Goal: Information Seeking & Learning: Learn about a topic

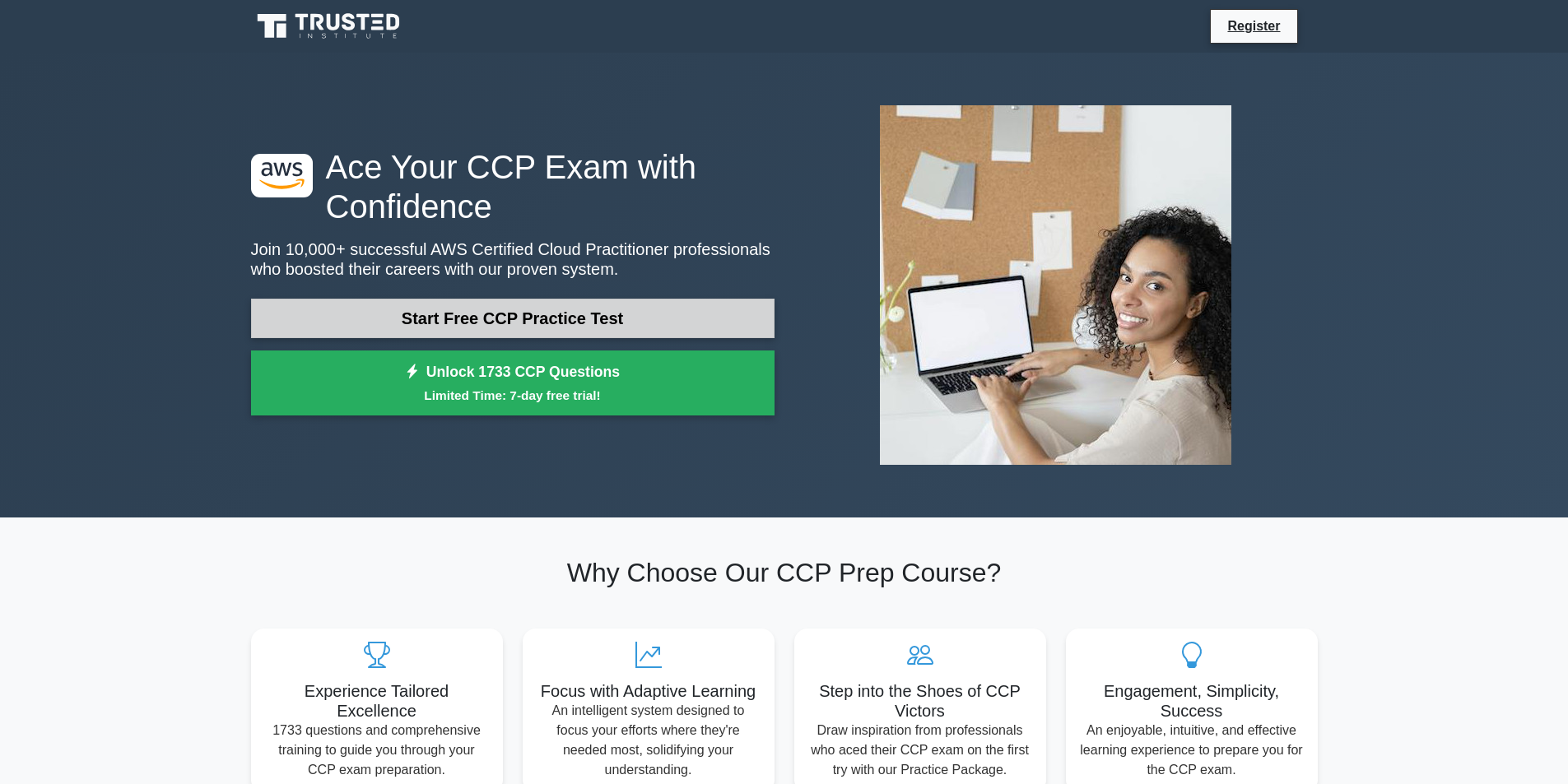
click at [540, 324] on link "Start Free CCP Practice Test" at bounding box center [513, 318] width 524 height 40
click at [515, 322] on link "Start Free CCP Practice Test" at bounding box center [513, 318] width 524 height 40
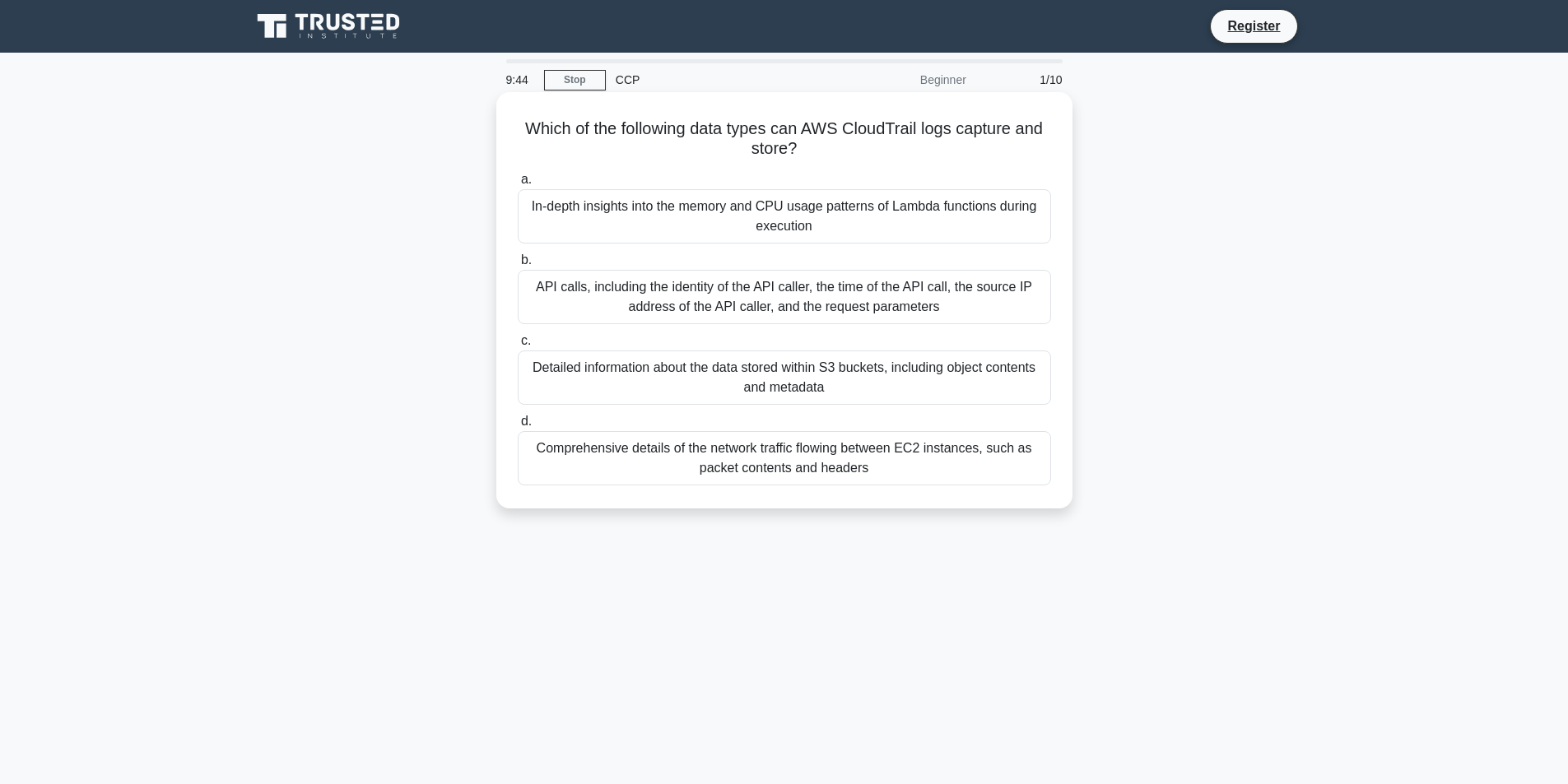
click at [714, 298] on div "API calls, including the identity of the API caller, the time of the API call, …" at bounding box center [784, 297] width 533 height 54
click at [518, 266] on input "b. API calls, including the identity of the API caller, the time of the API cal…" at bounding box center [518, 260] width 0 height 11
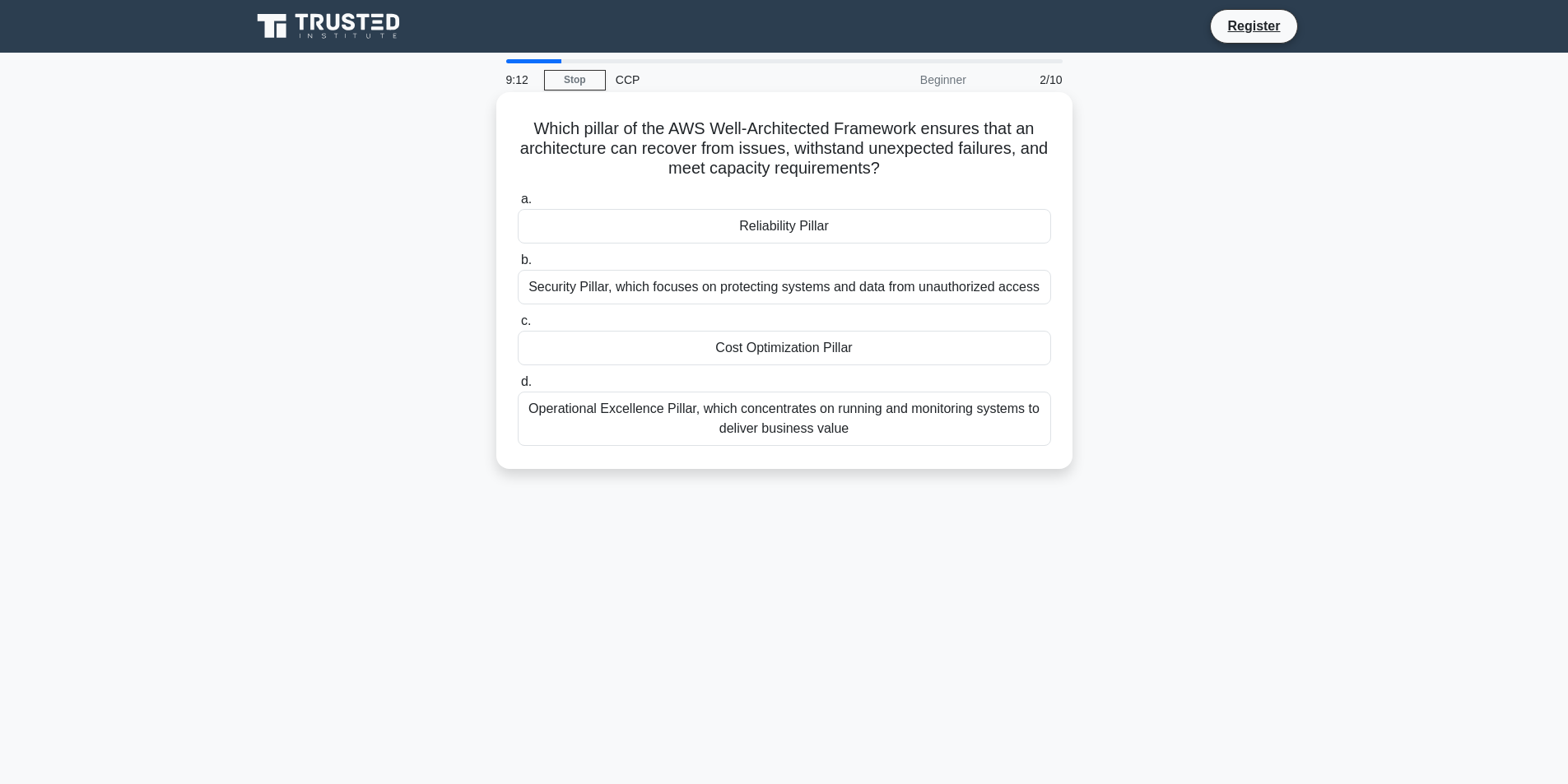
click at [643, 234] on div "Reliability Pillar" at bounding box center [784, 226] width 533 height 35
click at [518, 205] on input "a. Reliability Pillar" at bounding box center [518, 200] width 0 height 11
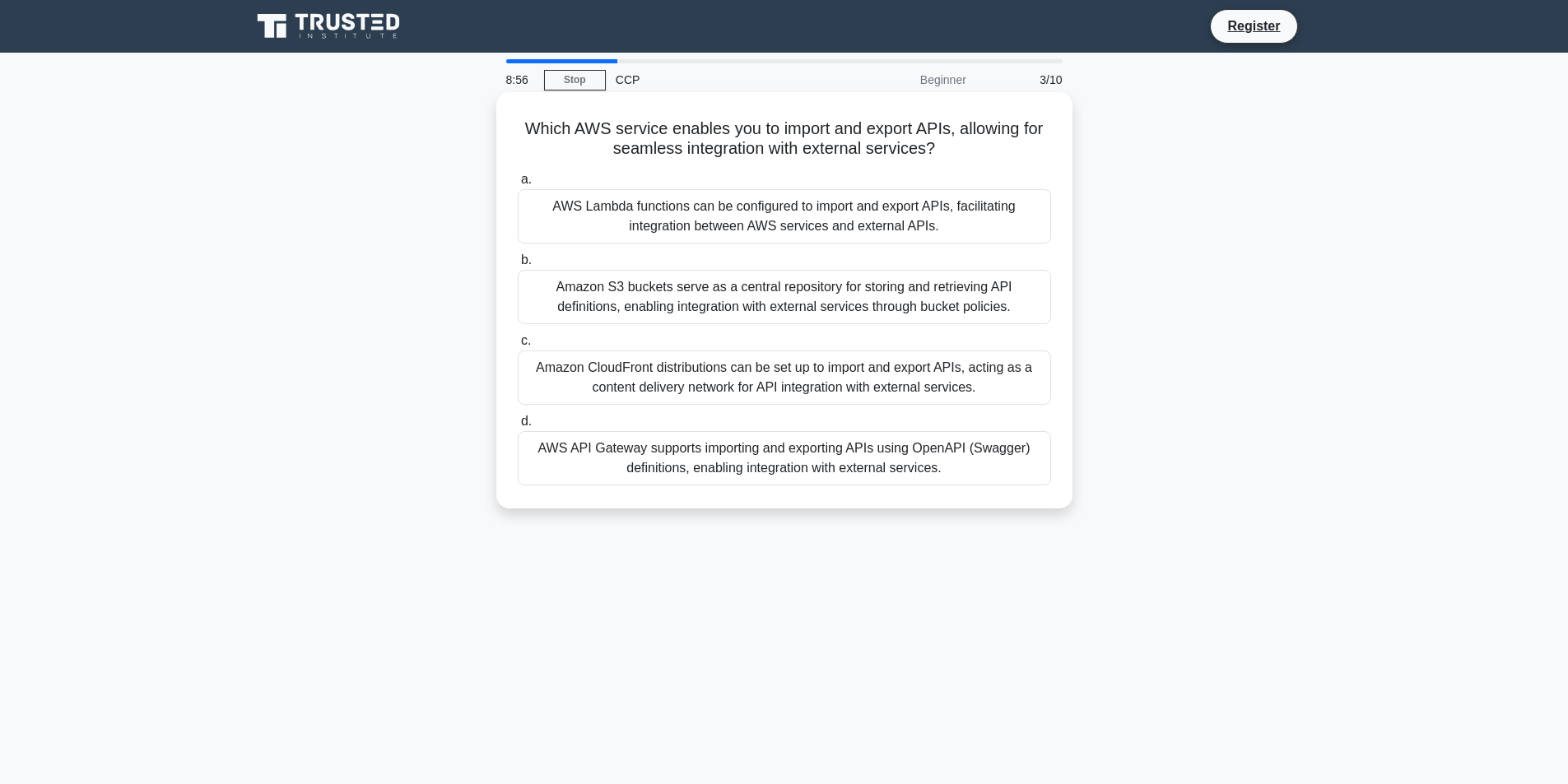
click at [661, 373] on div "Amazon CloudFront distributions can be set up to import and export APIs, acting…" at bounding box center [784, 377] width 533 height 54
click at [518, 347] on input "c. Amazon CloudFront distributions can be set up to import and export APIs, act…" at bounding box center [518, 341] width 0 height 11
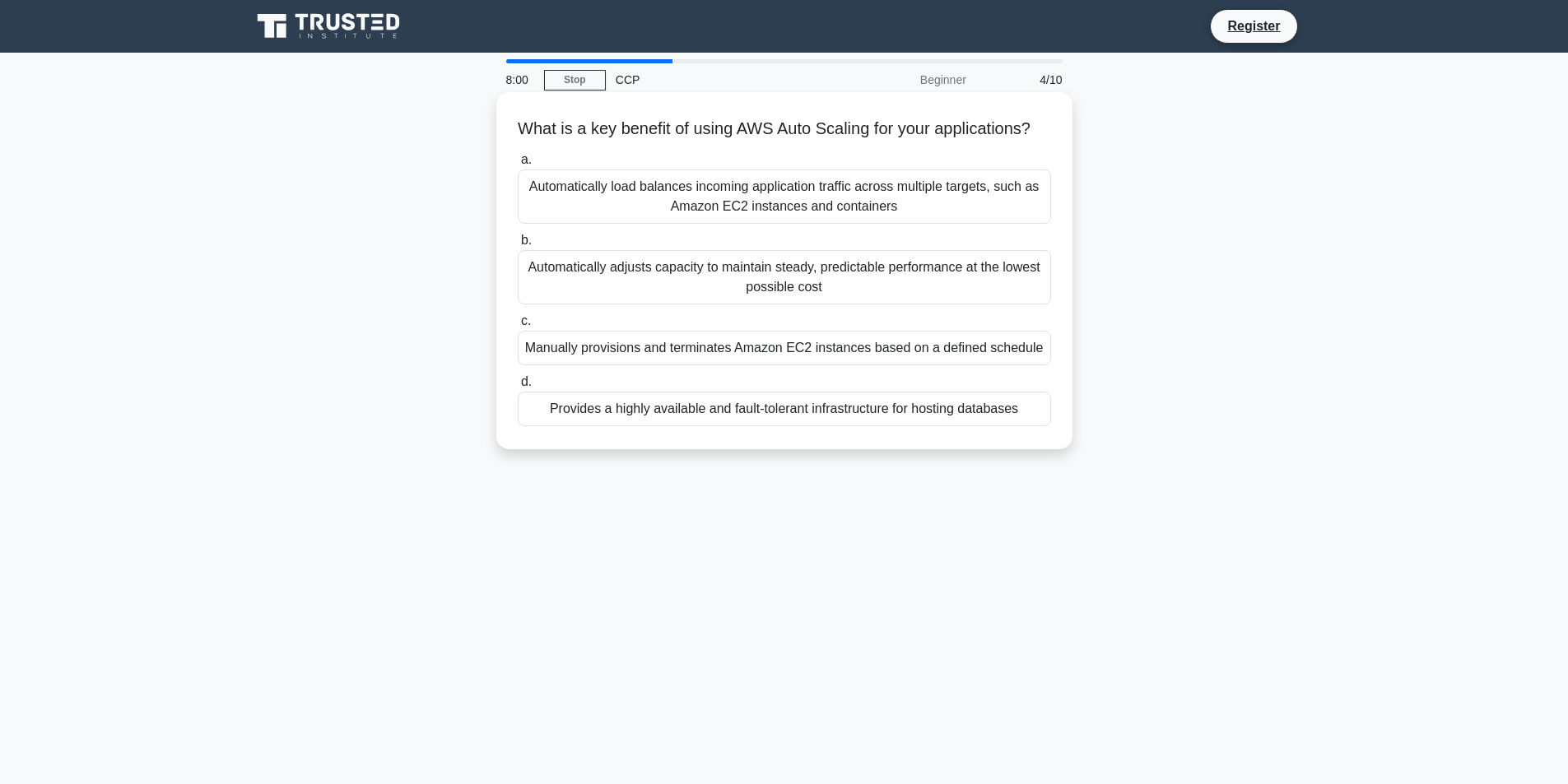
click at [812, 293] on div "Automatically adjusts capacity to maintain steady, predictable performance at t…" at bounding box center [784, 277] width 533 height 54
click at [518, 246] on input "b. Automatically adjusts capacity to maintain steady, predictable performance a…" at bounding box center [518, 240] width 0 height 11
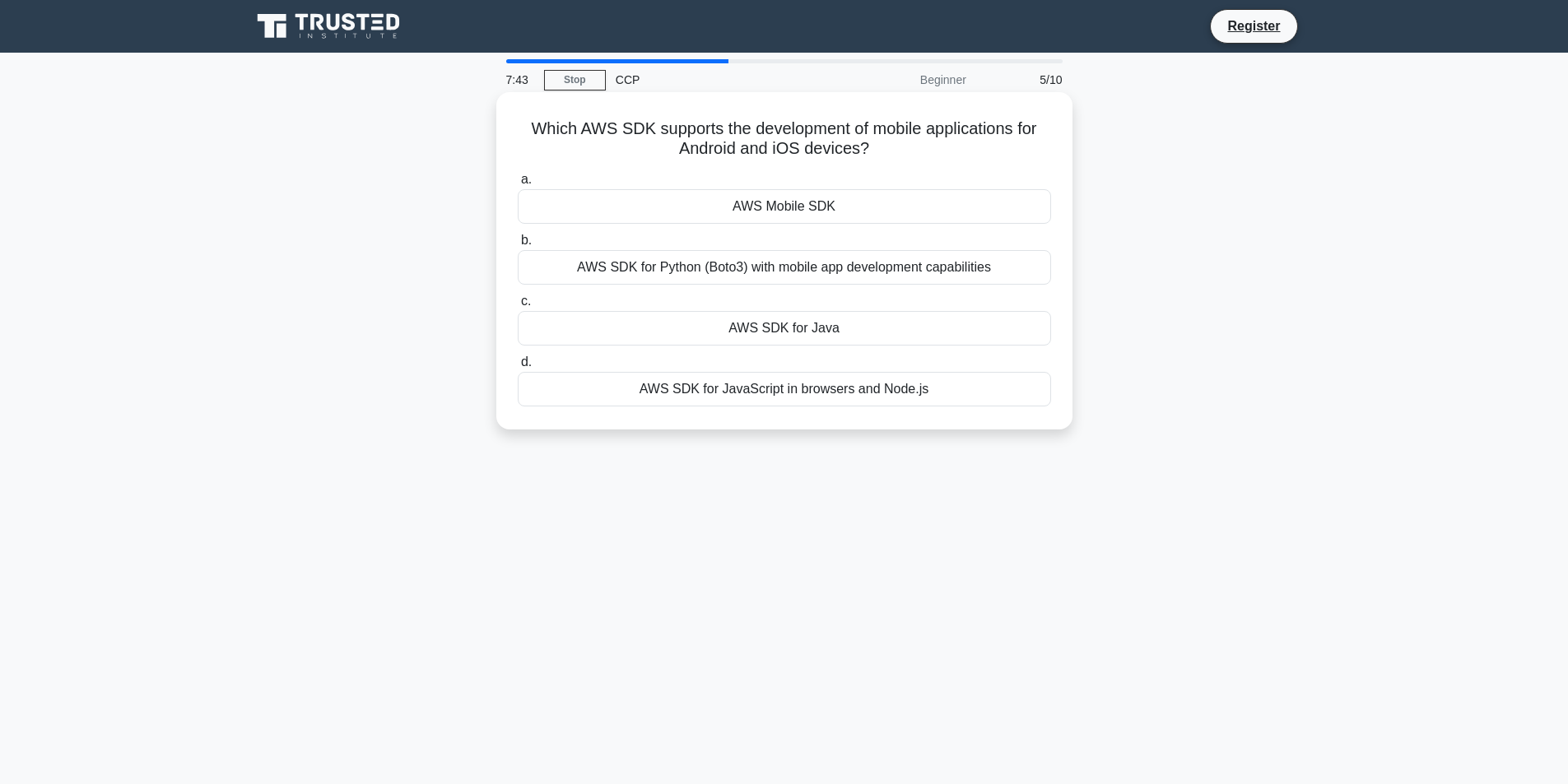
click at [842, 217] on div "AWS Mobile SDK" at bounding box center [784, 207] width 533 height 35
click at [518, 185] on input "a. AWS Mobile SDK" at bounding box center [518, 180] width 0 height 11
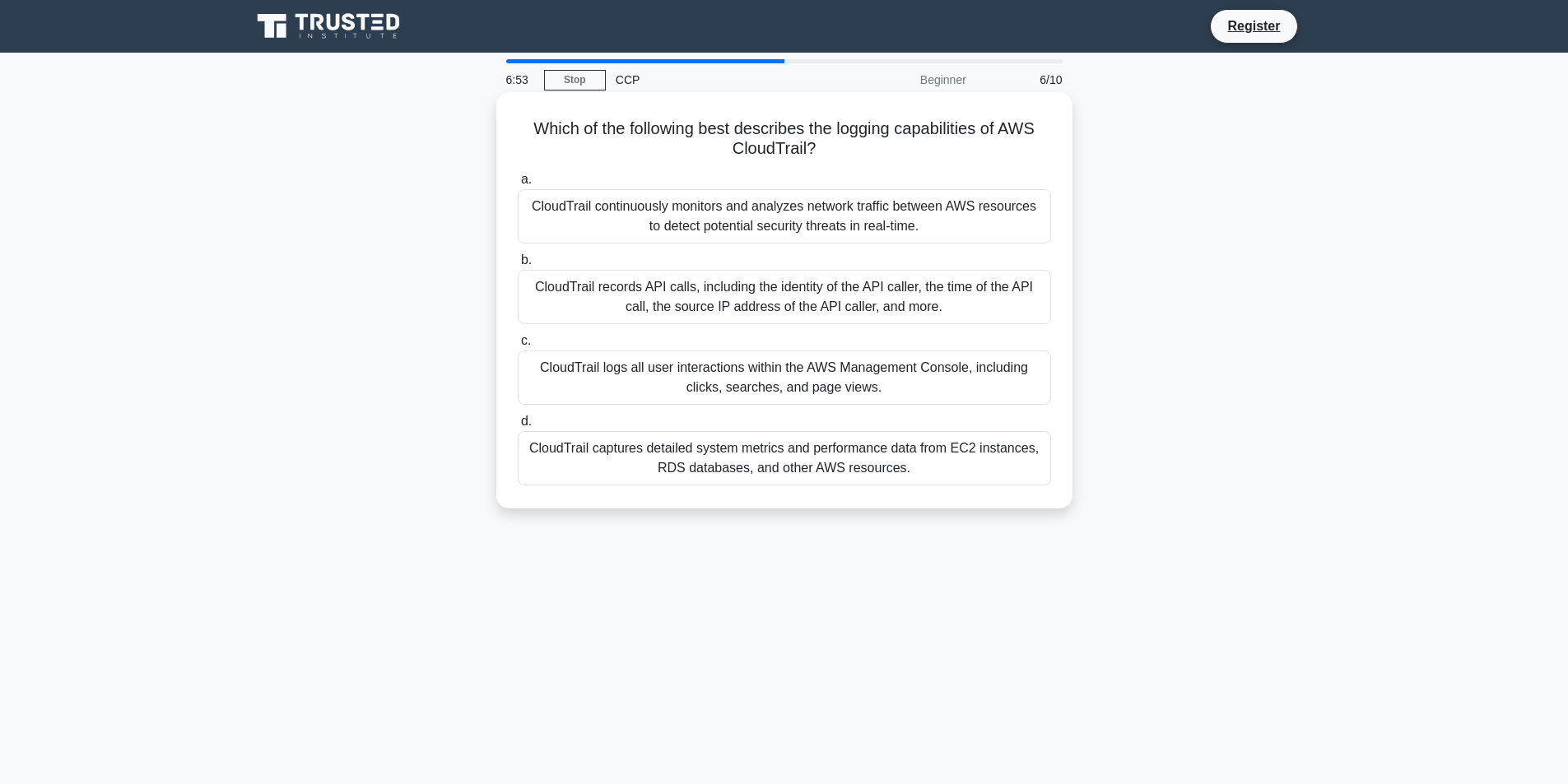
click at [963, 463] on div "CloudTrail captures detailed system metrics and performance data from EC2 insta…" at bounding box center [784, 458] width 533 height 54
click at [518, 427] on input "d. CloudTrail captures detailed system metrics and performance data from EC2 in…" at bounding box center [518, 422] width 0 height 11
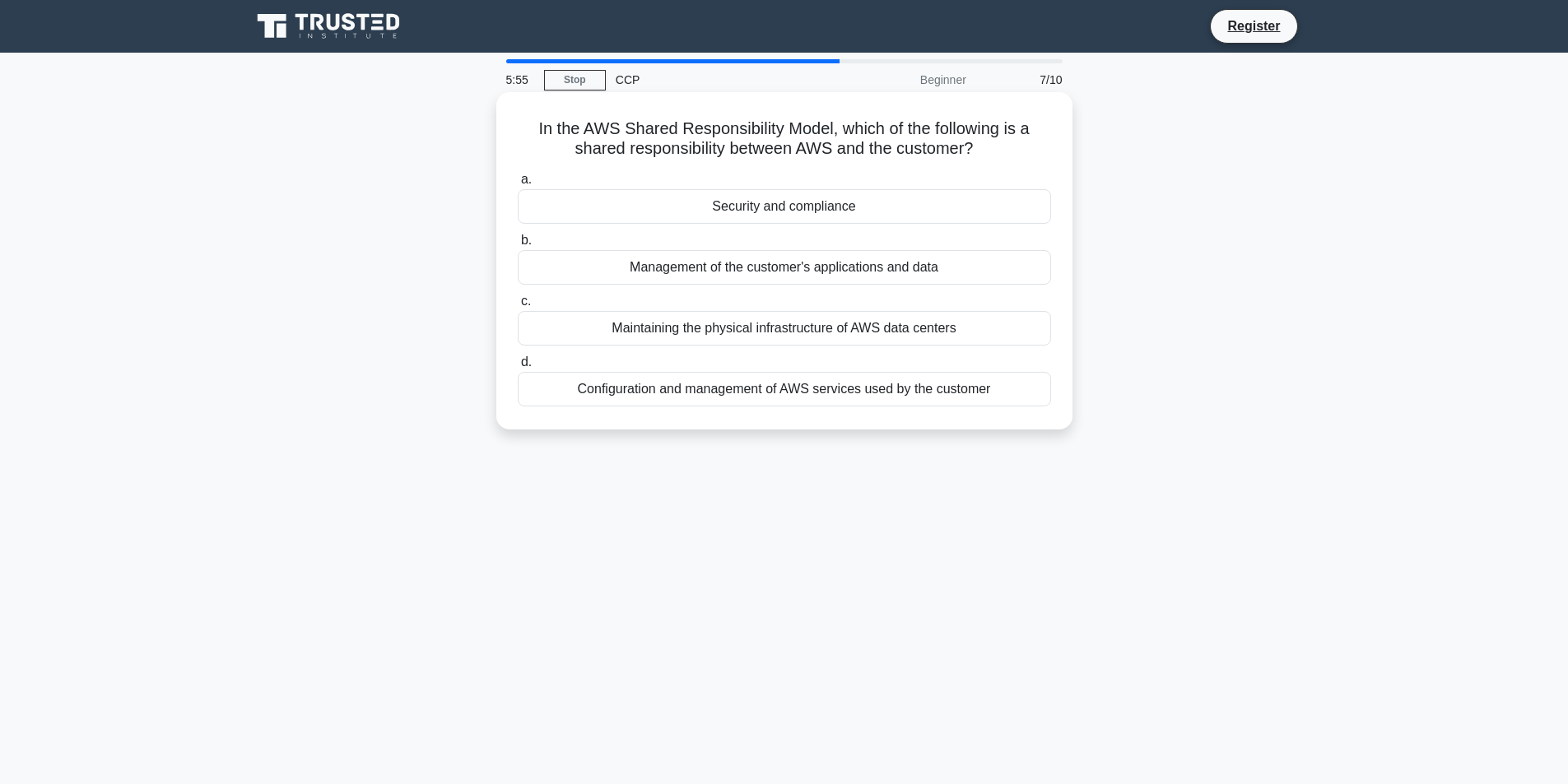
click at [856, 270] on div "Management of the customer's applications and data" at bounding box center [784, 268] width 533 height 35
click at [518, 246] on input "b. Management of the customer's applications and data" at bounding box center [518, 240] width 0 height 11
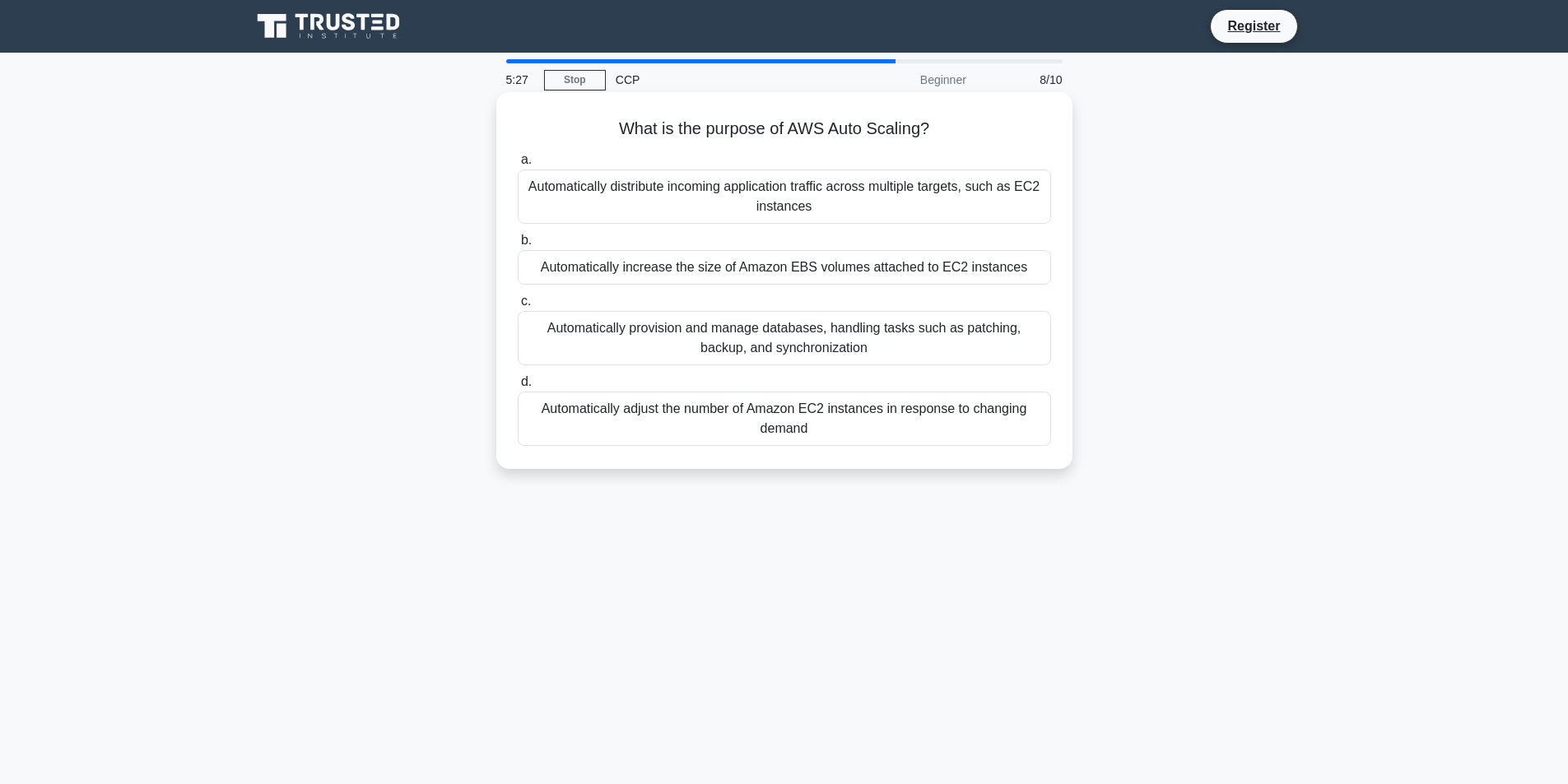
click at [718, 259] on div "Automatically increase the size of Amazon EBS volumes attached to EC2 instances" at bounding box center [784, 268] width 533 height 35
click at [518, 246] on input "b. Automatically increase the size of Amazon EBS volumes attached to EC2 instan…" at bounding box center [518, 240] width 0 height 11
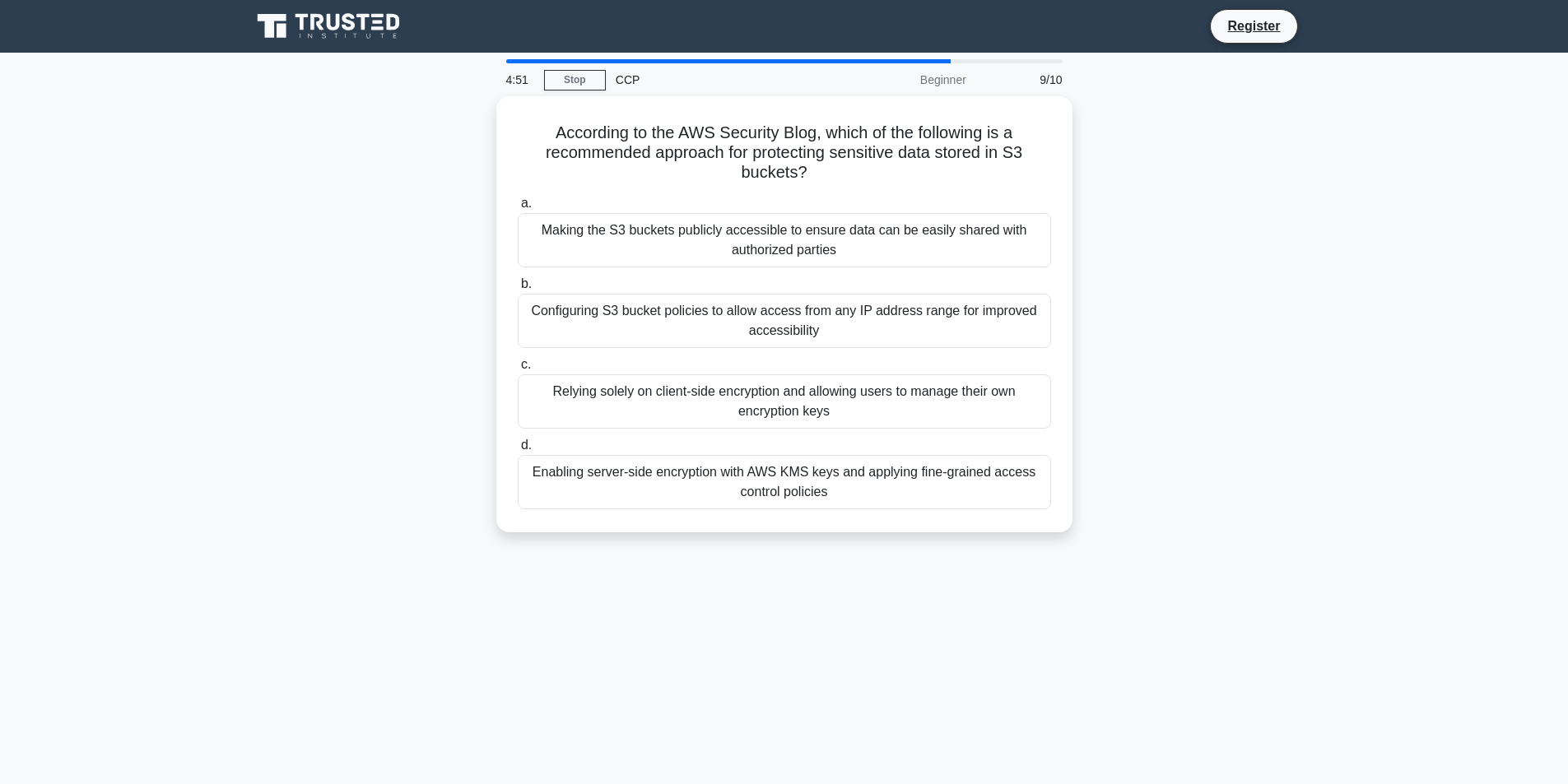
drag, startPoint x: 486, startPoint y: 381, endPoint x: 439, endPoint y: 235, distance: 153.4
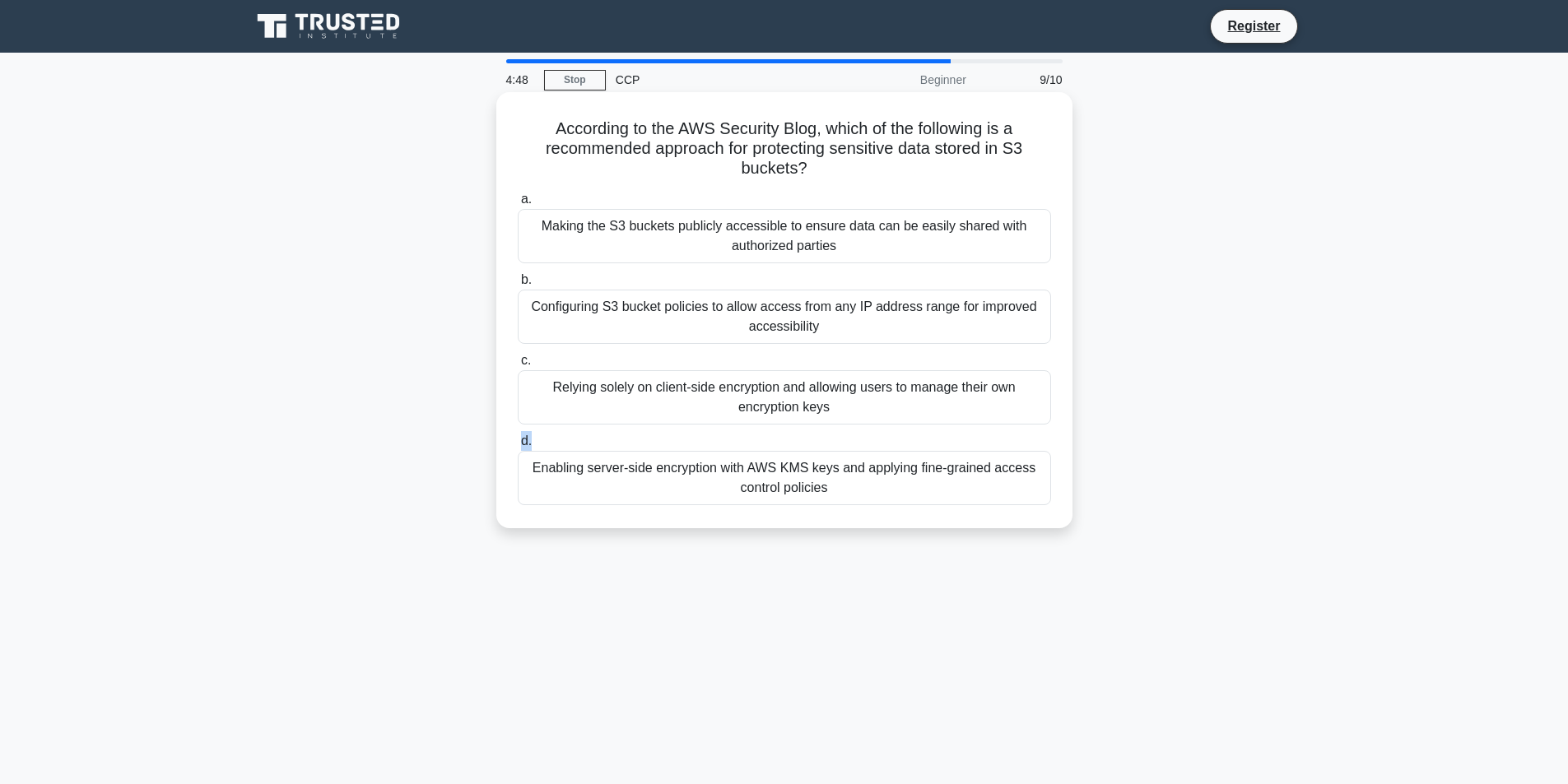
drag, startPoint x: 520, startPoint y: 439, endPoint x: 545, endPoint y: 441, distance: 25.1
click at [545, 441] on label "d. Enabling server-side encryption with AWS KMS keys and applying fine-grained …" at bounding box center [784, 468] width 533 height 74
click at [622, 472] on div "Enabling server-side encryption with AWS KMS keys and applying fine-grained acc…" at bounding box center [784, 477] width 533 height 54
click at [518, 447] on input "d. Enabling server-side encryption with AWS KMS keys and applying fine-grained …" at bounding box center [518, 441] width 0 height 11
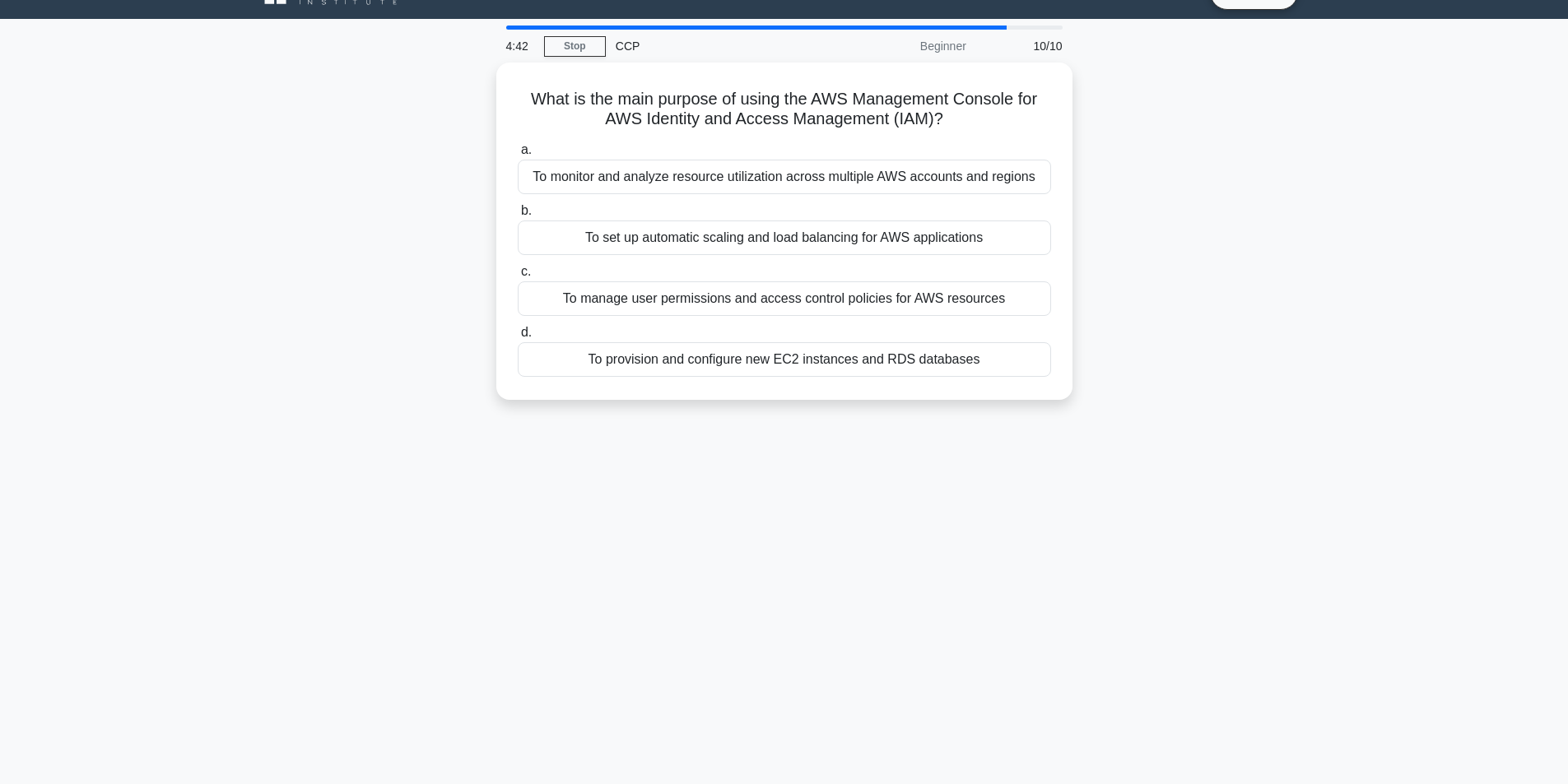
scroll to position [105, 0]
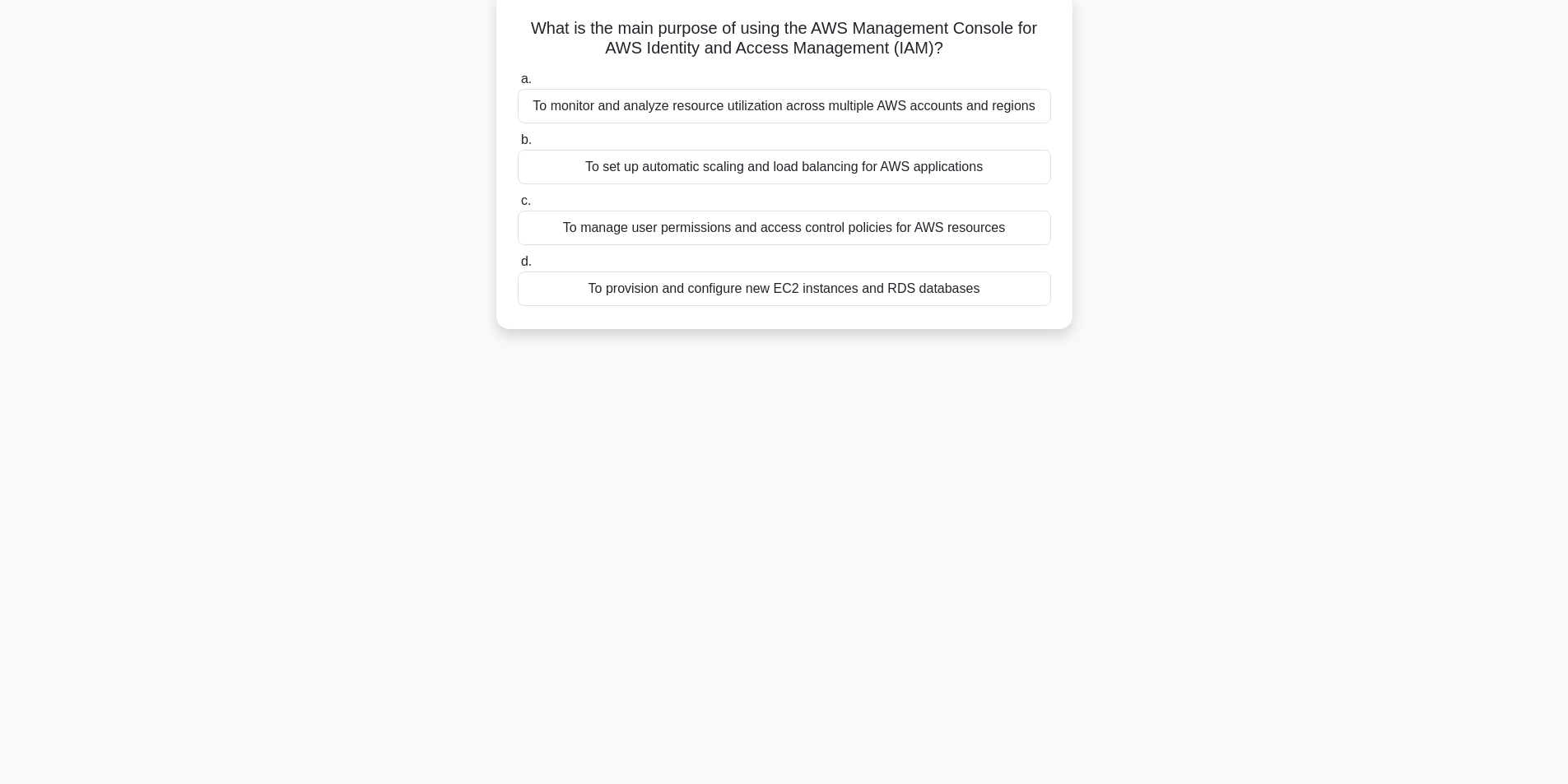
drag, startPoint x: 441, startPoint y: 265, endPoint x: 448, endPoint y: 279, distance: 15.7
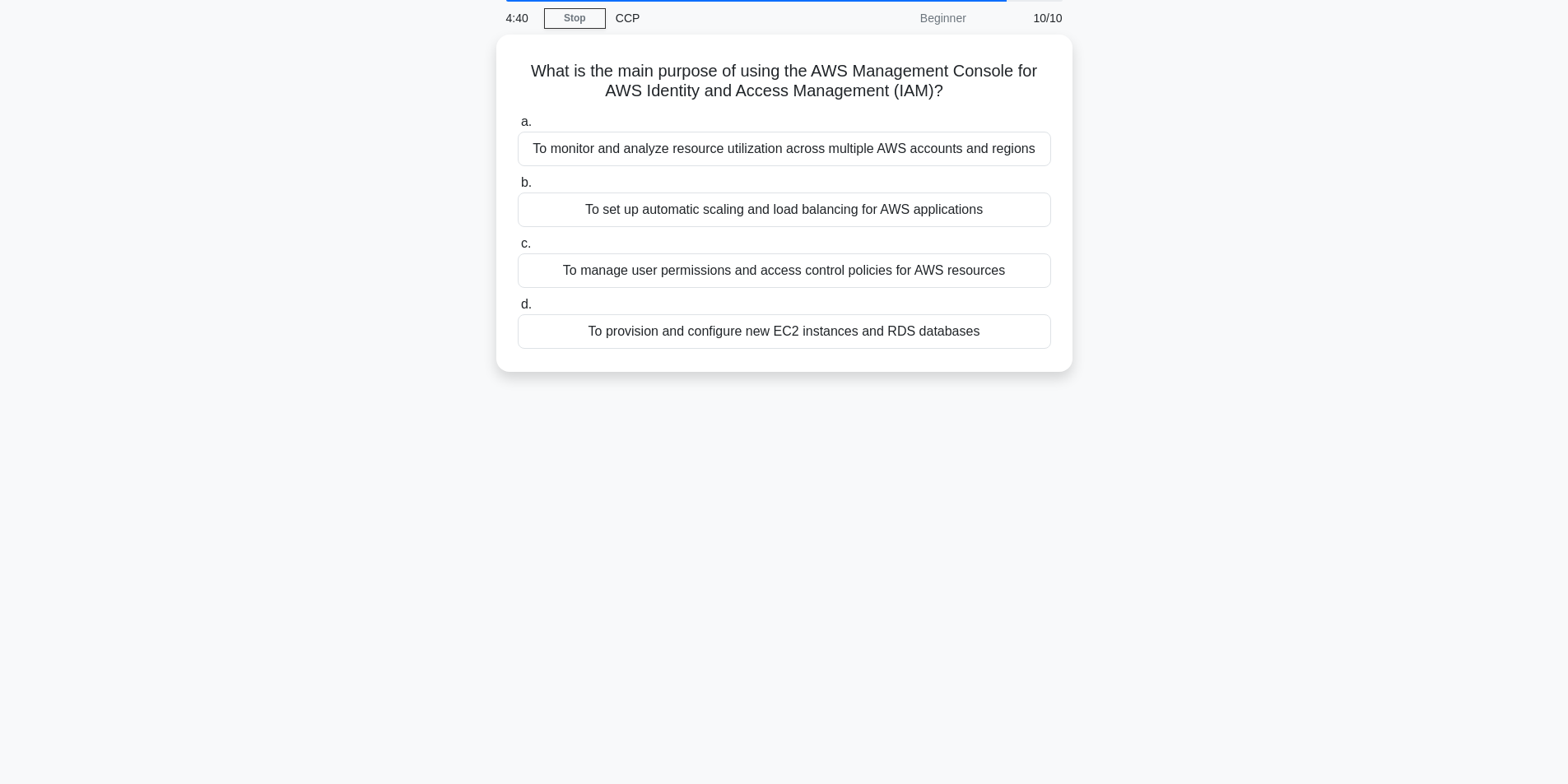
scroll to position [0, 0]
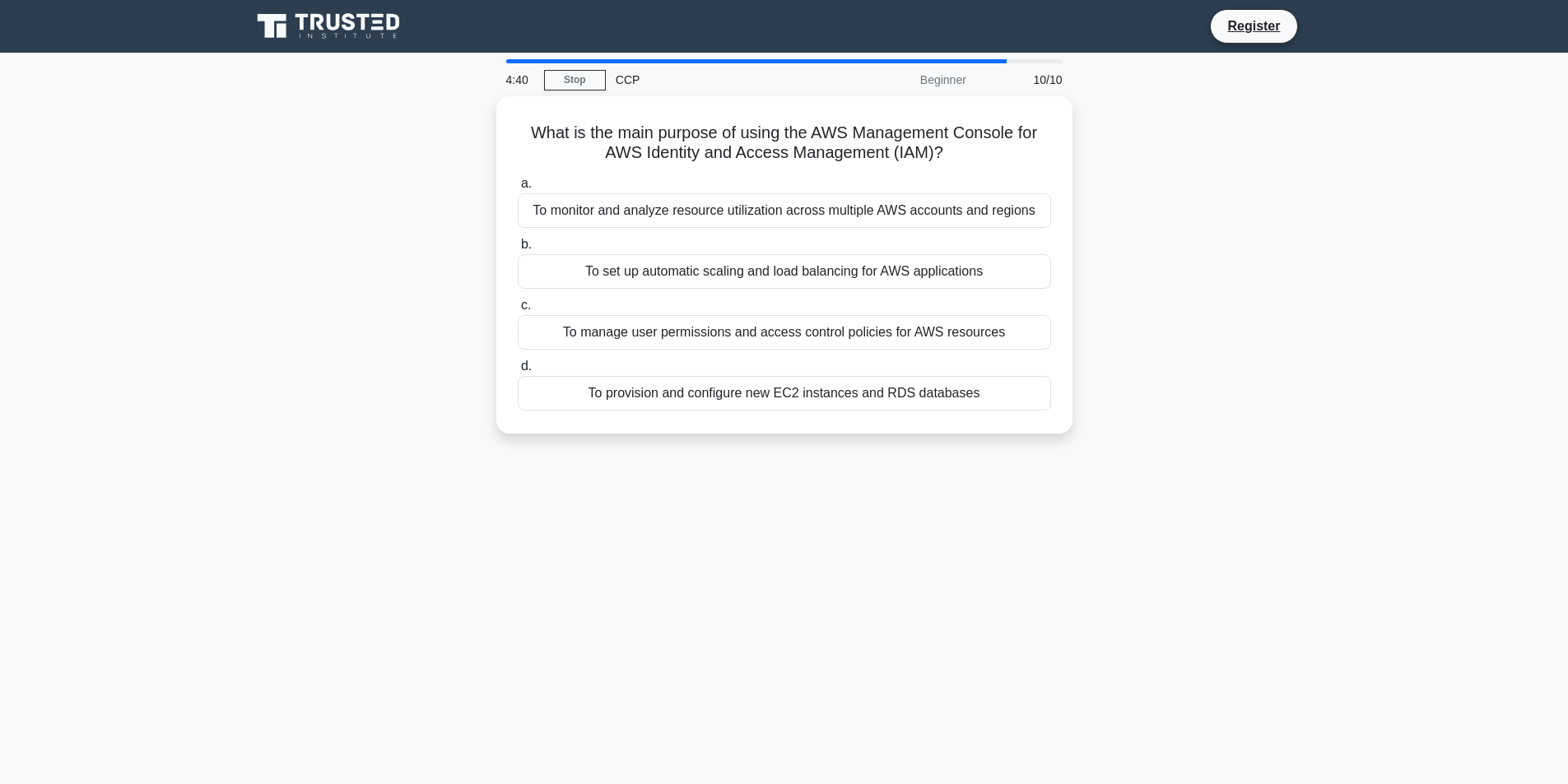
drag, startPoint x: 417, startPoint y: 290, endPoint x: 387, endPoint y: 183, distance: 111.1
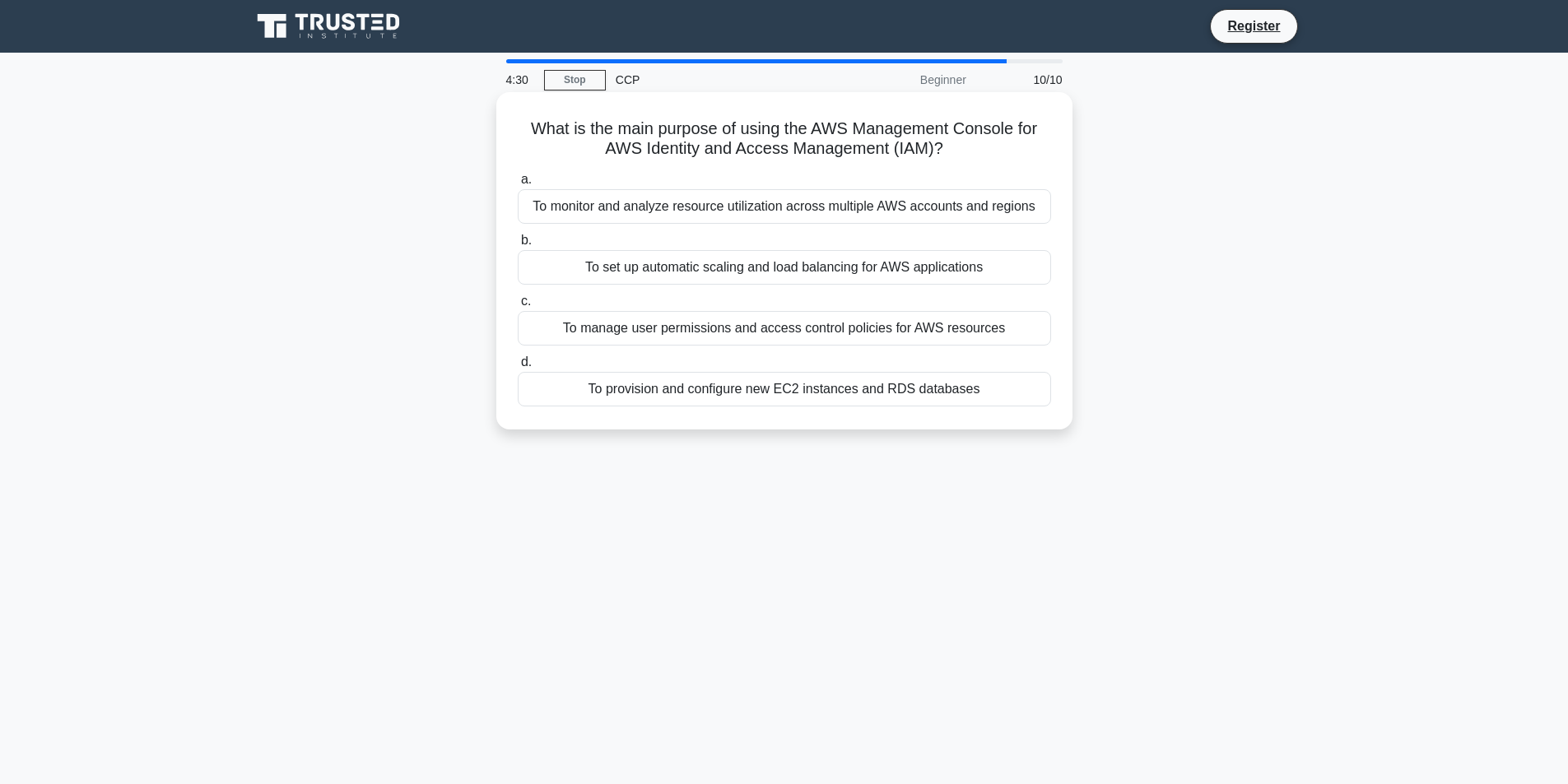
click at [928, 327] on div "To manage user permissions and access control policies for AWS resources" at bounding box center [784, 328] width 533 height 35
click at [518, 307] on input "c. To manage user permissions and access control policies for AWS resources" at bounding box center [518, 301] width 0 height 11
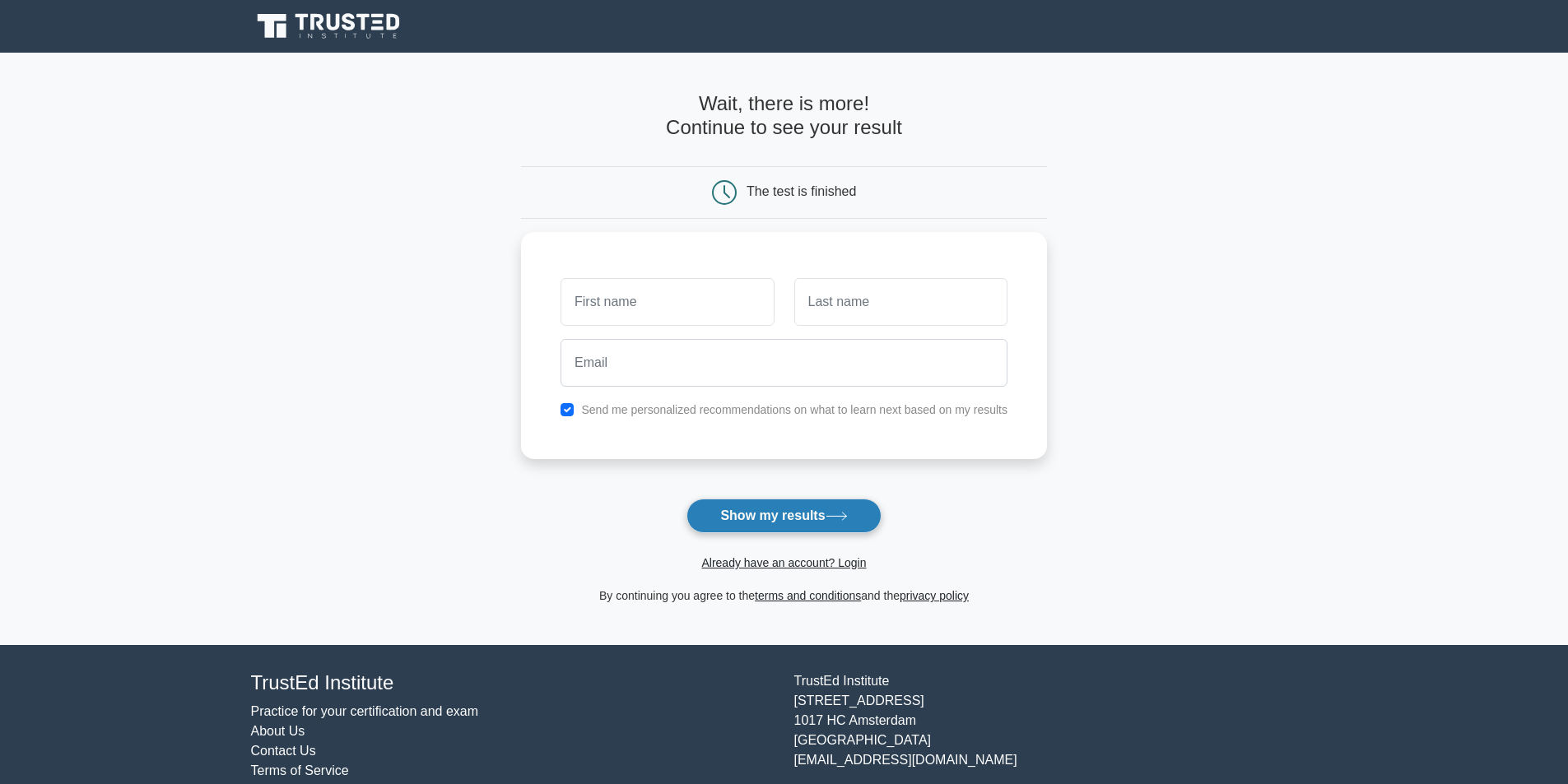
click at [821, 521] on button "Show my results" at bounding box center [784, 516] width 195 height 35
click at [673, 308] on input "text" at bounding box center [667, 298] width 213 height 47
type input "Diminick"
click at [945, 303] on input "text" at bounding box center [900, 298] width 213 height 47
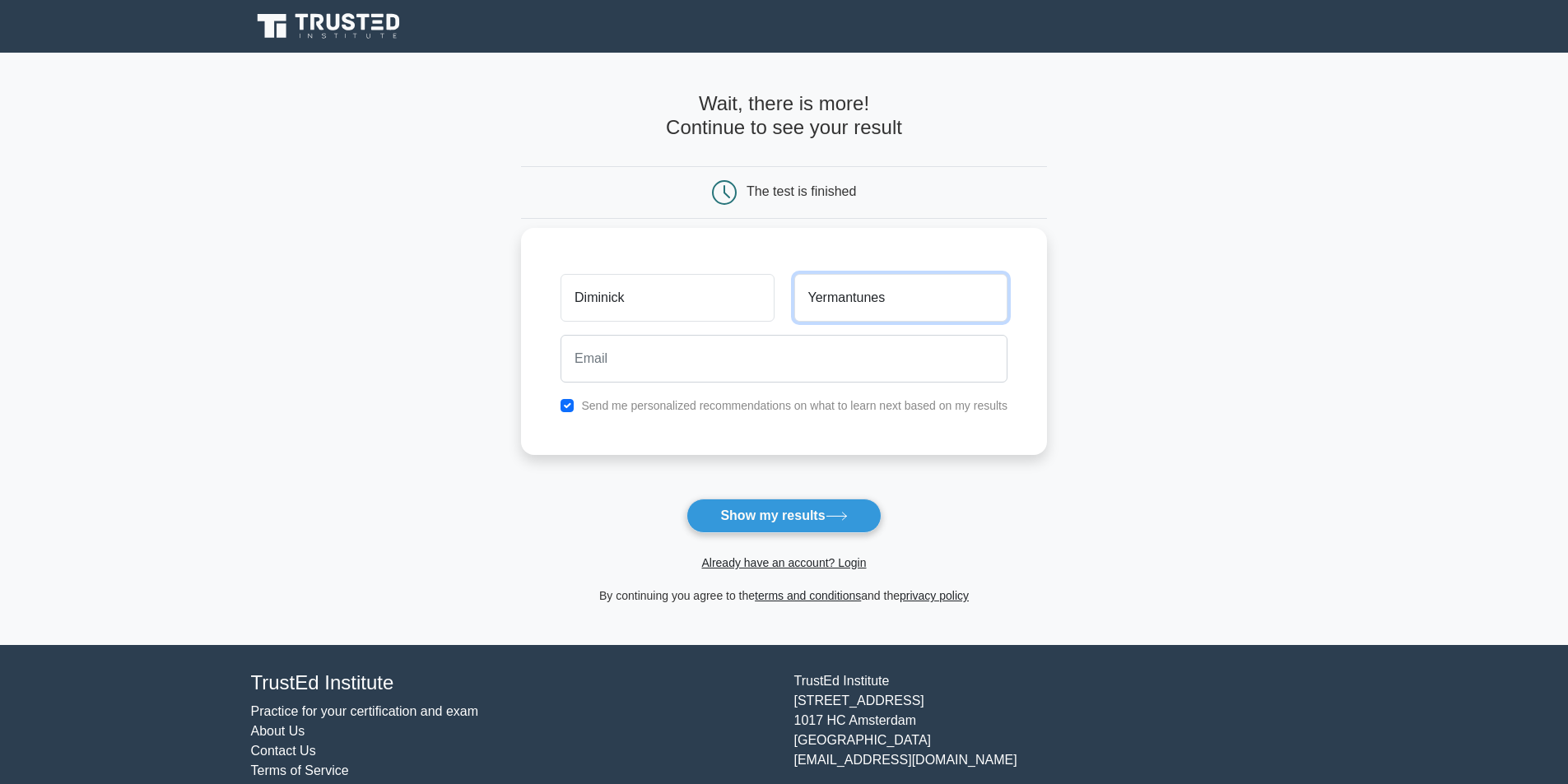
type input "Yermantunes"
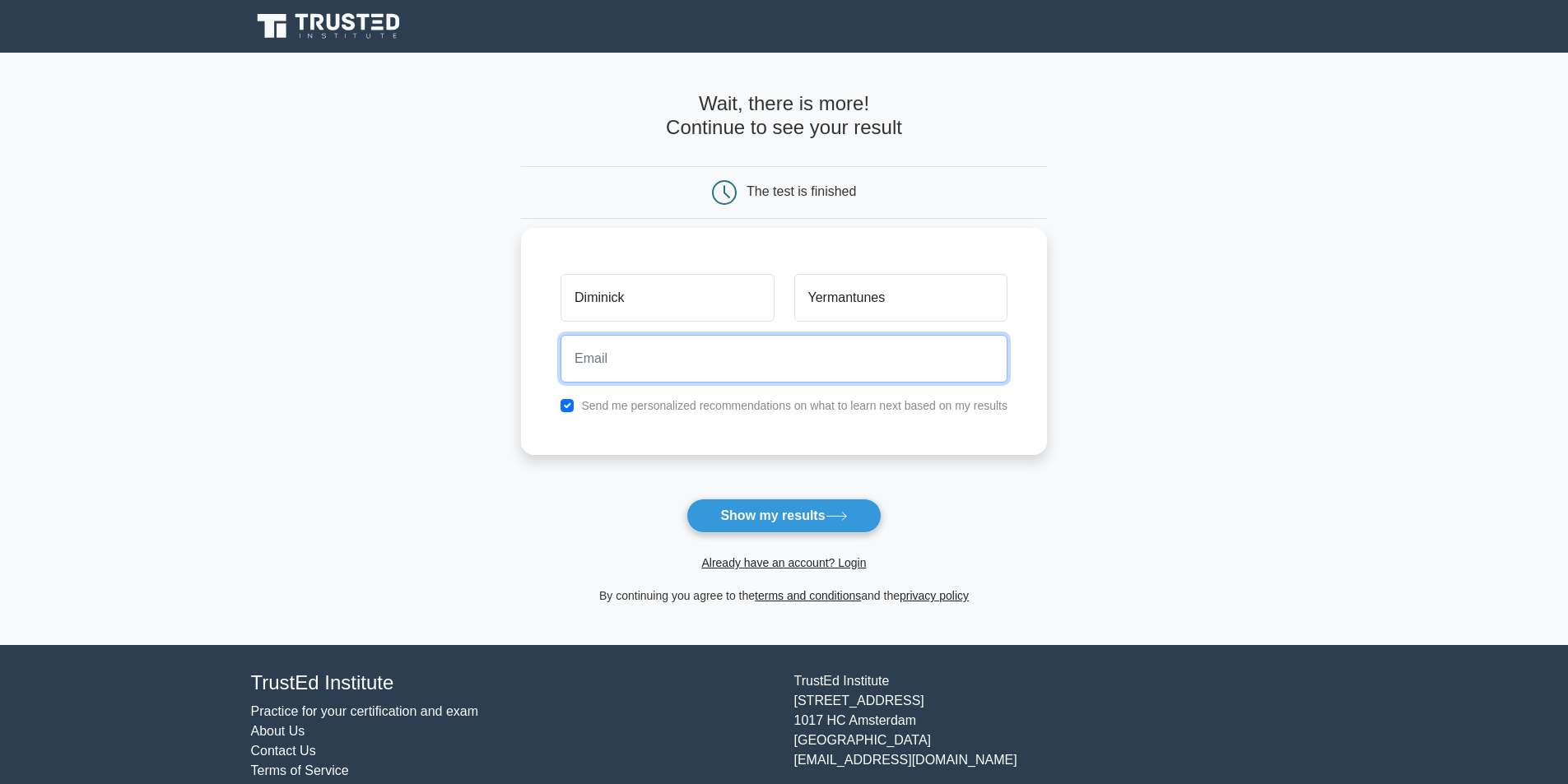
click at [841, 376] on input "email" at bounding box center [784, 358] width 447 height 47
type input "romanakha@hotmail.com"
drag, startPoint x: 799, startPoint y: 351, endPoint x: 527, endPoint y: 374, distance: 273.0
click at [540, 372] on div "Diminick Yermantunes romanakha@hotmail.com Send me personalized recommendations…" at bounding box center [784, 341] width 526 height 227
click at [687, 499] on button "Show my results" at bounding box center [784, 516] width 195 height 35
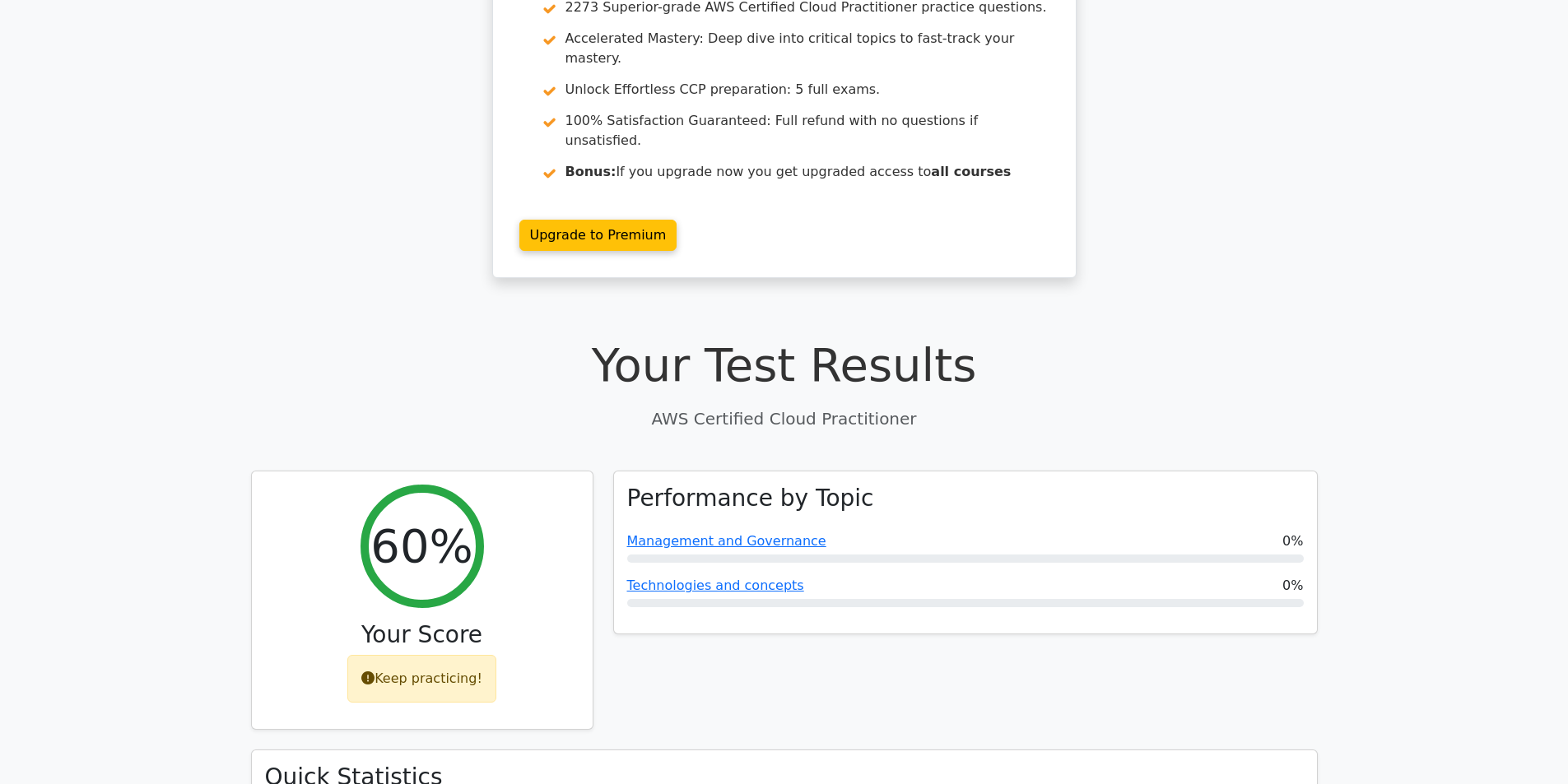
drag, startPoint x: 180, startPoint y: 314, endPoint x: 213, endPoint y: 369, distance: 64.1
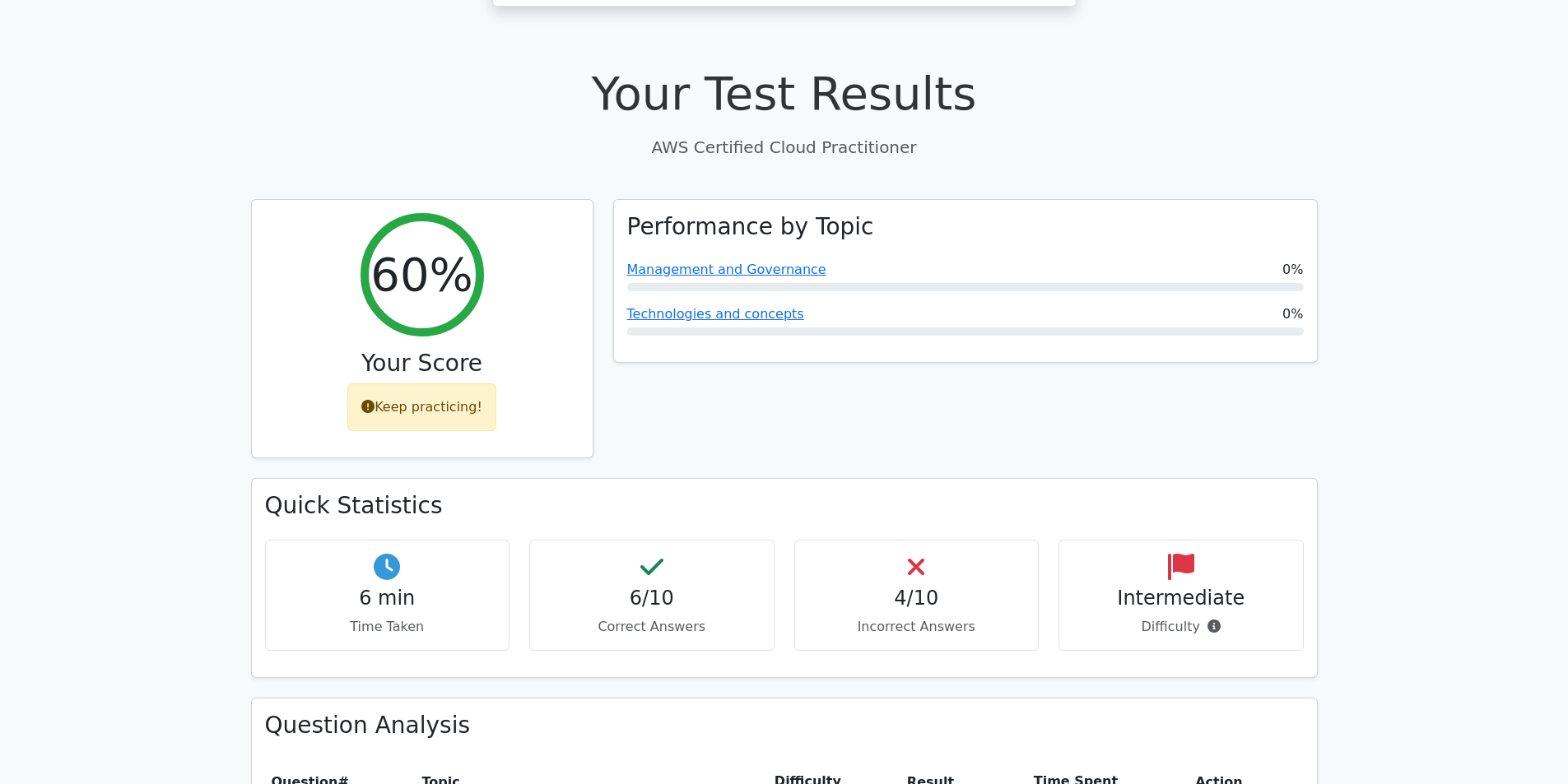
scroll to position [599, 0]
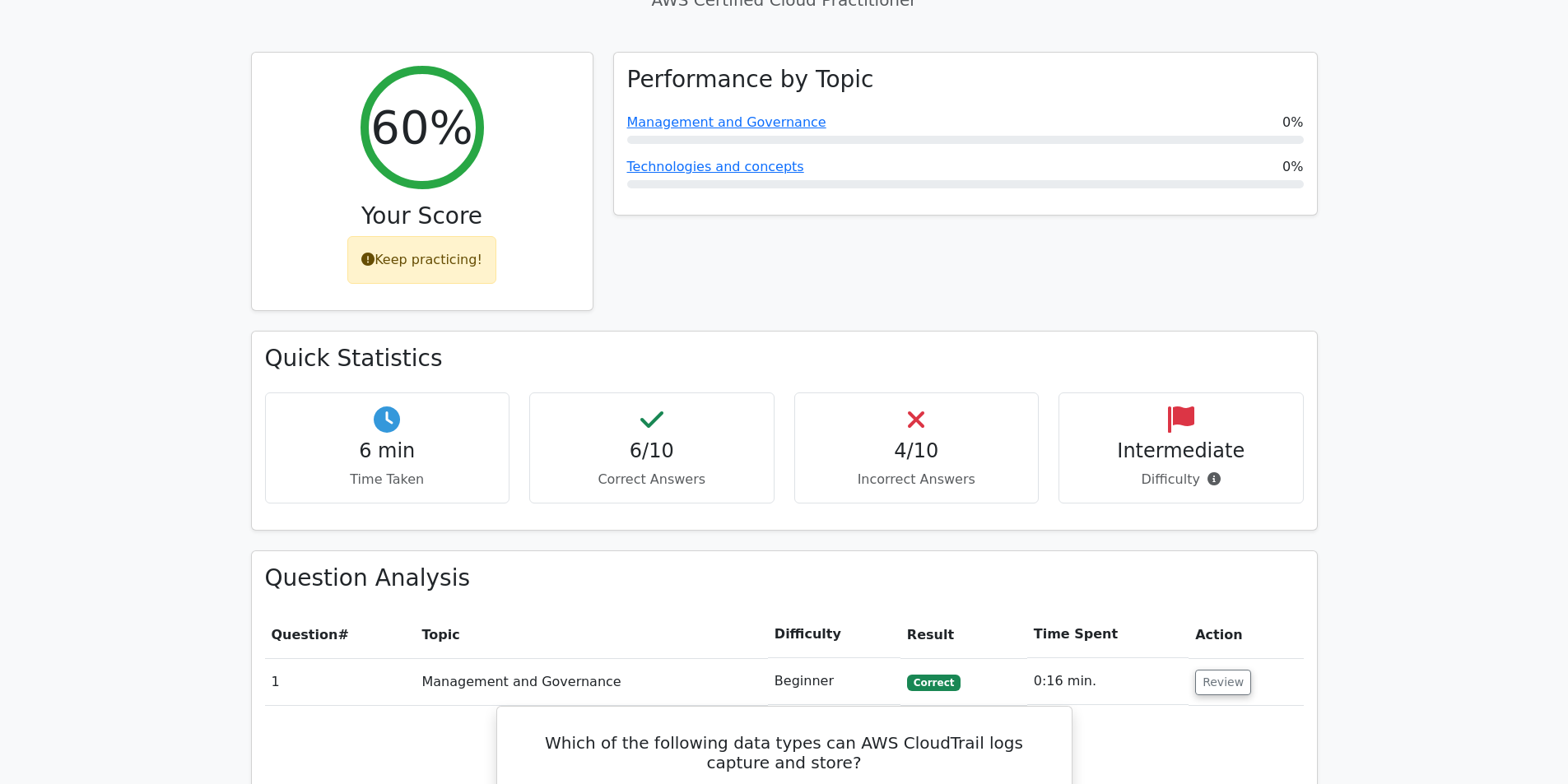
drag, startPoint x: 263, startPoint y: 467, endPoint x: 274, endPoint y: 475, distance: 13.6
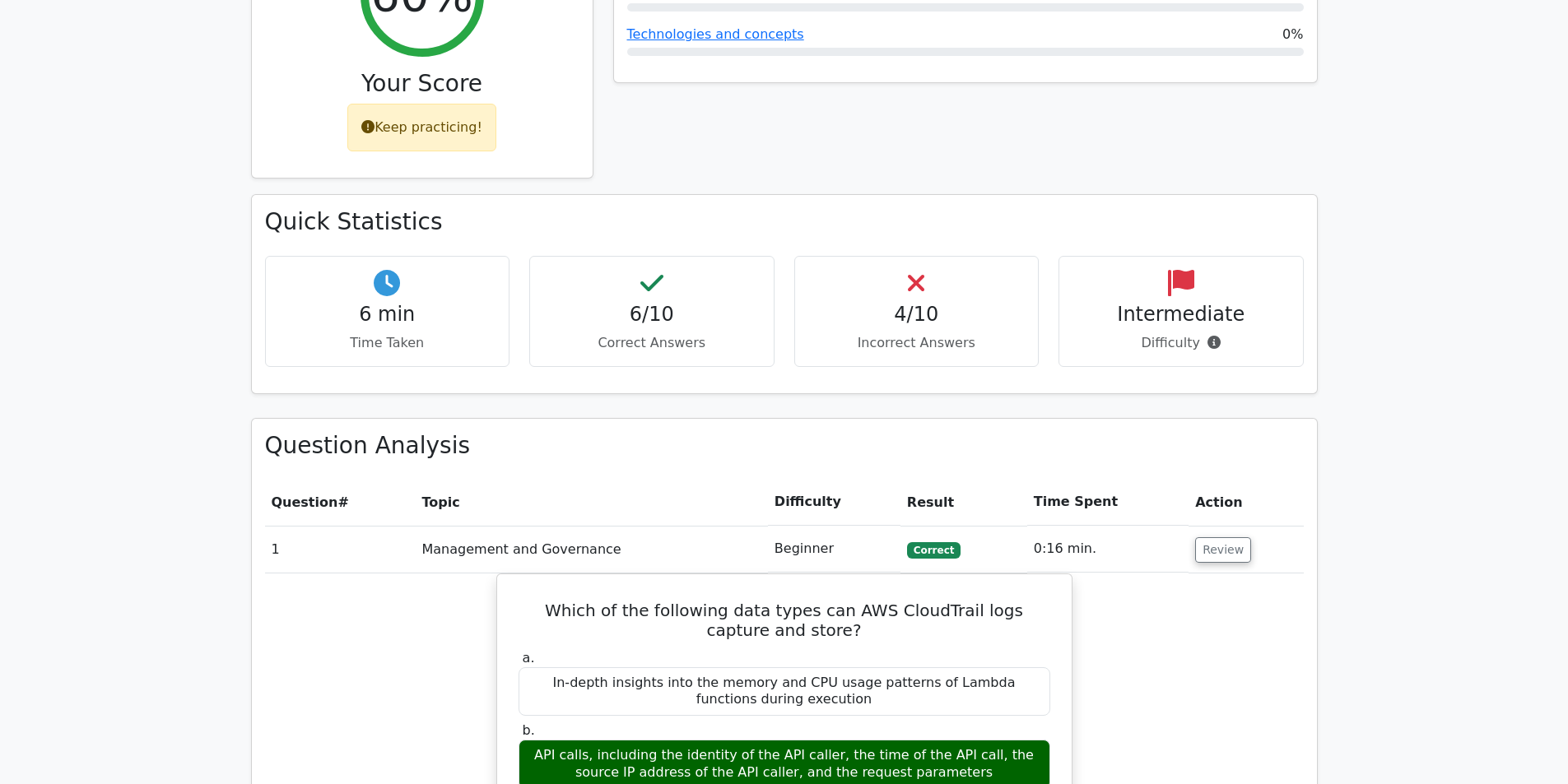
drag, startPoint x: 231, startPoint y: 356, endPoint x: 252, endPoint y: 407, distance: 55.2
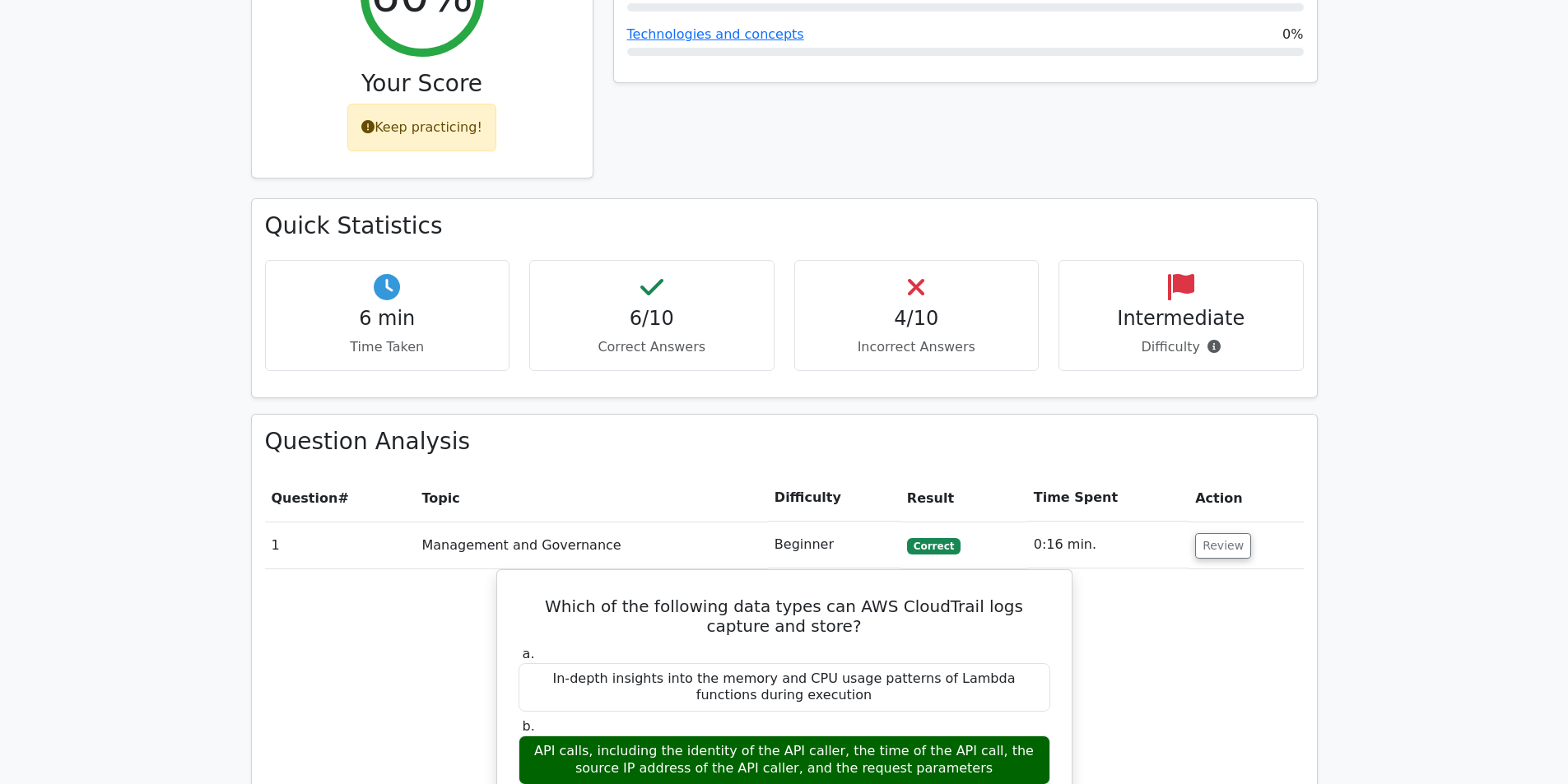
scroll to position [717, 0]
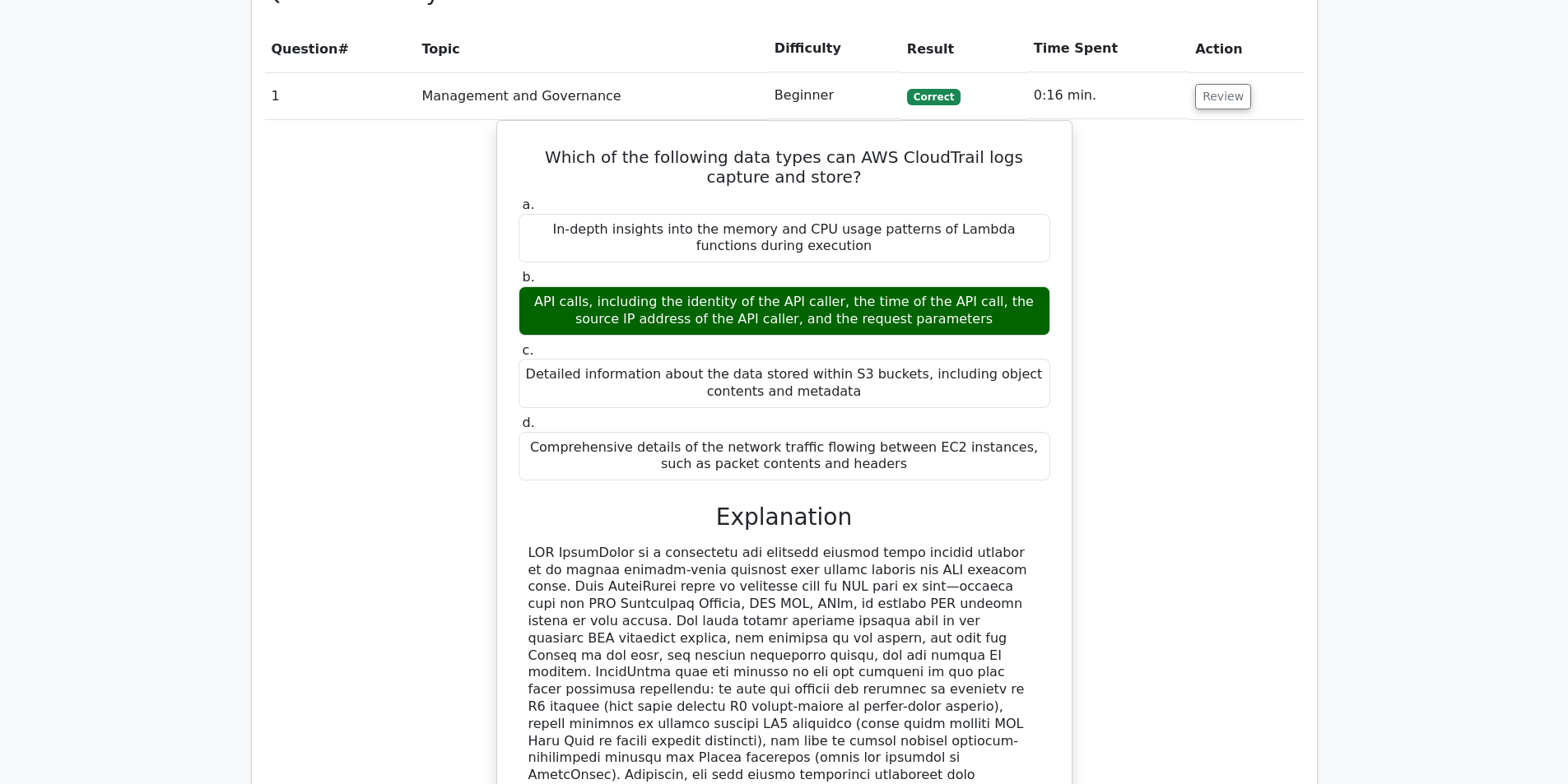
drag, startPoint x: 290, startPoint y: 506, endPoint x: 273, endPoint y: 448, distance: 60.4
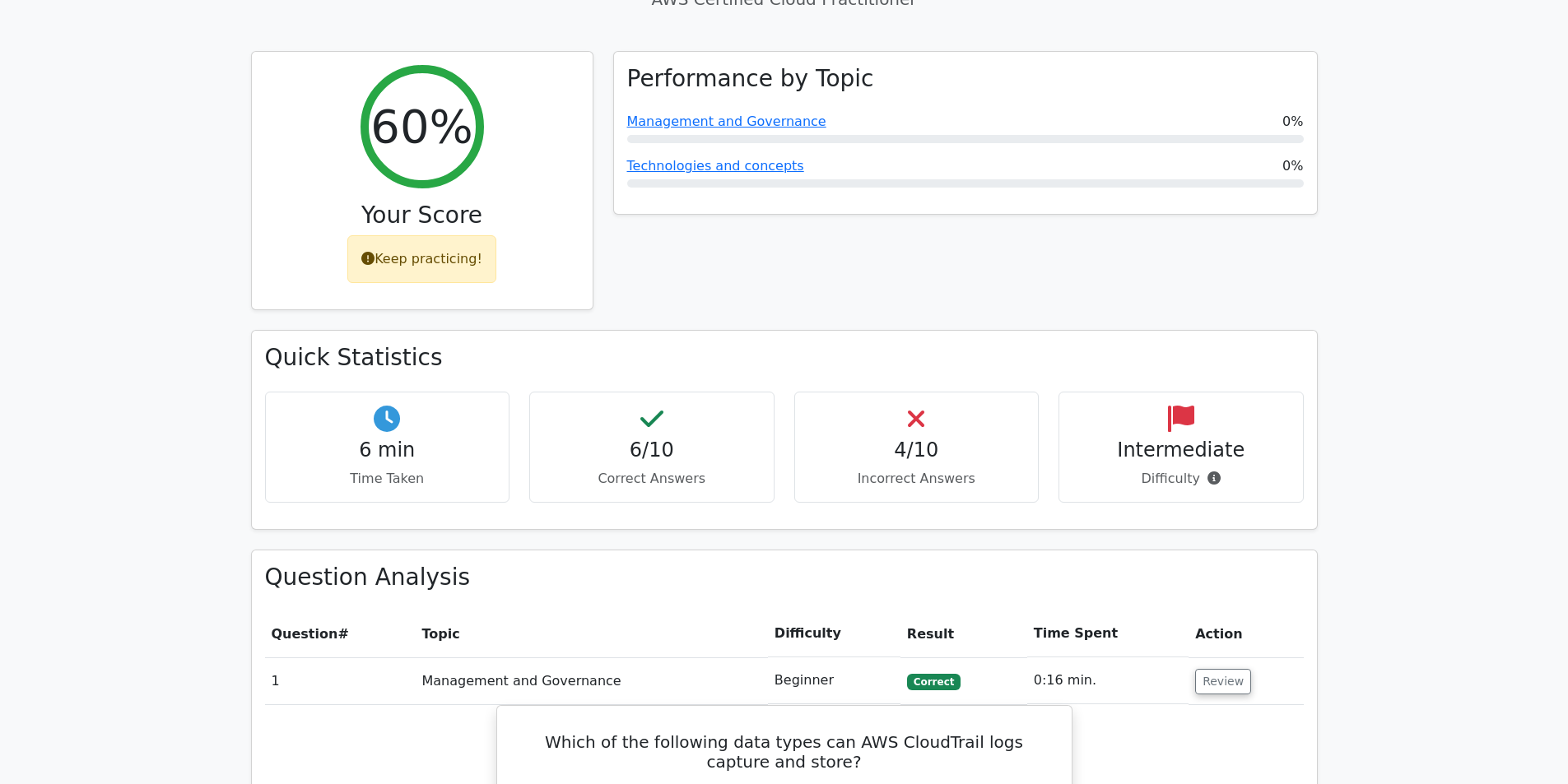
drag, startPoint x: 246, startPoint y: 545, endPoint x: 213, endPoint y: 328, distance: 219.5
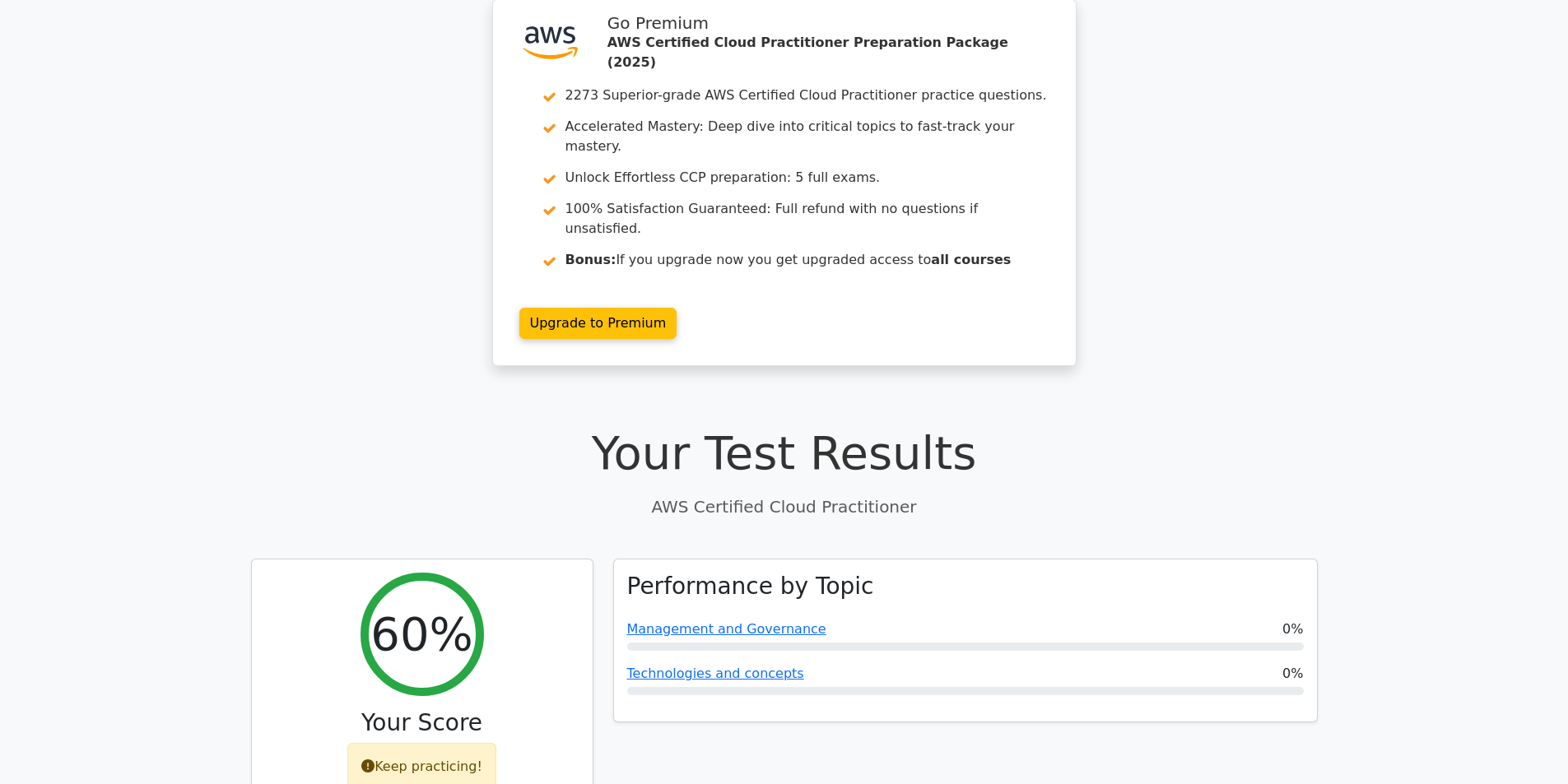
scroll to position [0, 0]
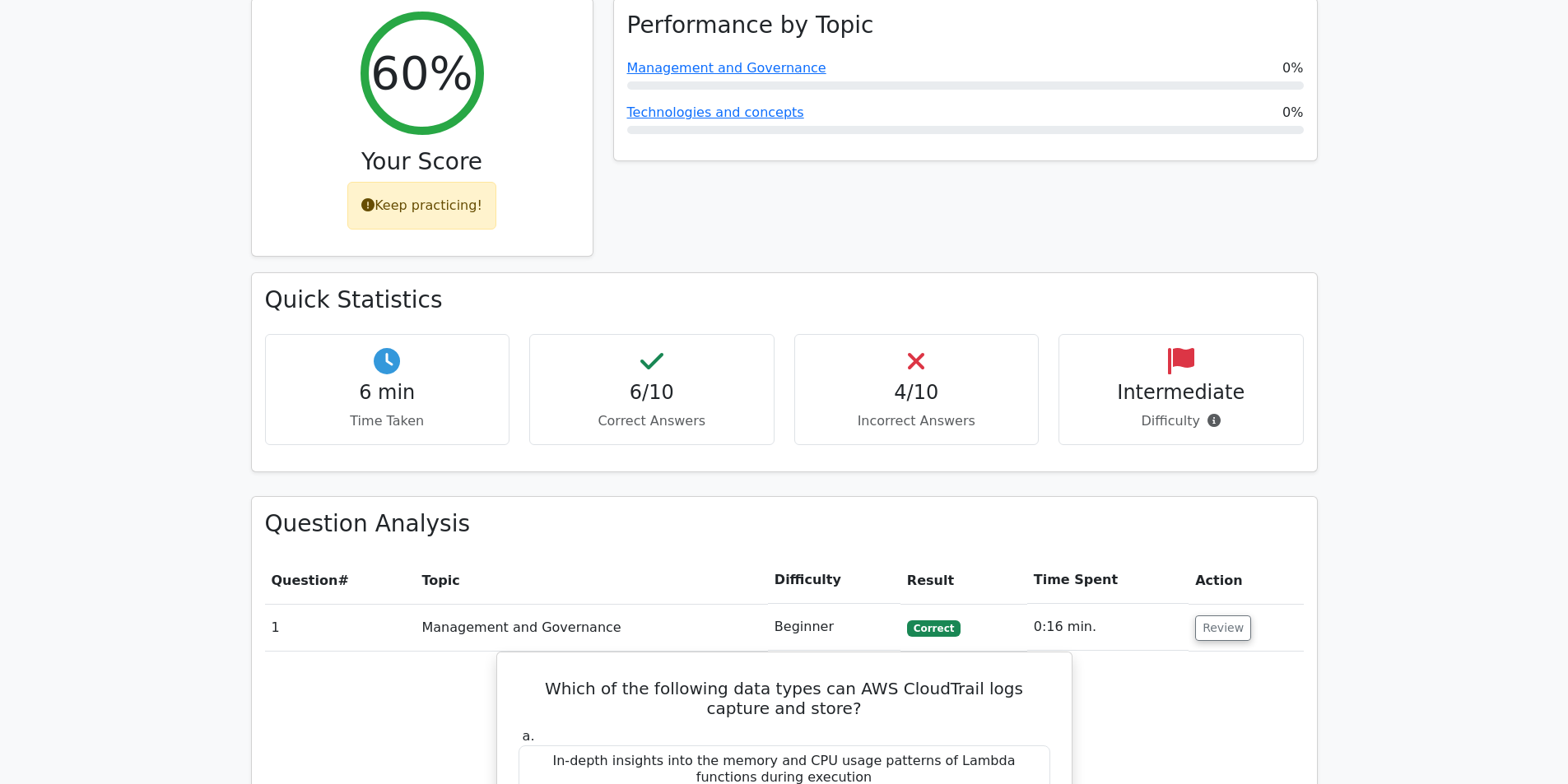
drag, startPoint x: 195, startPoint y: 264, endPoint x: 253, endPoint y: 364, distance: 115.6
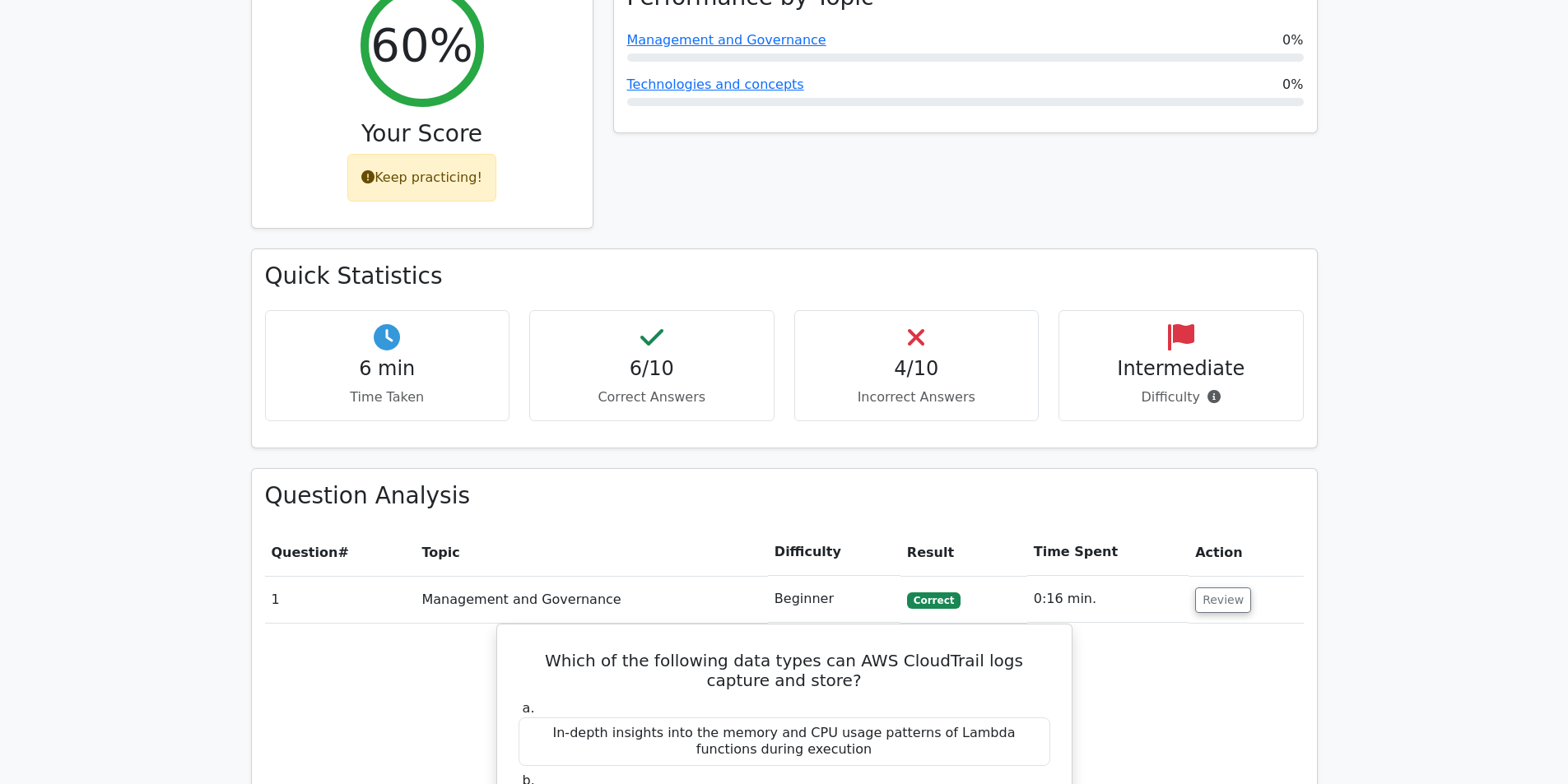
scroll to position [985, 0]
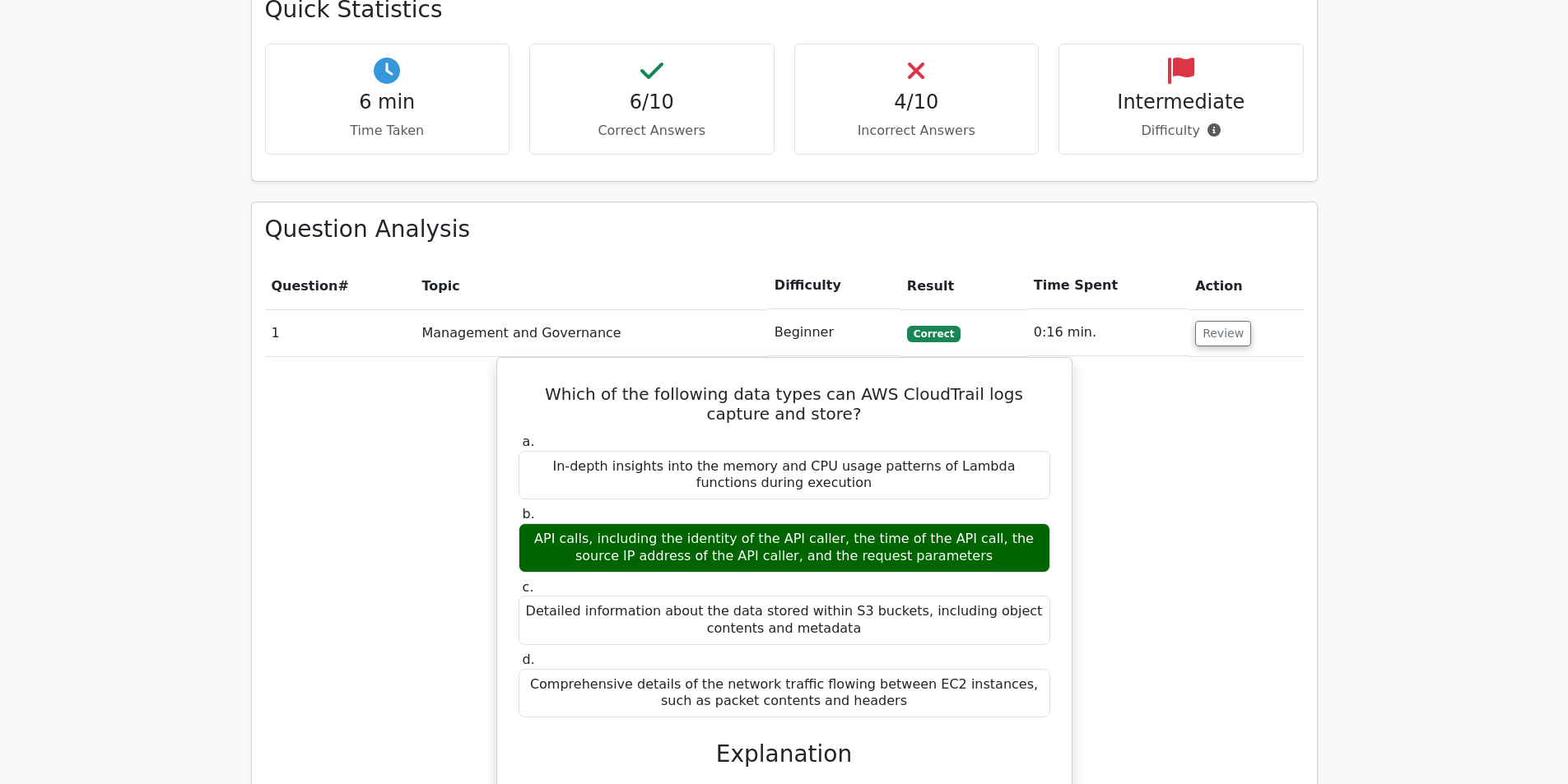
drag, startPoint x: 145, startPoint y: 466, endPoint x: 129, endPoint y: 376, distance: 91.4
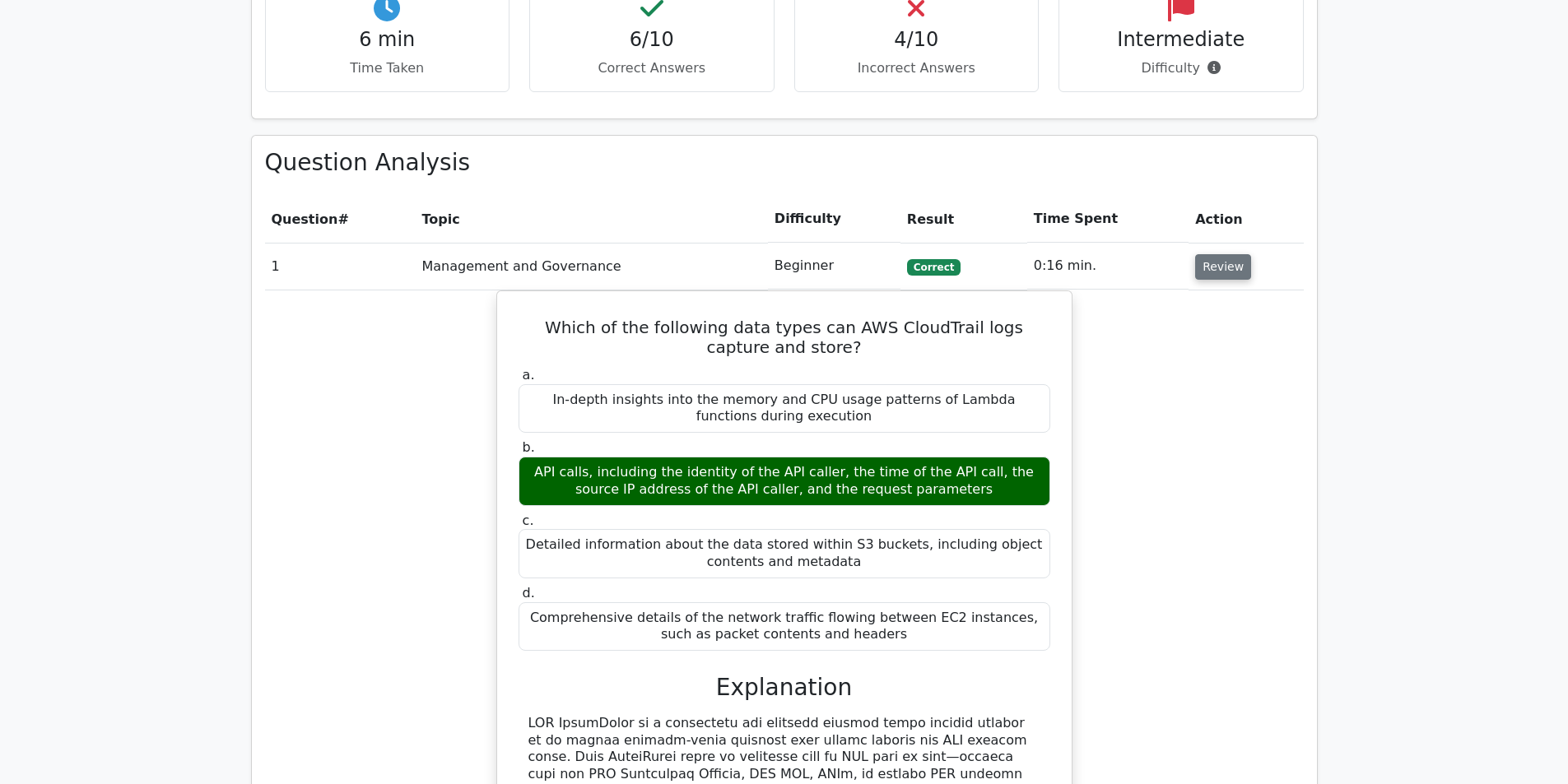
click at [1231, 254] on button "Review" at bounding box center [1222, 267] width 56 height 26
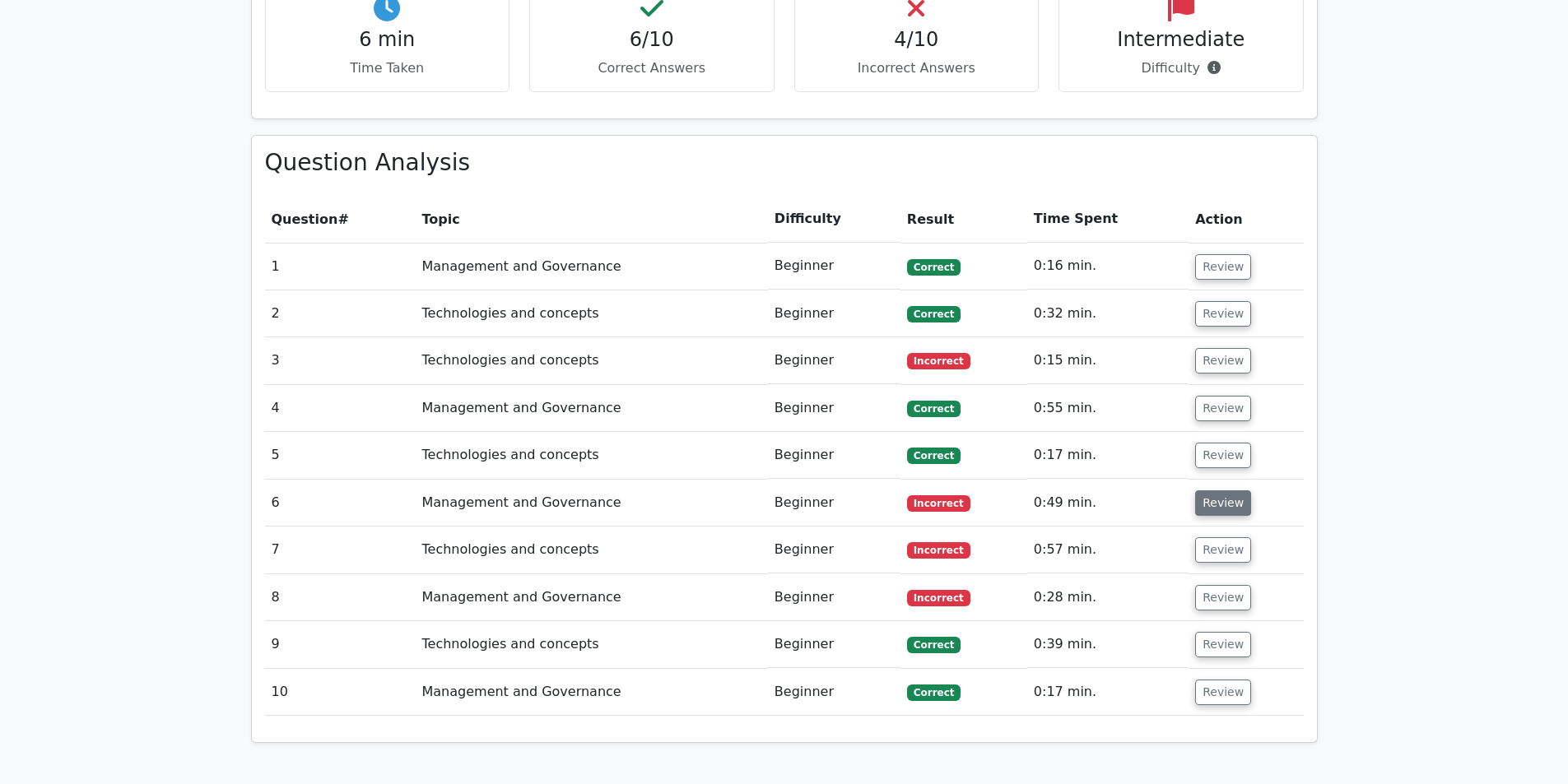
click at [1217, 491] on button "Review" at bounding box center [1222, 503] width 56 height 26
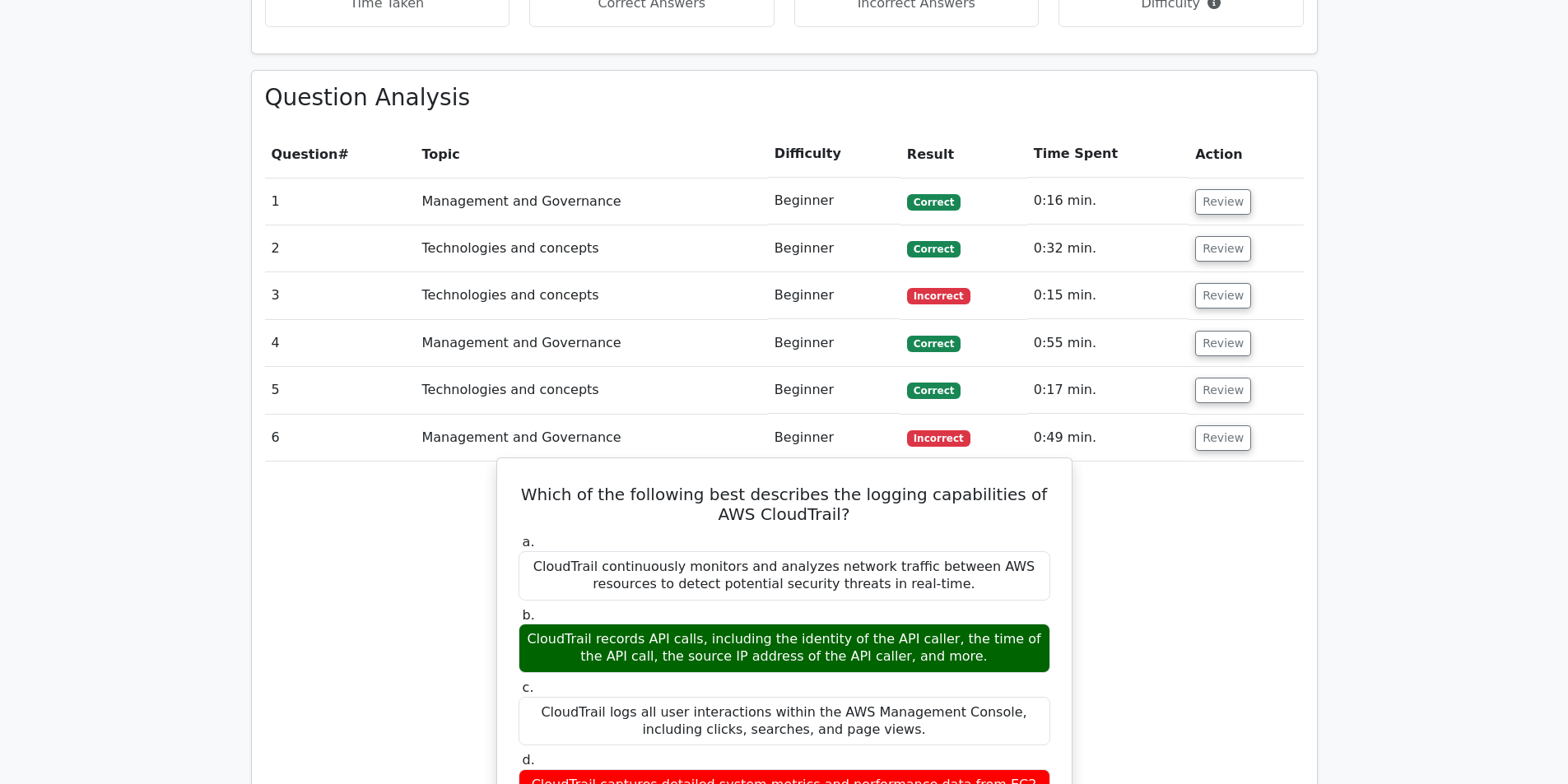
drag, startPoint x: 478, startPoint y: 448, endPoint x: 500, endPoint y: 475, distance: 34.8
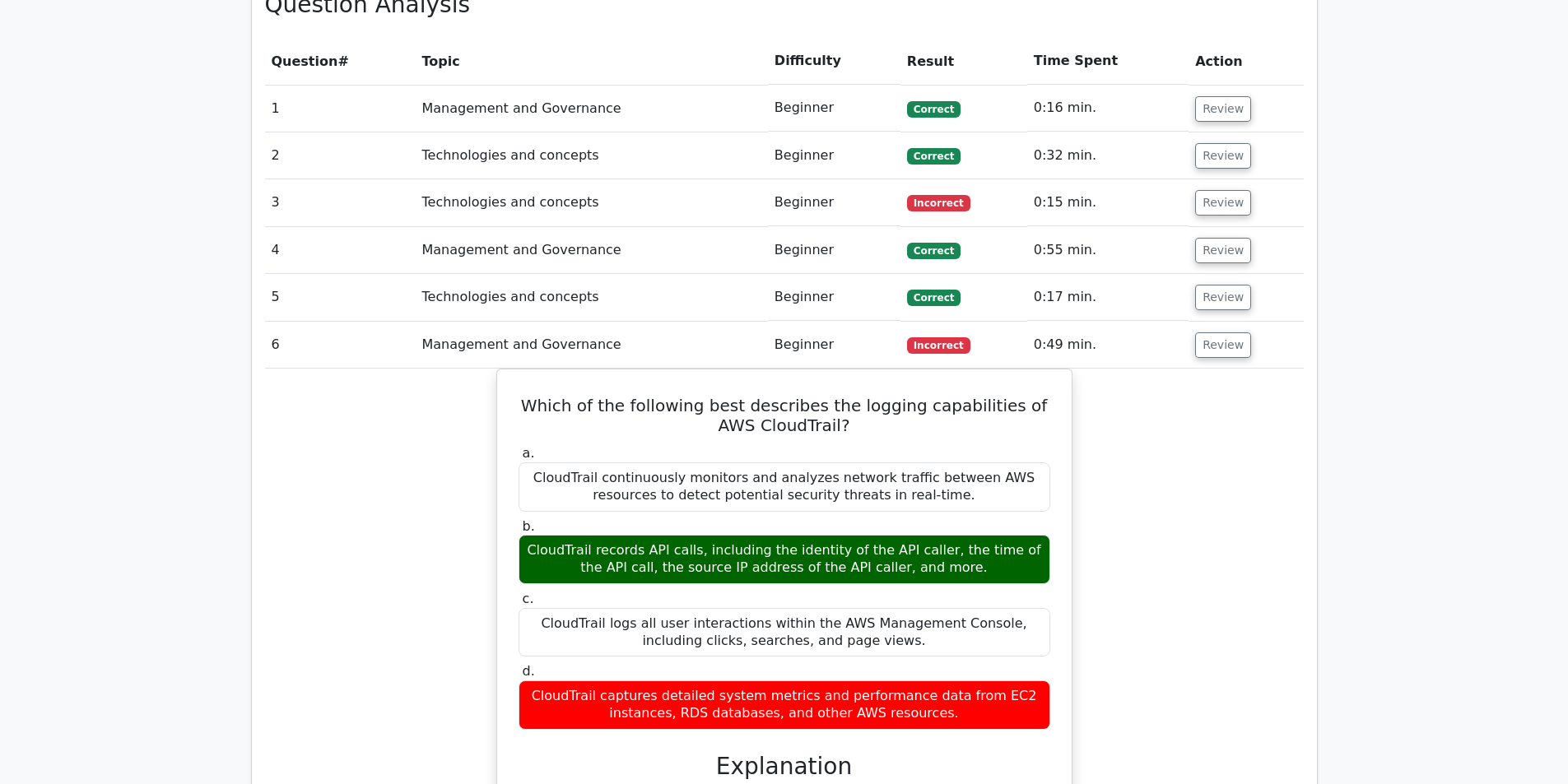
scroll to position [0, 10]
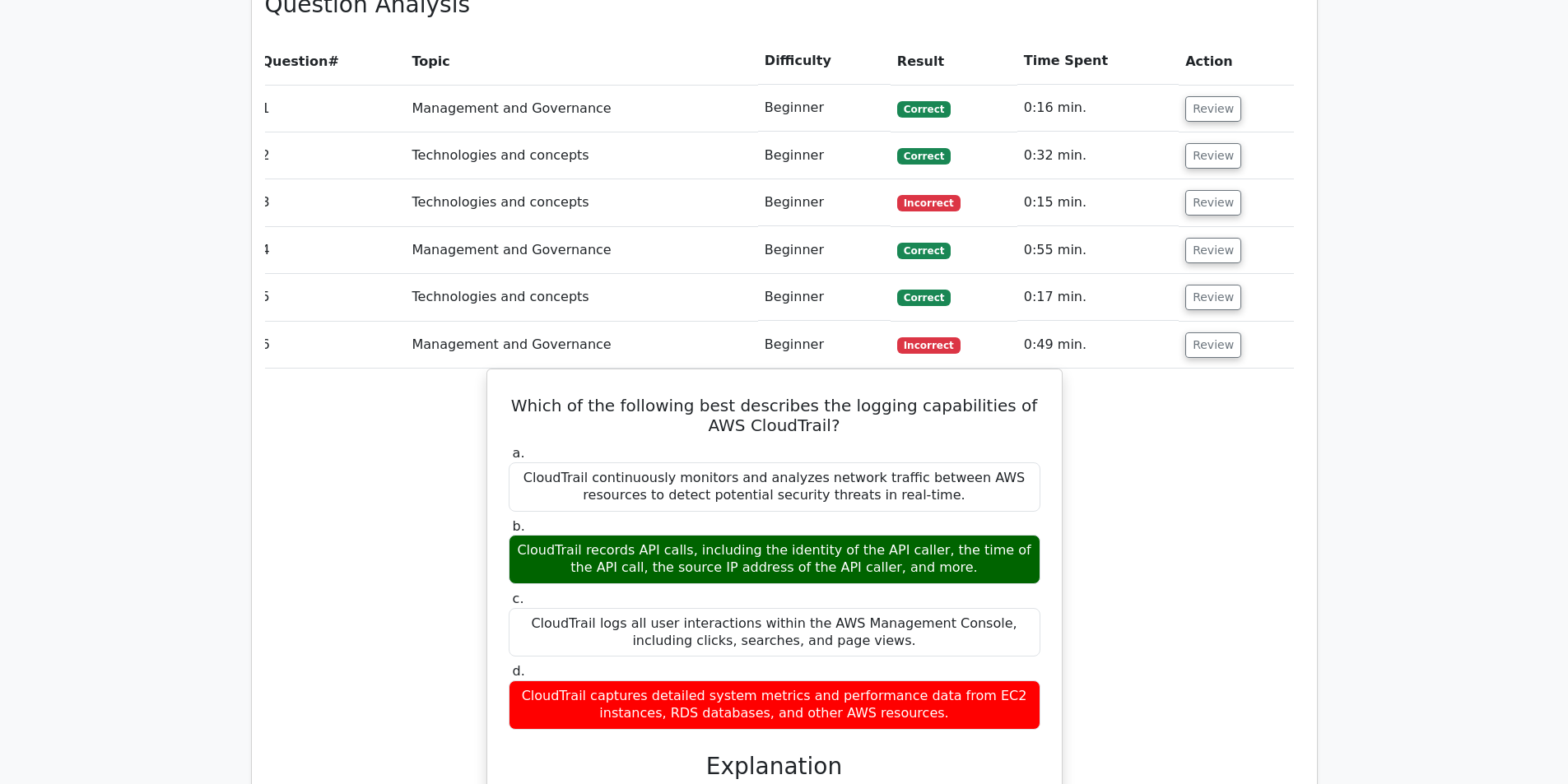
drag, startPoint x: 408, startPoint y: 565, endPoint x: 442, endPoint y: 598, distance: 47.4
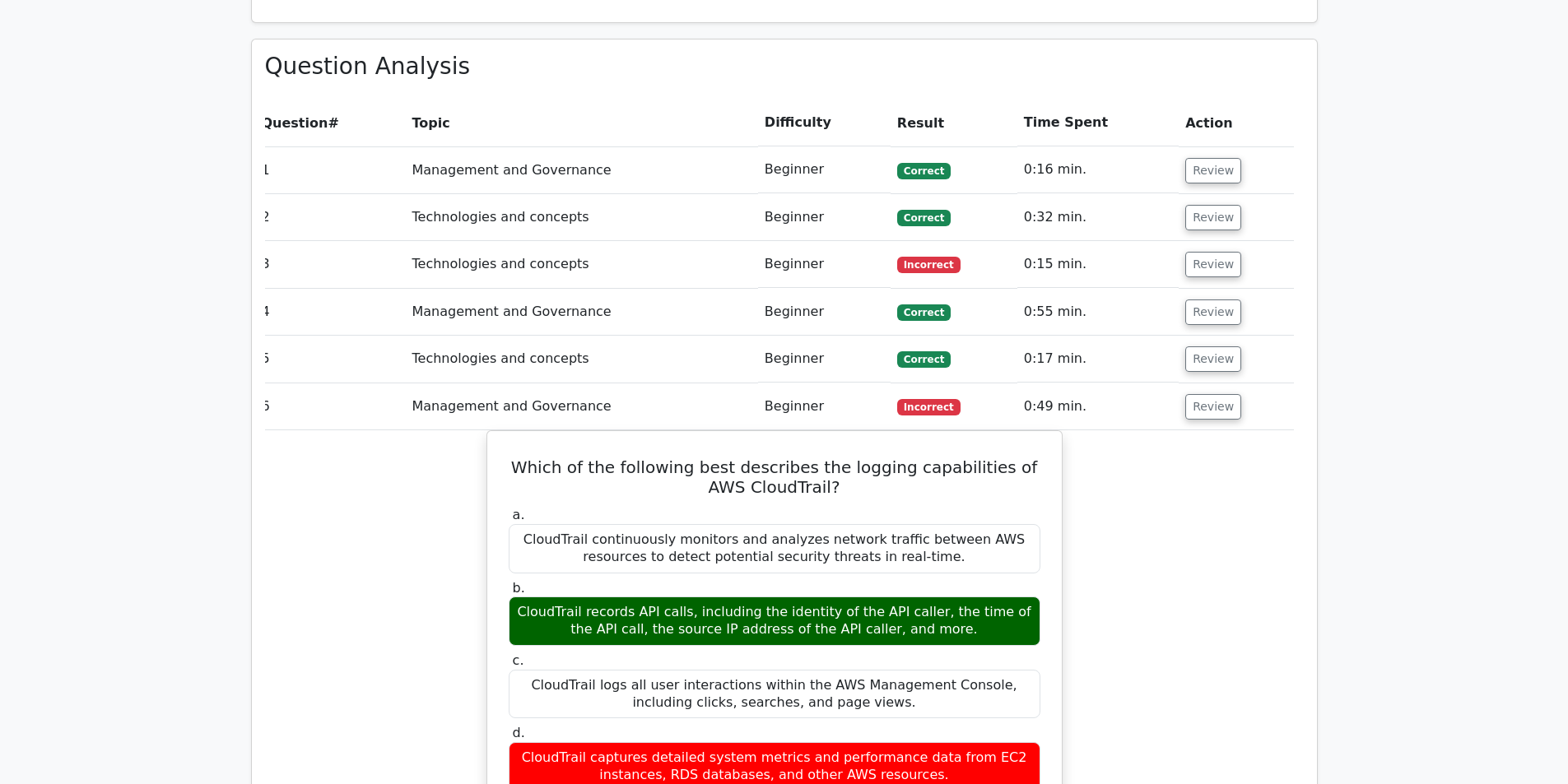
drag, startPoint x: 362, startPoint y: 568, endPoint x: 350, endPoint y: 535, distance: 35.1
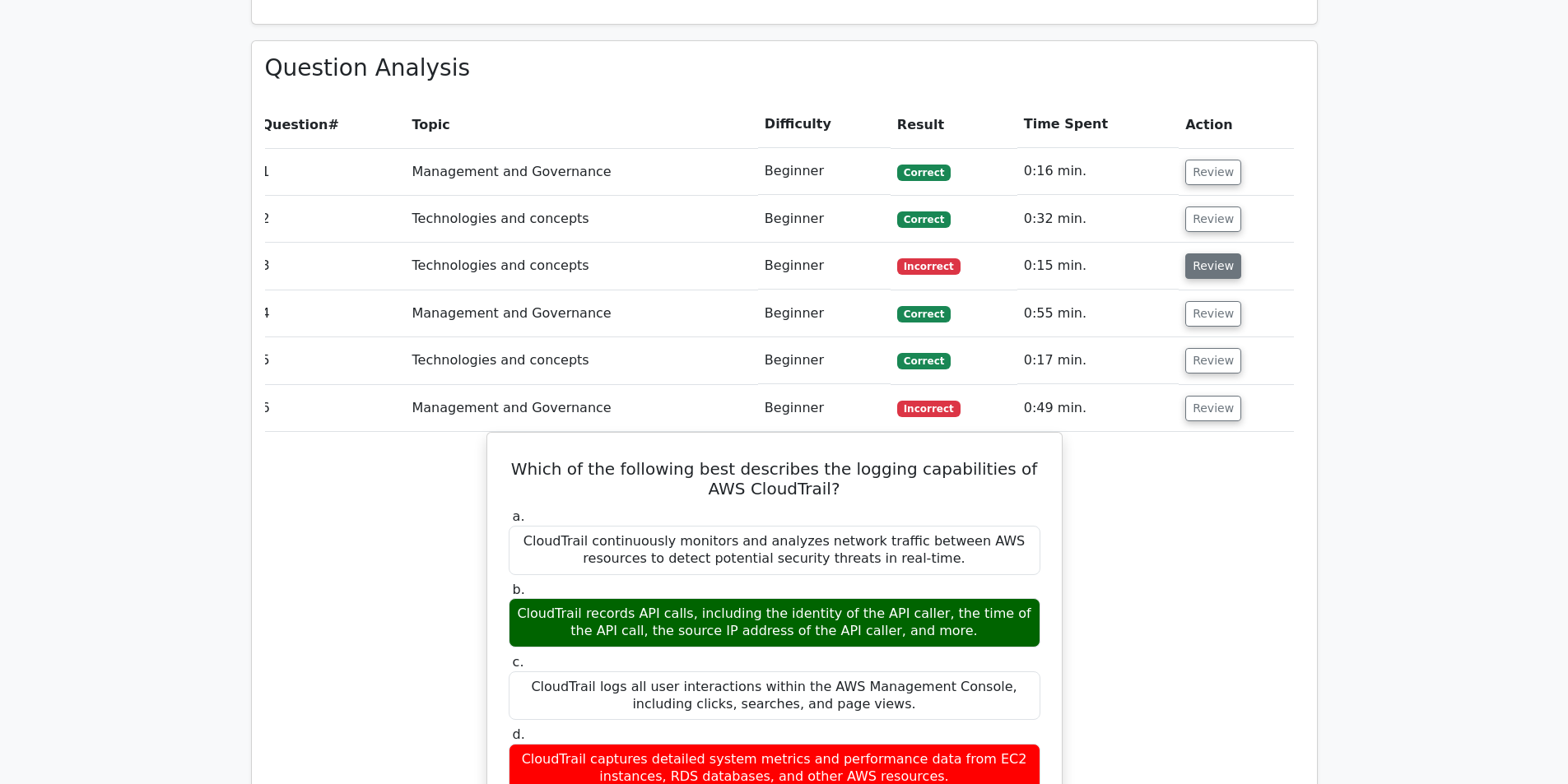
click at [1191, 254] on button "Review" at bounding box center [1212, 266] width 56 height 26
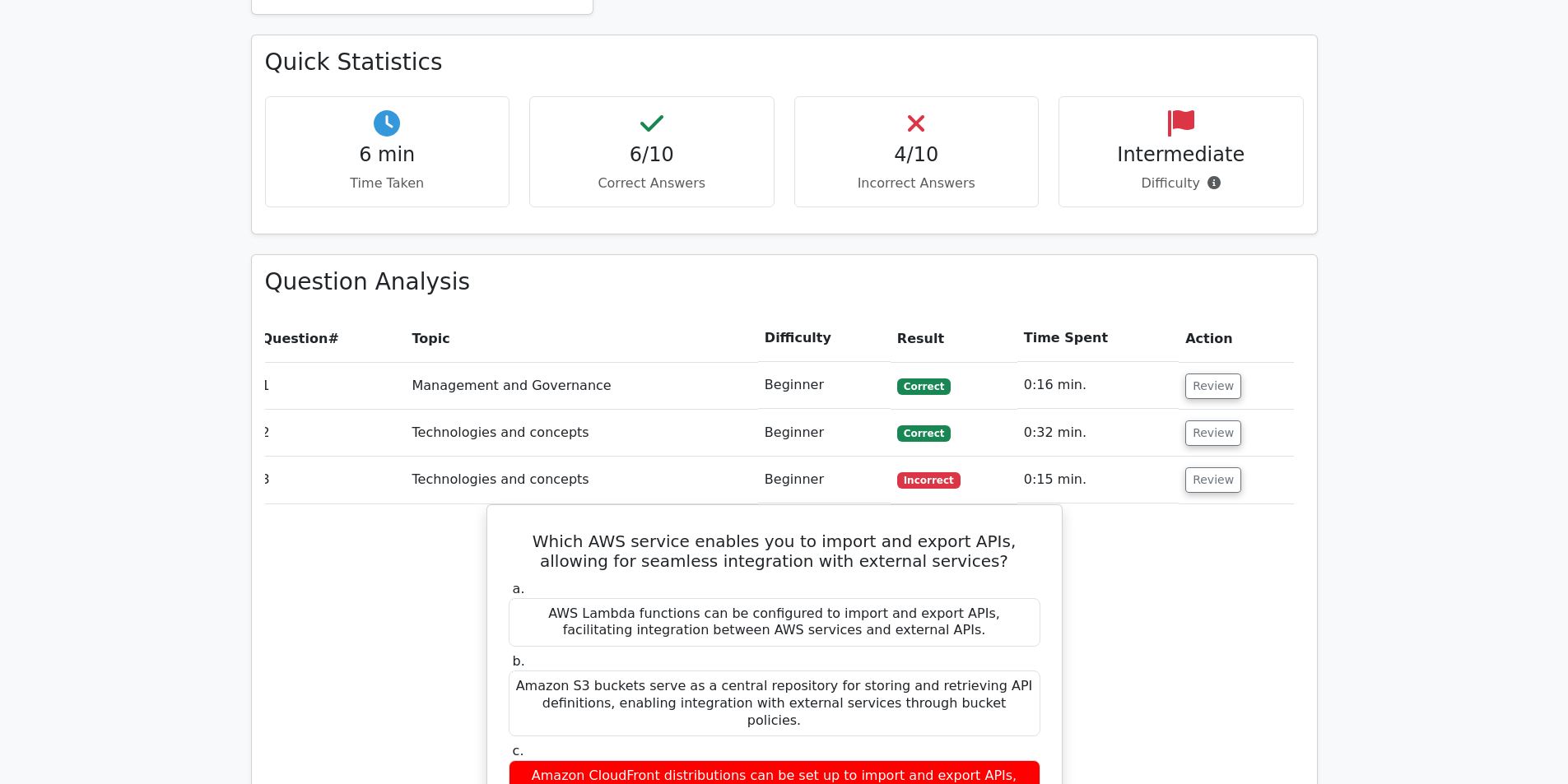
scroll to position [138, 0]
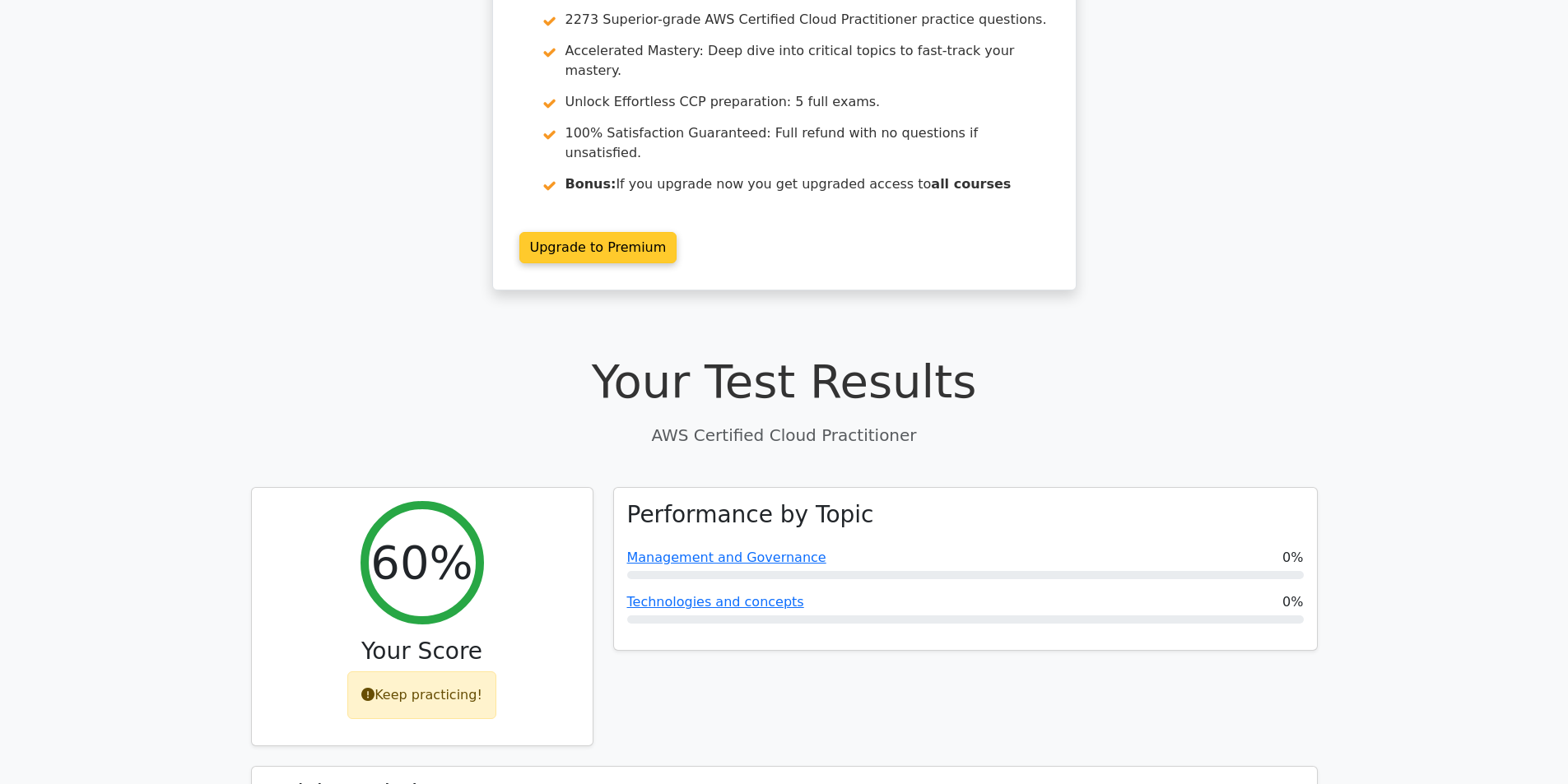
drag, startPoint x: 530, startPoint y: 335, endPoint x: 530, endPoint y: 307, distance: 28.0
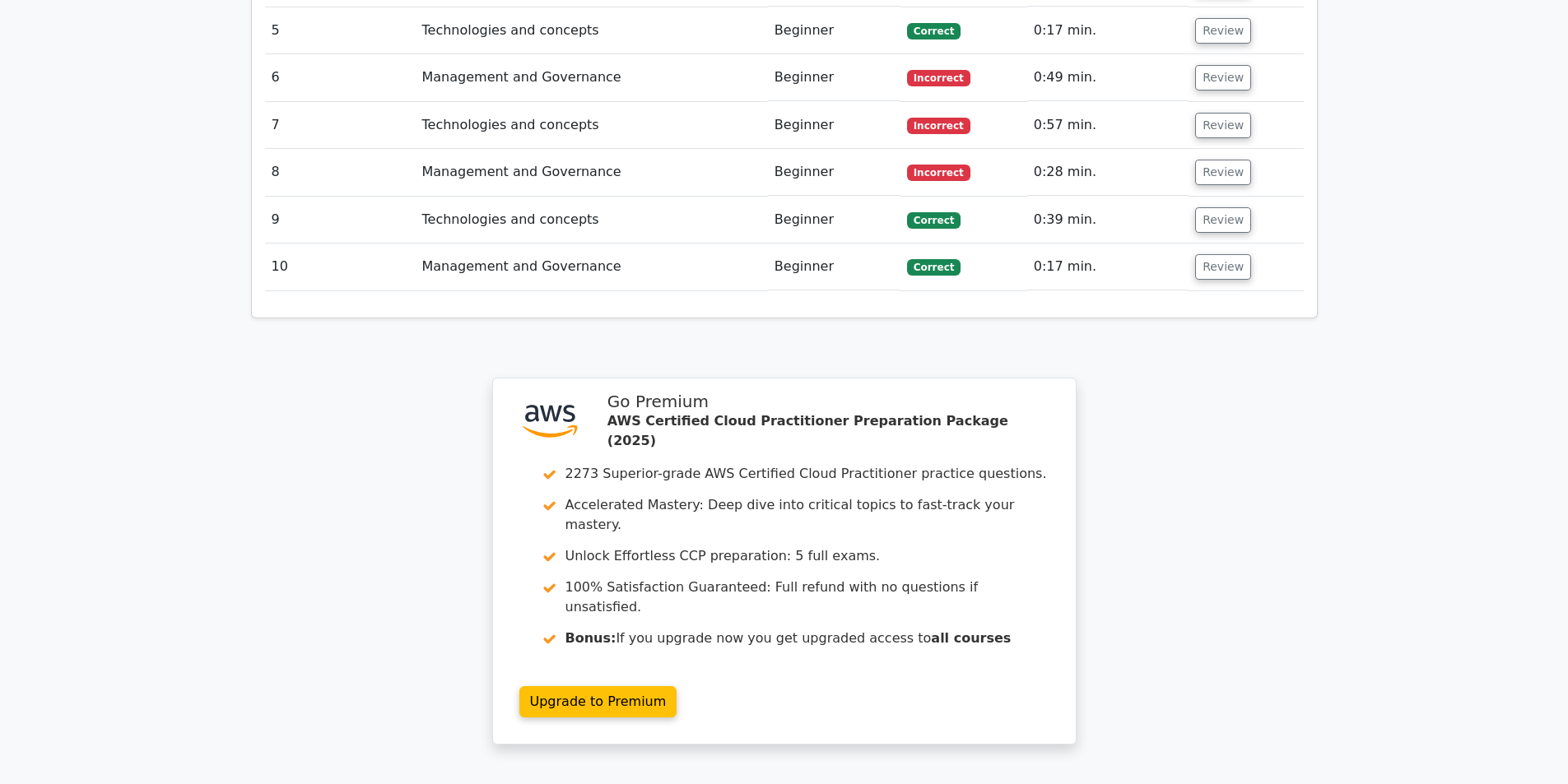
scroll to position [2392, 0]
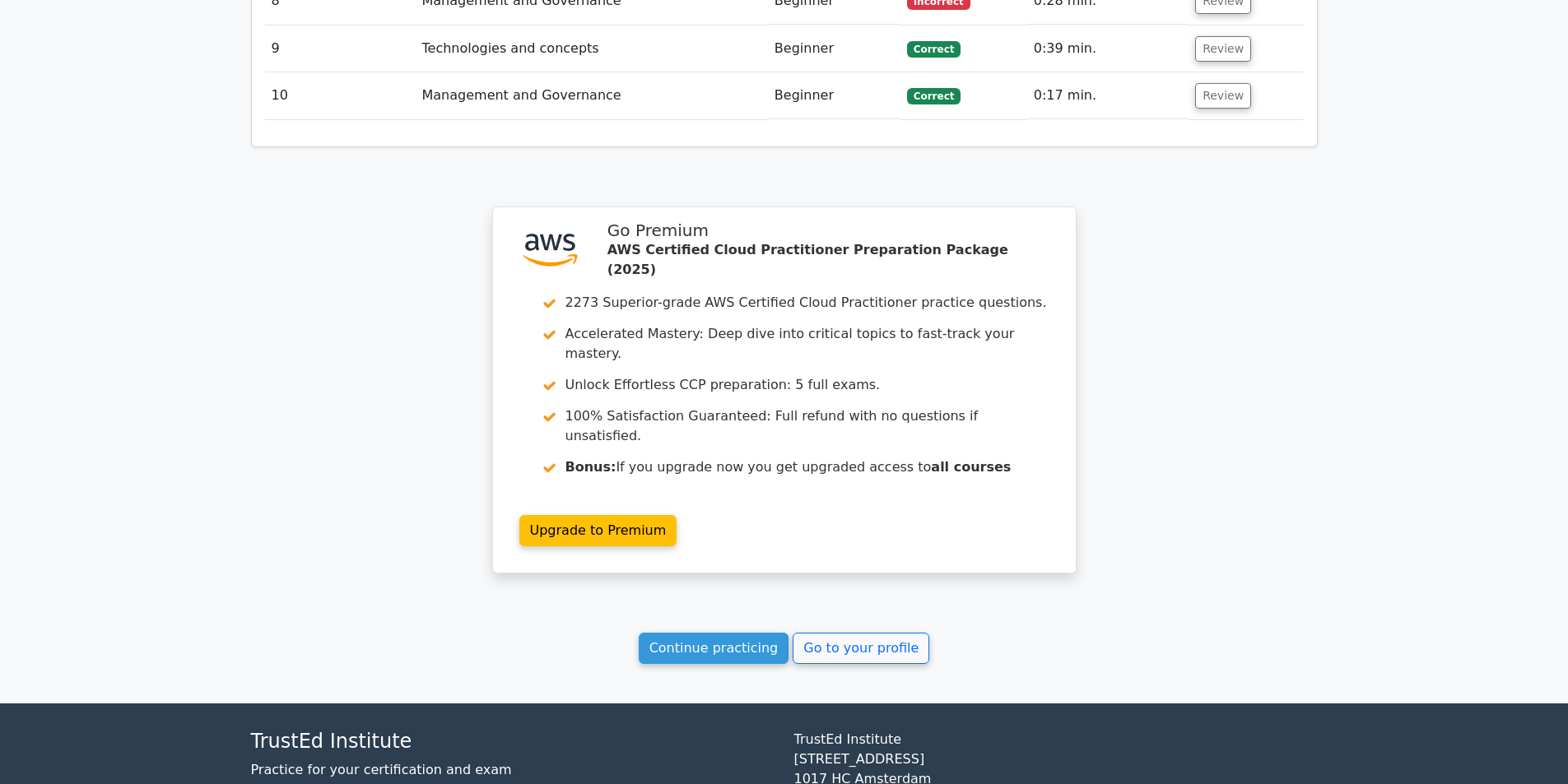
drag, startPoint x: 280, startPoint y: 496, endPoint x: 293, endPoint y: 509, distance: 18.4
click at [744, 633] on link "Continue practicing" at bounding box center [713, 648] width 150 height 32
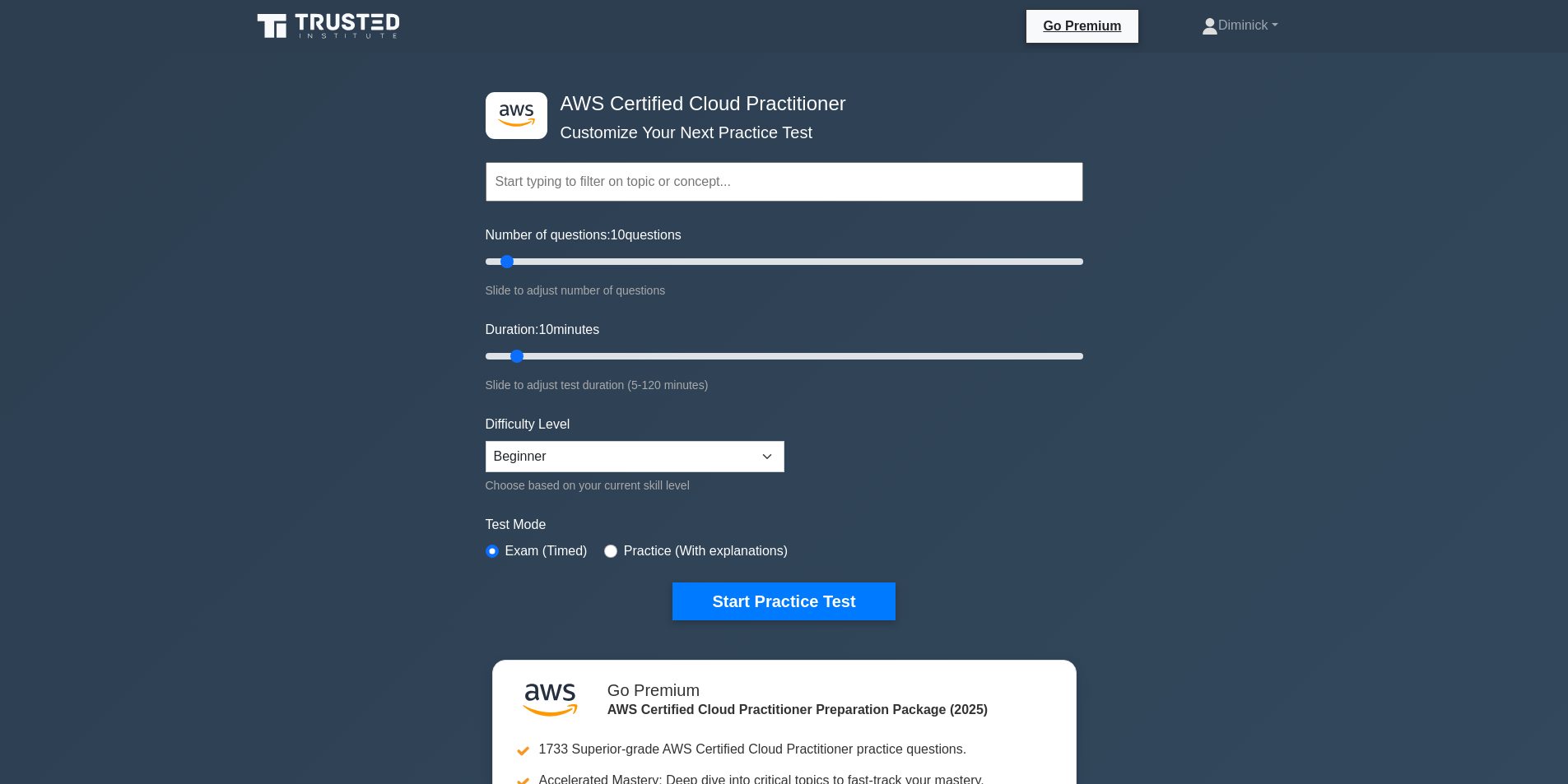
click at [647, 194] on input "text" at bounding box center [784, 182] width 598 height 40
drag, startPoint x: 510, startPoint y: 254, endPoint x: 1107, endPoint y: 283, distance: 597.7
type input "200"
click at [1083, 272] on input "Number of questions: 200 questions" at bounding box center [784, 262] width 598 height 20
drag, startPoint x: 521, startPoint y: 350, endPoint x: 1278, endPoint y: 365, distance: 757.1
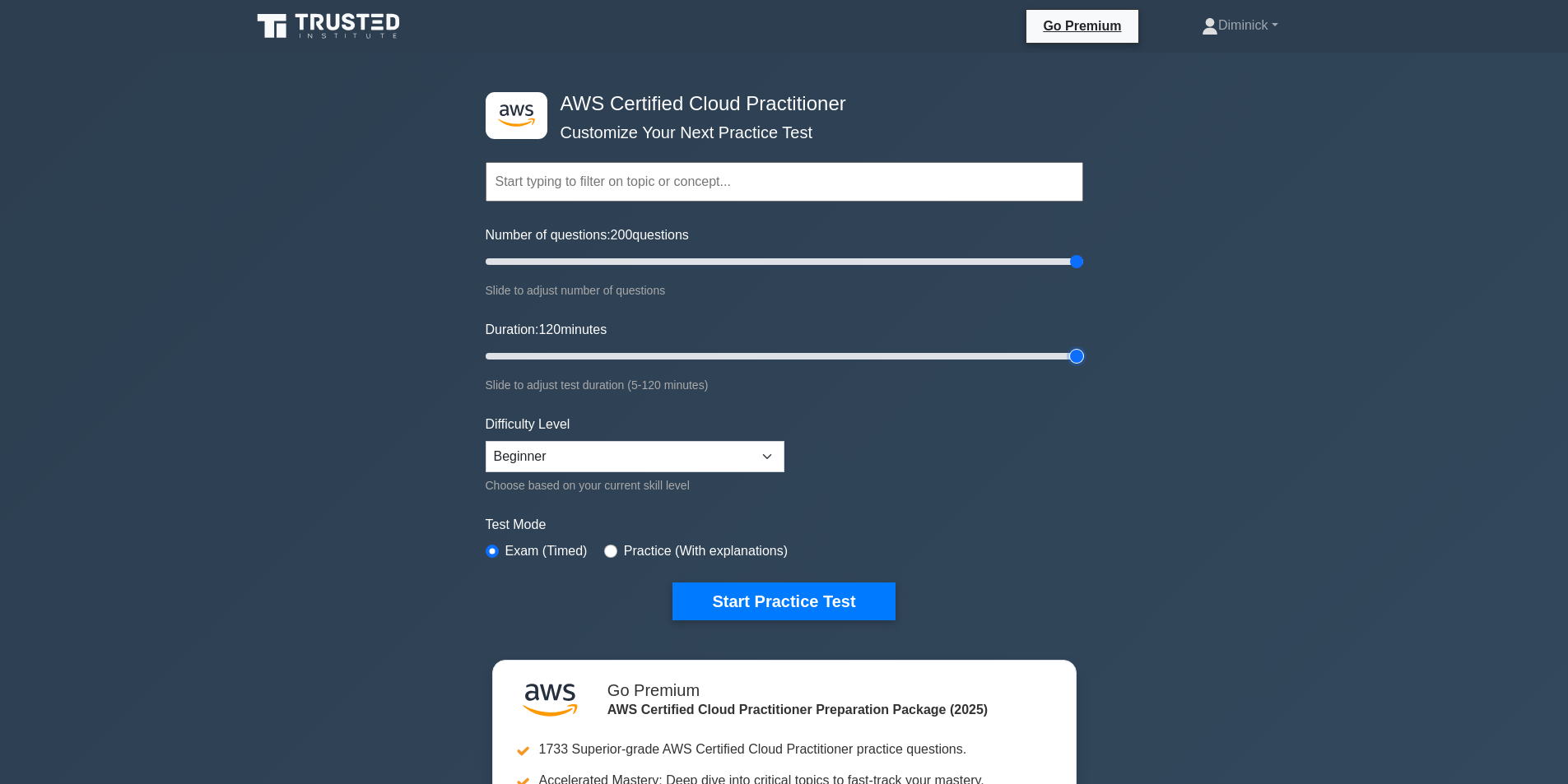
type input "120"
click at [1083, 365] on input "Duration: 120 minutes" at bounding box center [784, 357] width 598 height 20
click at [607, 465] on select "Beginner Intermediate Expert" at bounding box center [634, 457] width 298 height 32
select select "expert"
click at [486, 441] on select "Beginner Intermediate Expert" at bounding box center [634, 457] width 298 height 32
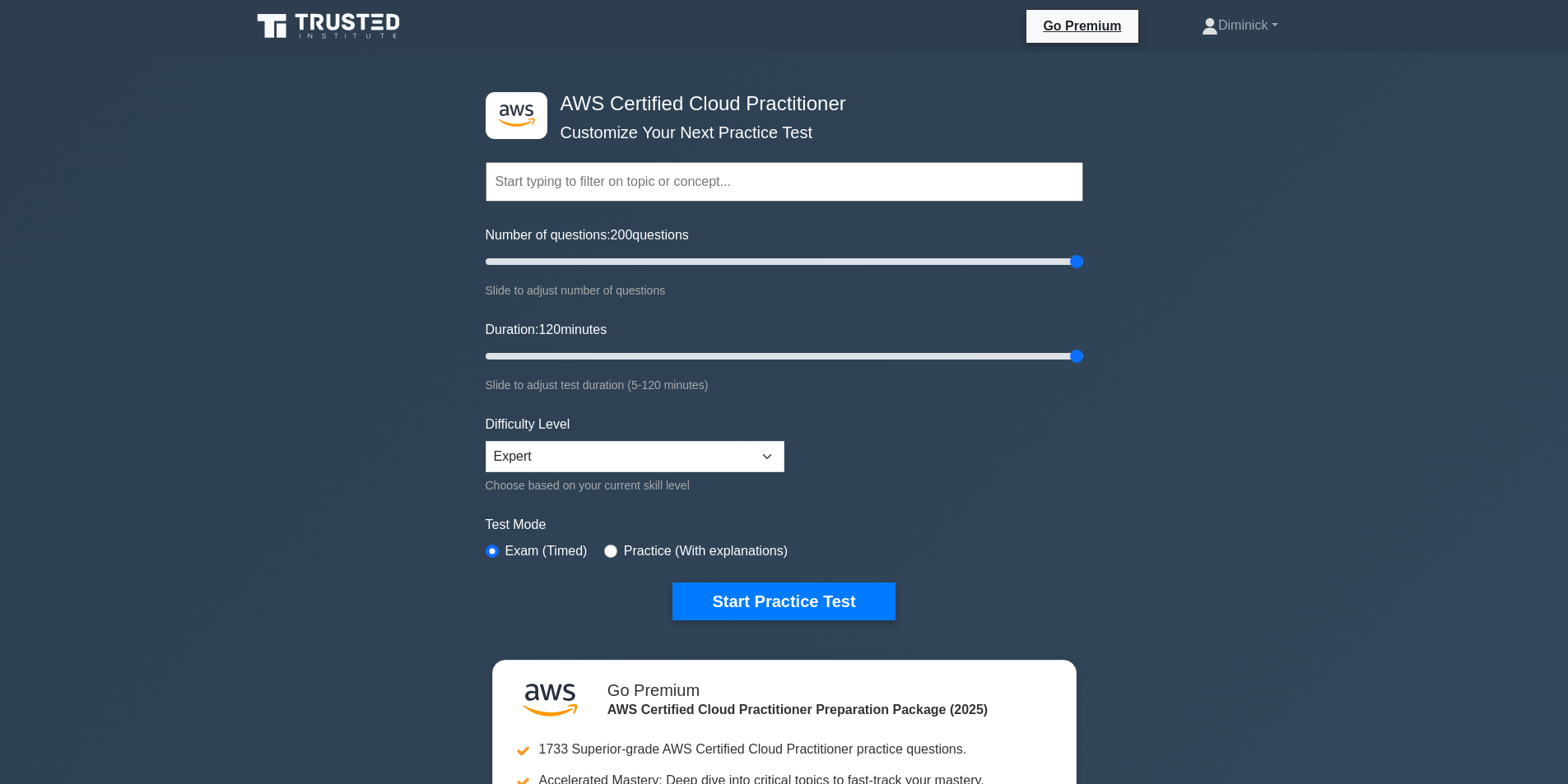
click at [555, 483] on div "Choose based on your current skill level" at bounding box center [634, 486] width 298 height 20
click at [546, 463] on select "Beginner Intermediate Expert" at bounding box center [634, 457] width 298 height 32
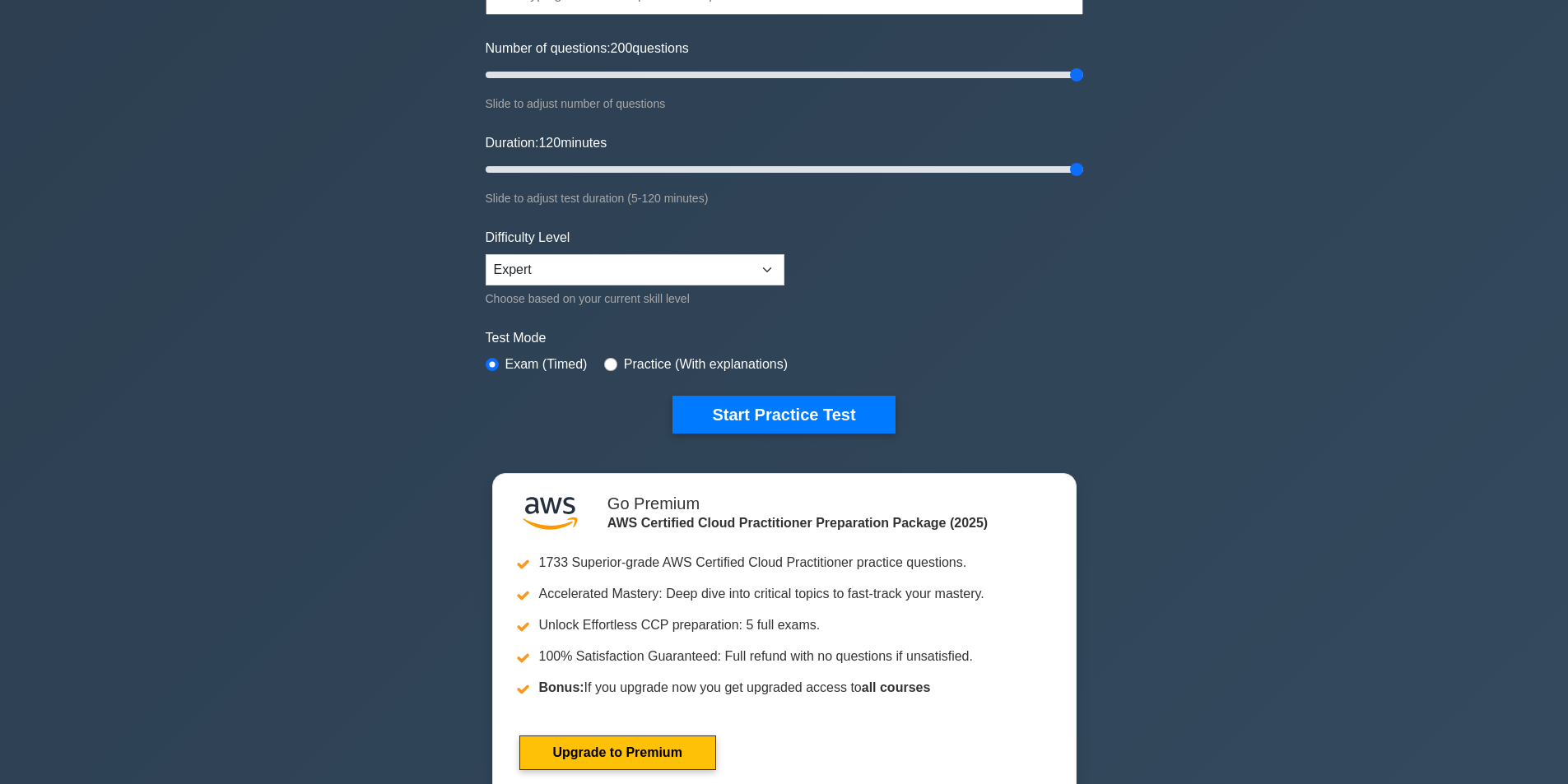
scroll to position [341, 0]
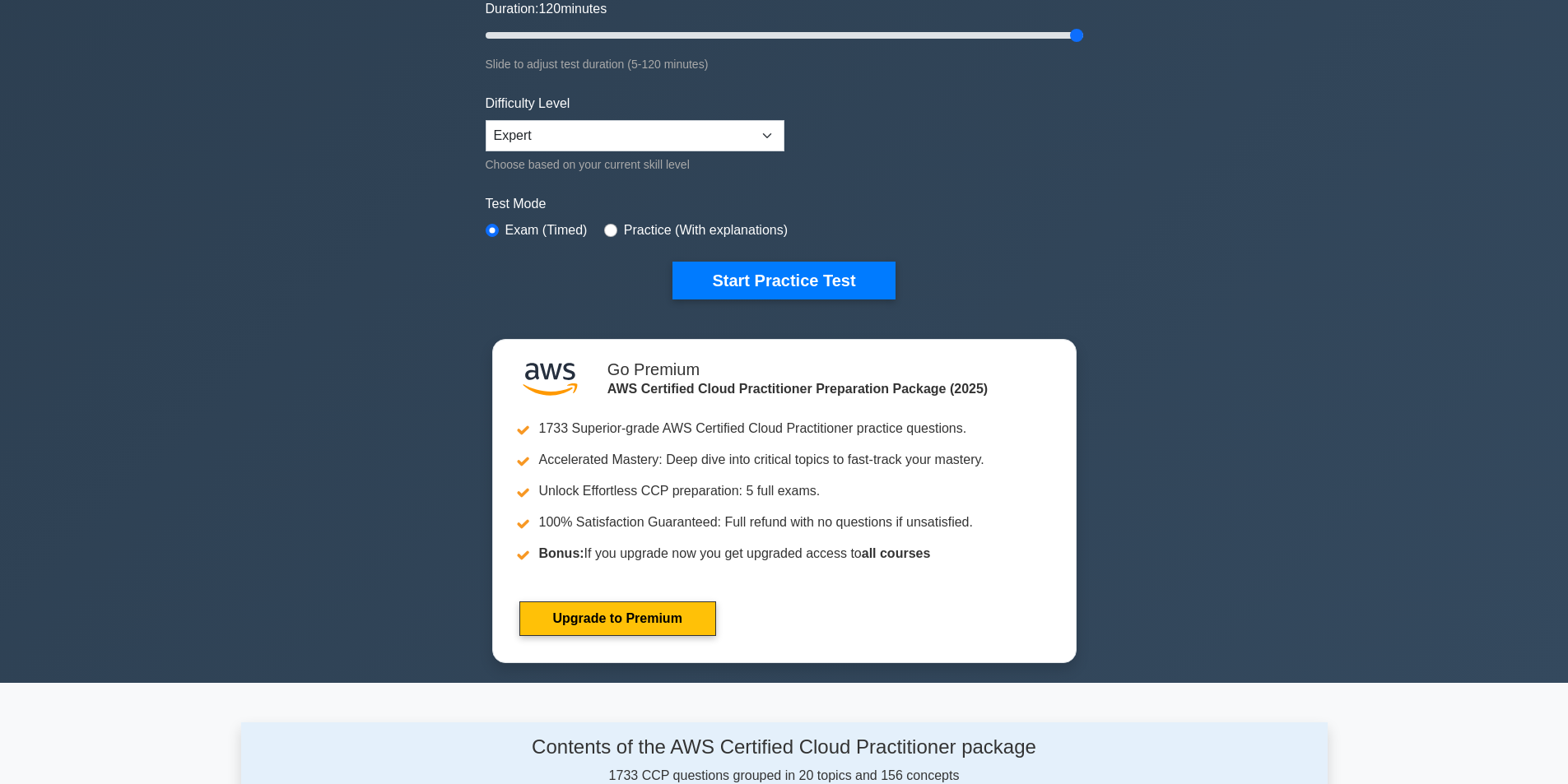
drag, startPoint x: 355, startPoint y: 517, endPoint x: 402, endPoint y: 481, distance: 59.2
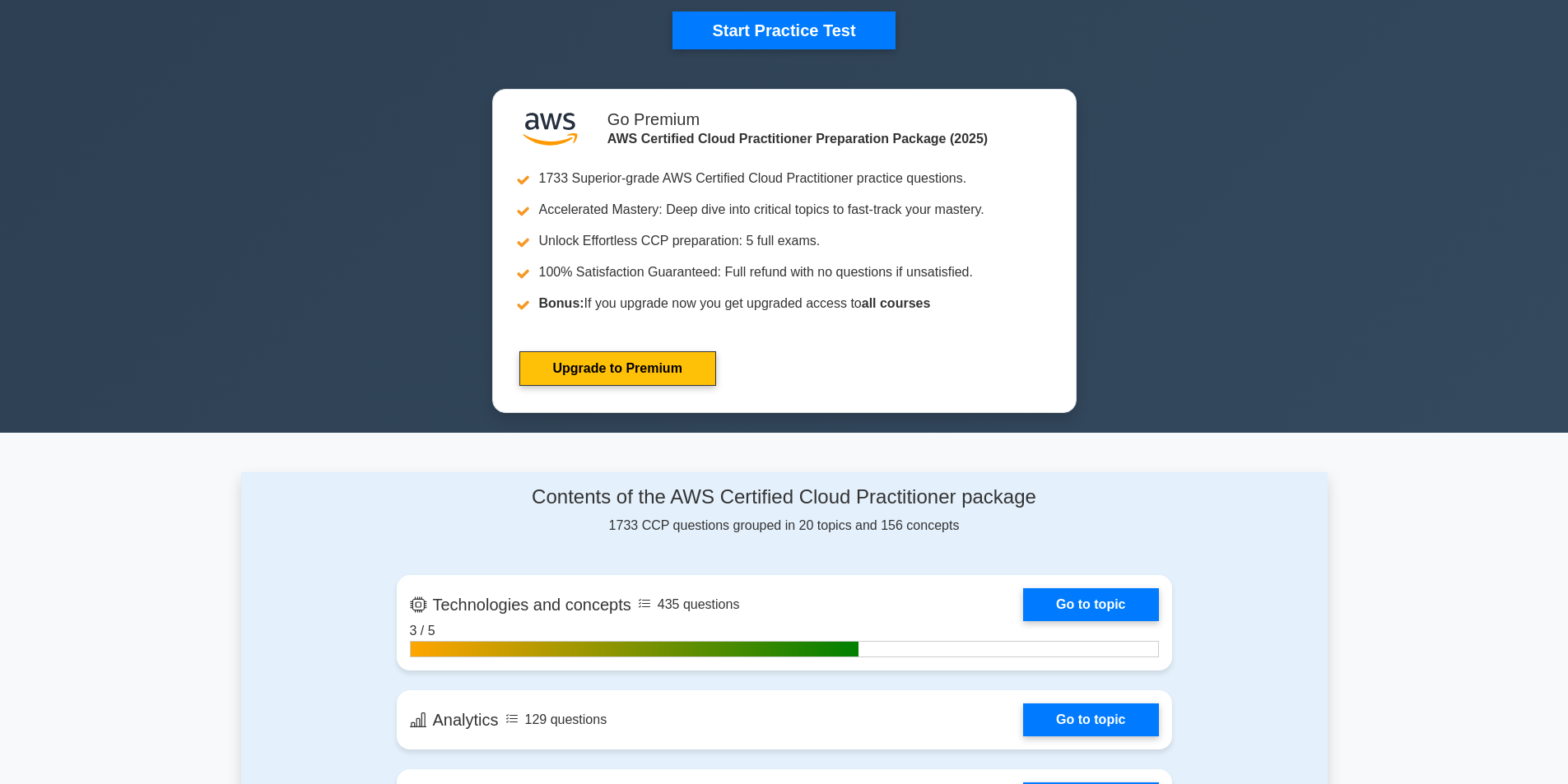
scroll to position [608, 0]
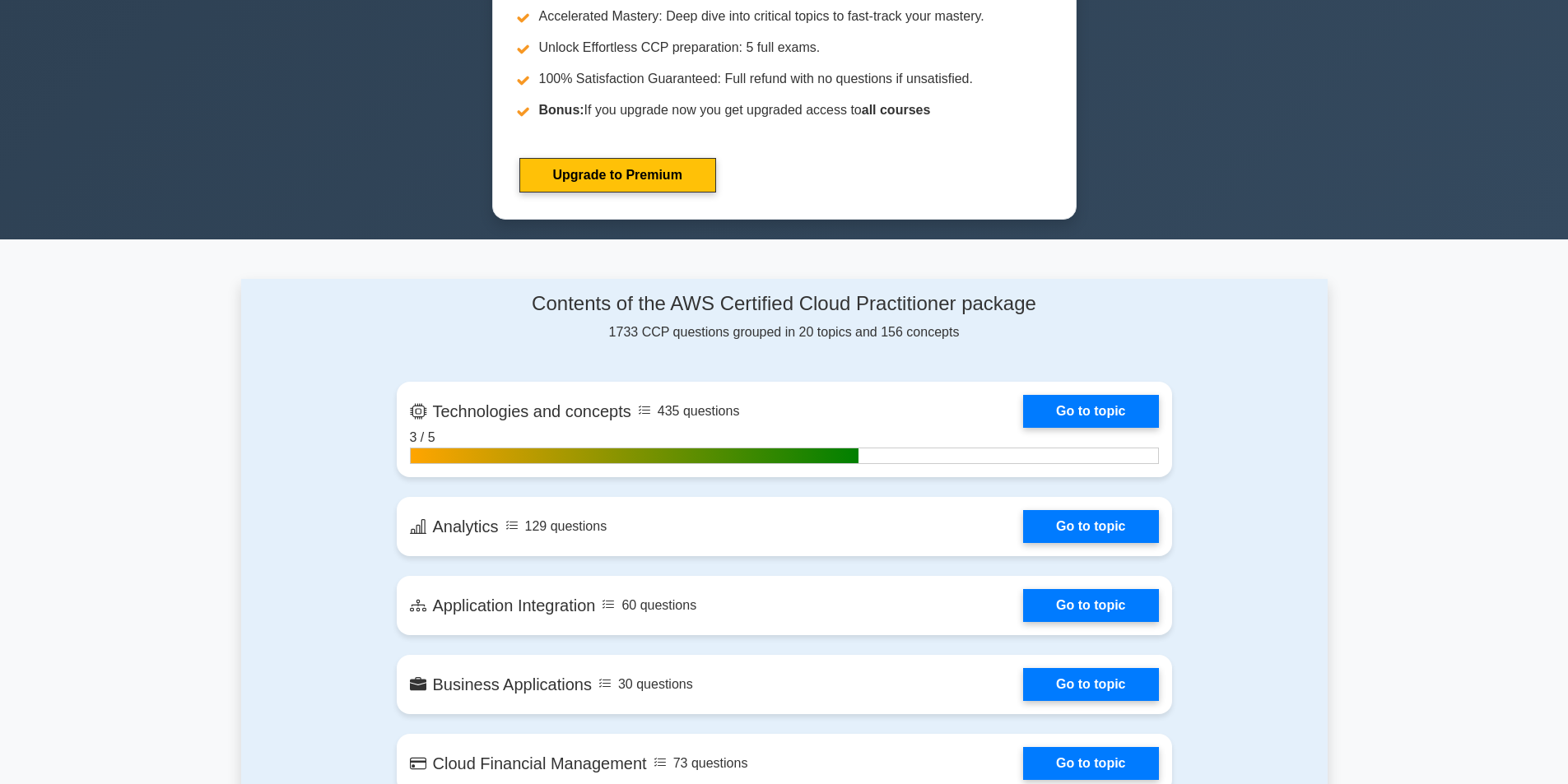
drag, startPoint x: 300, startPoint y: 604, endPoint x: 320, endPoint y: 590, distance: 24.4
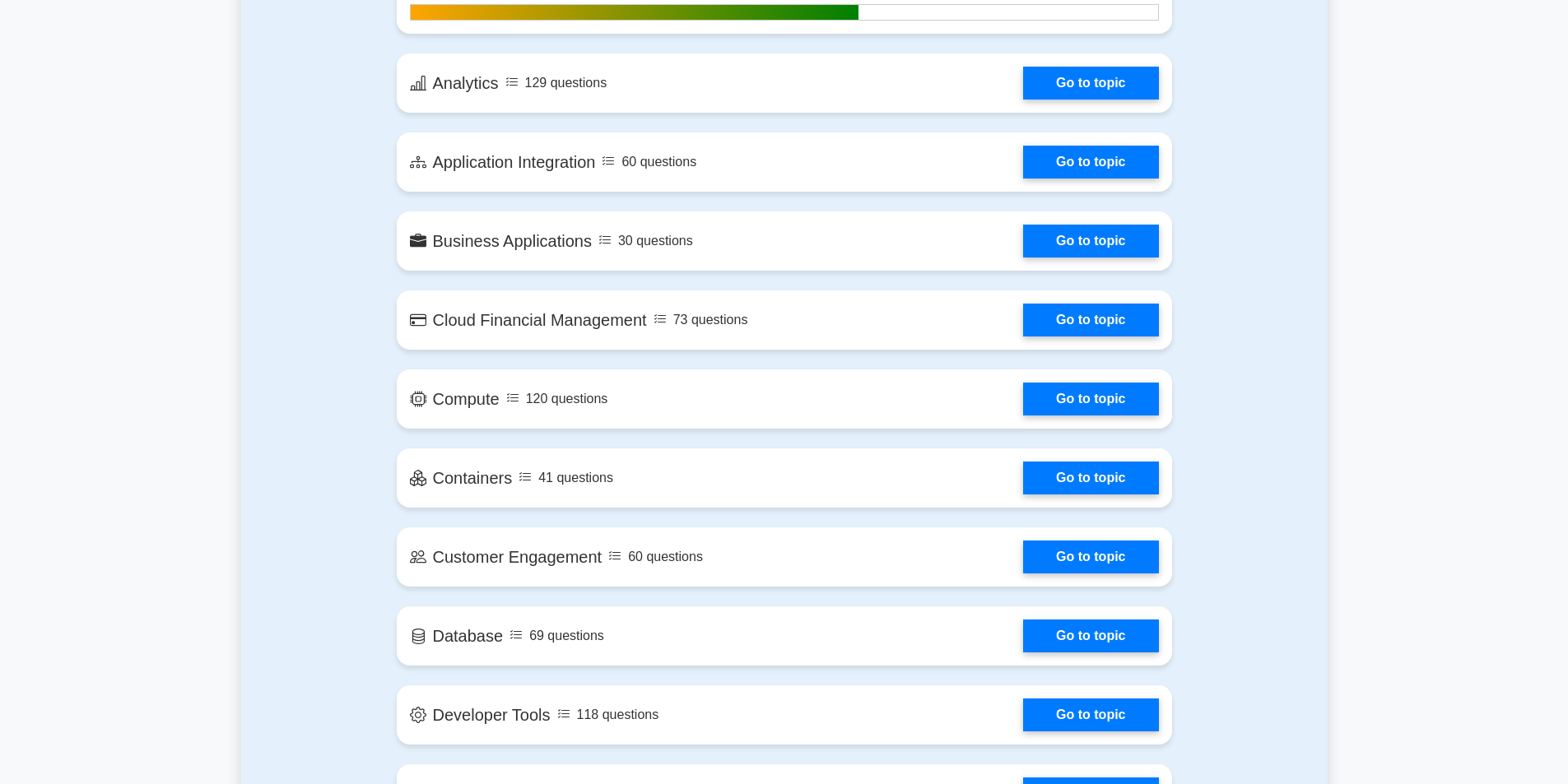
drag, startPoint x: 275, startPoint y: 651, endPoint x: 277, endPoint y: 625, distance: 26.1
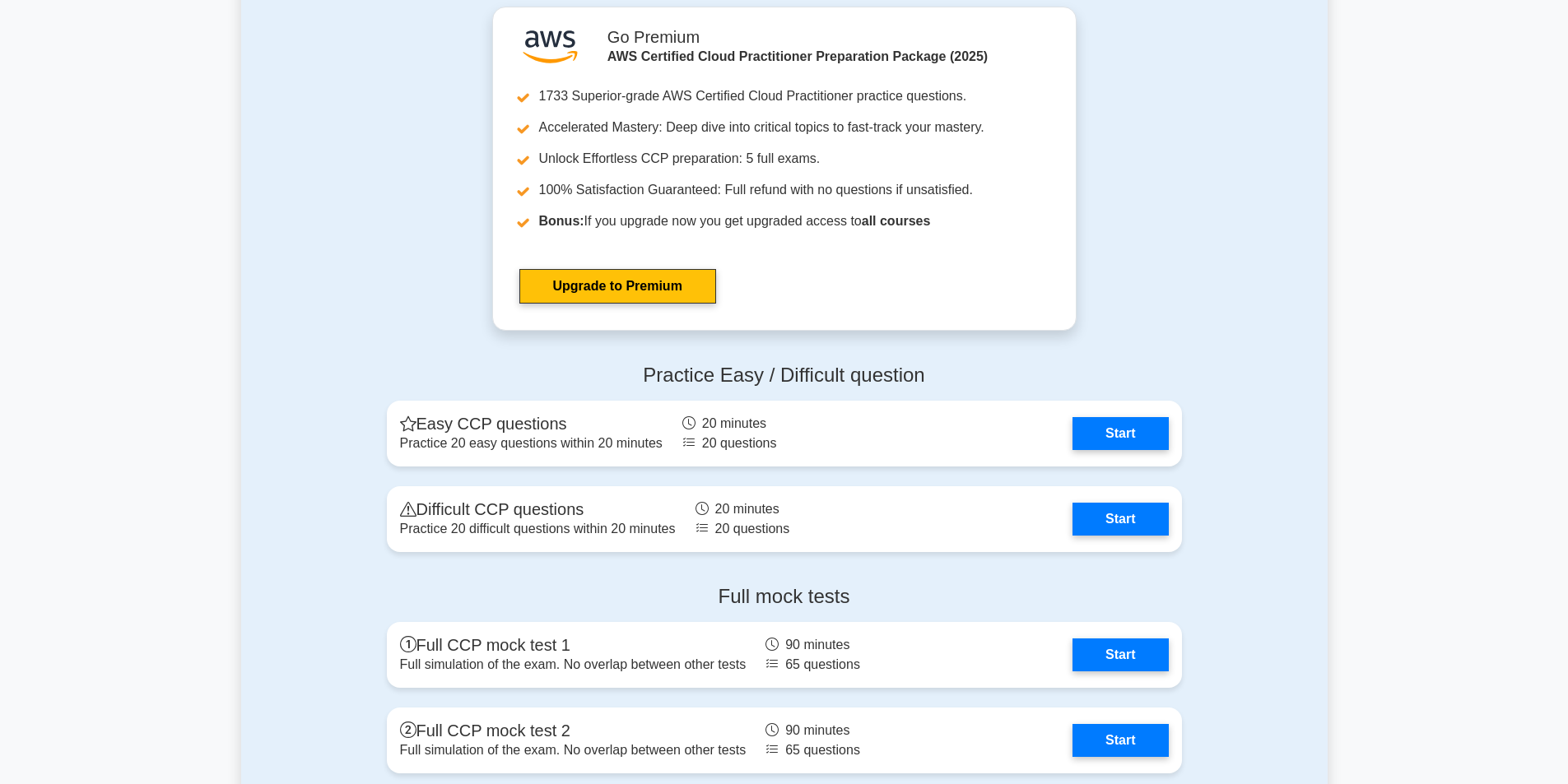
drag, startPoint x: 285, startPoint y: 720, endPoint x: 286, endPoint y: 667, distance: 53.0
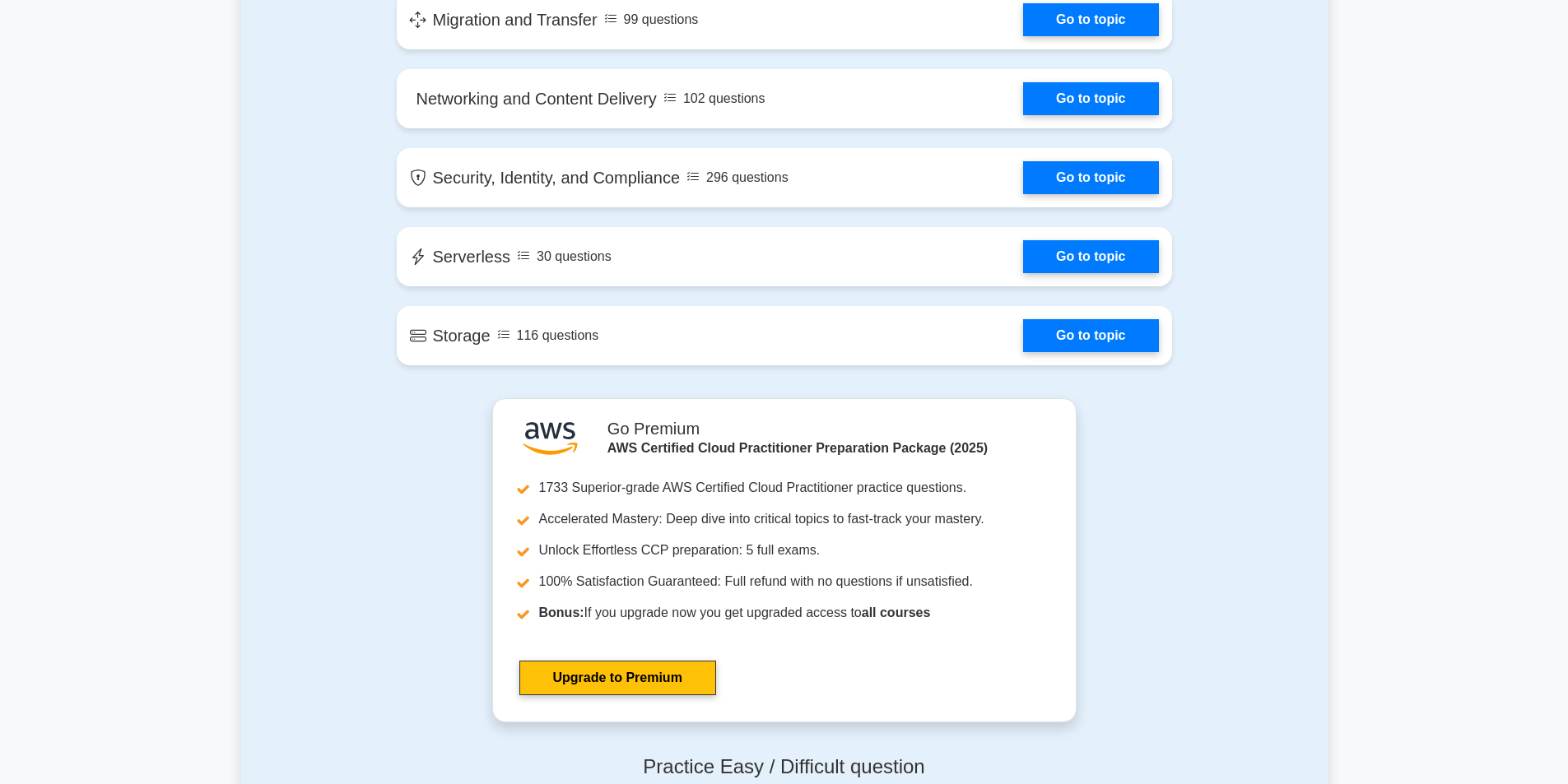
drag, startPoint x: 322, startPoint y: 581, endPoint x: 289, endPoint y: 368, distance: 215.5
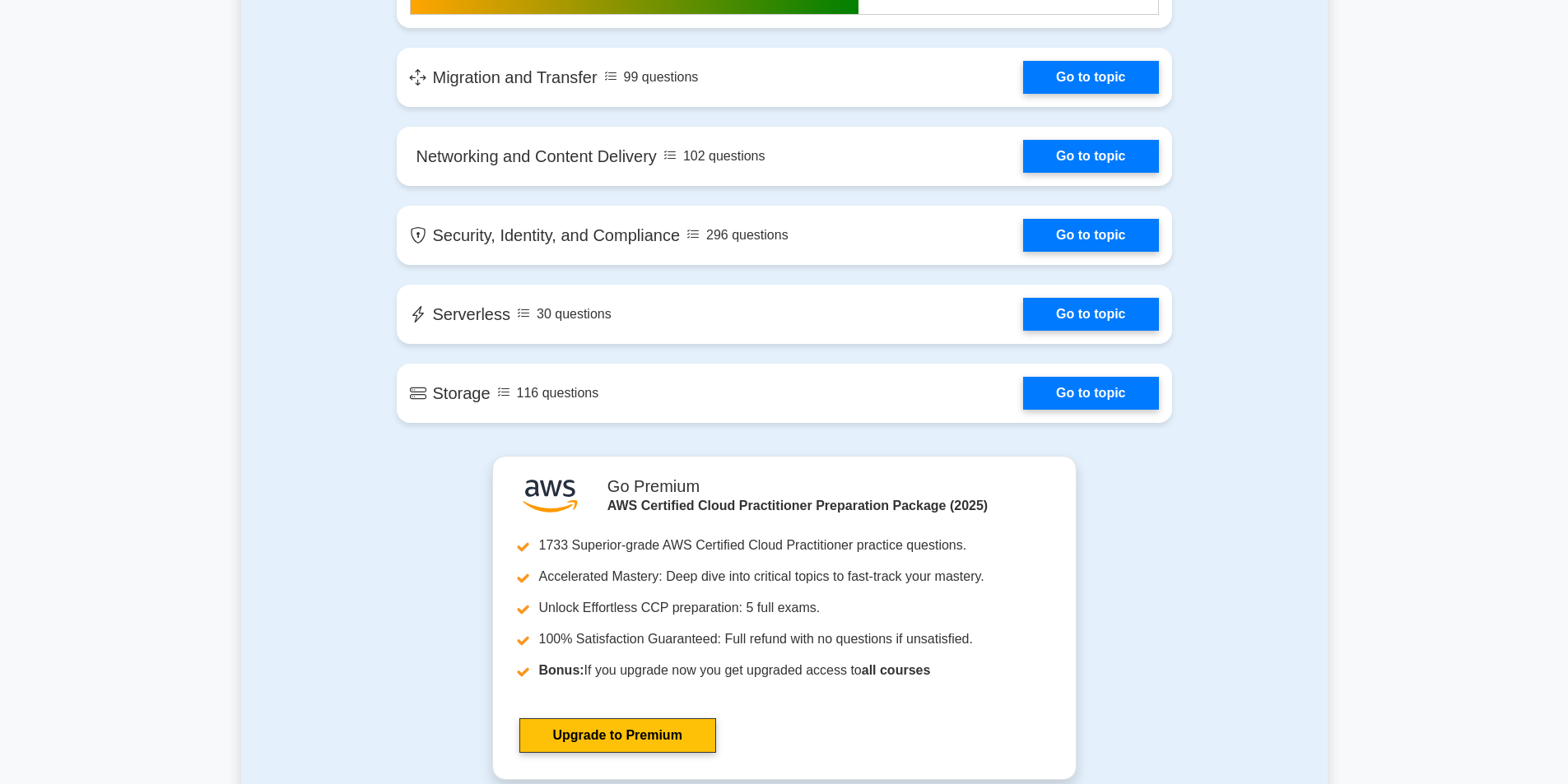
drag, startPoint x: 320, startPoint y: 366, endPoint x: 326, endPoint y: 550, distance: 184.1
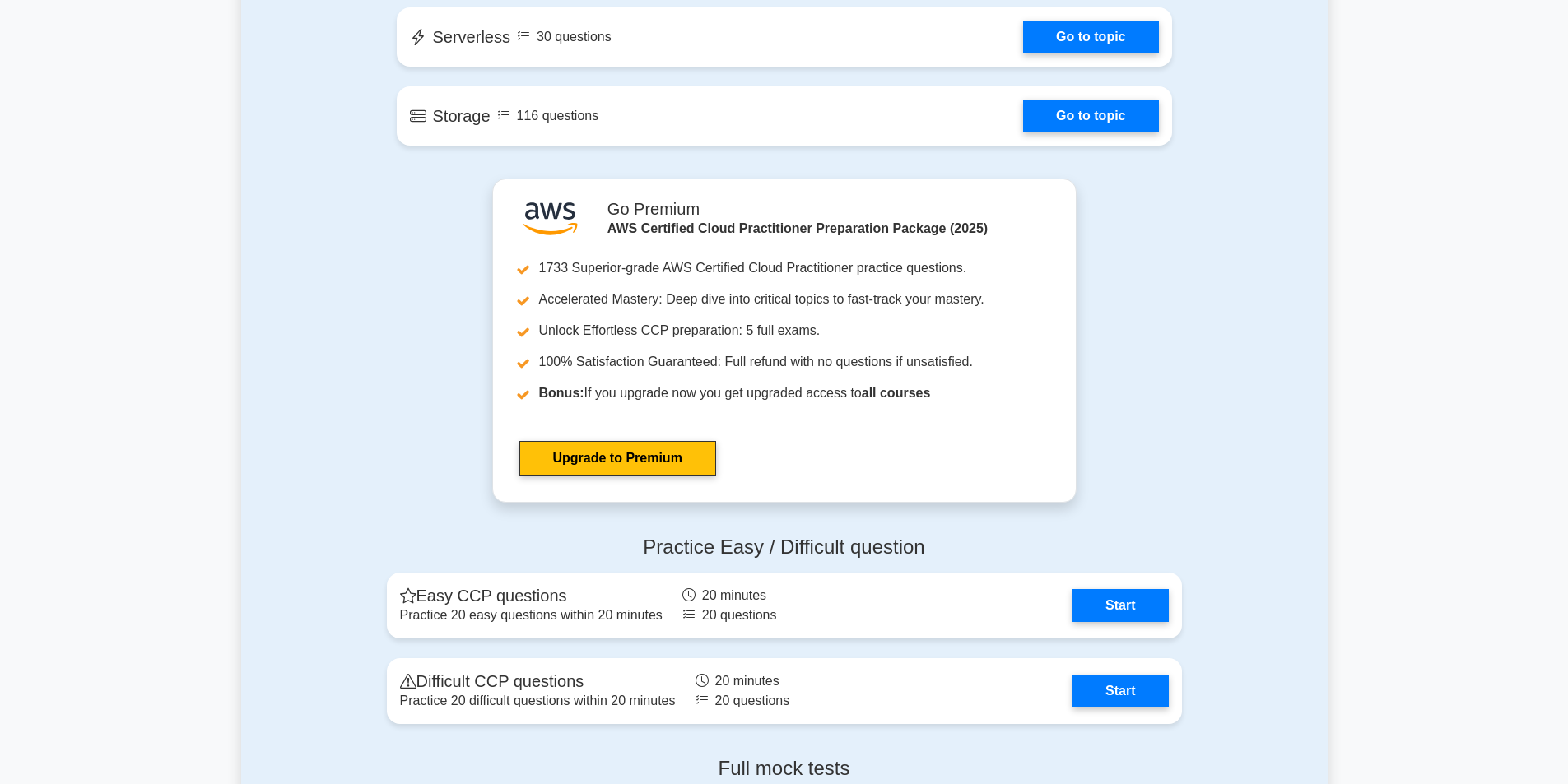
scroll to position [2644, 0]
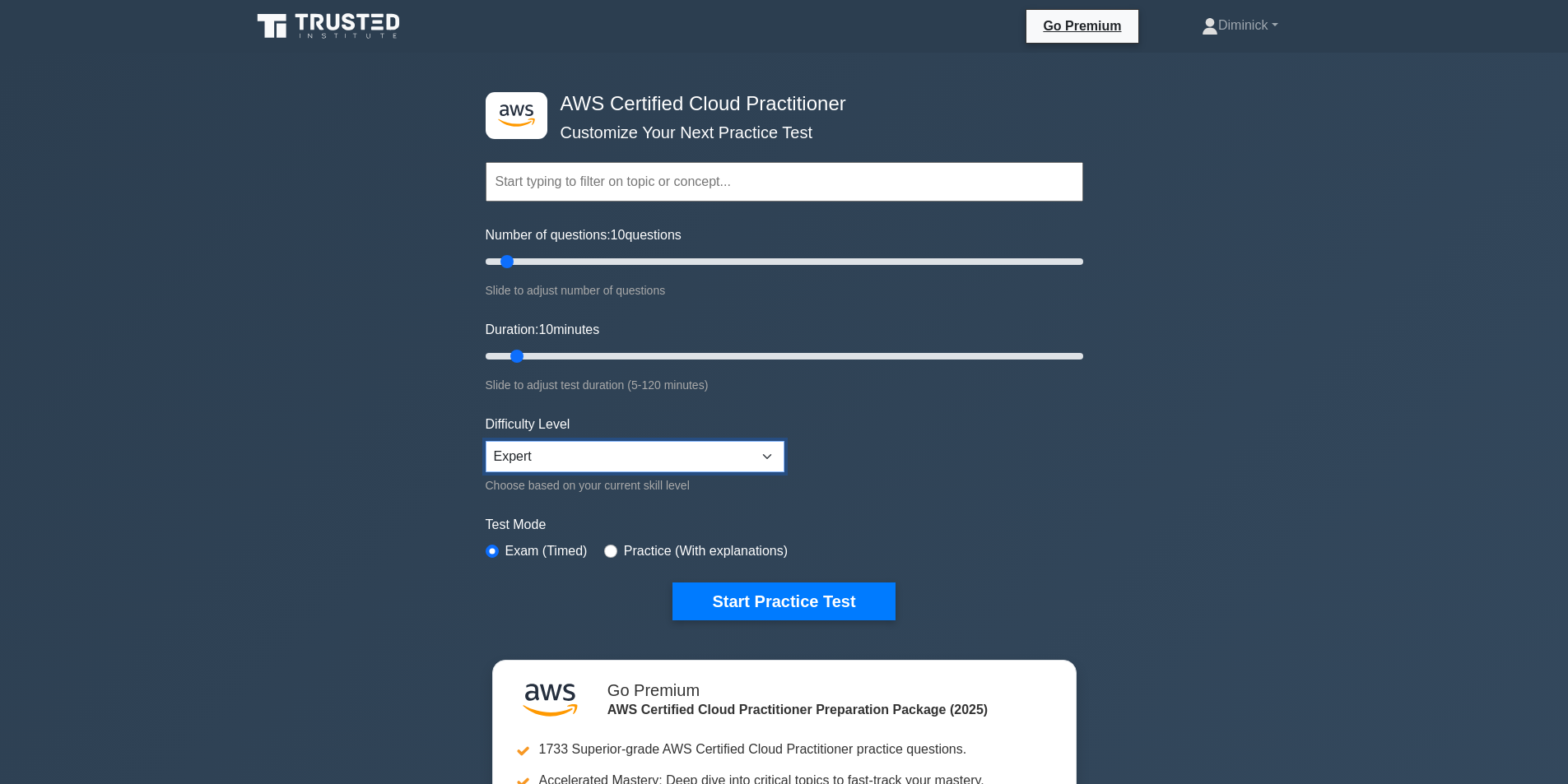
click at [525, 448] on select "Beginner Intermediate Expert" at bounding box center [634, 457] width 298 height 32
click at [486, 441] on select "Beginner Intermediate Expert" at bounding box center [634, 457] width 298 height 32
click at [647, 472] on div "Difficulty Level Beginner Intermediate Expert Choose based on your current skil…" at bounding box center [634, 455] width 298 height 81
click at [579, 466] on select "Beginner Intermediate Expert" at bounding box center [634, 457] width 298 height 32
select select "intermediate"
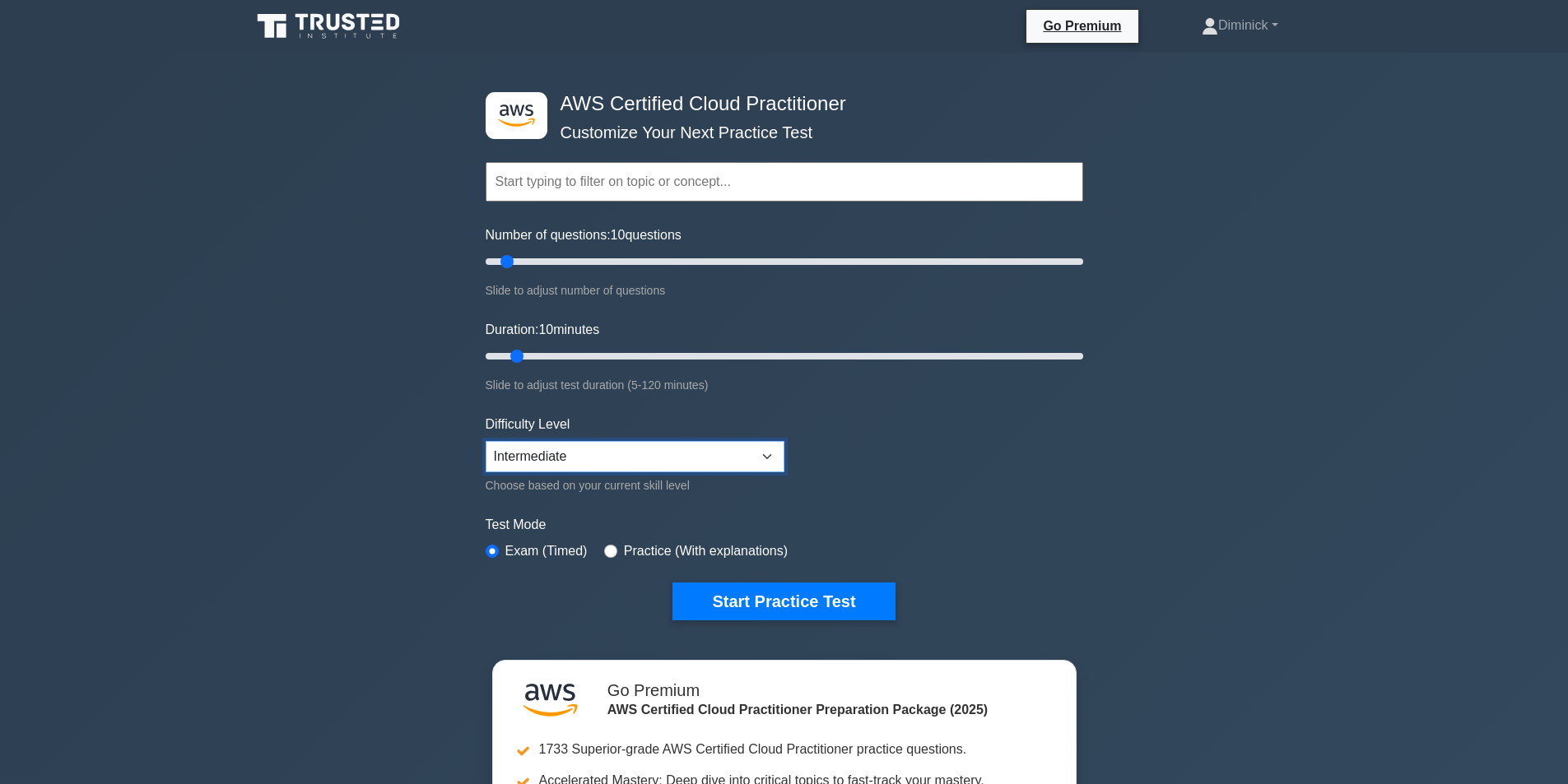
click at [486, 441] on select "Beginner Intermediate Expert" at bounding box center [634, 457] width 298 height 32
type input "10"
click at [507, 256] on input "Number of questions: 10 questions" at bounding box center [784, 262] width 598 height 20
click at [696, 467] on select "Beginner Intermediate Expert" at bounding box center [634, 457] width 298 height 32
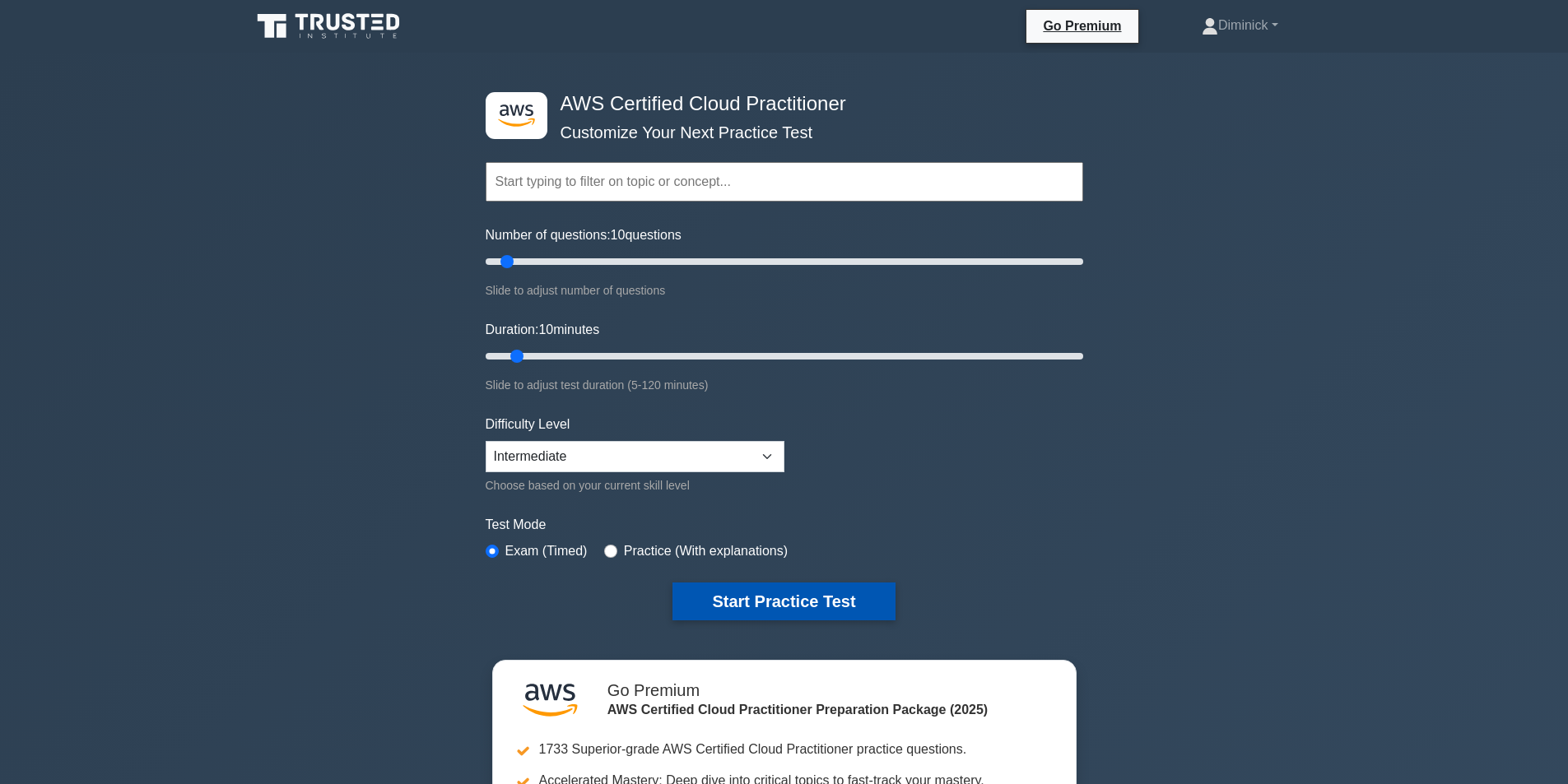
click at [804, 588] on button "Start Practice Test" at bounding box center [783, 602] width 222 height 38
click at [589, 457] on select "Beginner Intermediate Expert" at bounding box center [634, 457] width 298 height 32
select select "beginner"
click at [486, 441] on select "Beginner Intermediate Expert" at bounding box center [634, 457] width 298 height 32
click at [619, 455] on select "Beginner Intermediate Expert" at bounding box center [634, 457] width 298 height 32
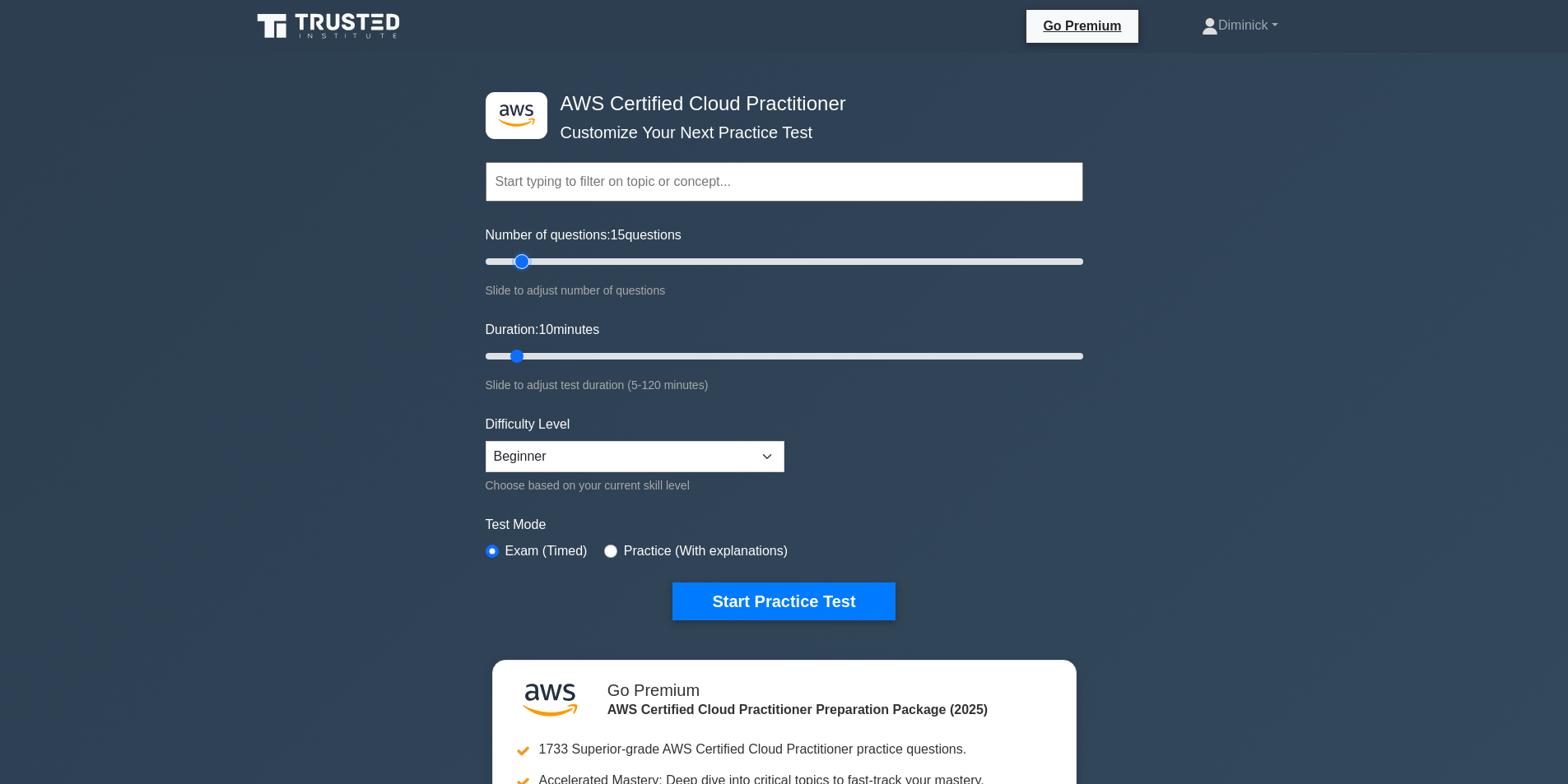
drag, startPoint x: 510, startPoint y: 268, endPoint x: 519, endPoint y: 260, distance: 12.0
type input "15"
click at [519, 260] on input "Number of questions: 15 questions" at bounding box center [784, 262] width 598 height 20
drag, startPoint x: 525, startPoint y: 358, endPoint x: 535, endPoint y: 358, distance: 10.0
type input "15"
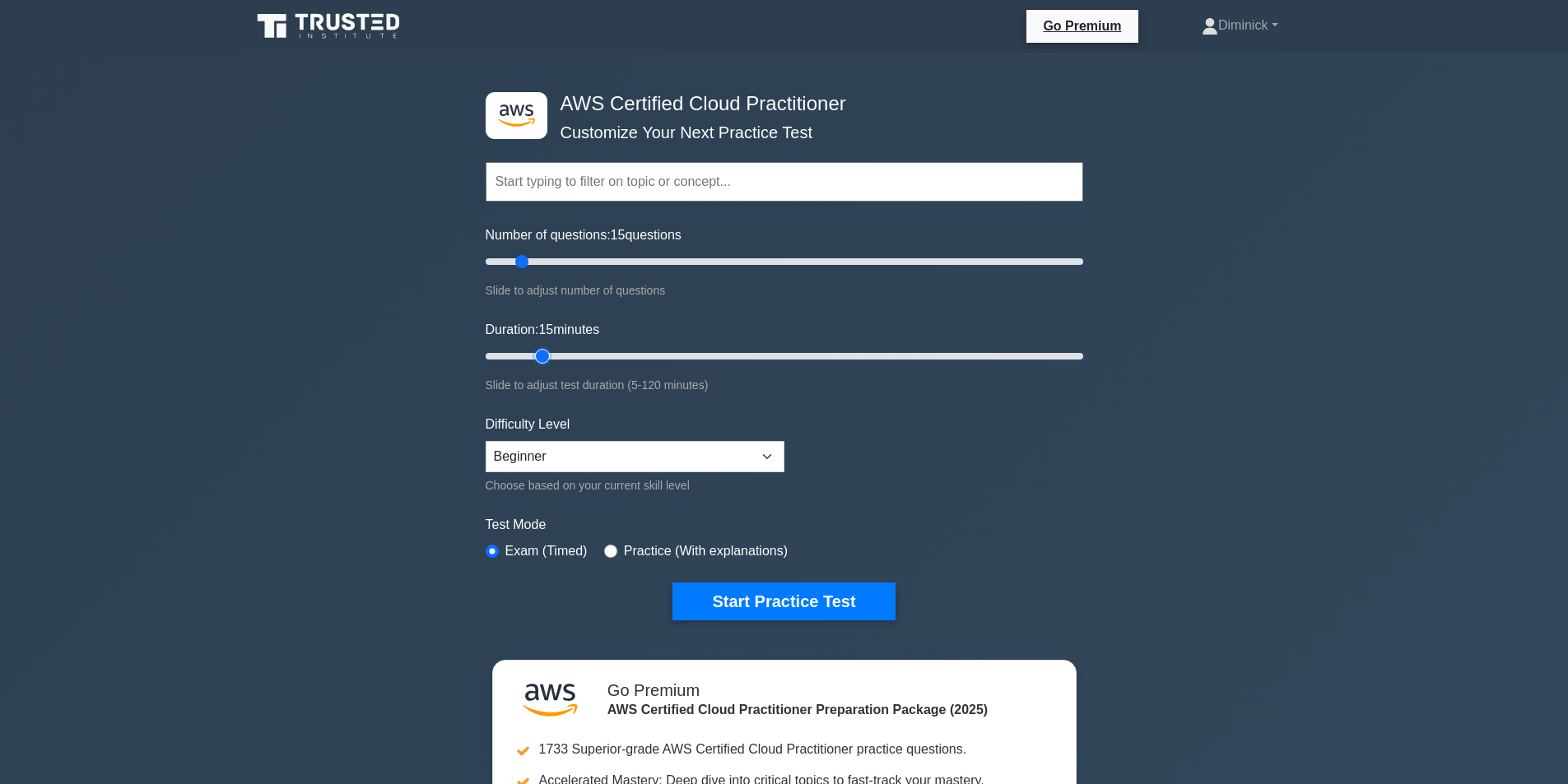
click at [535, 358] on input "Duration: 15 minutes" at bounding box center [784, 357] width 598 height 20
click at [780, 617] on button "Start Practice Test" at bounding box center [783, 602] width 222 height 38
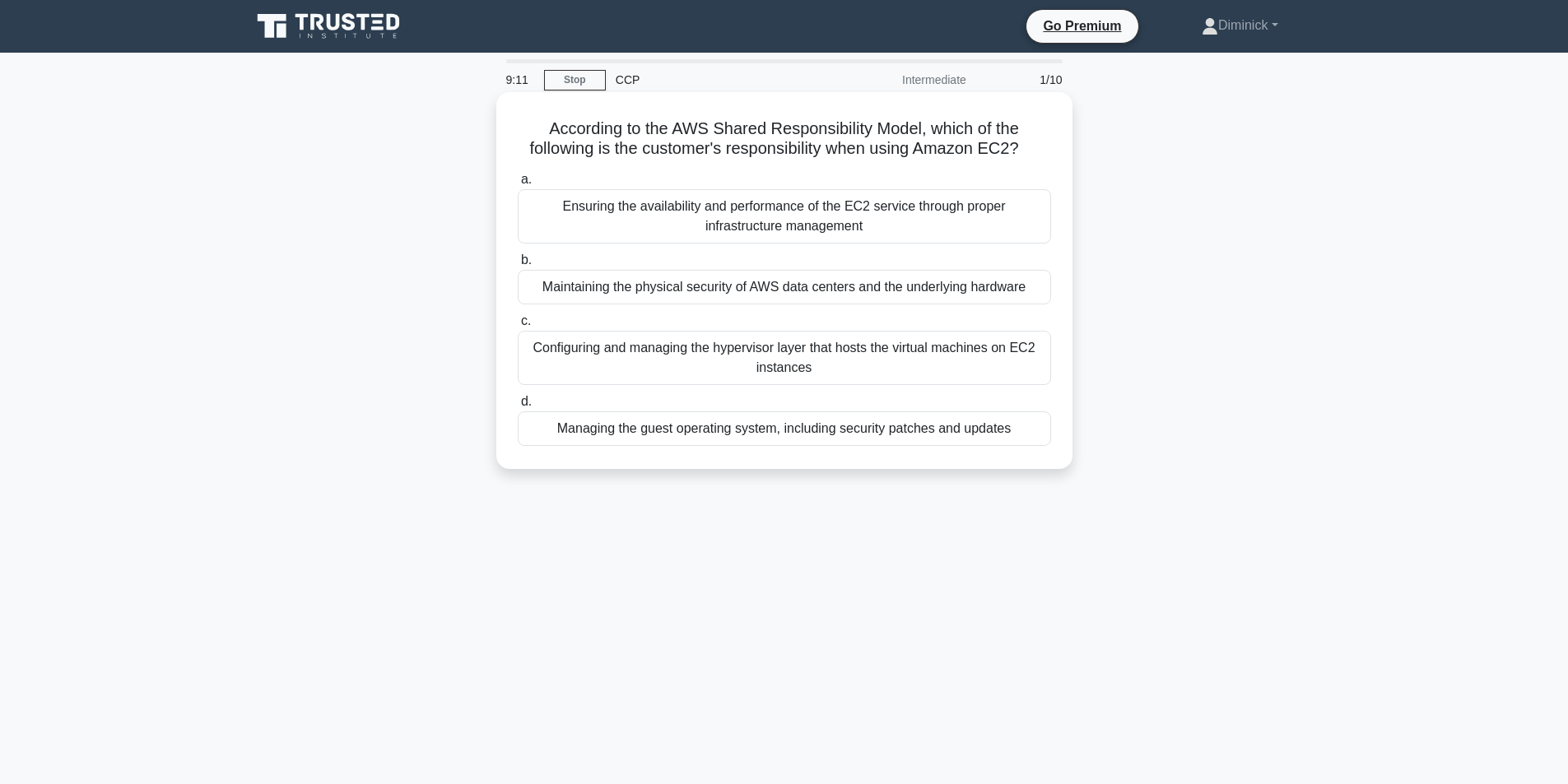
click at [728, 358] on div "Configuring and managing the hypervisor layer that hosts the virtual machines o…" at bounding box center [784, 357] width 533 height 54
click at [518, 327] on input "c. Configuring and managing the hypervisor layer that hosts the virtual machine…" at bounding box center [518, 321] width 0 height 11
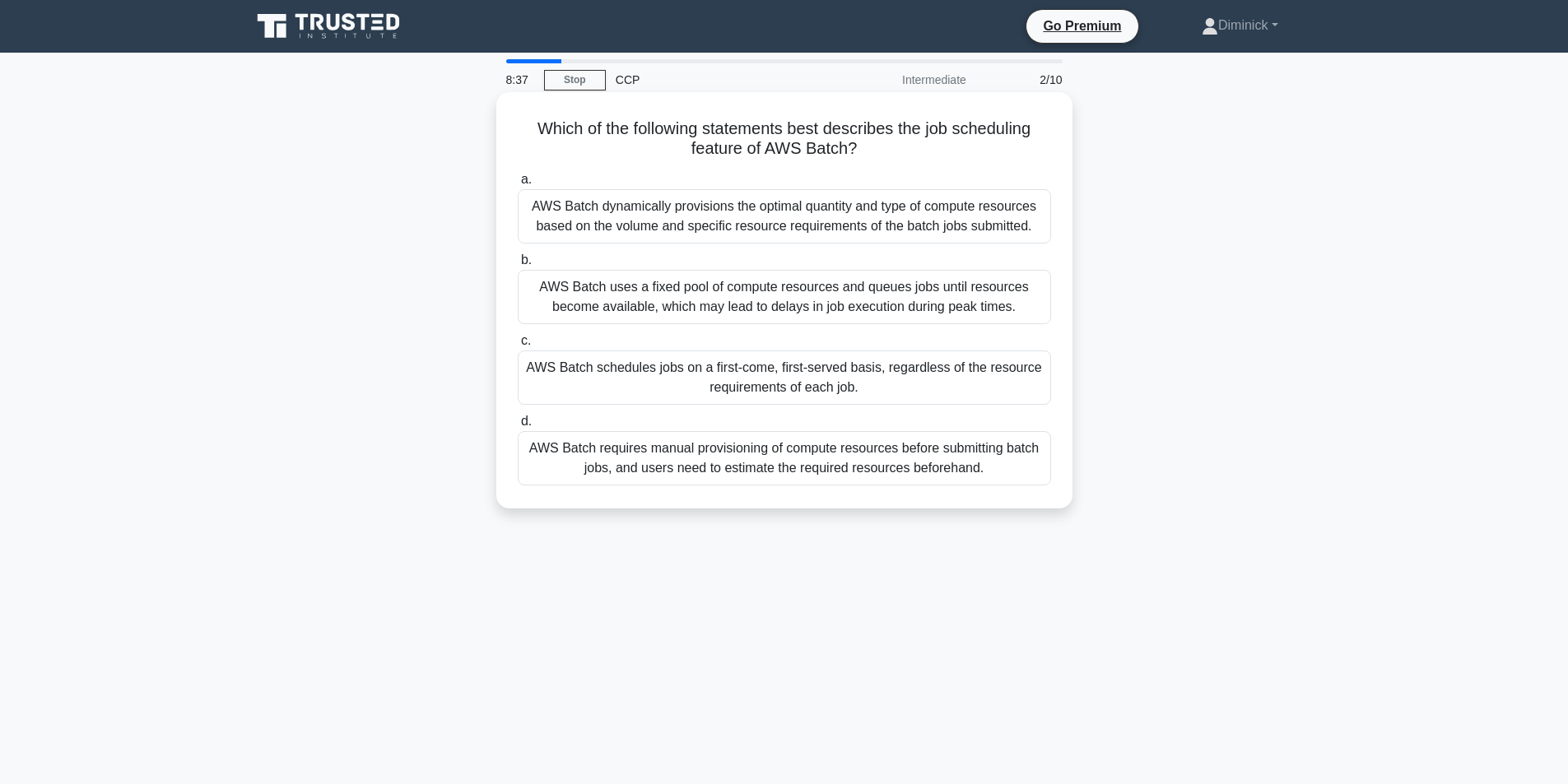
click at [713, 299] on div "AWS Batch uses a fixed pool of compute resources and queues jobs until resource…" at bounding box center [784, 297] width 533 height 54
click at [518, 266] on input "b. AWS Batch uses a fixed pool of compute resources and queues jobs until resou…" at bounding box center [518, 260] width 0 height 11
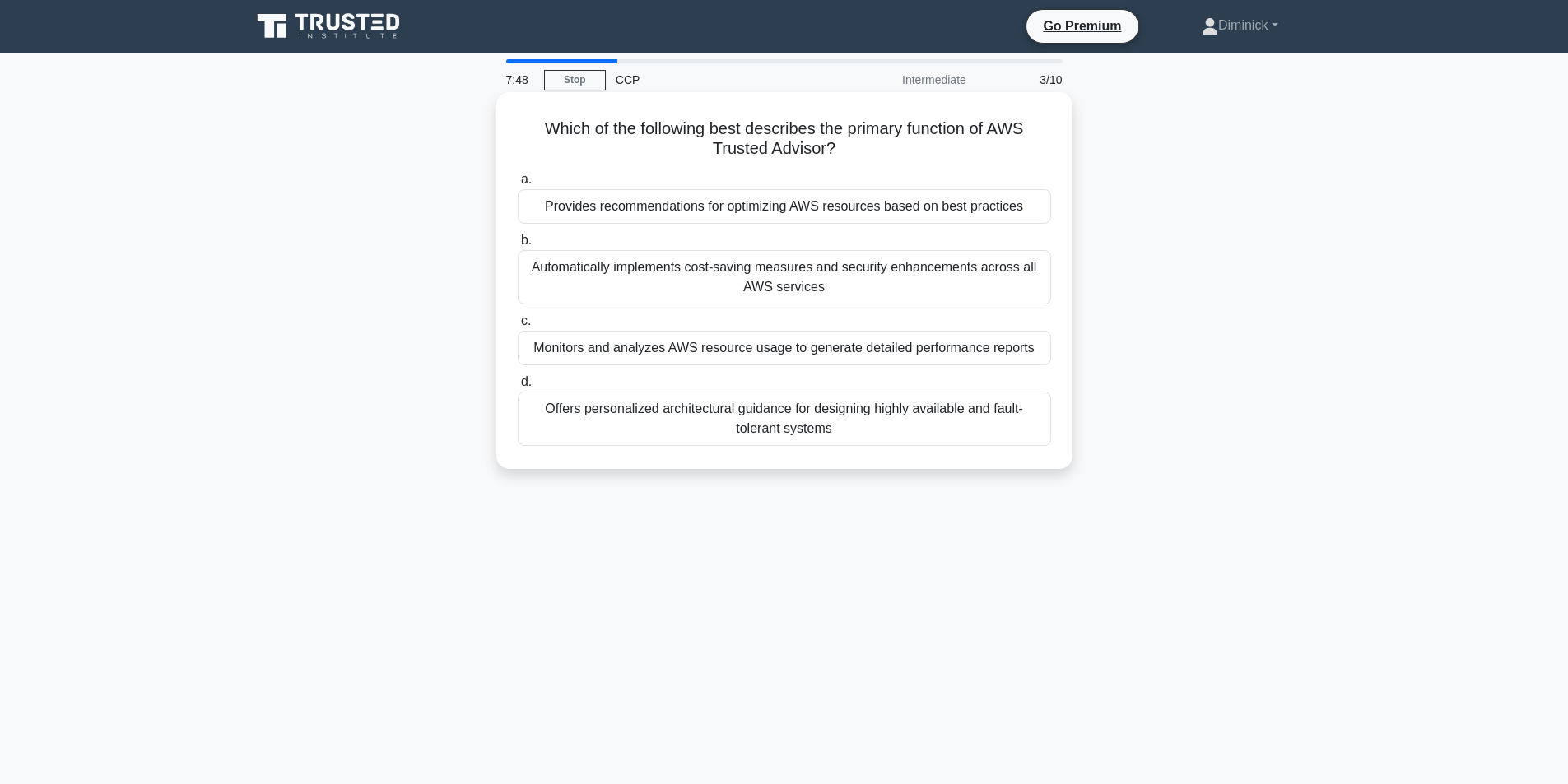
click at [599, 343] on div "Monitors and analyzes AWS resource usage to generate detailed performance repor…" at bounding box center [784, 348] width 533 height 35
click at [518, 327] on input "c. Monitors and analyzes AWS resource usage to generate detailed performance re…" at bounding box center [518, 321] width 0 height 11
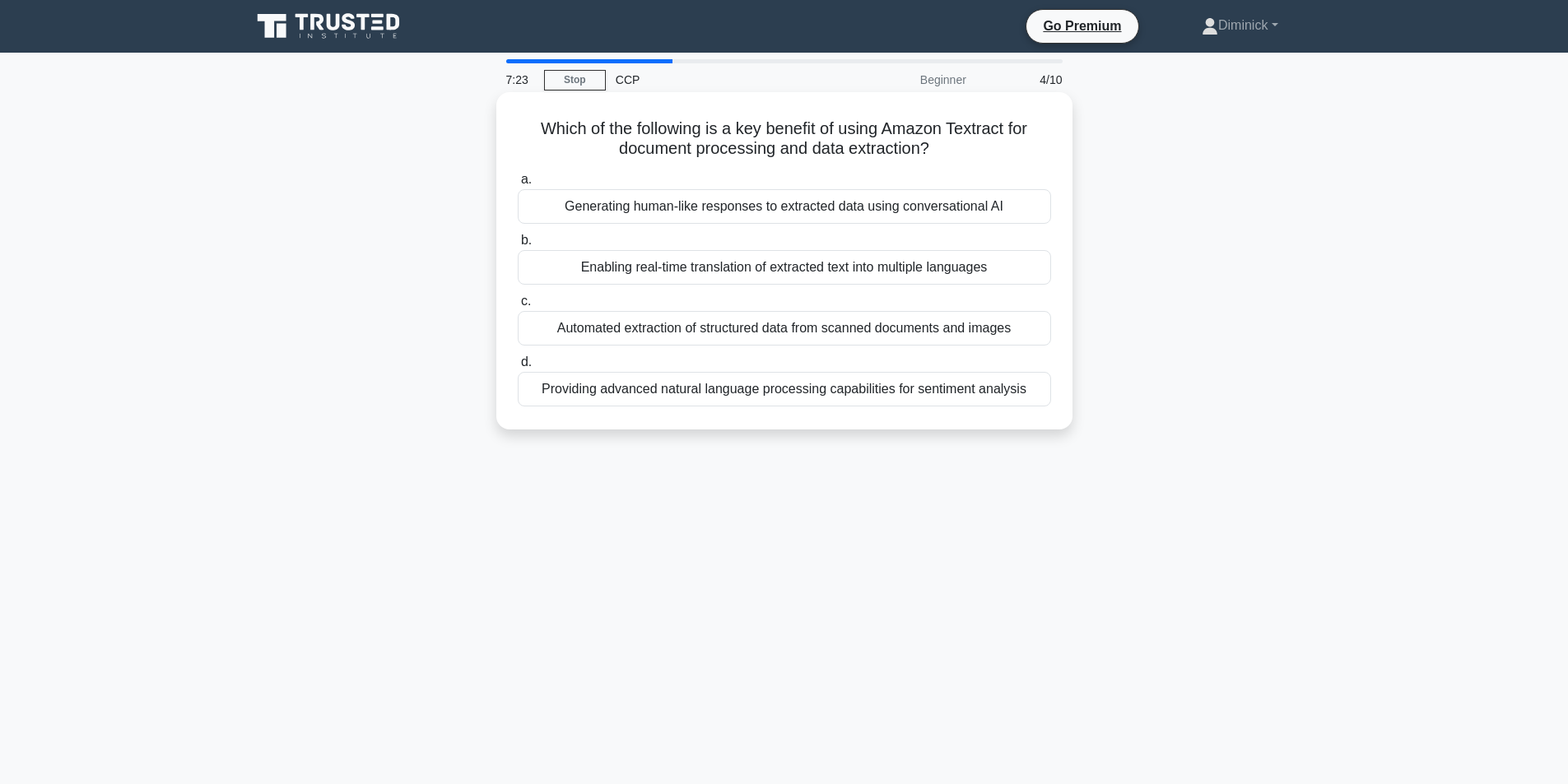
click at [803, 323] on div "Automated extraction of structured data from scanned documents and images" at bounding box center [784, 328] width 533 height 35
click at [518, 307] on input "c. Automated extraction of structured data from scanned documents and images" at bounding box center [518, 301] width 0 height 11
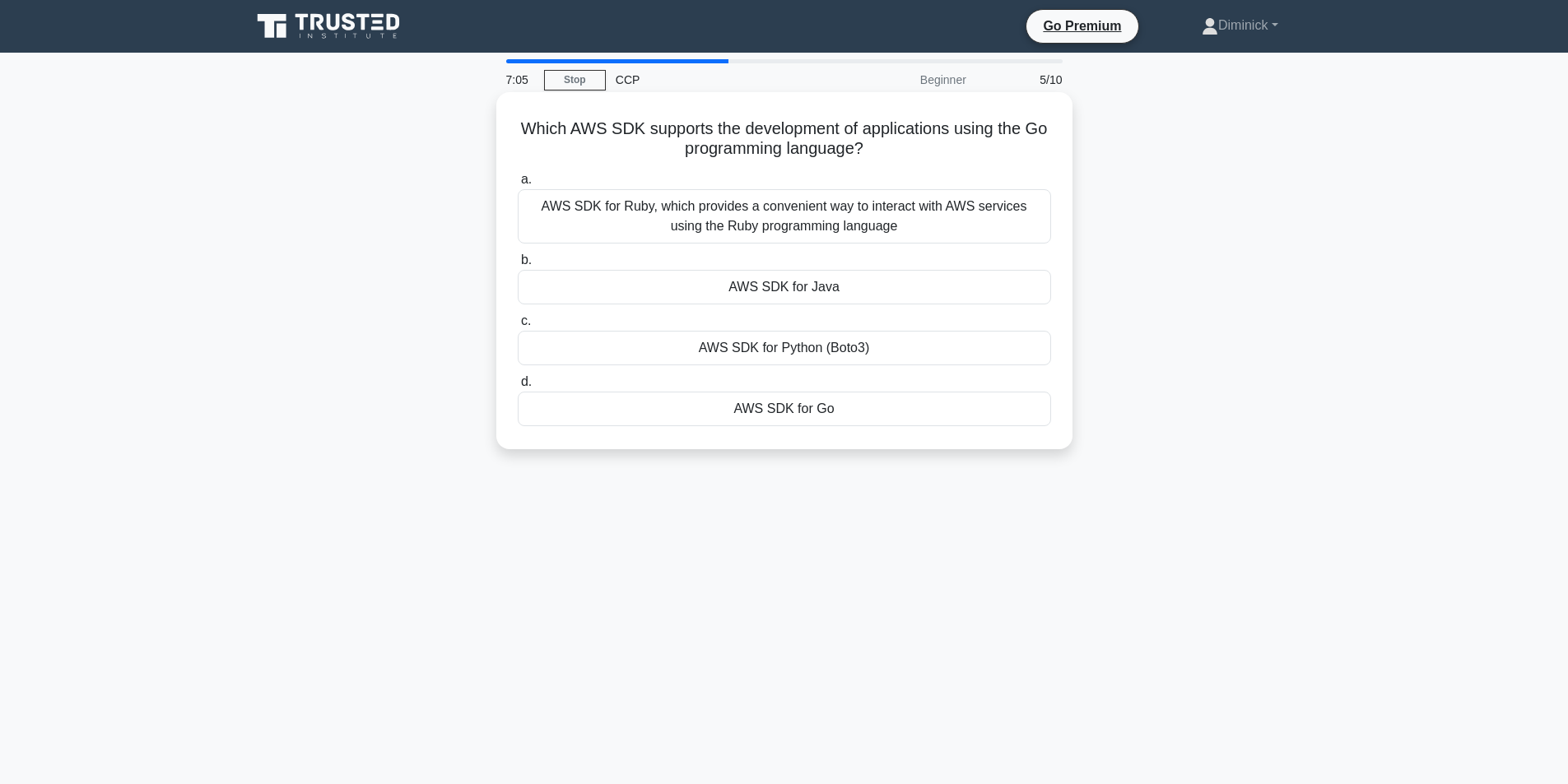
click at [818, 412] on div "AWS SDK for Go" at bounding box center [784, 409] width 533 height 35
click at [518, 387] on input "d. AWS SDK for Go" at bounding box center [518, 382] width 0 height 11
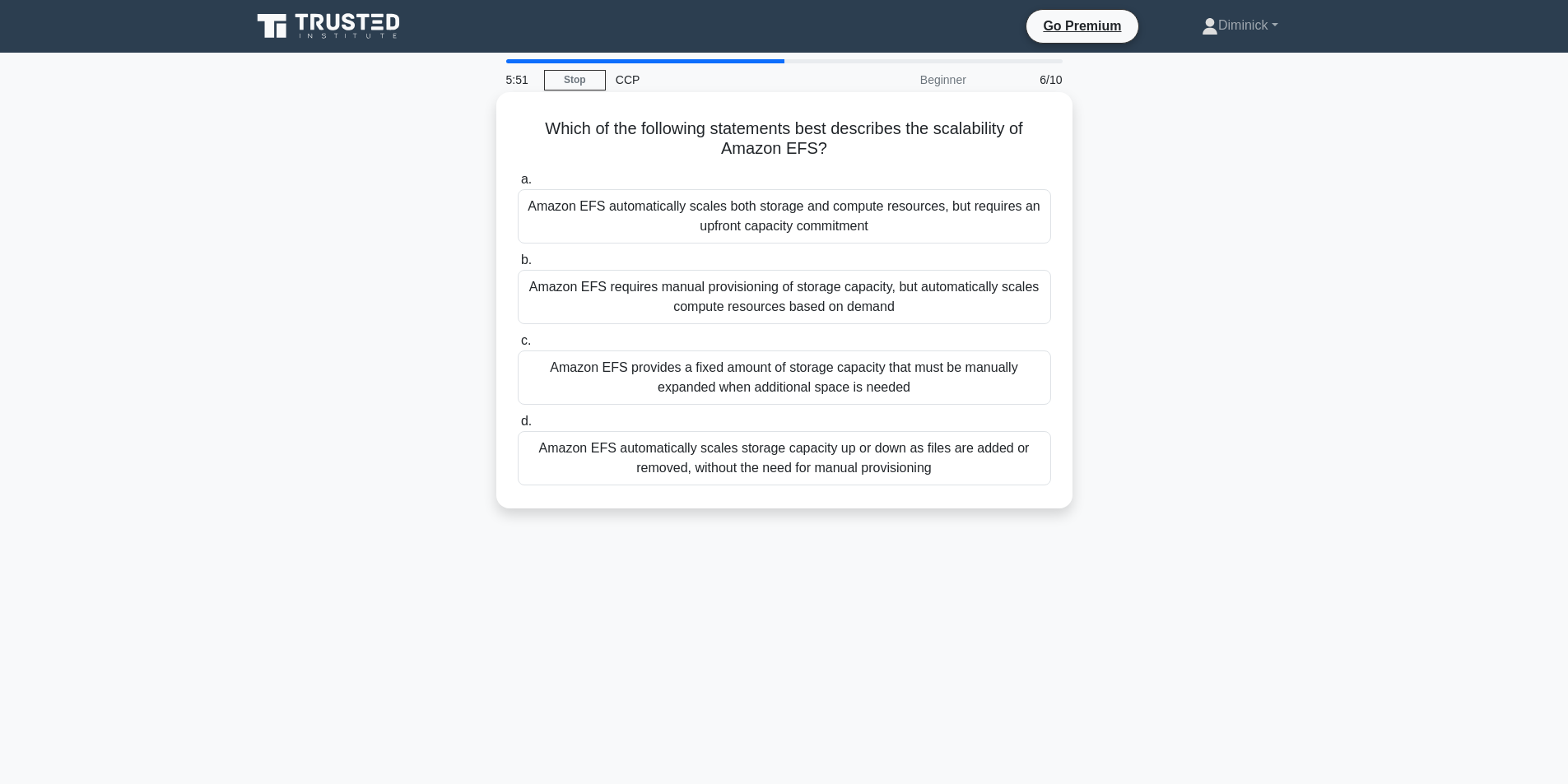
click at [678, 463] on div "Amazon EFS automatically scales storage capacity up or down as files are added …" at bounding box center [784, 458] width 533 height 54
click at [518, 427] on input "d. Amazon EFS automatically scales storage capacity up or down as files are add…" at bounding box center [518, 422] width 0 height 11
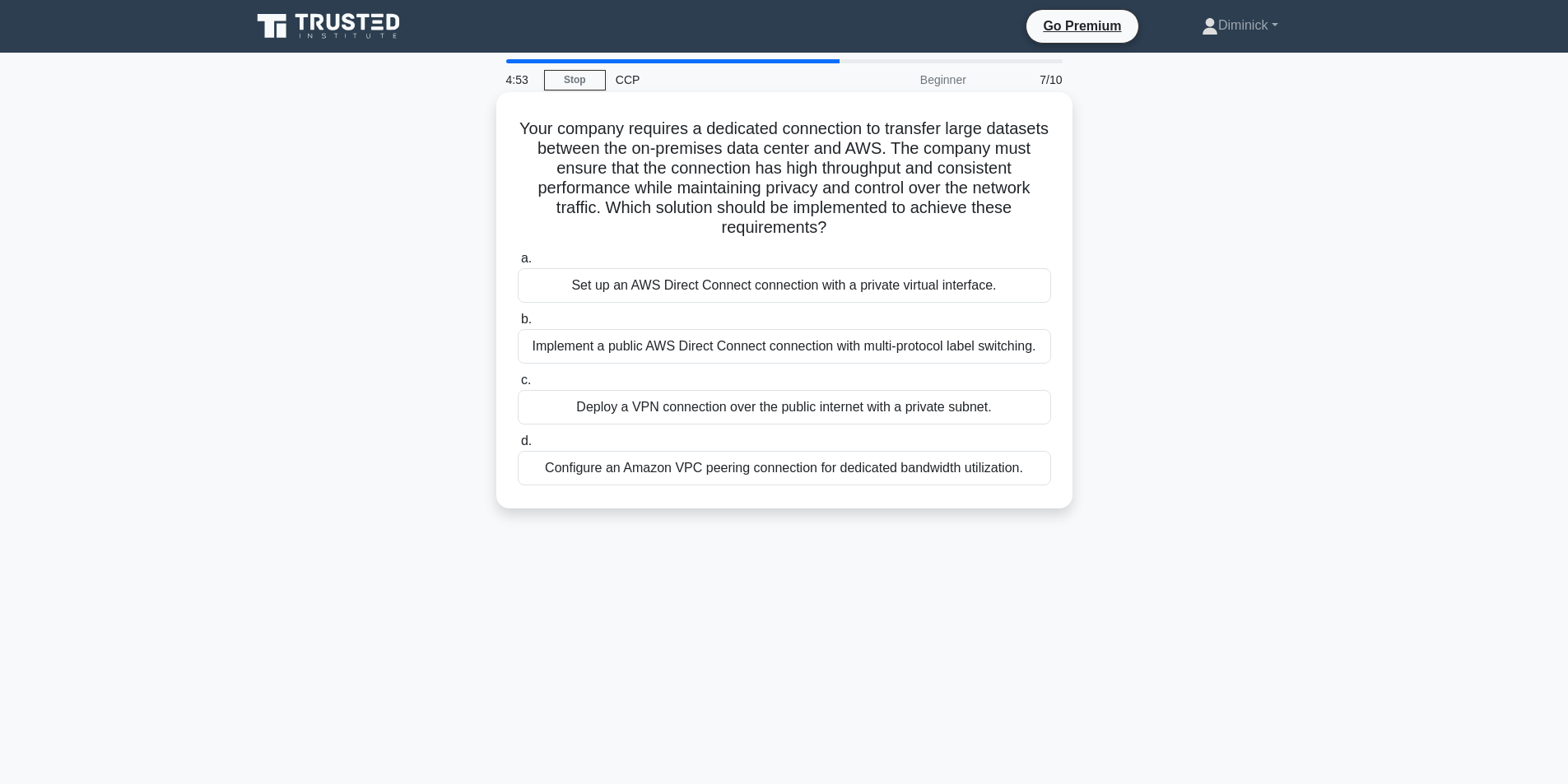
drag, startPoint x: 556, startPoint y: 471, endPoint x: 972, endPoint y: 492, distance: 416.5
click at [1000, 486] on div "Configure an Amazon VPC peering connection for dedicated bandwidth utilization." at bounding box center [784, 468] width 533 height 35
click at [1003, 485] on div "Configure an Amazon VPC peering connection for dedicated bandwidth utilization." at bounding box center [784, 468] width 533 height 35
click at [518, 447] on input "d. Configure an Amazon VPC peering connection for dedicated bandwidth utilizati…" at bounding box center [518, 441] width 0 height 11
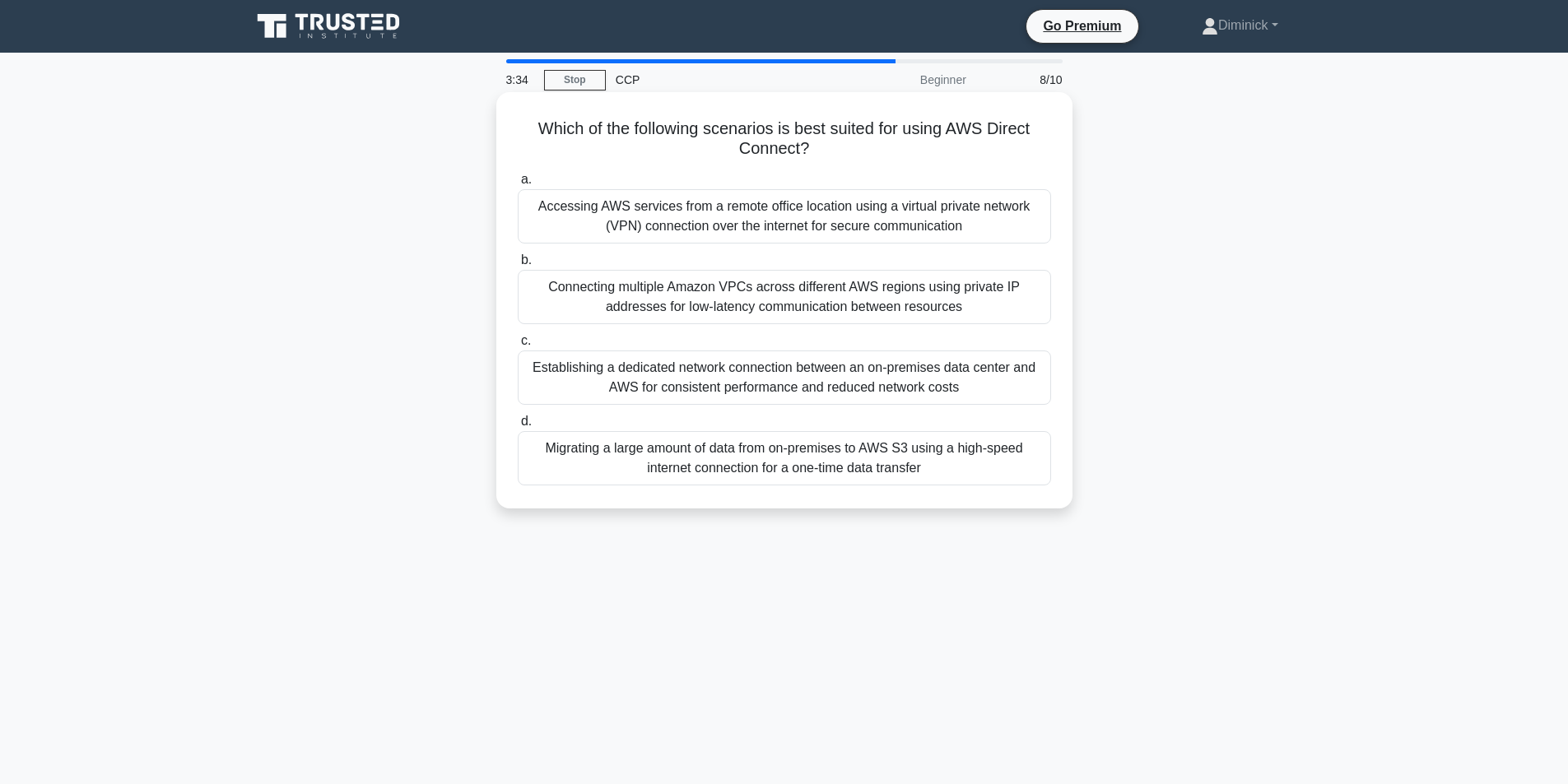
click at [638, 456] on div "Migrating a large amount of data from on-premises to AWS S3 using a high-speed …" at bounding box center [784, 458] width 533 height 54
click at [518, 427] on input "d. Migrating a large amount of data from on-premises to AWS S3 using a high-spe…" at bounding box center [518, 422] width 0 height 11
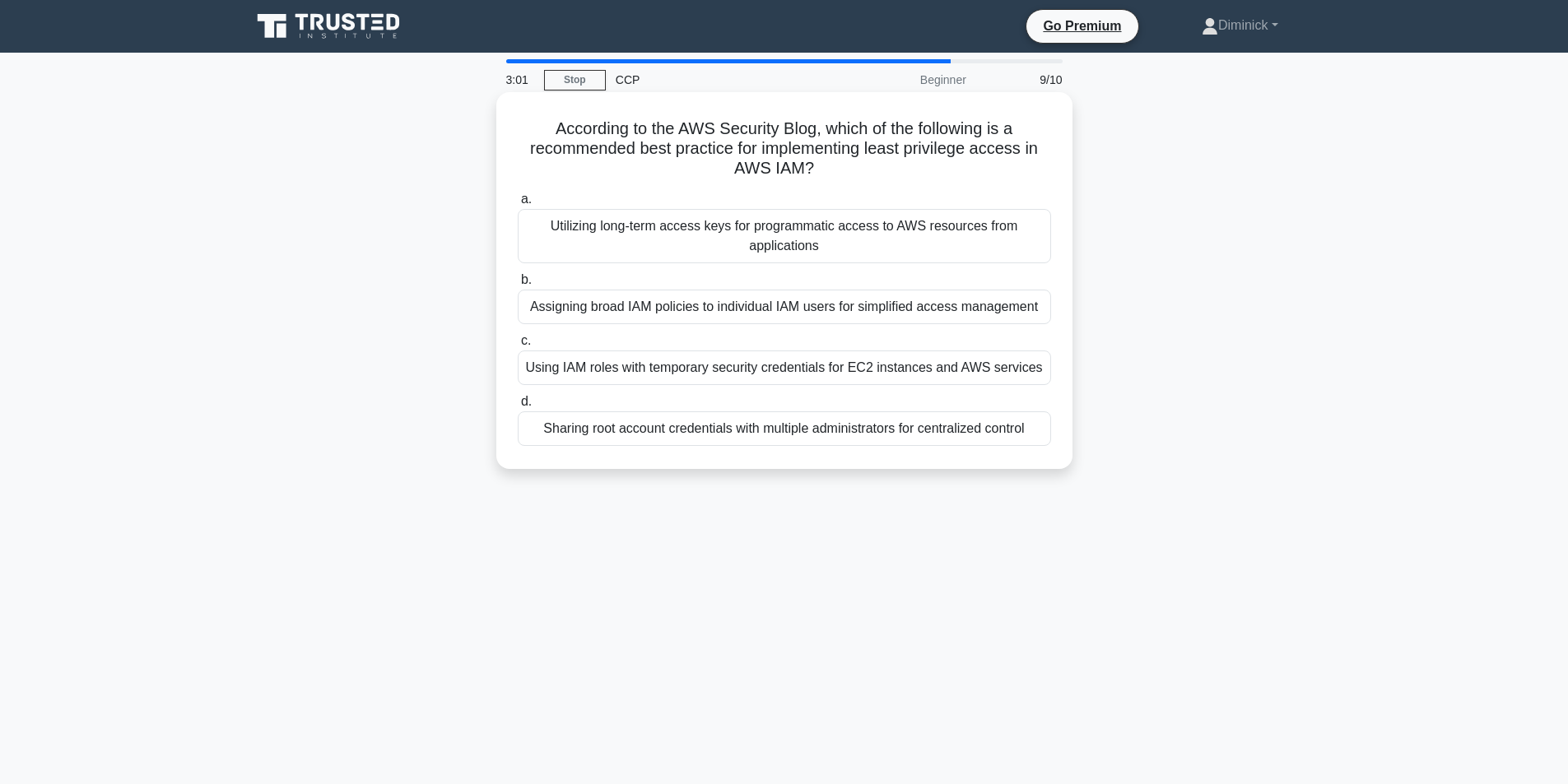
click at [1018, 373] on div "Using IAM roles with temporary security credentials for EC2 instances and AWS s…" at bounding box center [784, 368] width 533 height 35
click at [518, 347] on input "c. Using IAM roles with temporary security credentials for EC2 instances and AW…" at bounding box center [518, 341] width 0 height 11
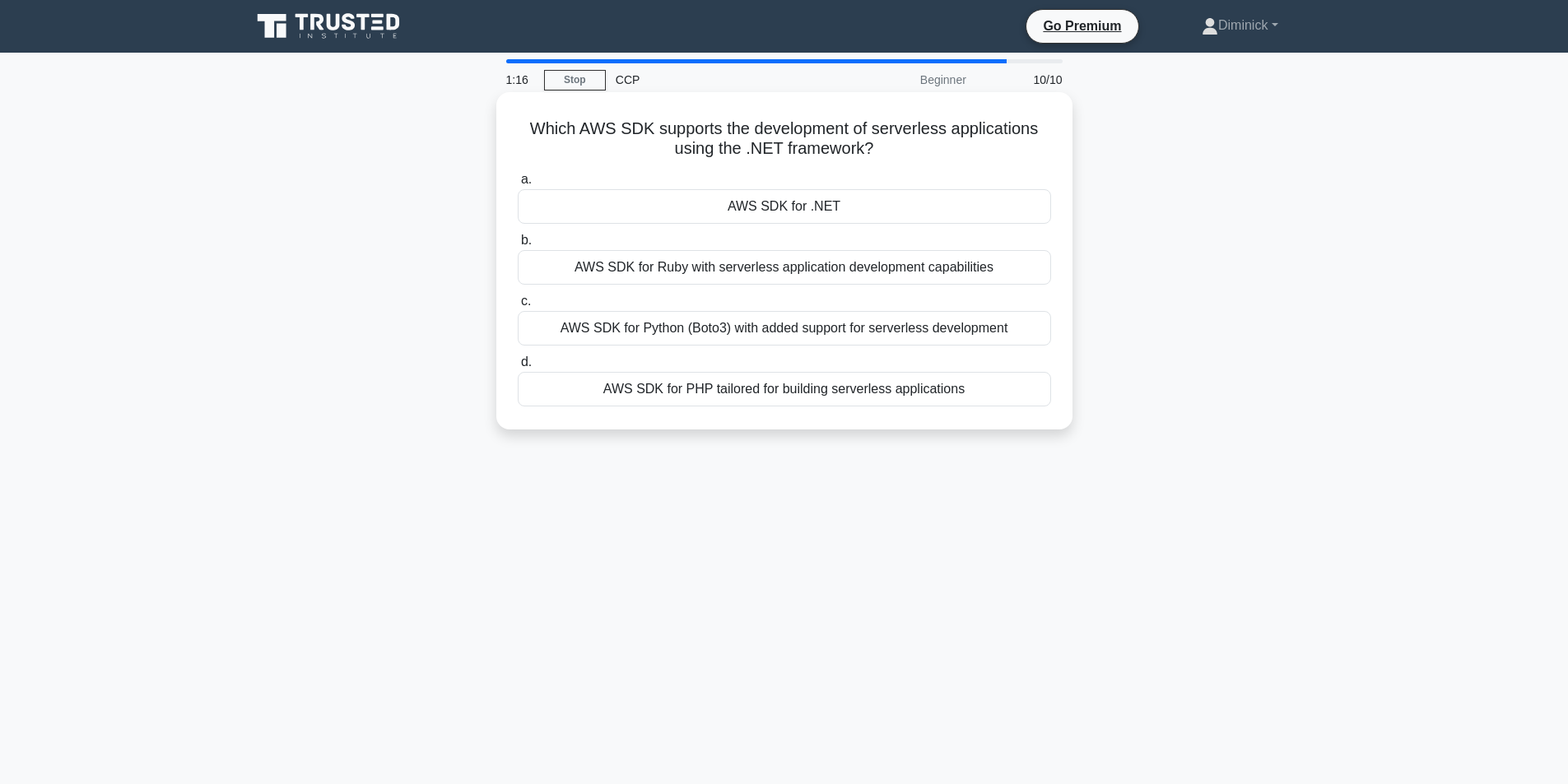
click at [677, 269] on div "AWS SDK for Ruby with serverless application development capabilities" at bounding box center [784, 268] width 533 height 35
click at [518, 246] on input "b. AWS SDK for Ruby with serverless application development capabilities" at bounding box center [518, 240] width 0 height 11
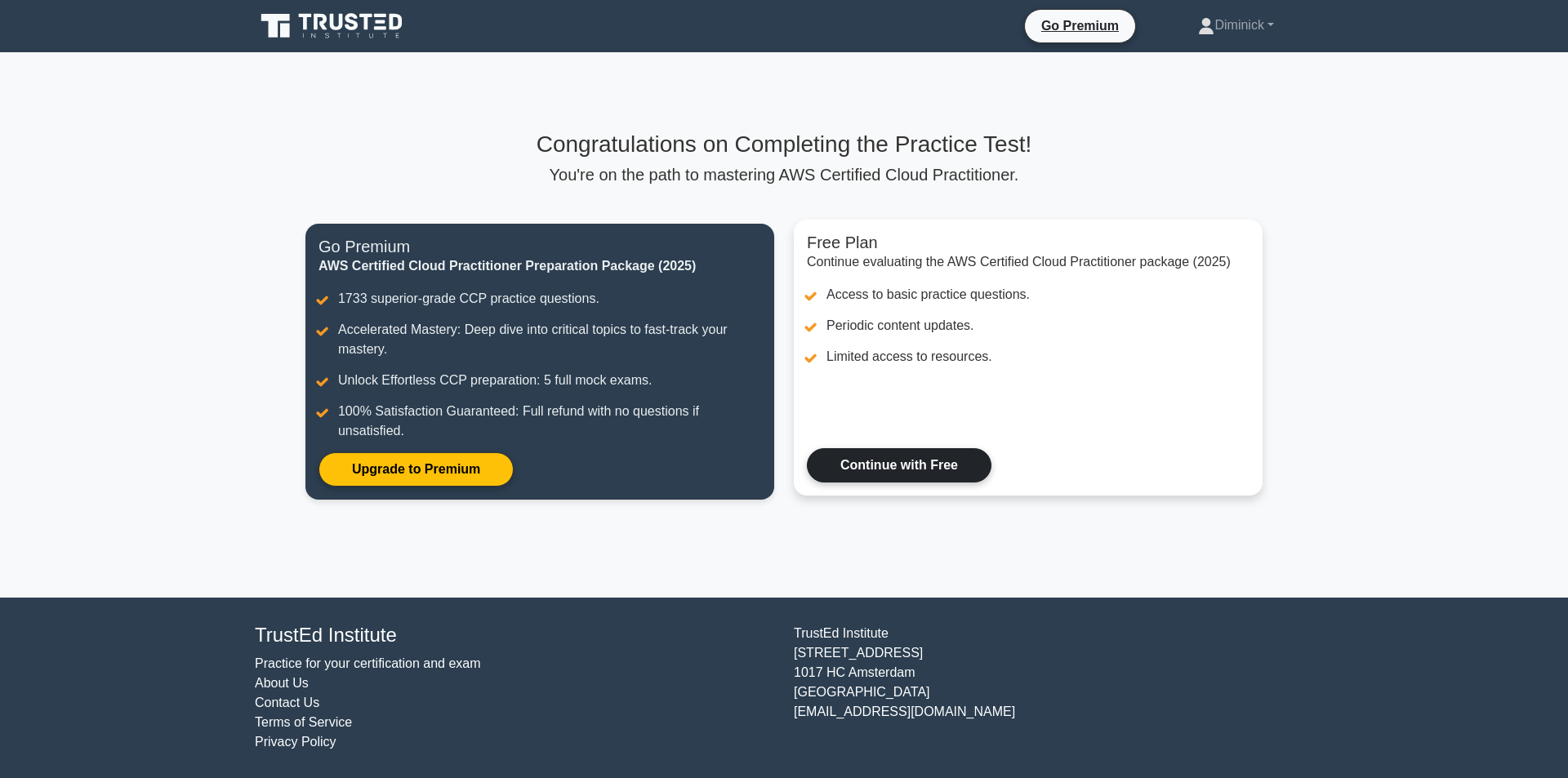
drag, startPoint x: 917, startPoint y: 401, endPoint x: 1001, endPoint y: 487, distance: 120.2
click at [893, 478] on link "Continue with Free" at bounding box center [899, 465] width 185 height 35
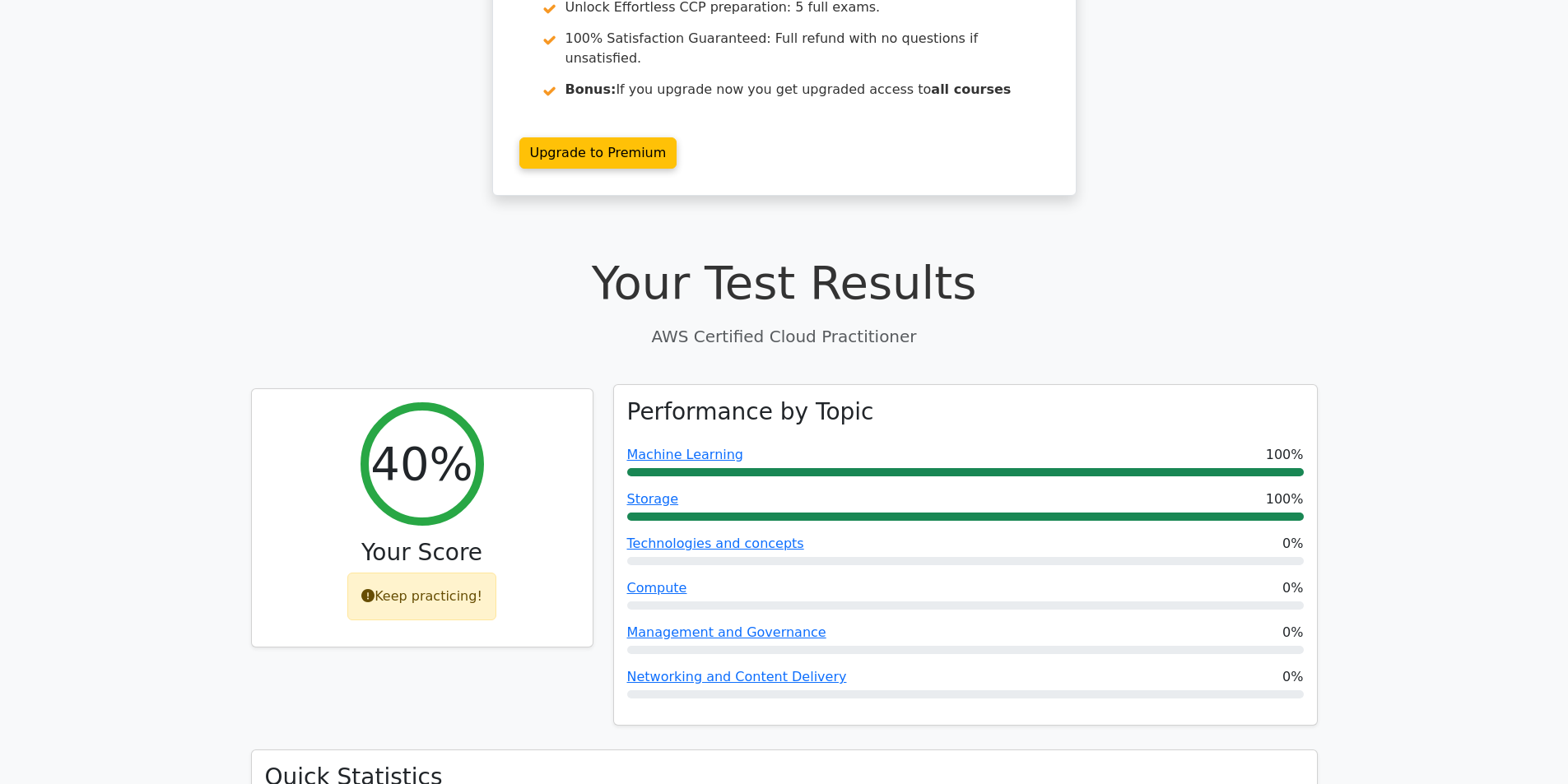
scroll to position [320, 0]
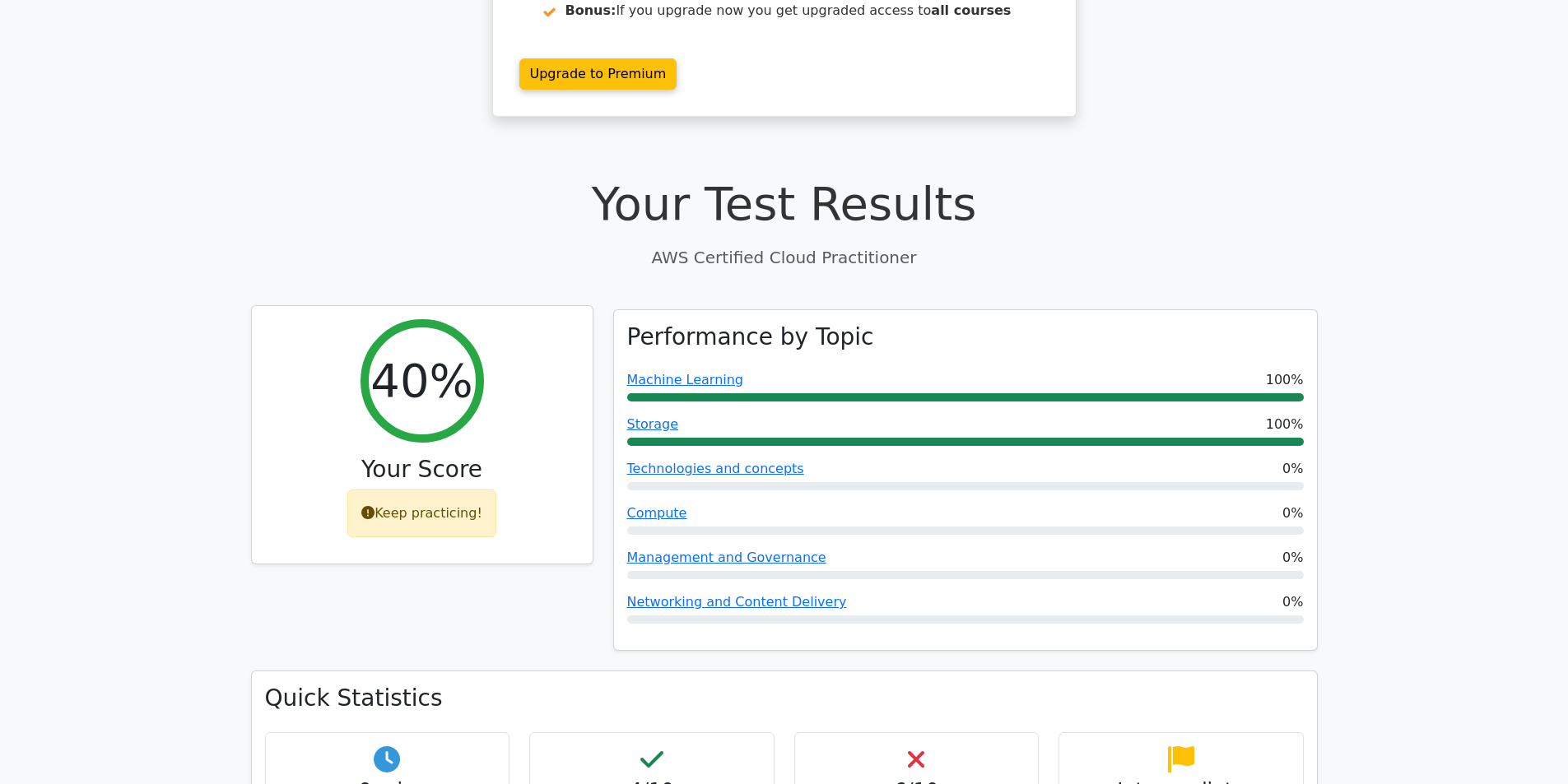
drag, startPoint x: 624, startPoint y: 524, endPoint x: 584, endPoint y: 451, distance: 83.2
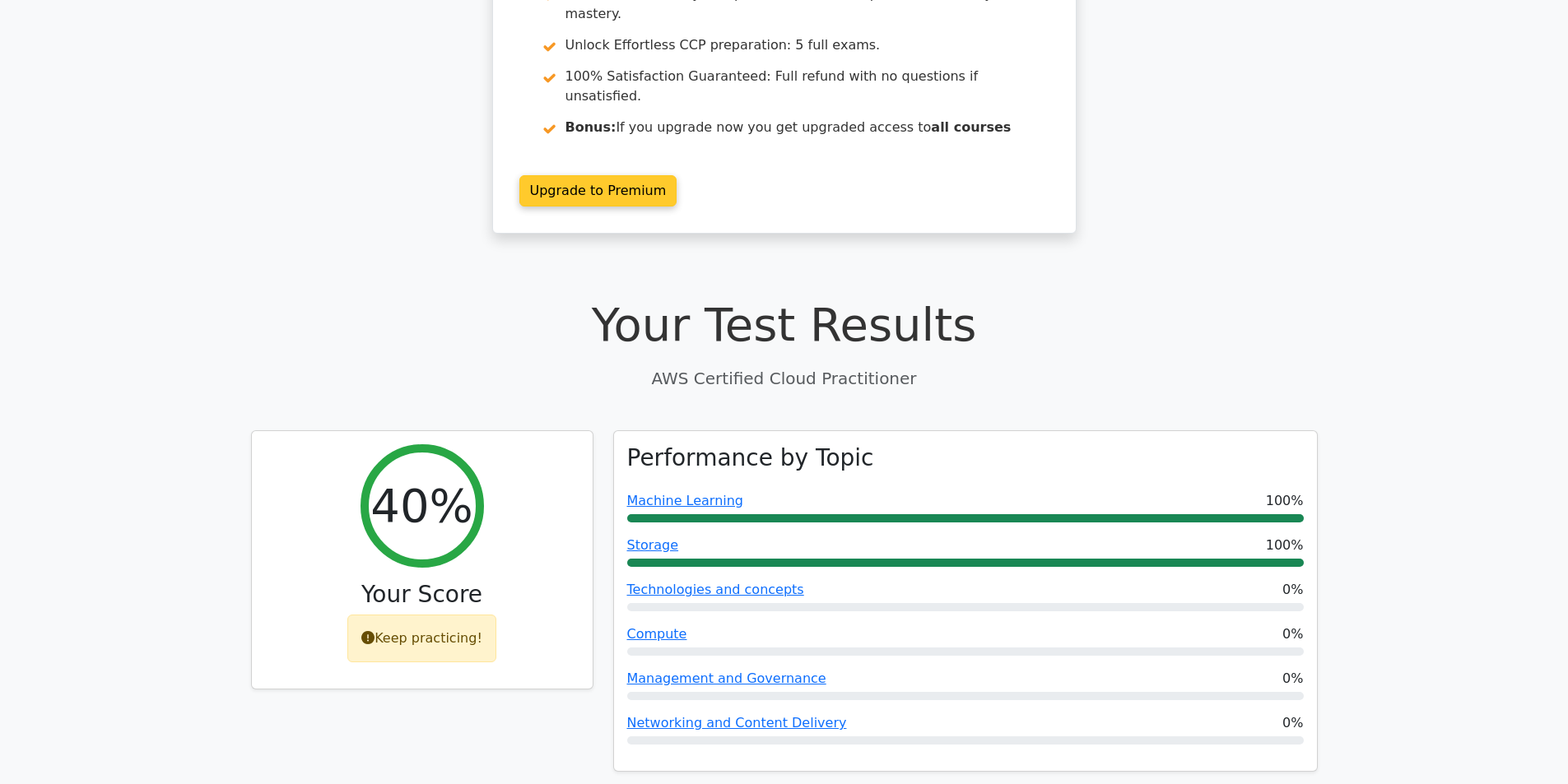
scroll to position [0, 0]
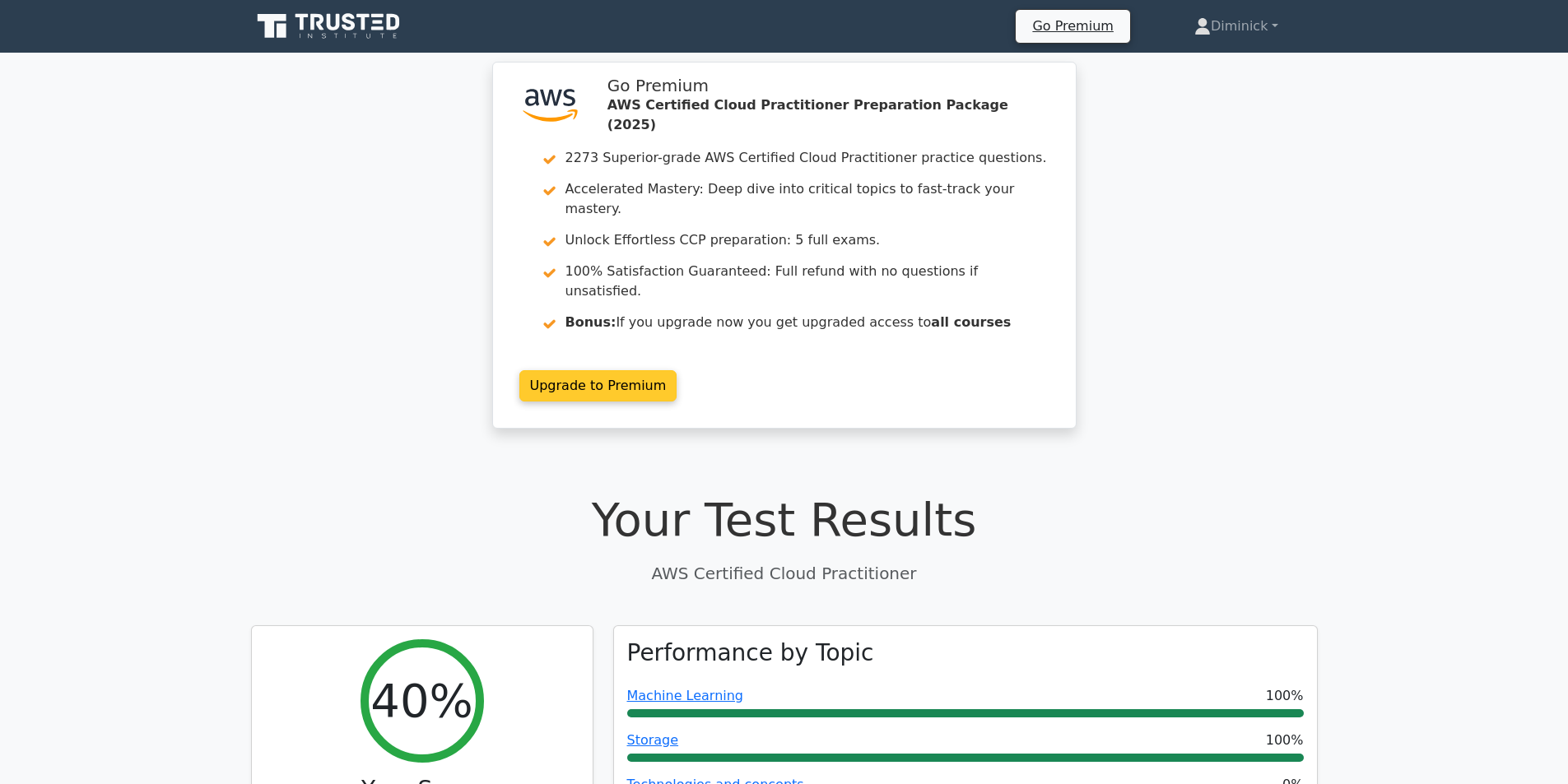
drag, startPoint x: 520, startPoint y: 332, endPoint x: 511, endPoint y: 239, distance: 93.4
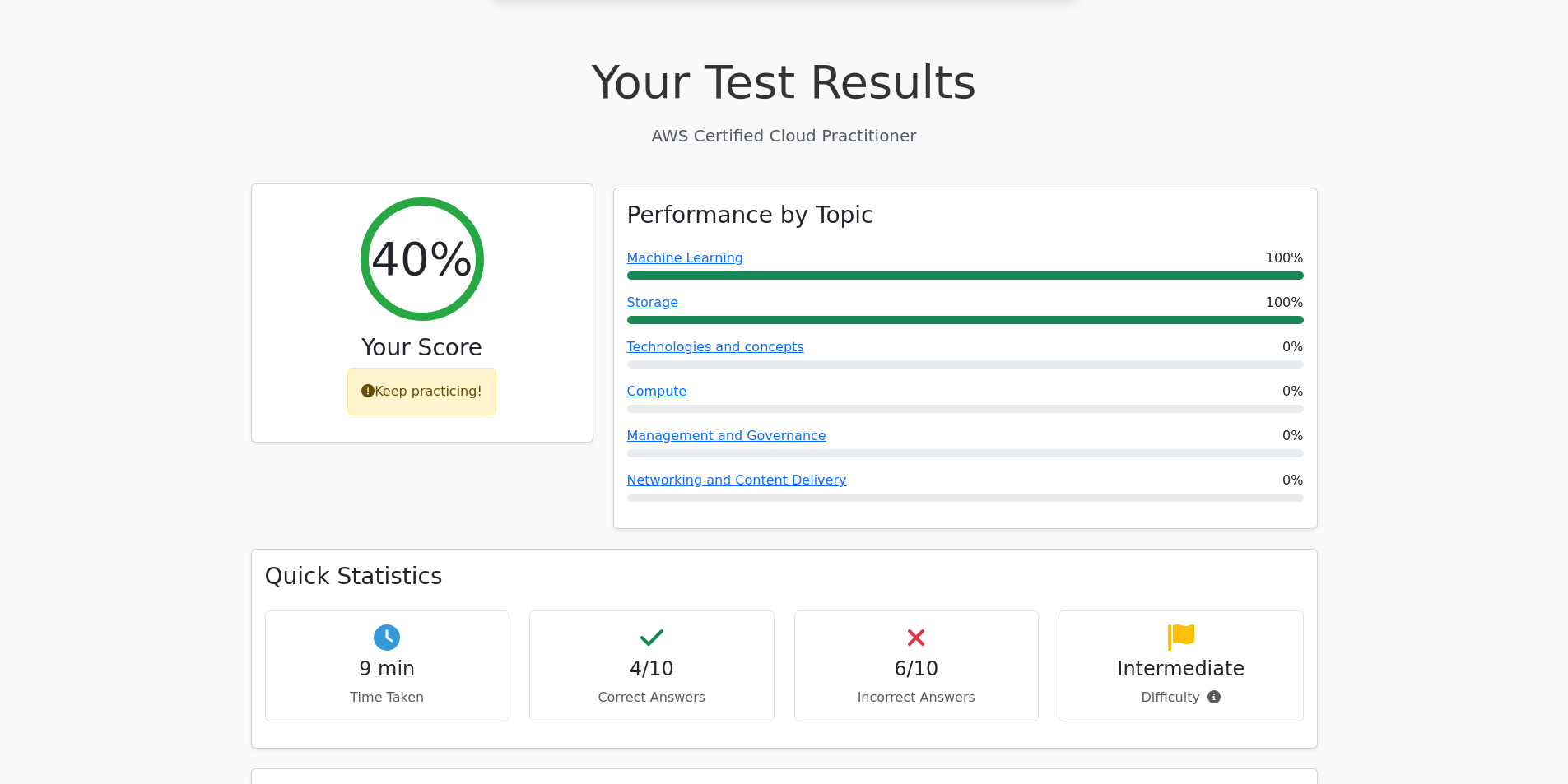
drag, startPoint x: 461, startPoint y: 372, endPoint x: 462, endPoint y: 380, distance: 8.1
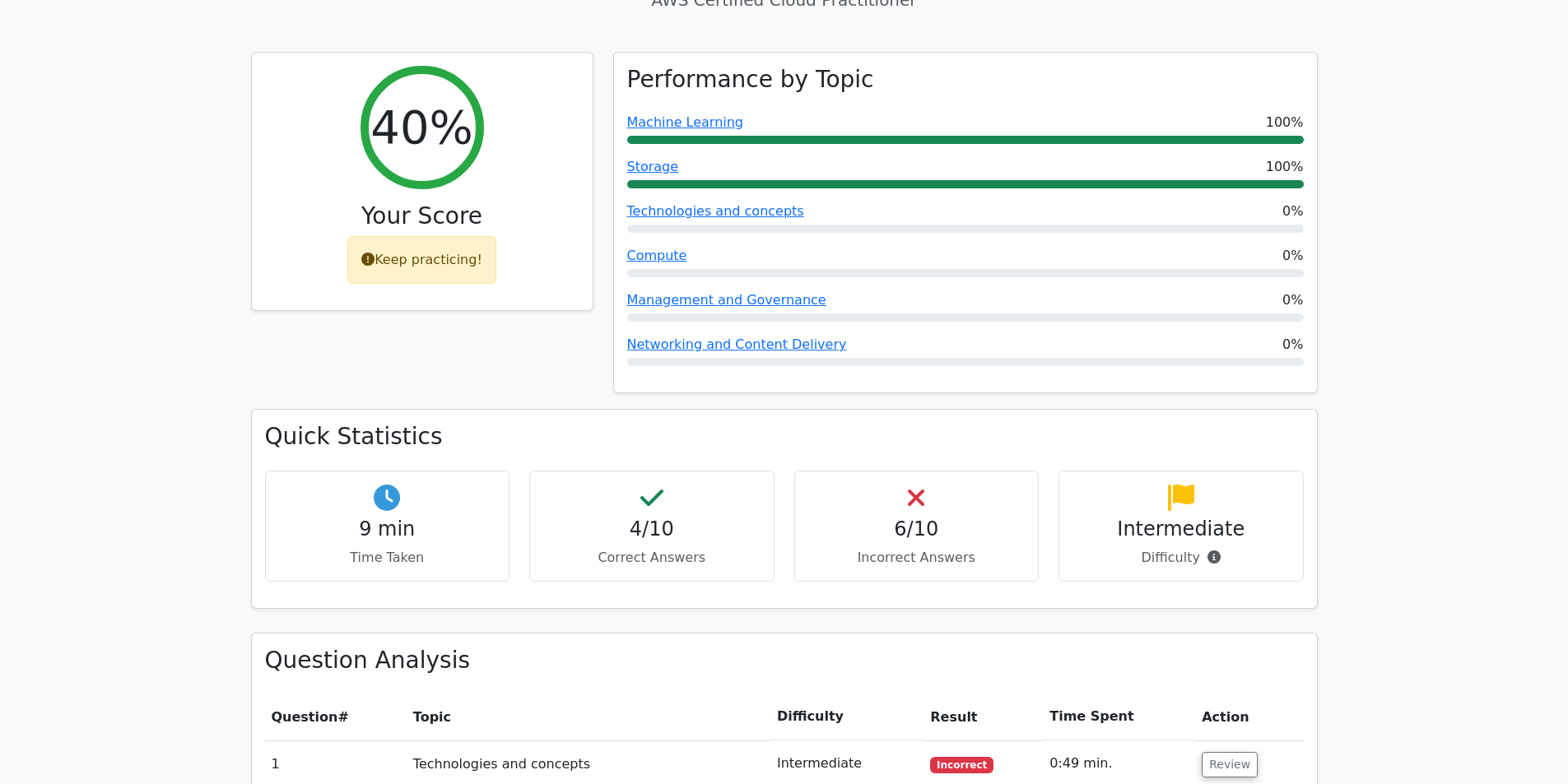
drag, startPoint x: 530, startPoint y: 381, endPoint x: 542, endPoint y: 433, distance: 53.4
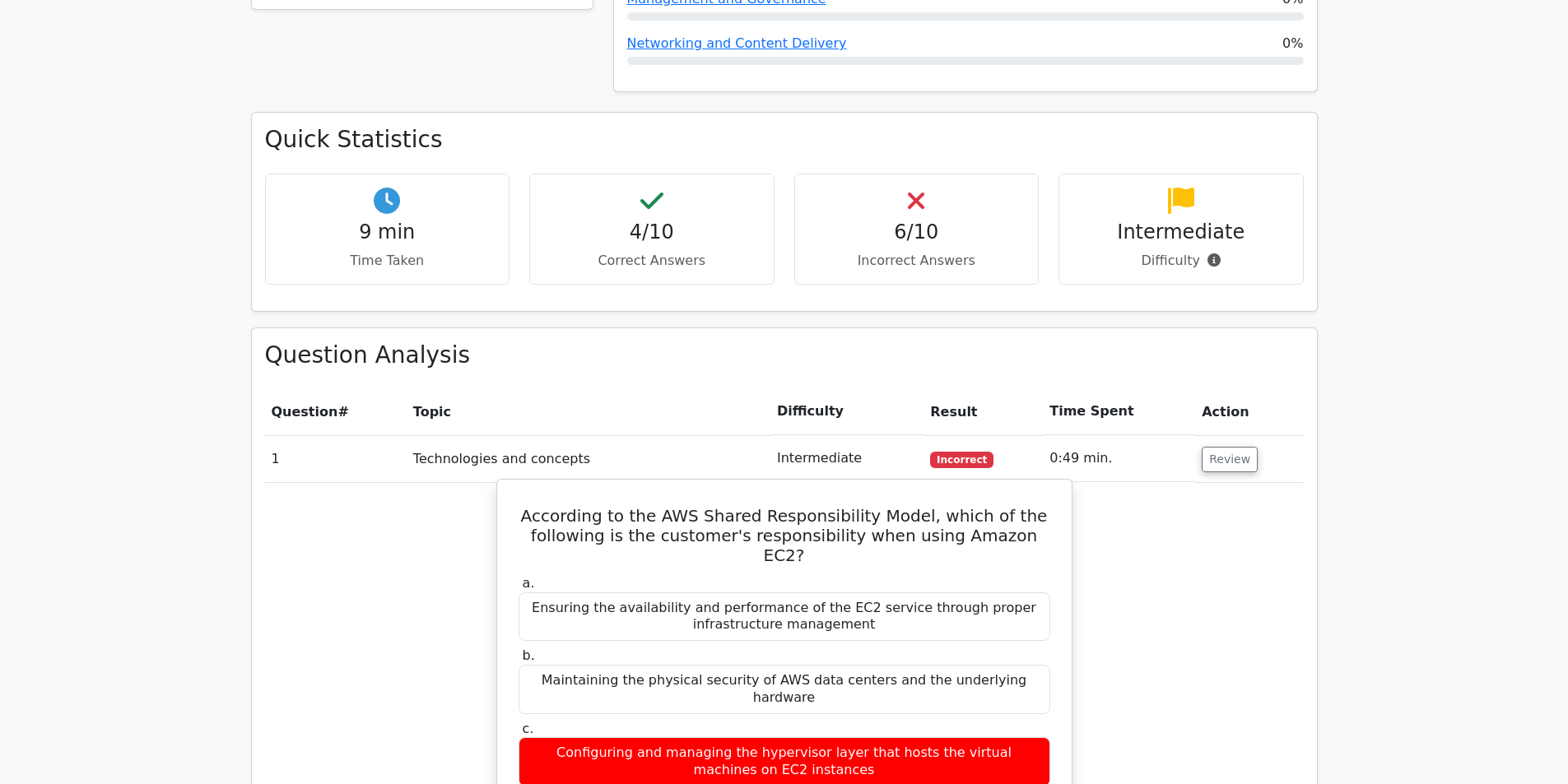
scroll to position [1166, 0]
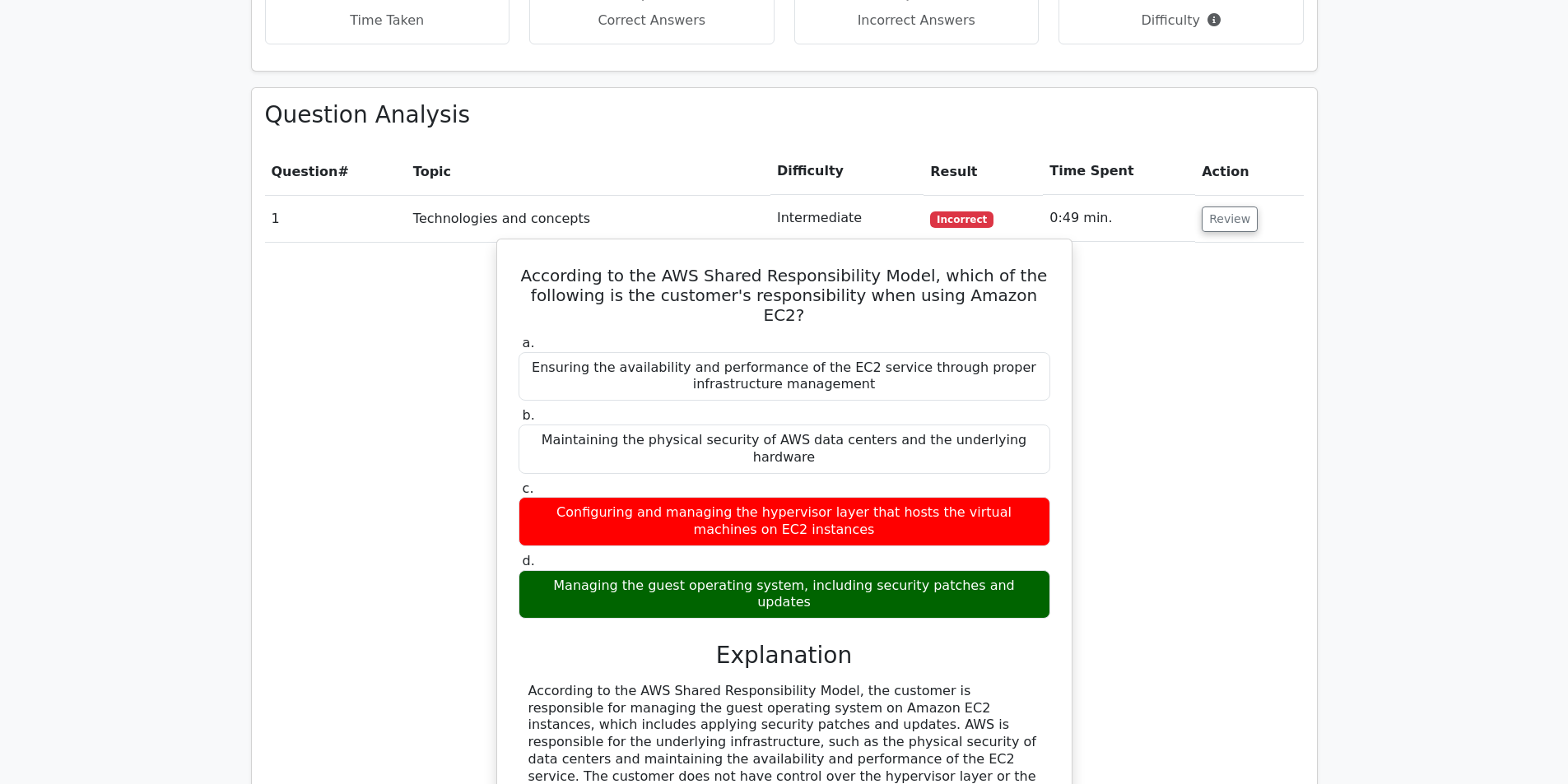
drag, startPoint x: 614, startPoint y: 435, endPoint x: 606, endPoint y: 371, distance: 64.5
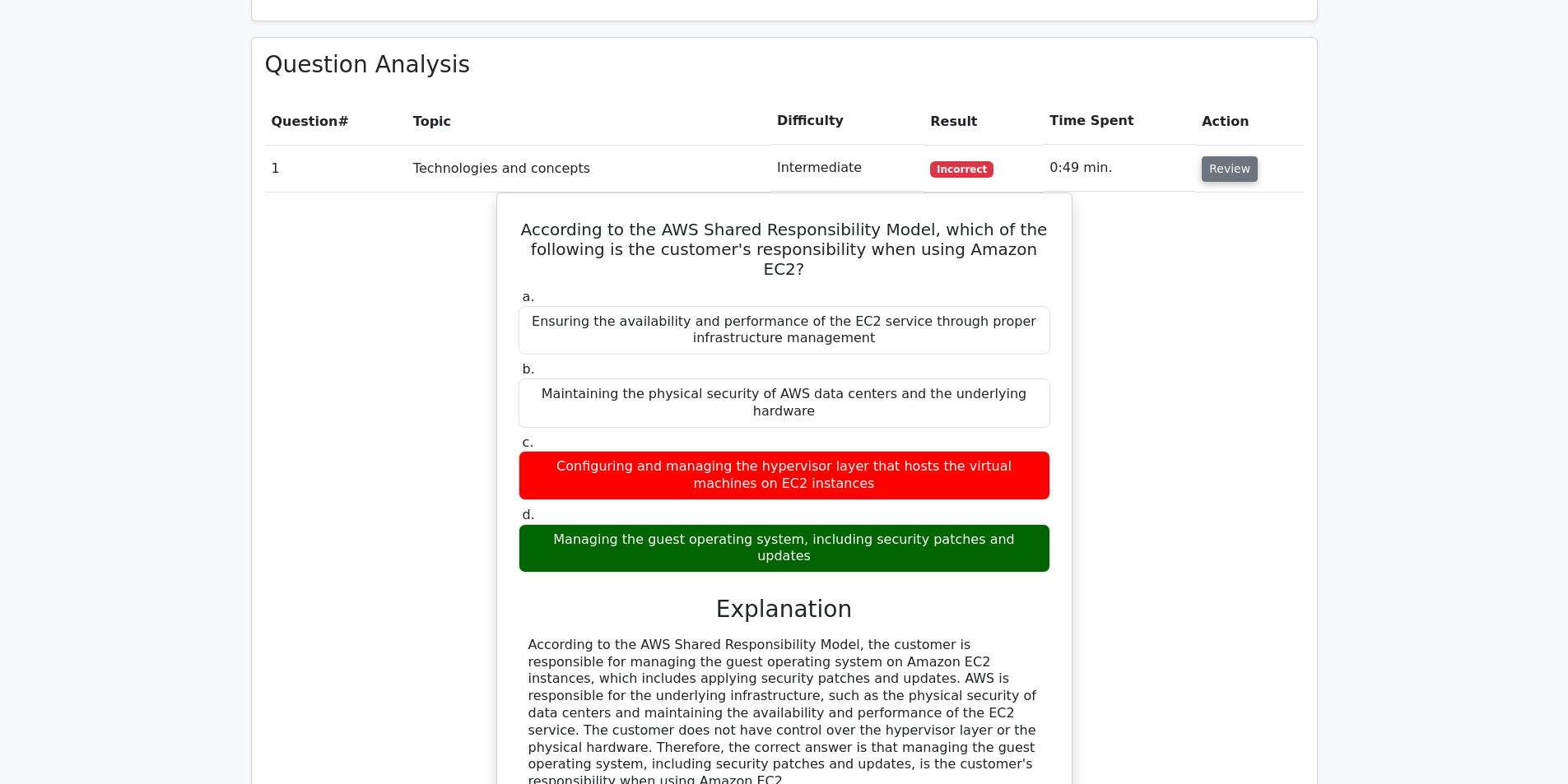
click at [1225, 156] on button "Review" at bounding box center [1229, 169] width 56 height 26
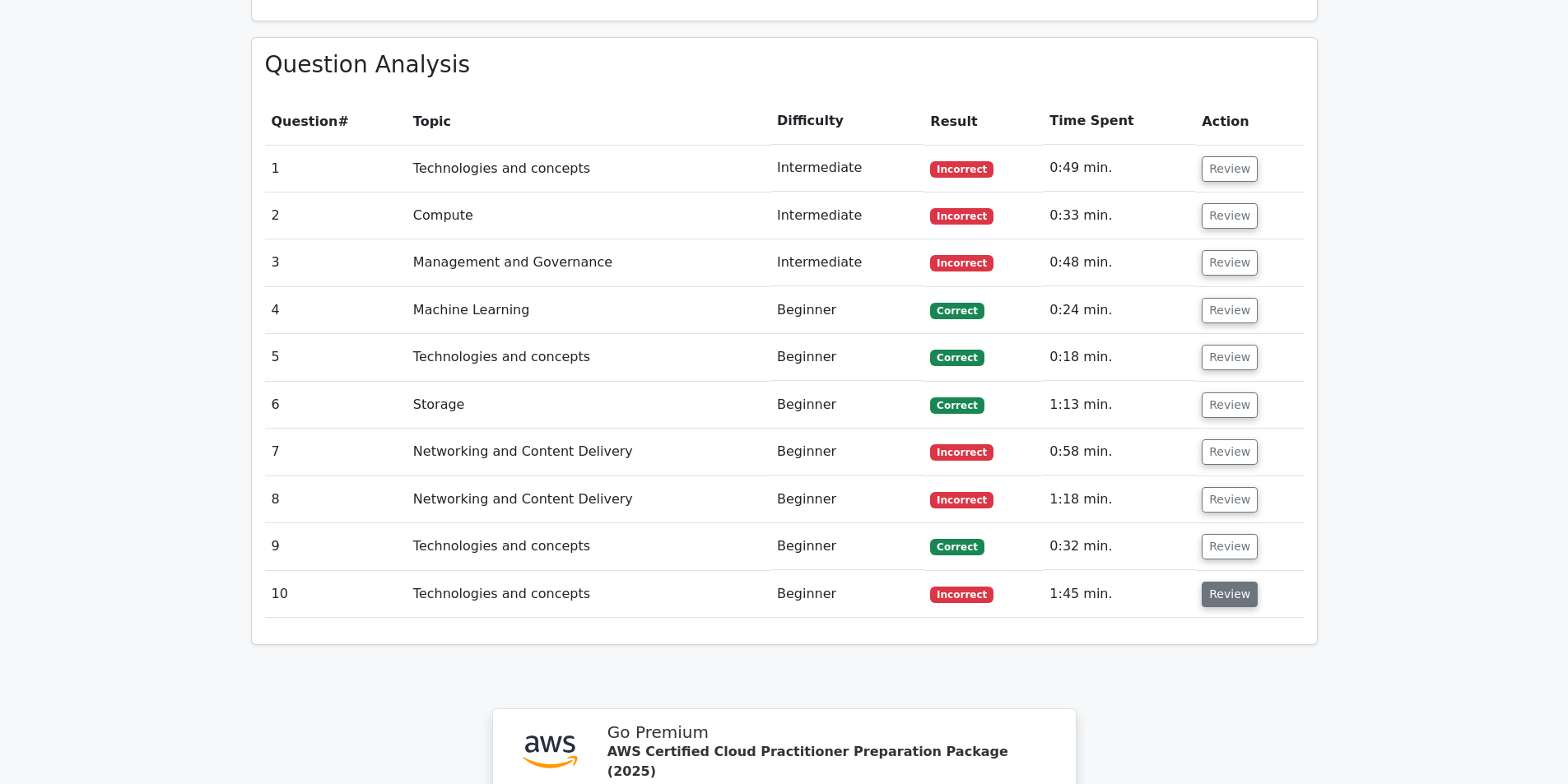
click at [1230, 582] on button "Review" at bounding box center [1229, 594] width 56 height 26
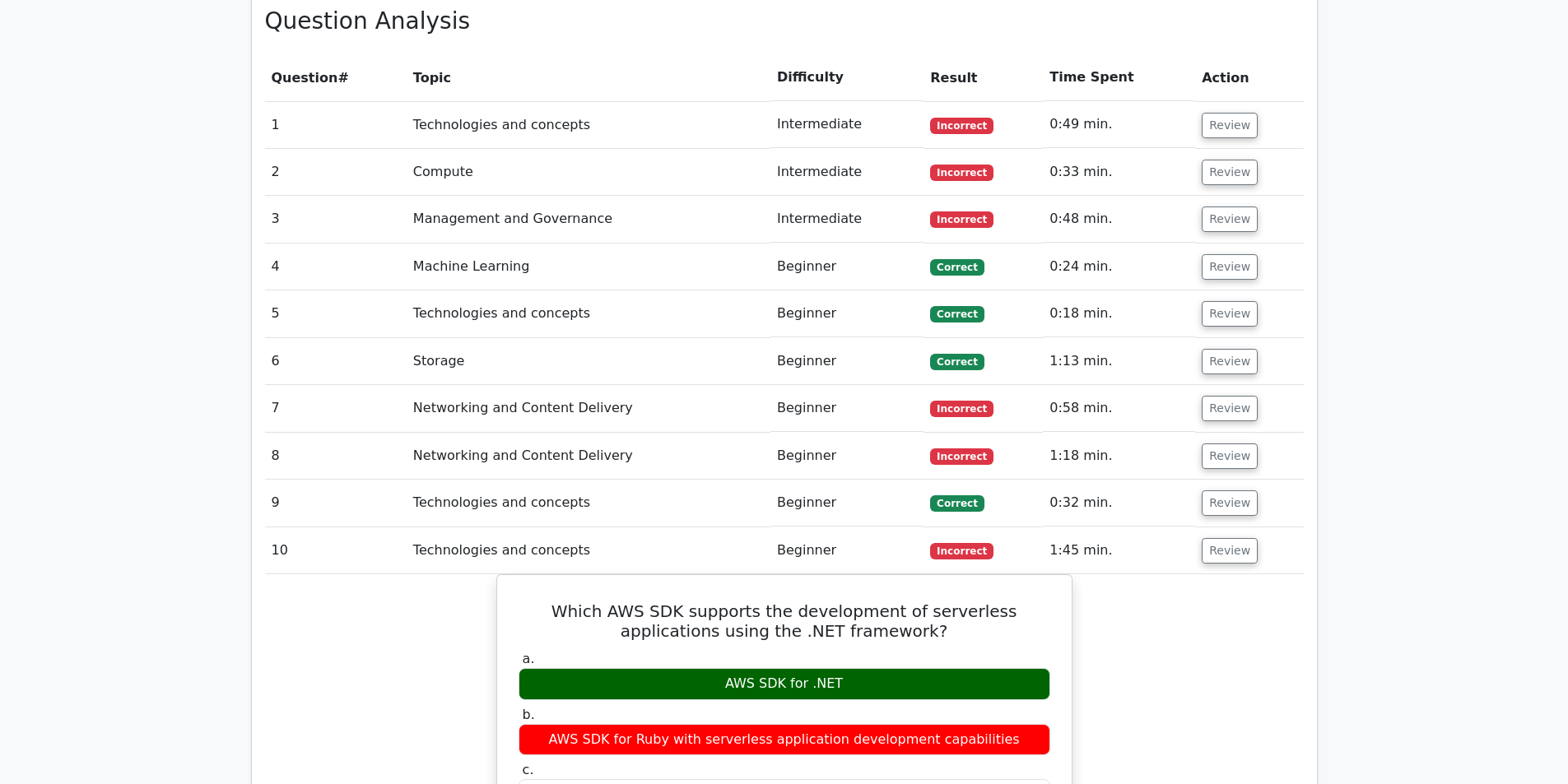
scroll to position [1259, 0]
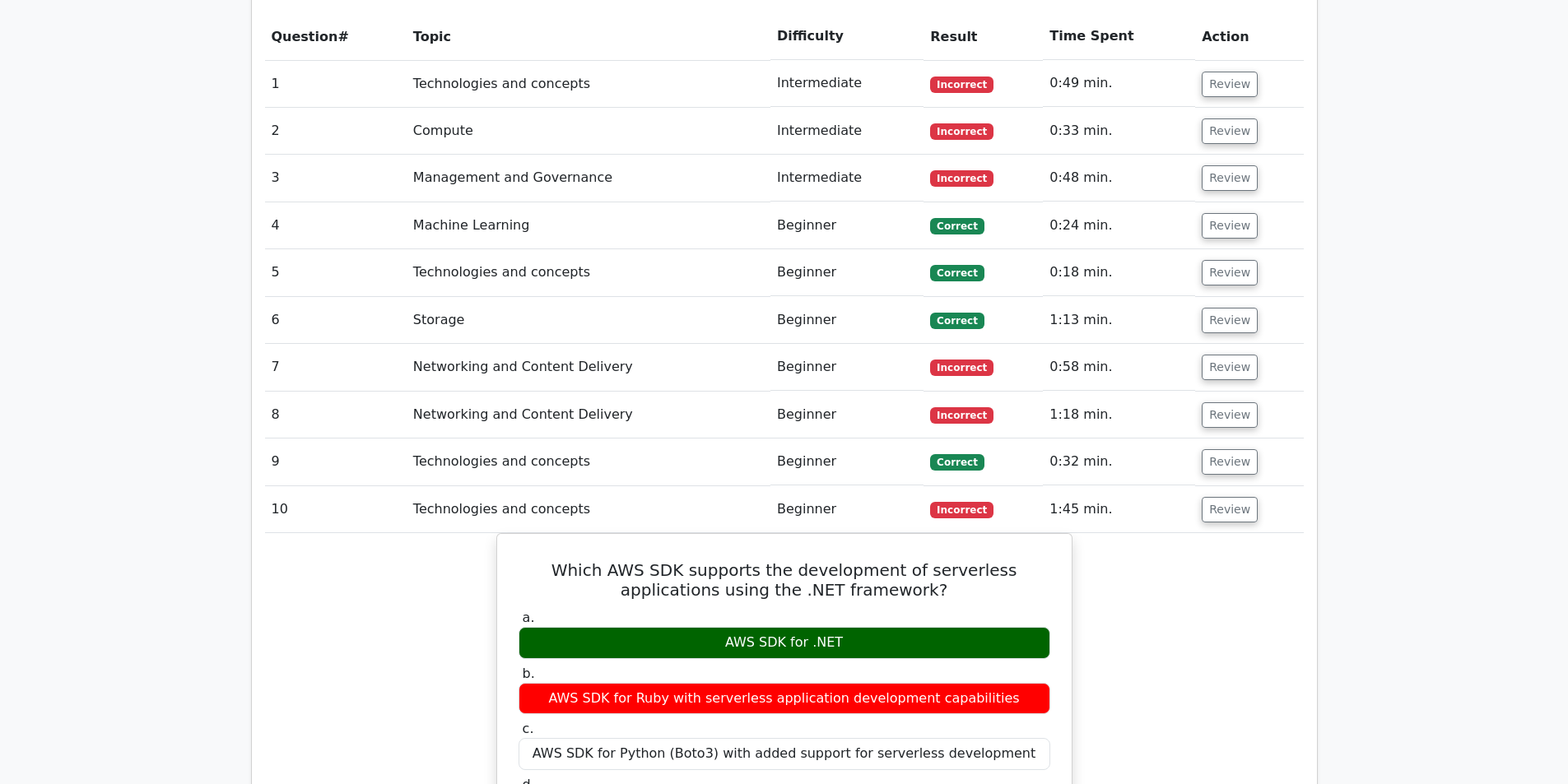
drag, startPoint x: 1335, startPoint y: 493, endPoint x: 1191, endPoint y: 597, distance: 177.6
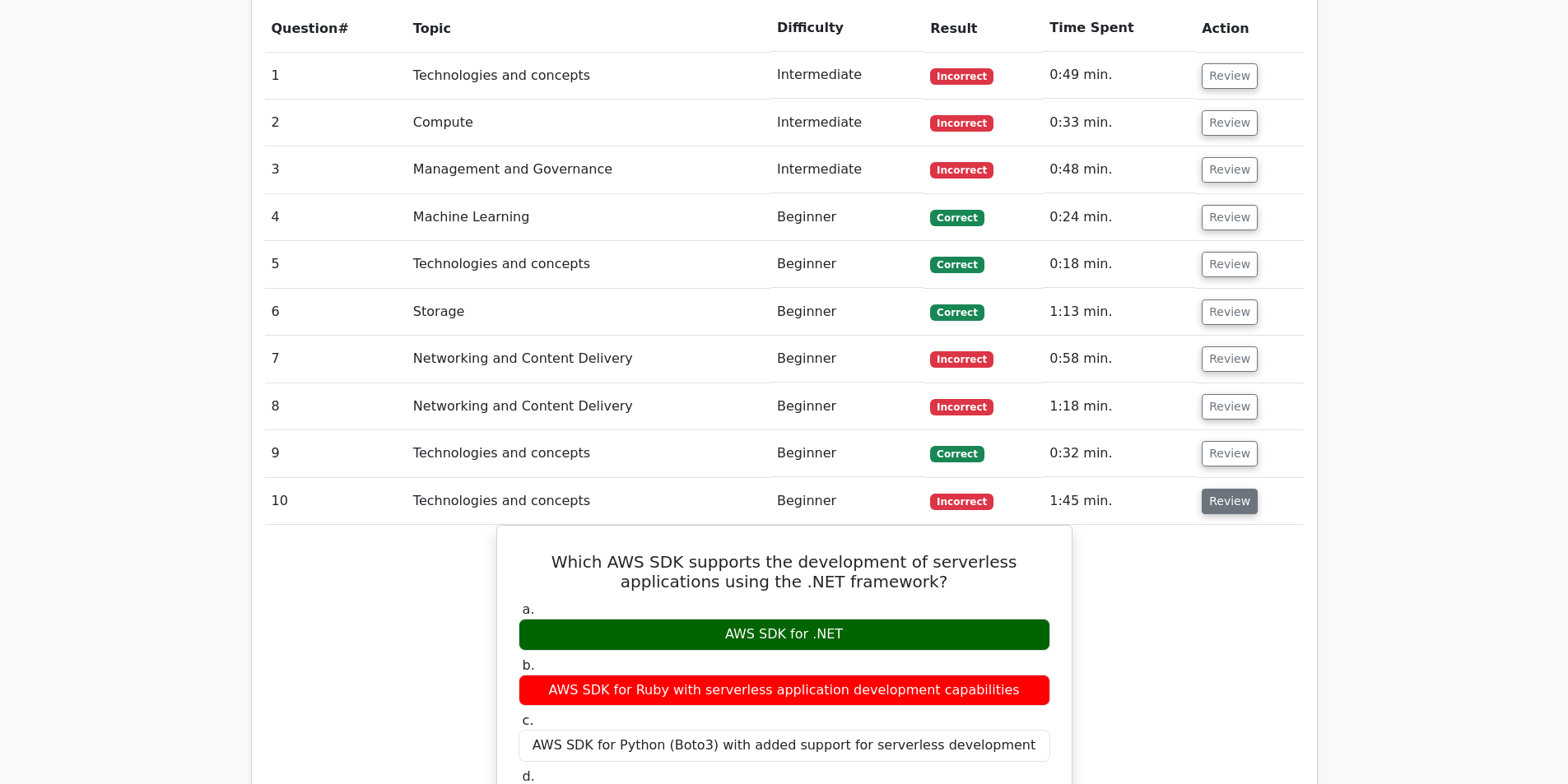
click at [1215, 489] on button "Review" at bounding box center [1229, 501] width 56 height 26
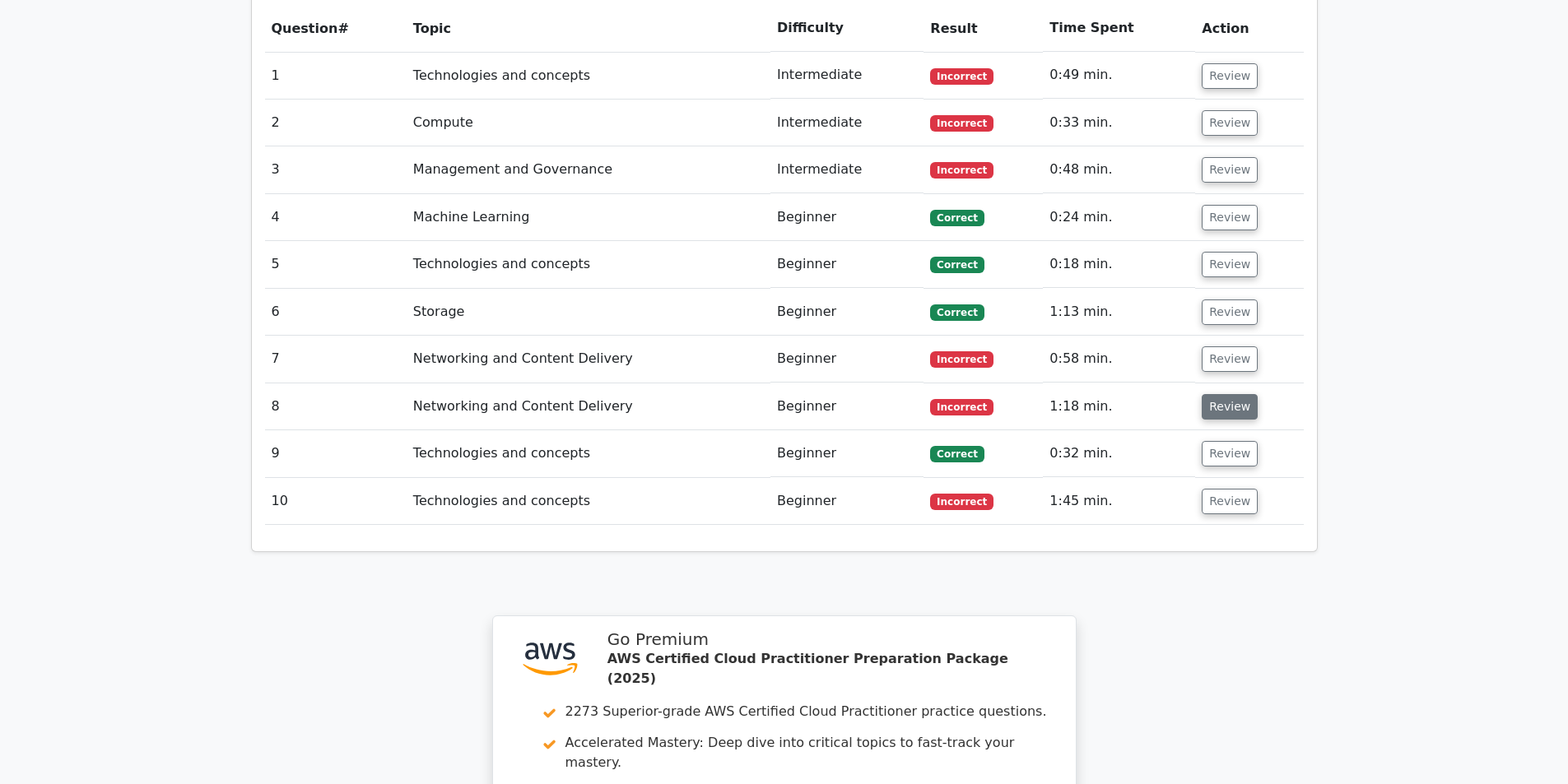
click at [1232, 394] on button "Review" at bounding box center [1229, 407] width 56 height 26
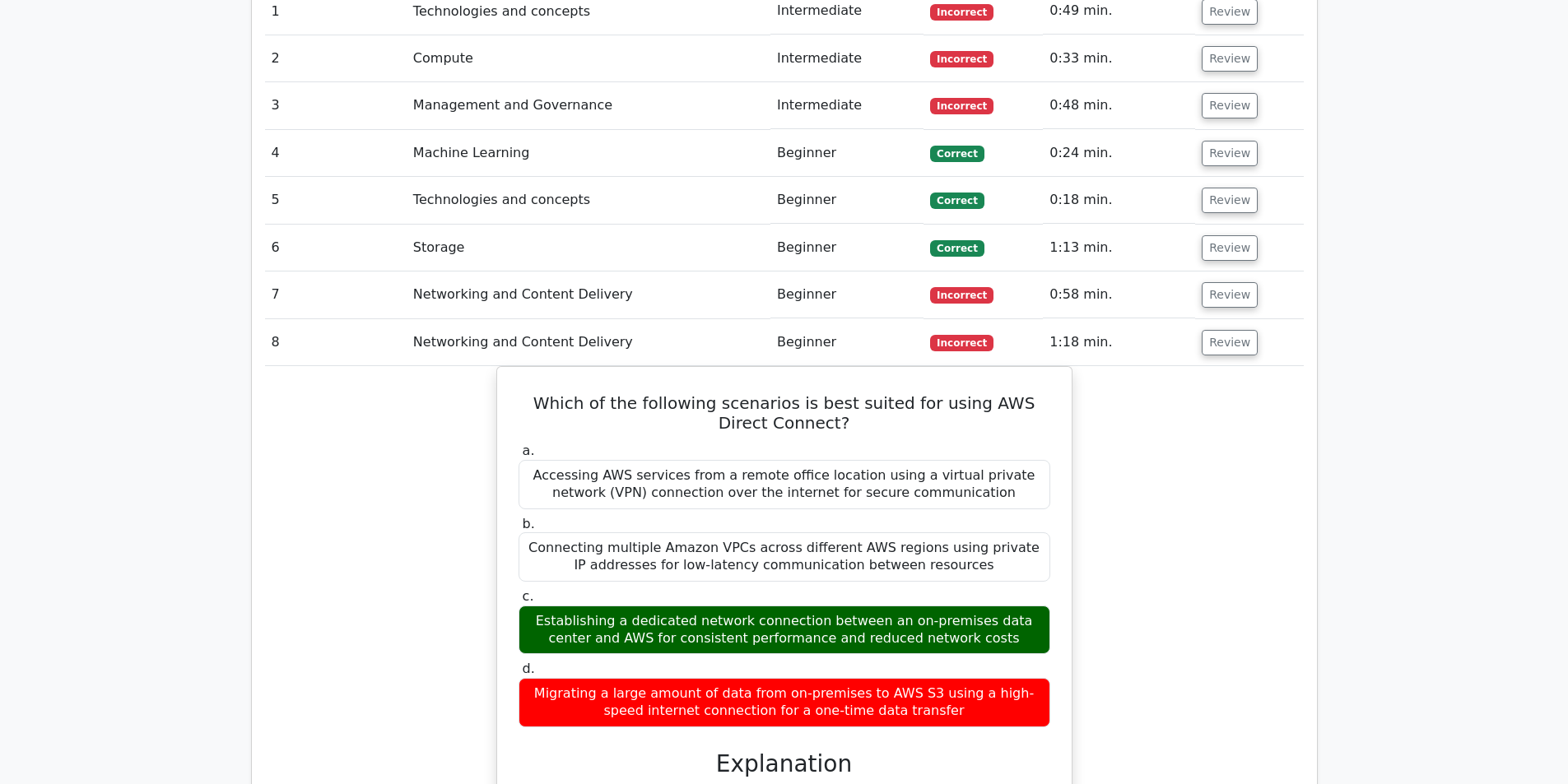
scroll to position [1342, 0]
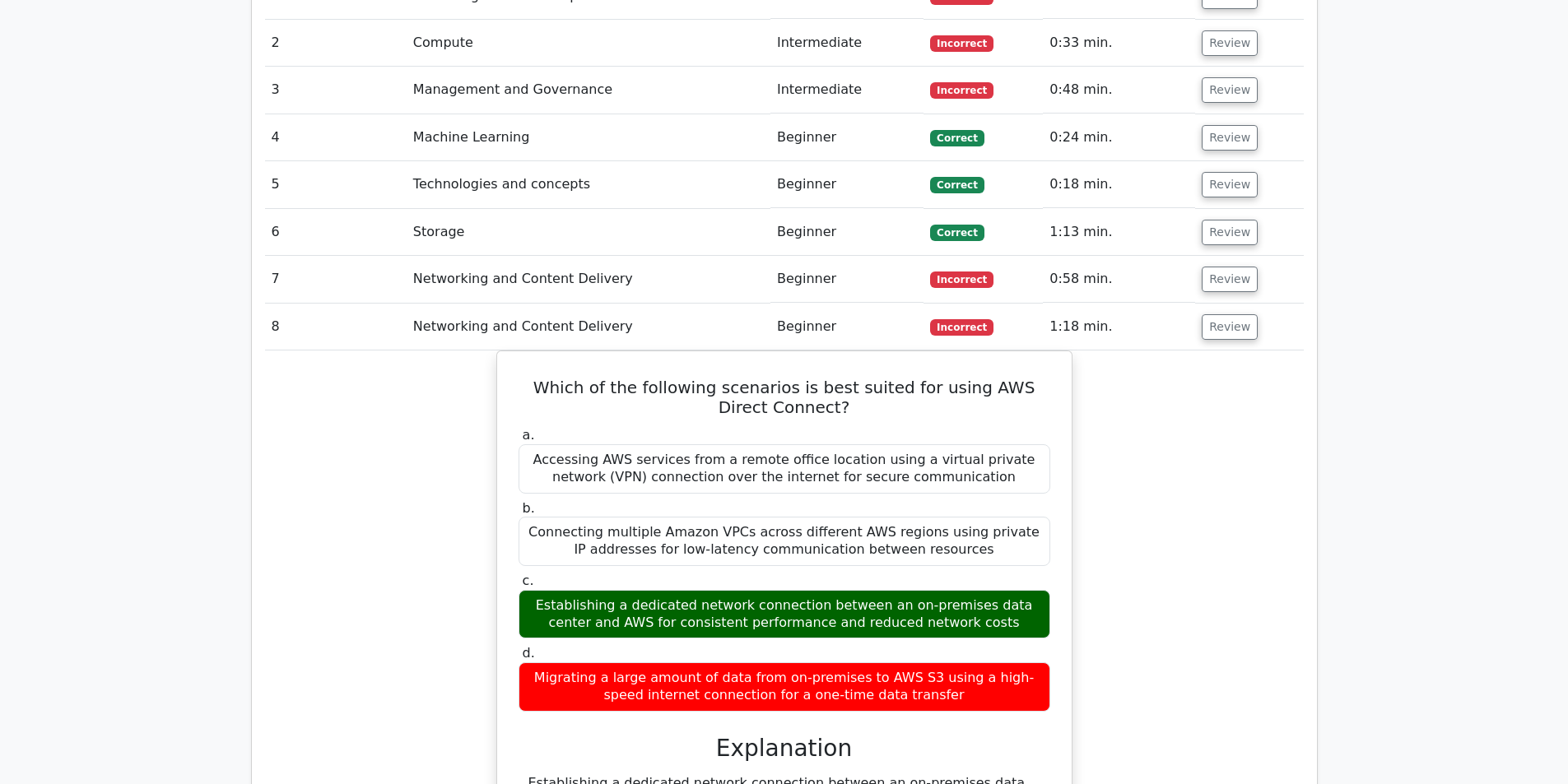
drag, startPoint x: 1248, startPoint y: 482, endPoint x: 1250, endPoint y: 499, distance: 17.1
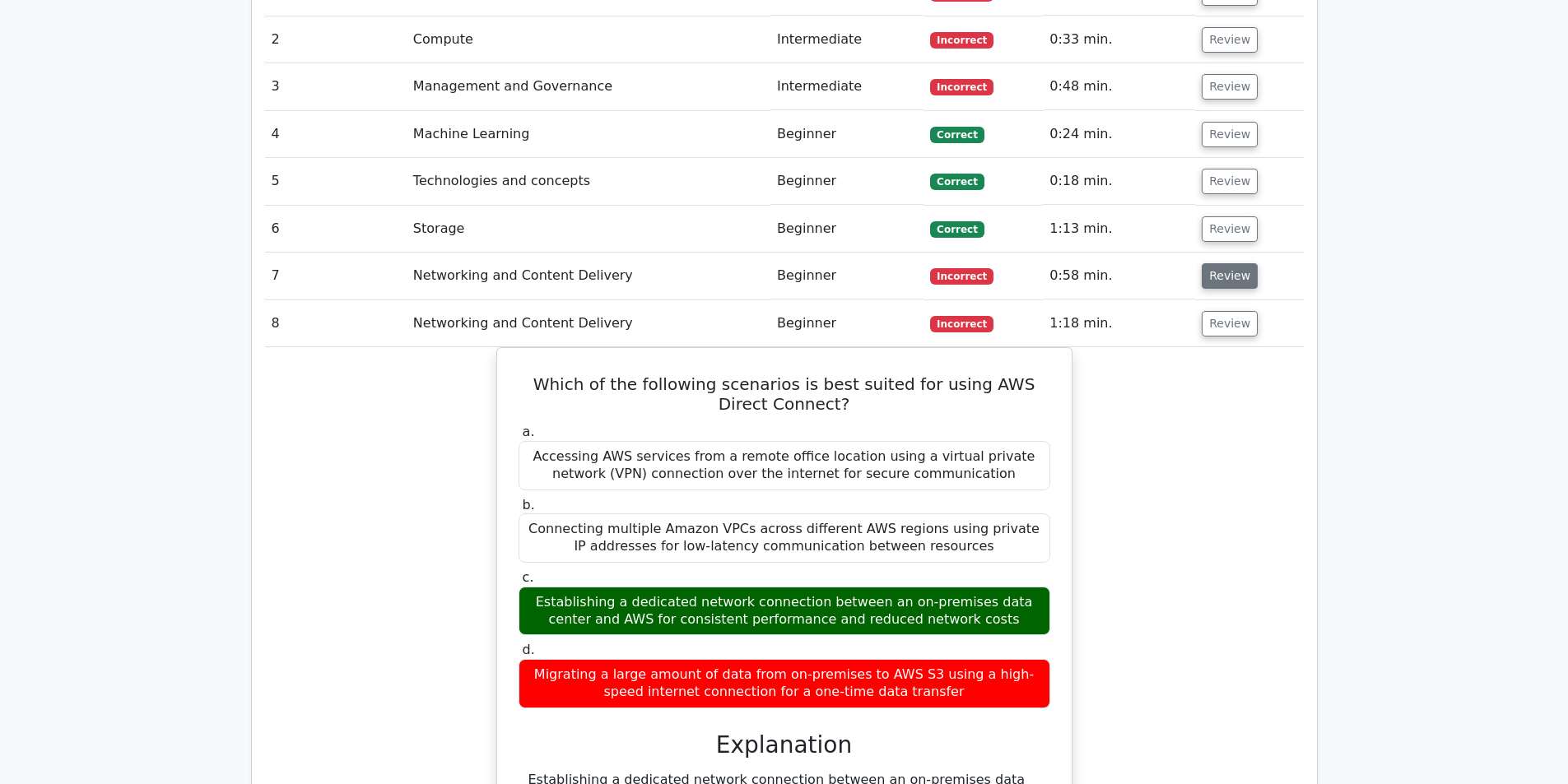
click at [1211, 264] on button "Review" at bounding box center [1229, 276] width 56 height 26
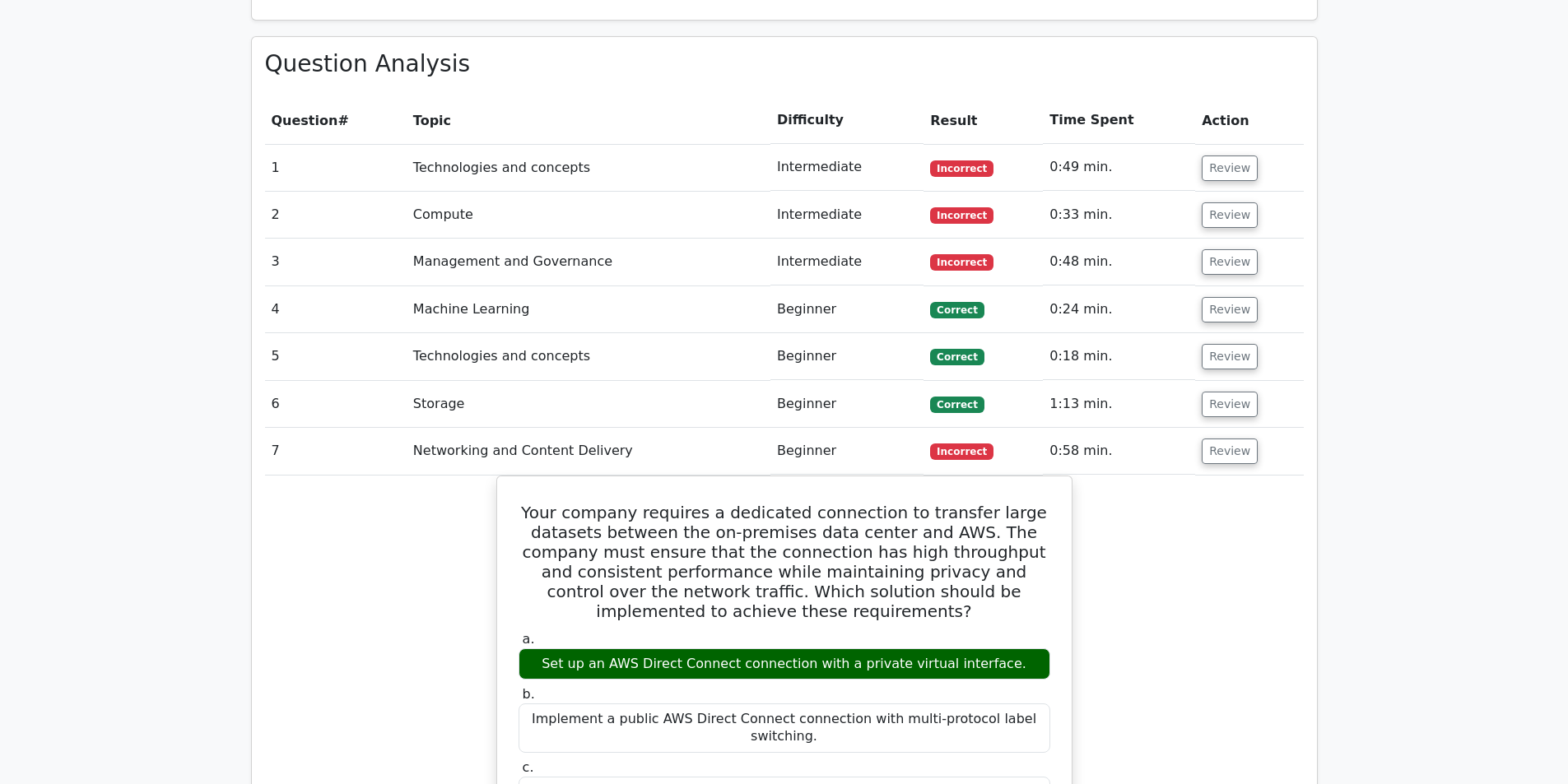
drag, startPoint x: 1314, startPoint y: 290, endPoint x: 1306, endPoint y: 277, distance: 15.3
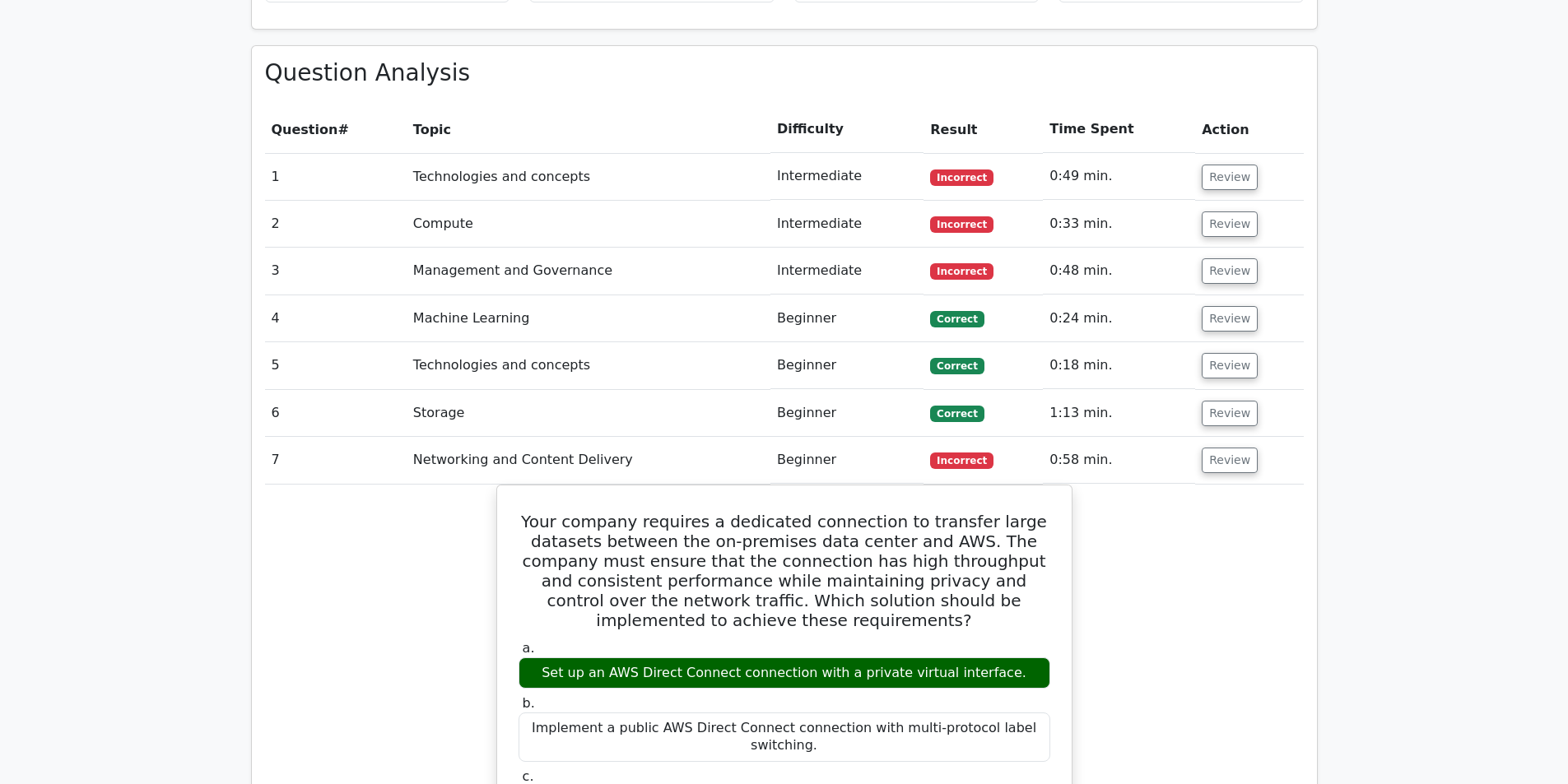
click at [1235, 248] on td "Review" at bounding box center [1249, 271] width 108 height 47
click at [1235, 259] on button "Review" at bounding box center [1229, 271] width 56 height 26
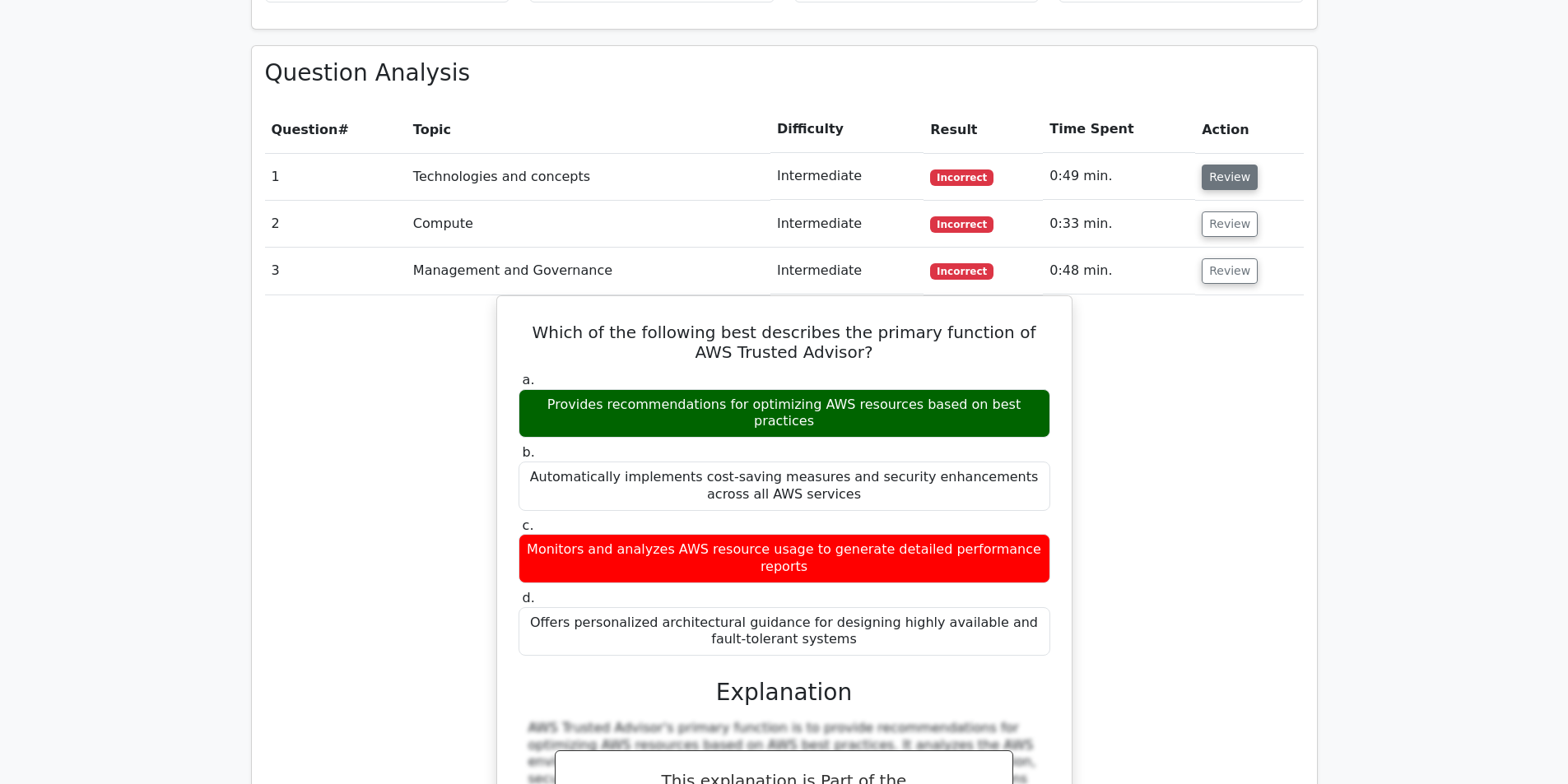
click at [1210, 165] on button "Review" at bounding box center [1229, 177] width 56 height 26
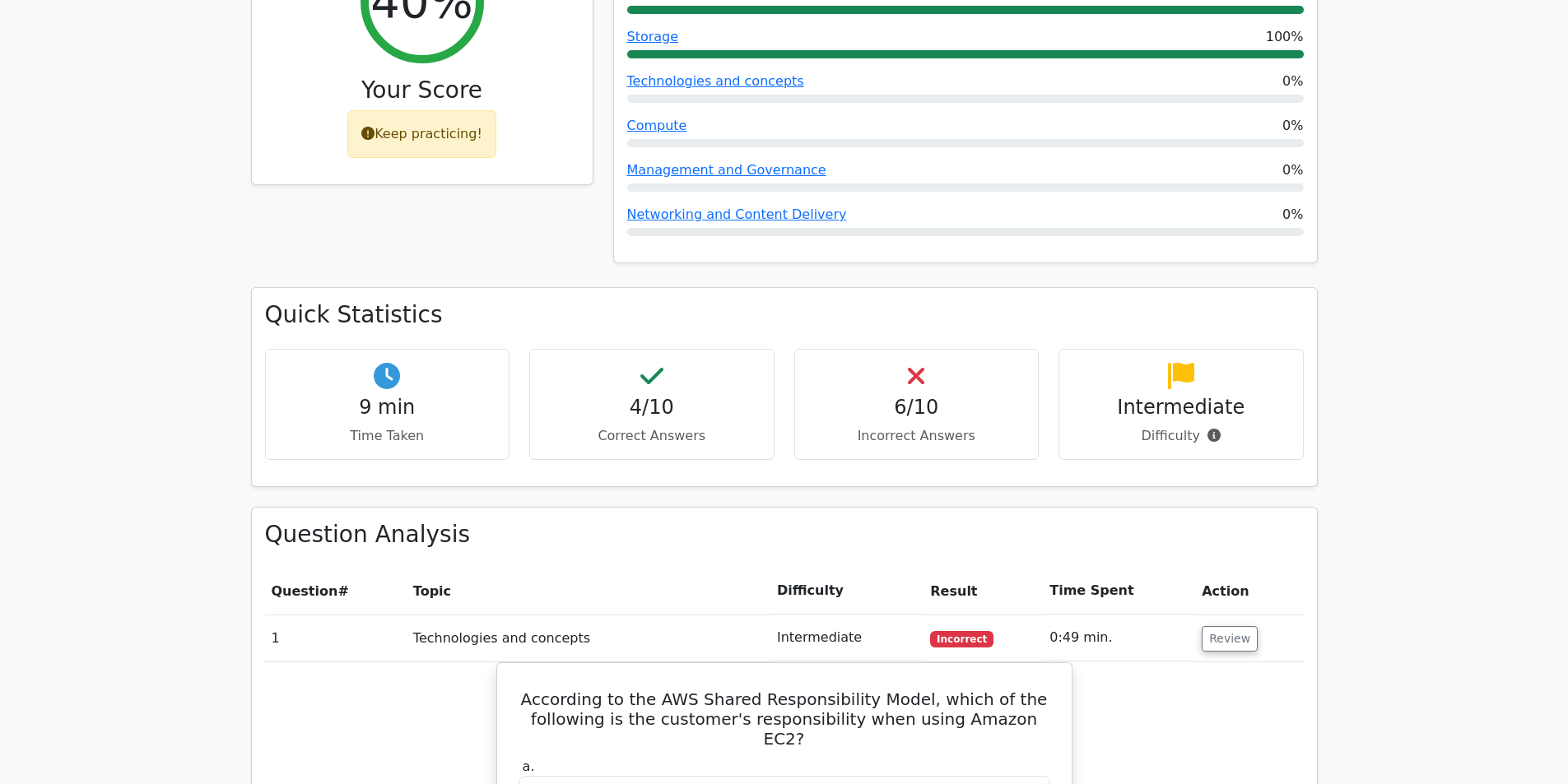
drag, startPoint x: 1152, startPoint y: 320, endPoint x: 1099, endPoint y: 198, distance: 133.0
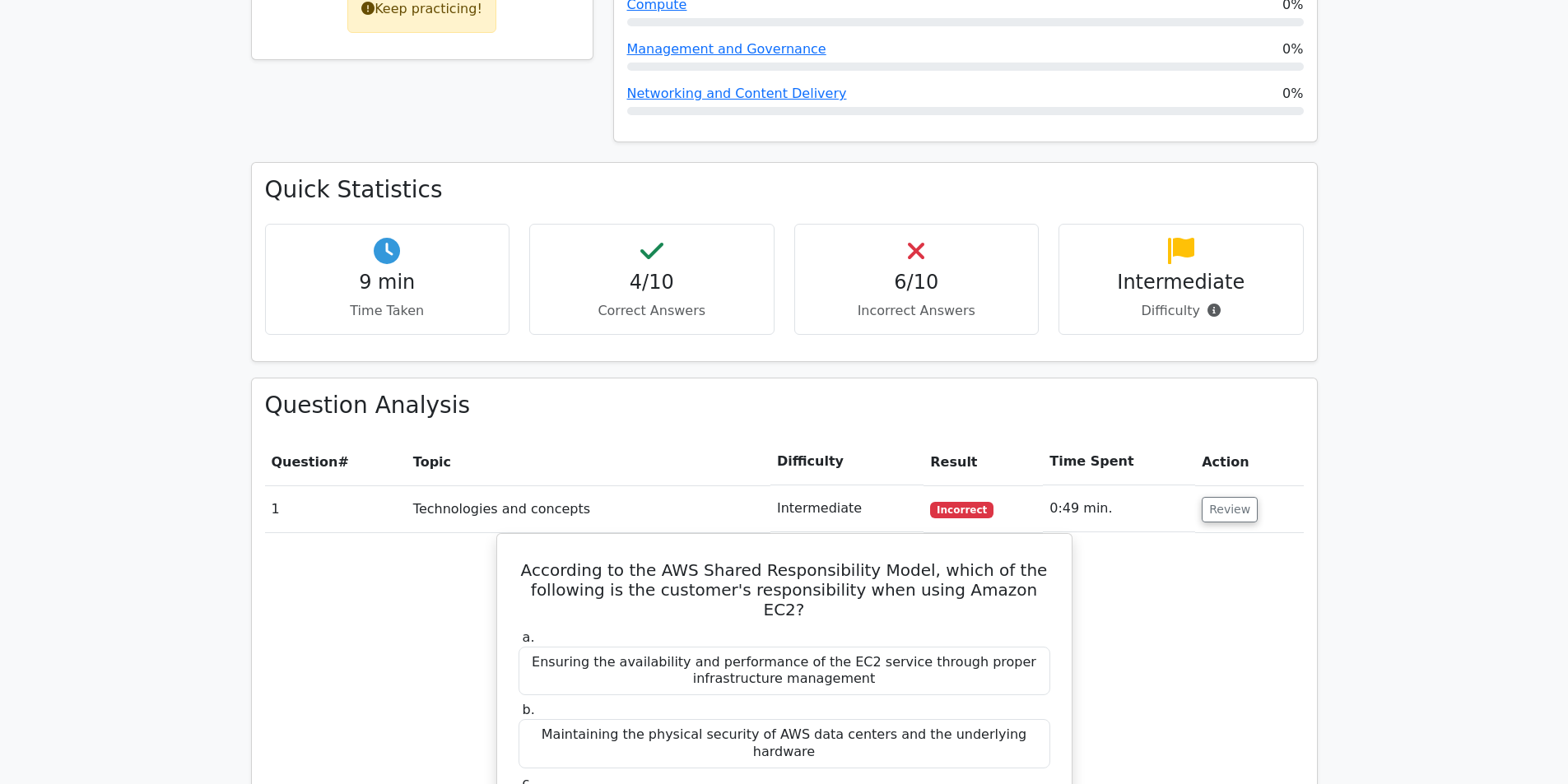
scroll to position [0, 10]
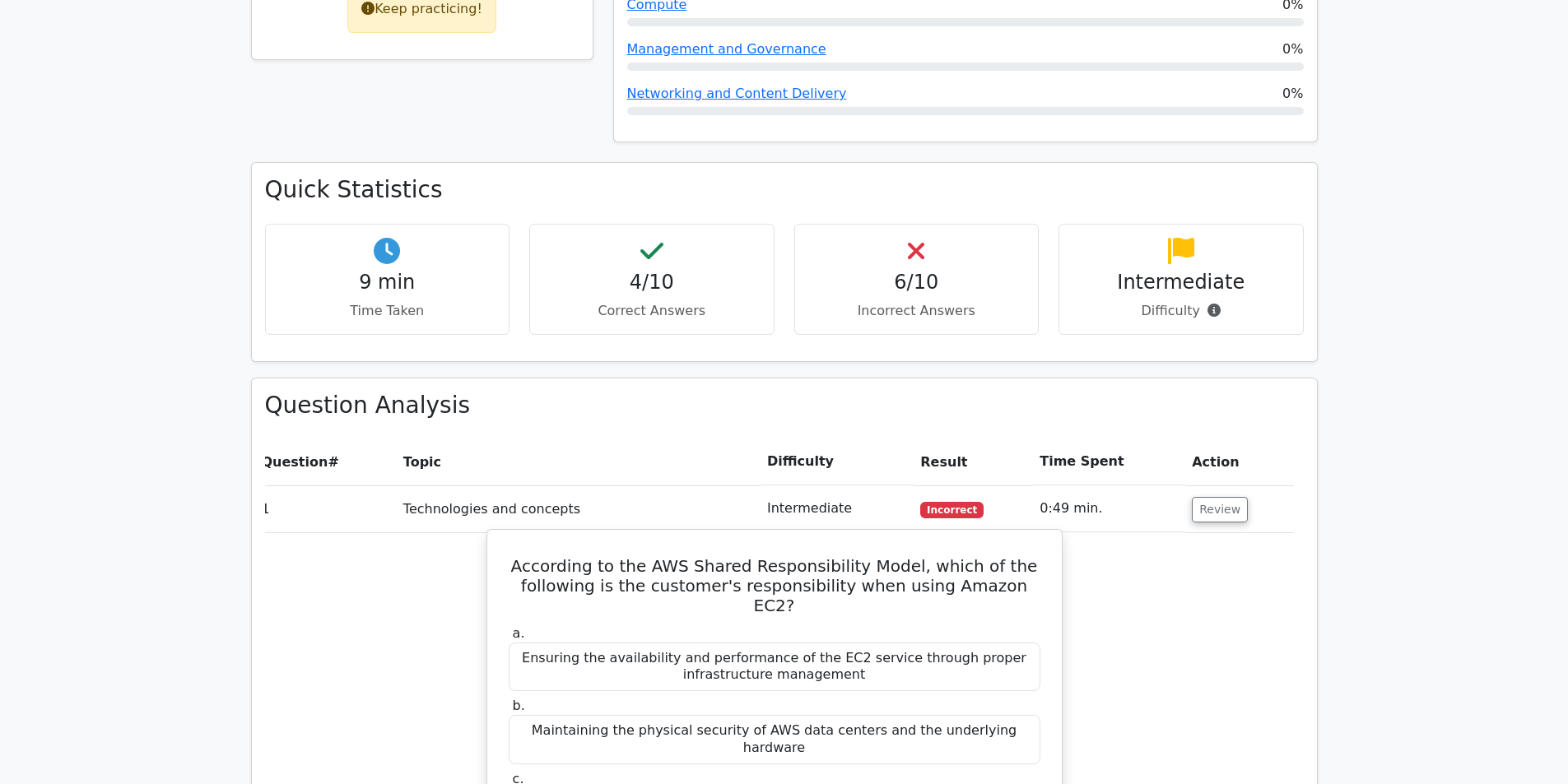
drag, startPoint x: 584, startPoint y: 389, endPoint x: 1028, endPoint y: 498, distance: 457.2
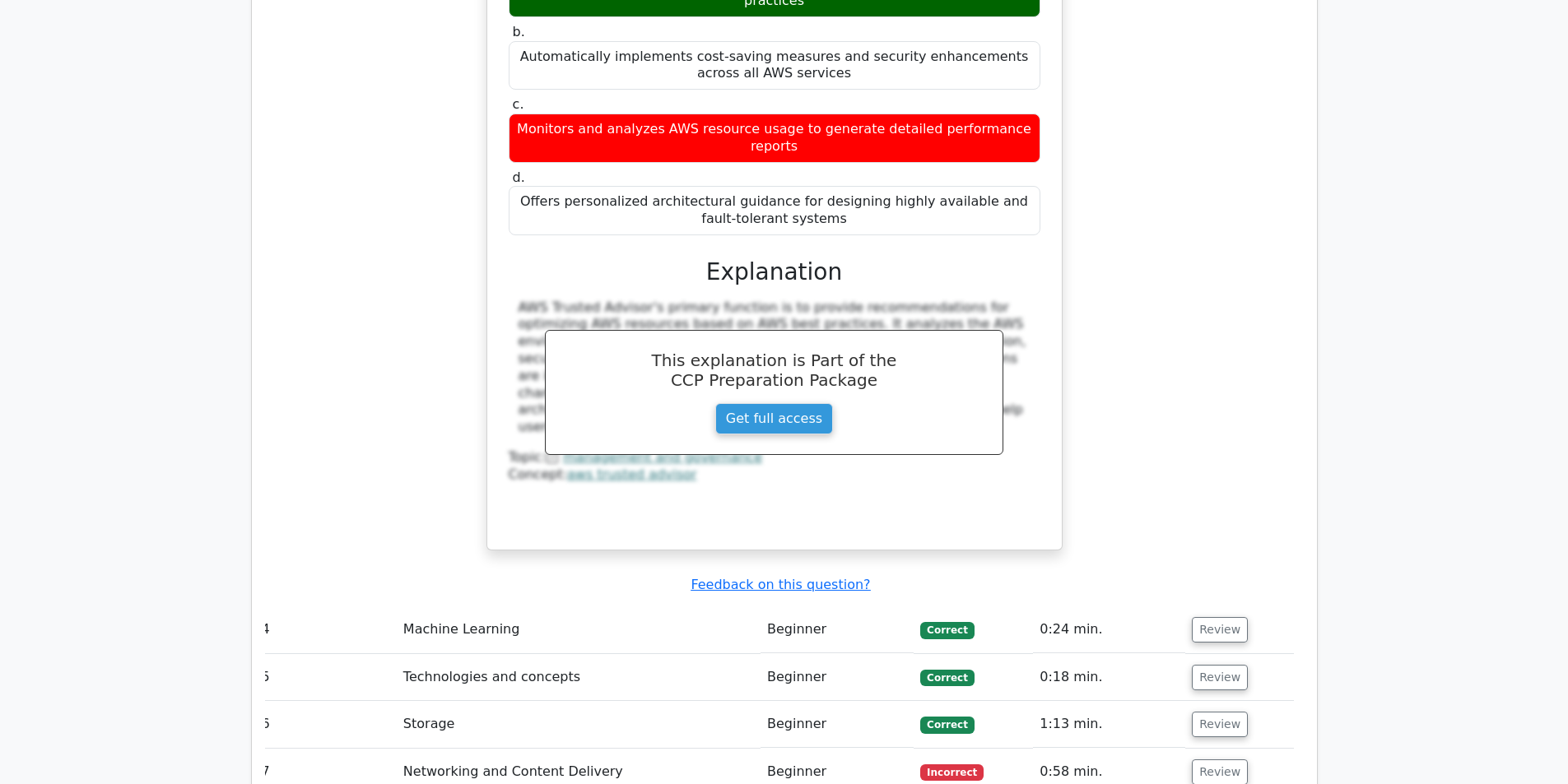
drag, startPoint x: 1028, startPoint y: 498, endPoint x: 1155, endPoint y: 674, distance: 217.0
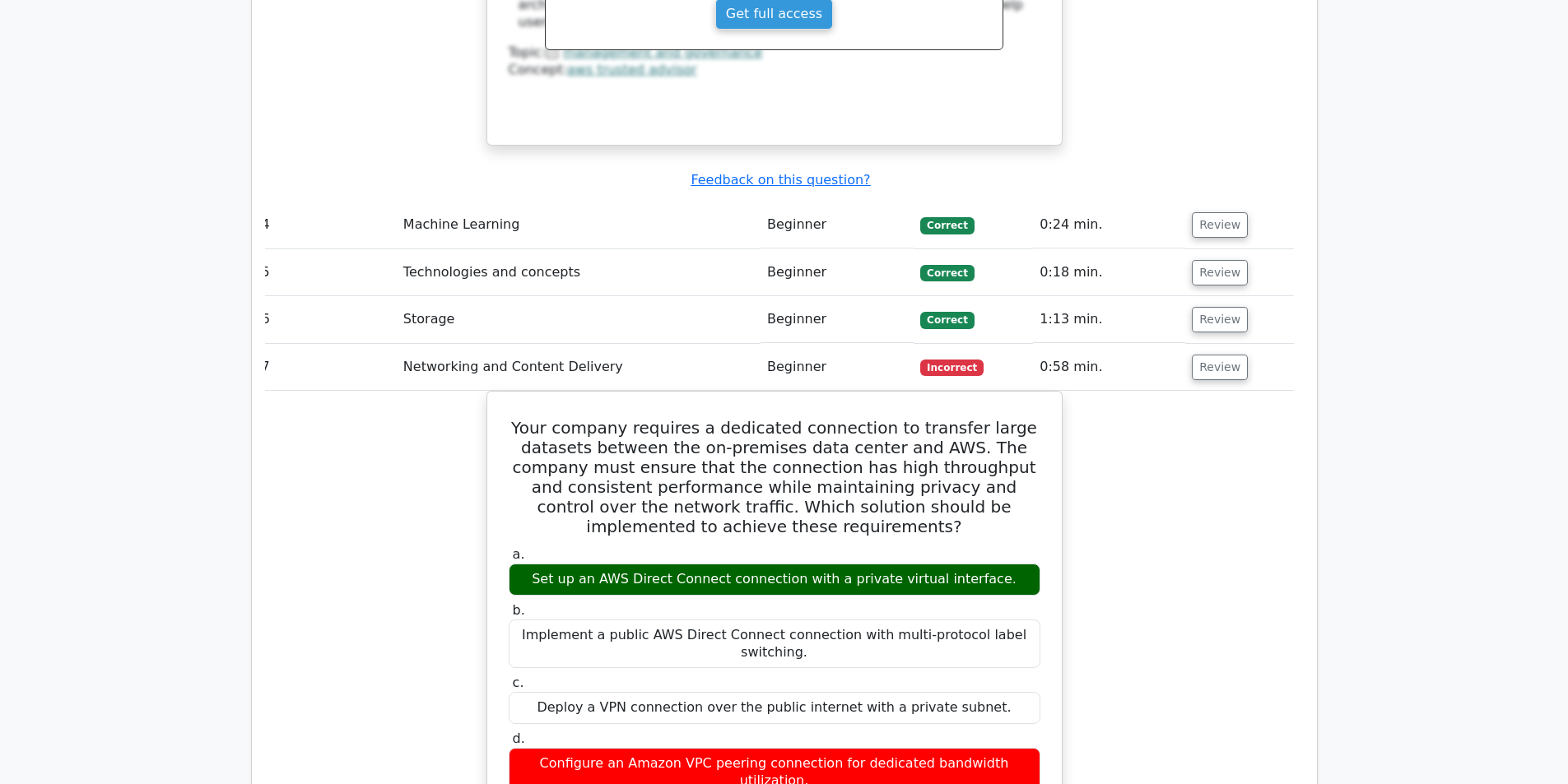
drag, startPoint x: 1167, startPoint y: 643, endPoint x: 1167, endPoint y: 612, distance: 31.0
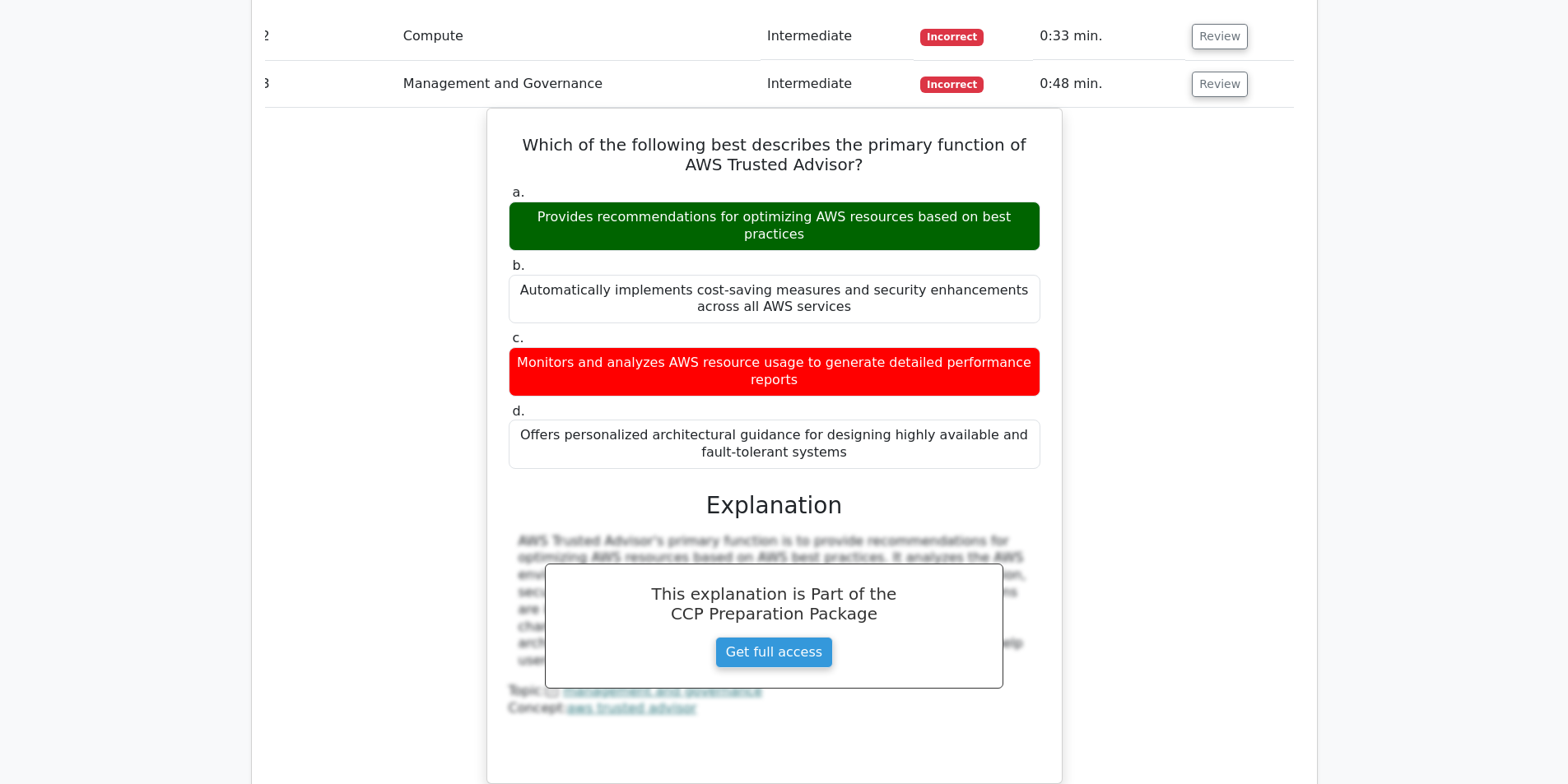
scroll to position [0, 0]
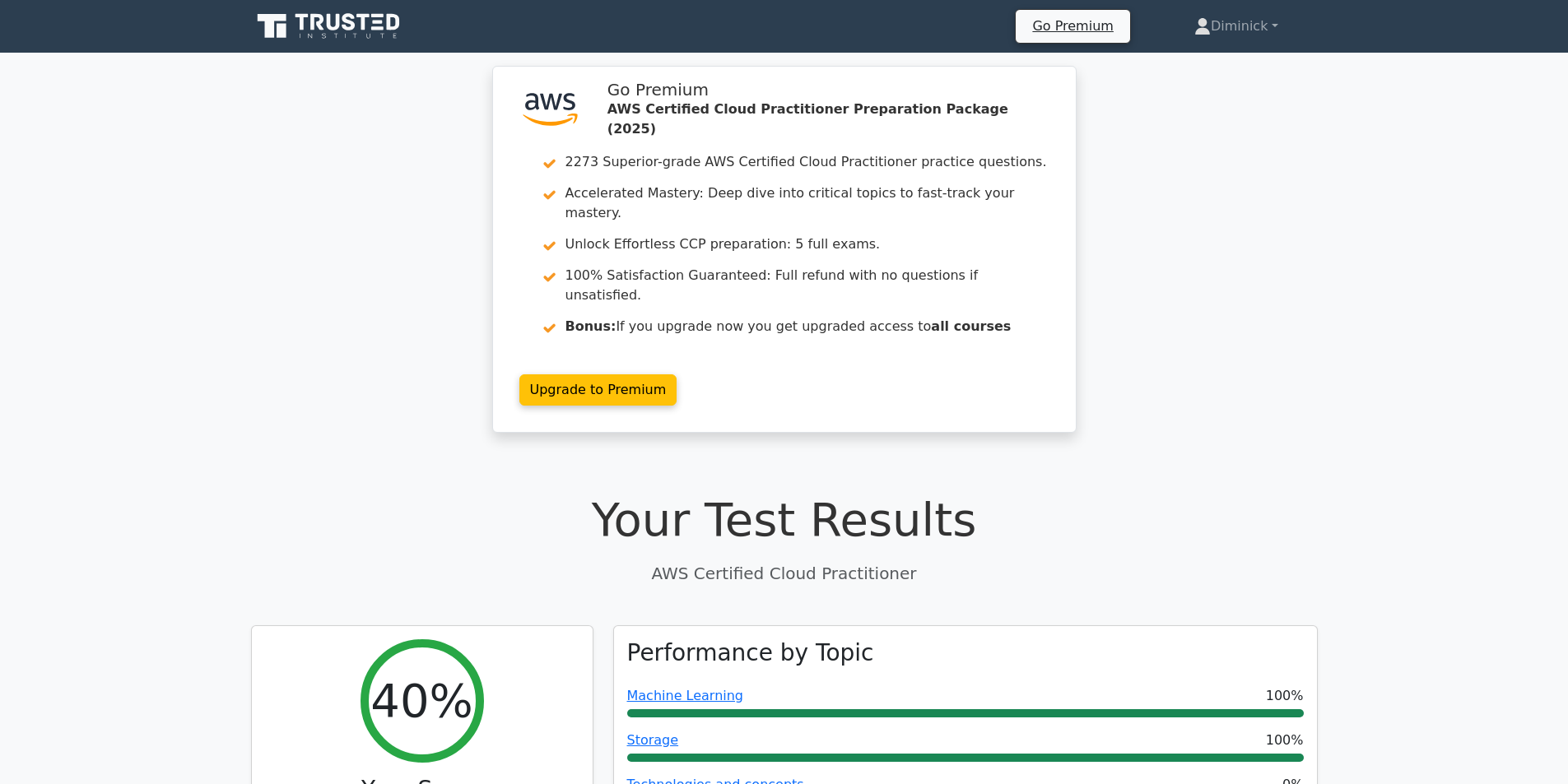
drag, startPoint x: 1123, startPoint y: 540, endPoint x: 1165, endPoint y: 149, distance: 393.2
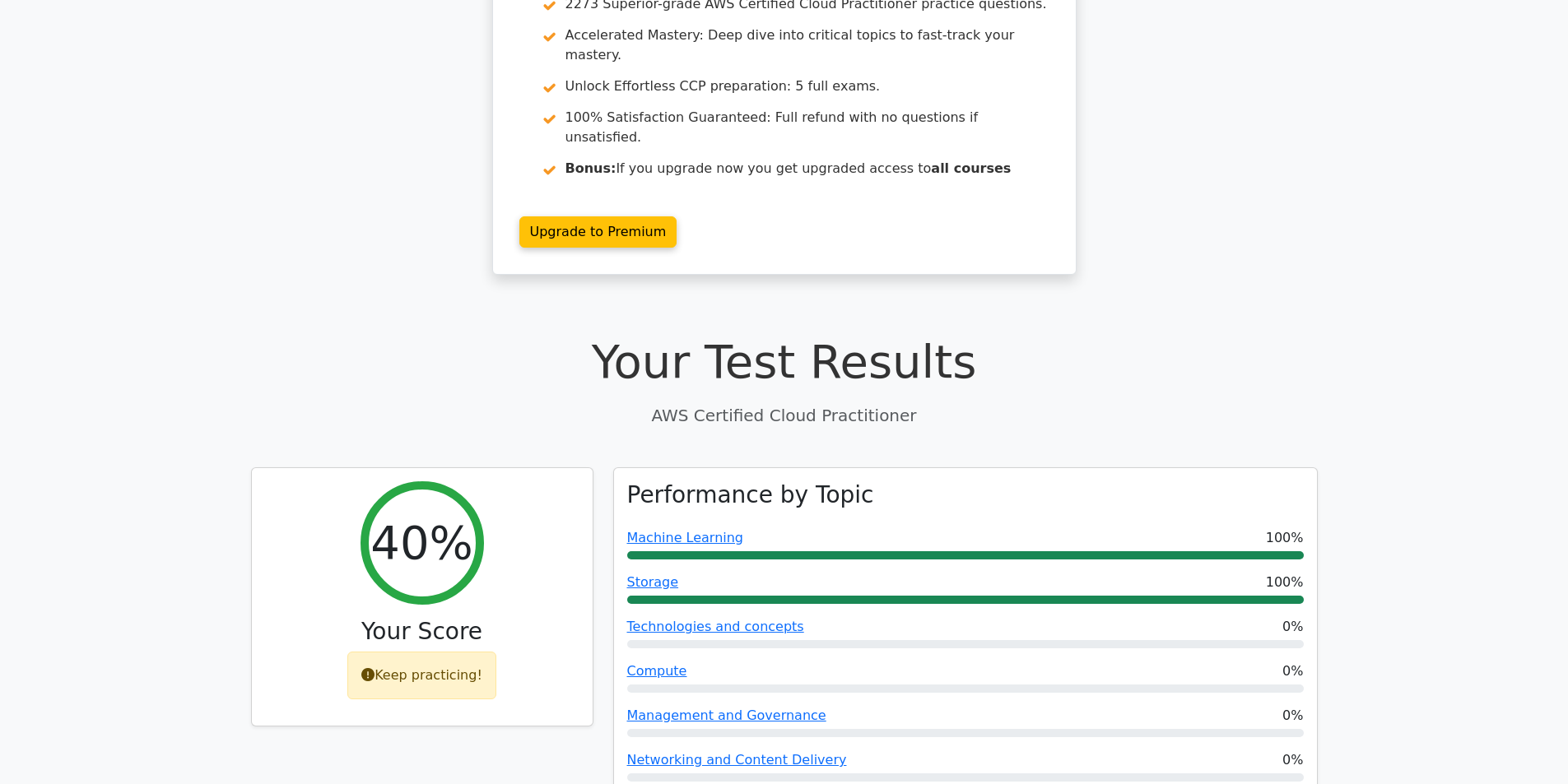
drag, startPoint x: 424, startPoint y: 264, endPoint x: 434, endPoint y: 288, distance: 26.0
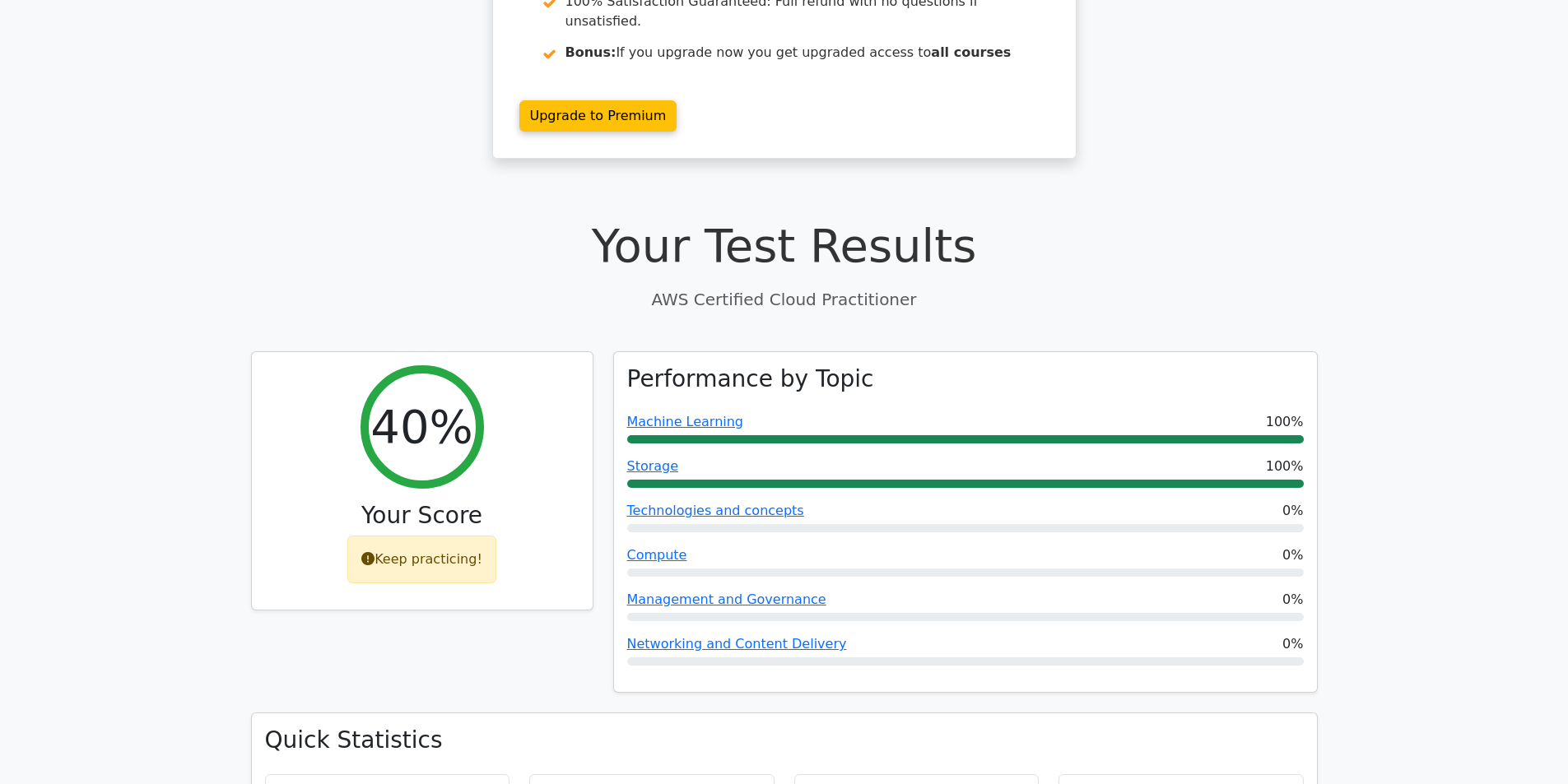
scroll to position [130, 0]
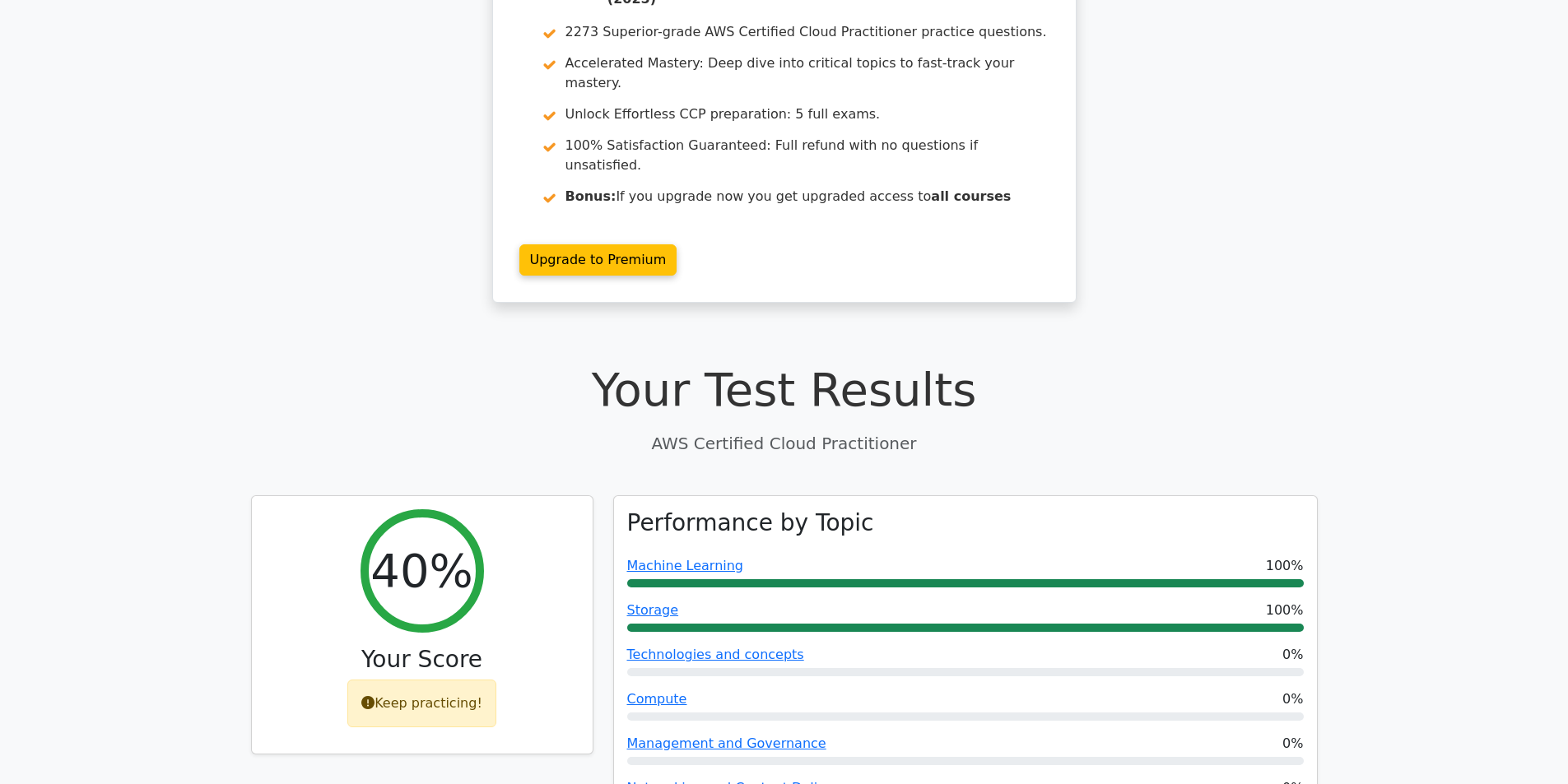
drag, startPoint x: 267, startPoint y: 329, endPoint x: 34, endPoint y: 60, distance: 355.9
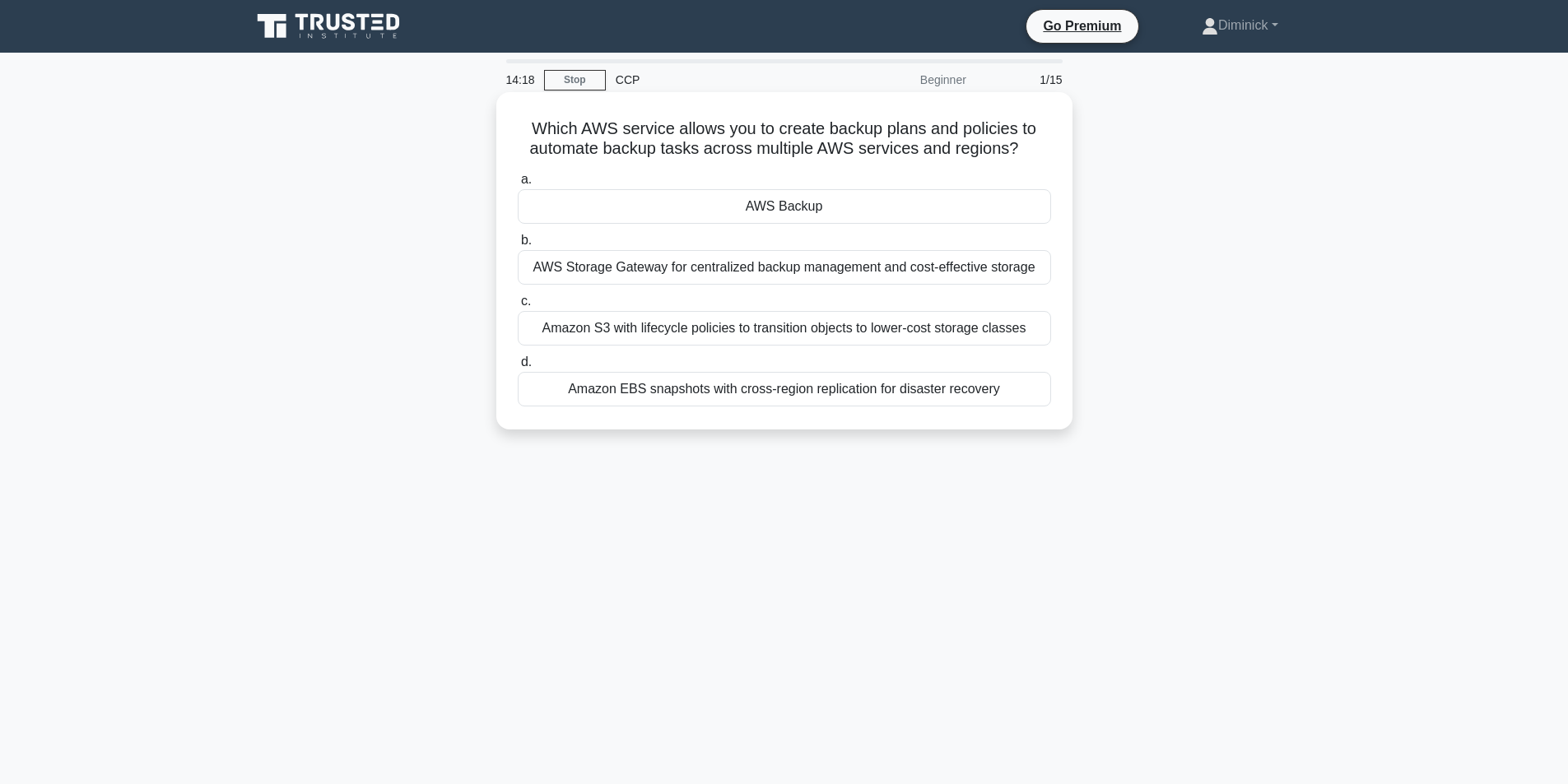
click at [806, 209] on div "AWS Backup" at bounding box center [784, 207] width 533 height 35
click at [518, 185] on input "a. AWS Backup" at bounding box center [518, 180] width 0 height 11
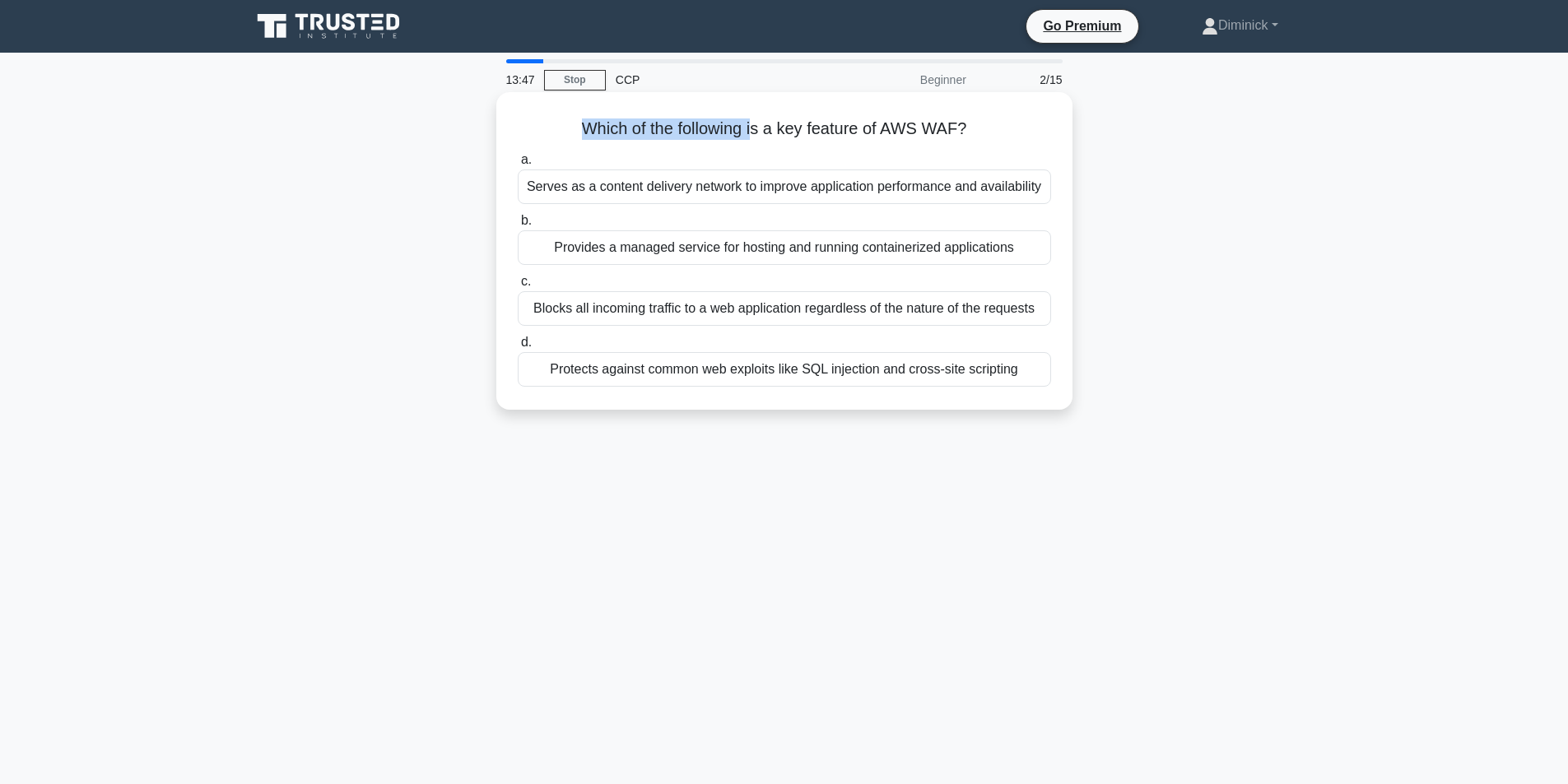
drag, startPoint x: 562, startPoint y: 121, endPoint x: 761, endPoint y: 121, distance: 199.0
click at [759, 121] on h5 "Which of the following is a key feature of AWS WAF? .spinner_0XTQ{transform-ori…" at bounding box center [784, 130] width 536 height 22
click at [978, 127] on icon at bounding box center [972, 130] width 12 height 19
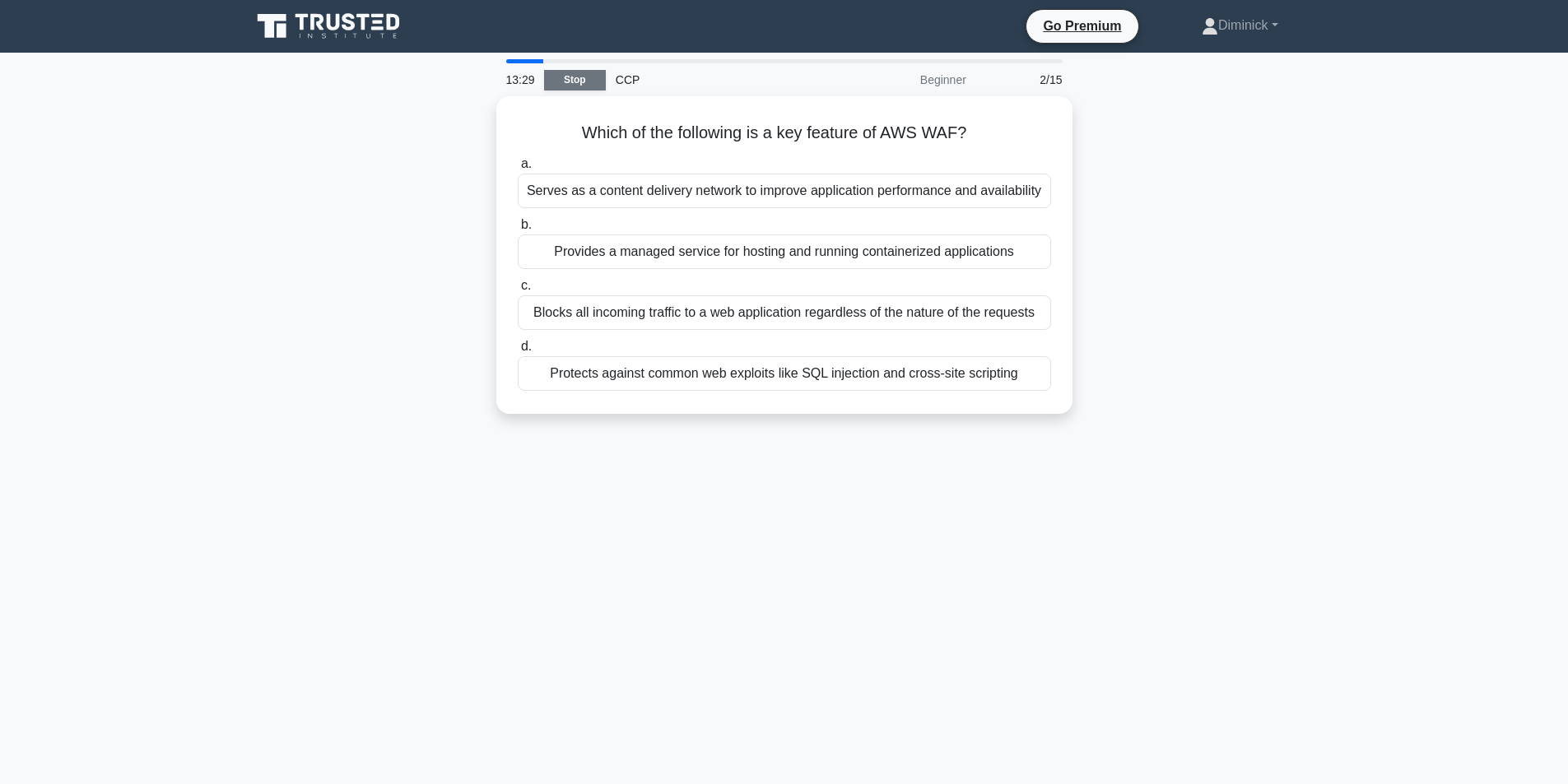
click at [579, 84] on link "Stop" at bounding box center [574, 80] width 62 height 21
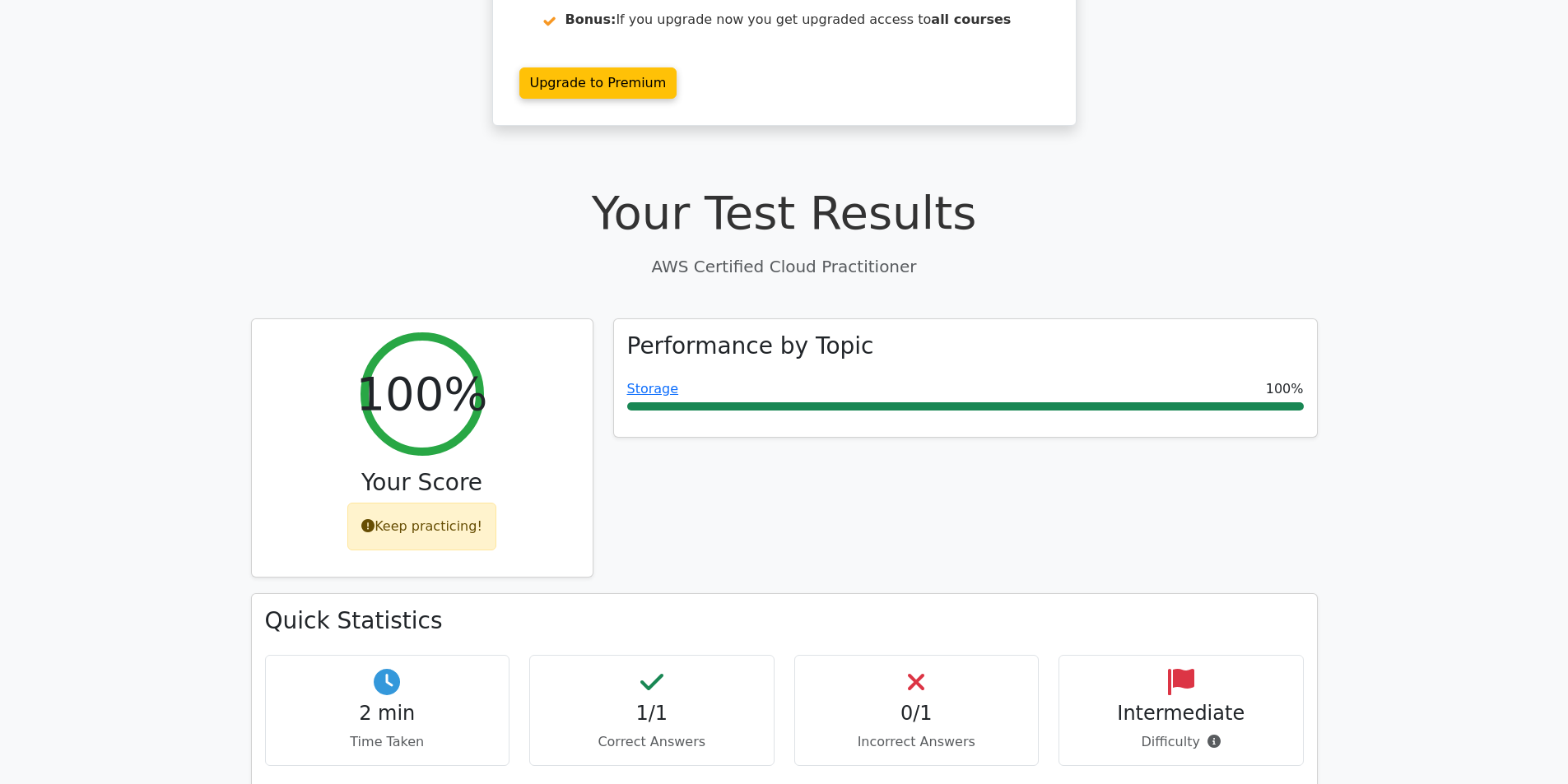
scroll to position [450, 0]
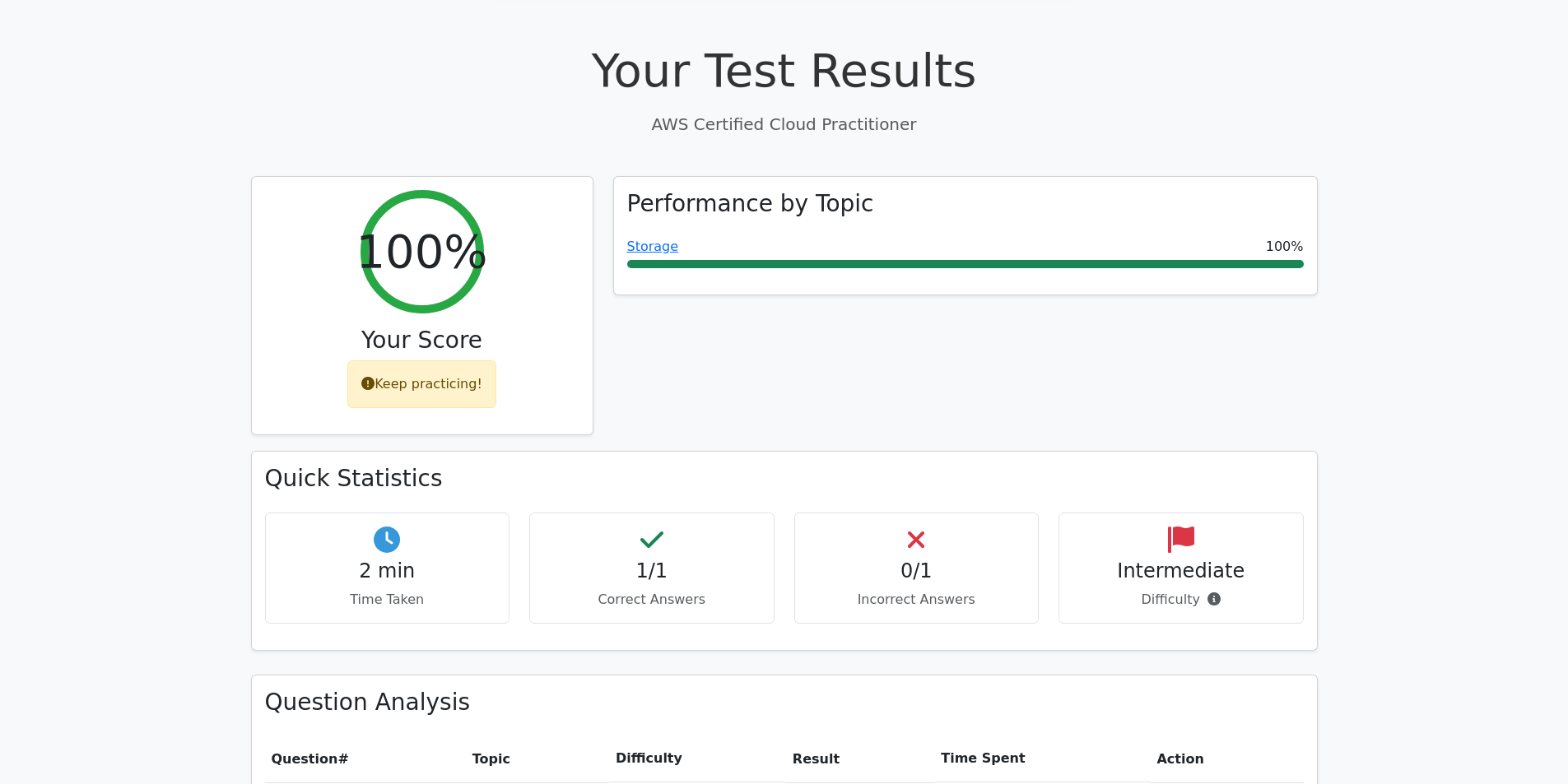
drag, startPoint x: 780, startPoint y: 431, endPoint x: 825, endPoint y: 500, distance: 82.4
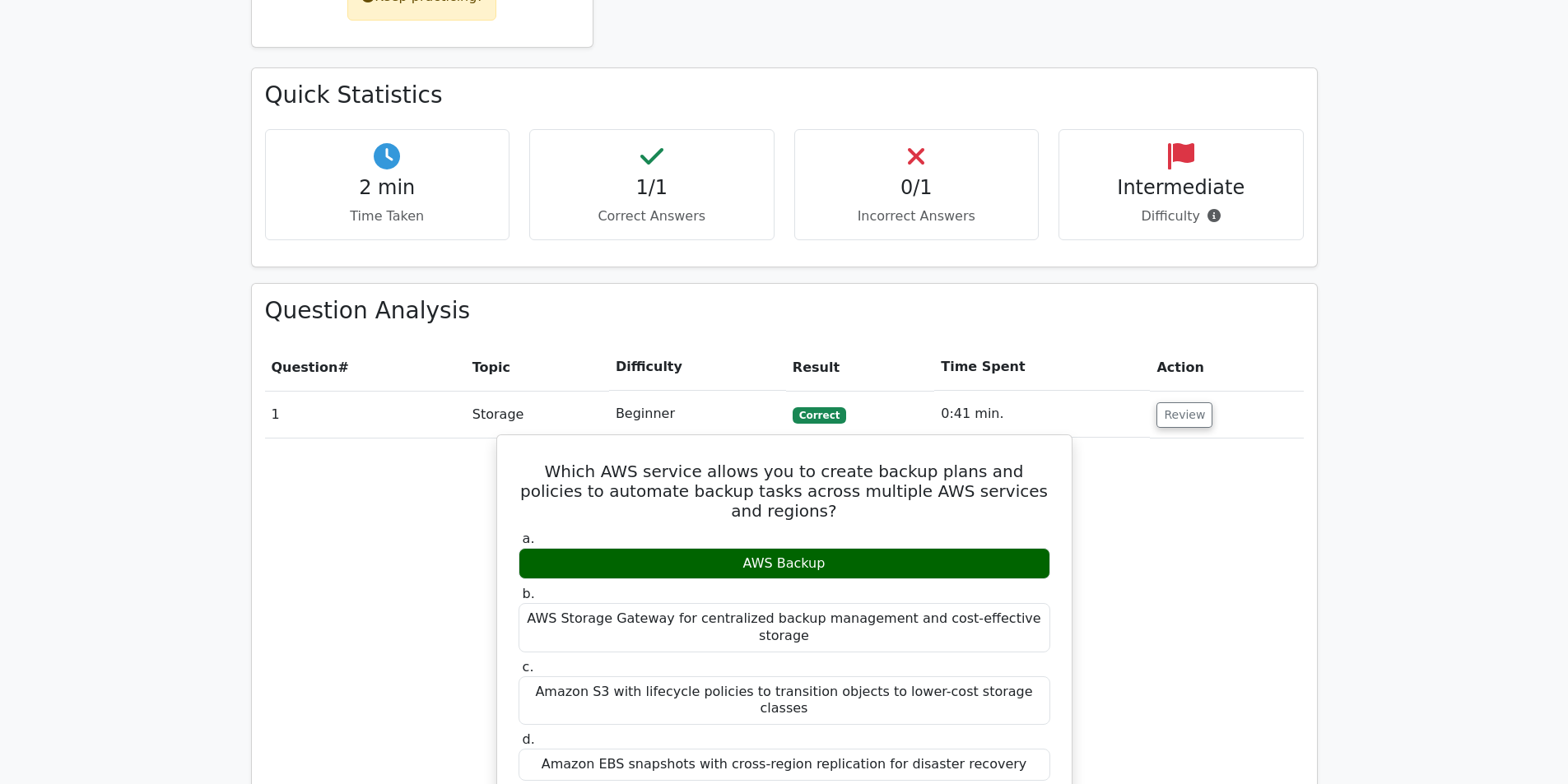
scroll to position [859, 0]
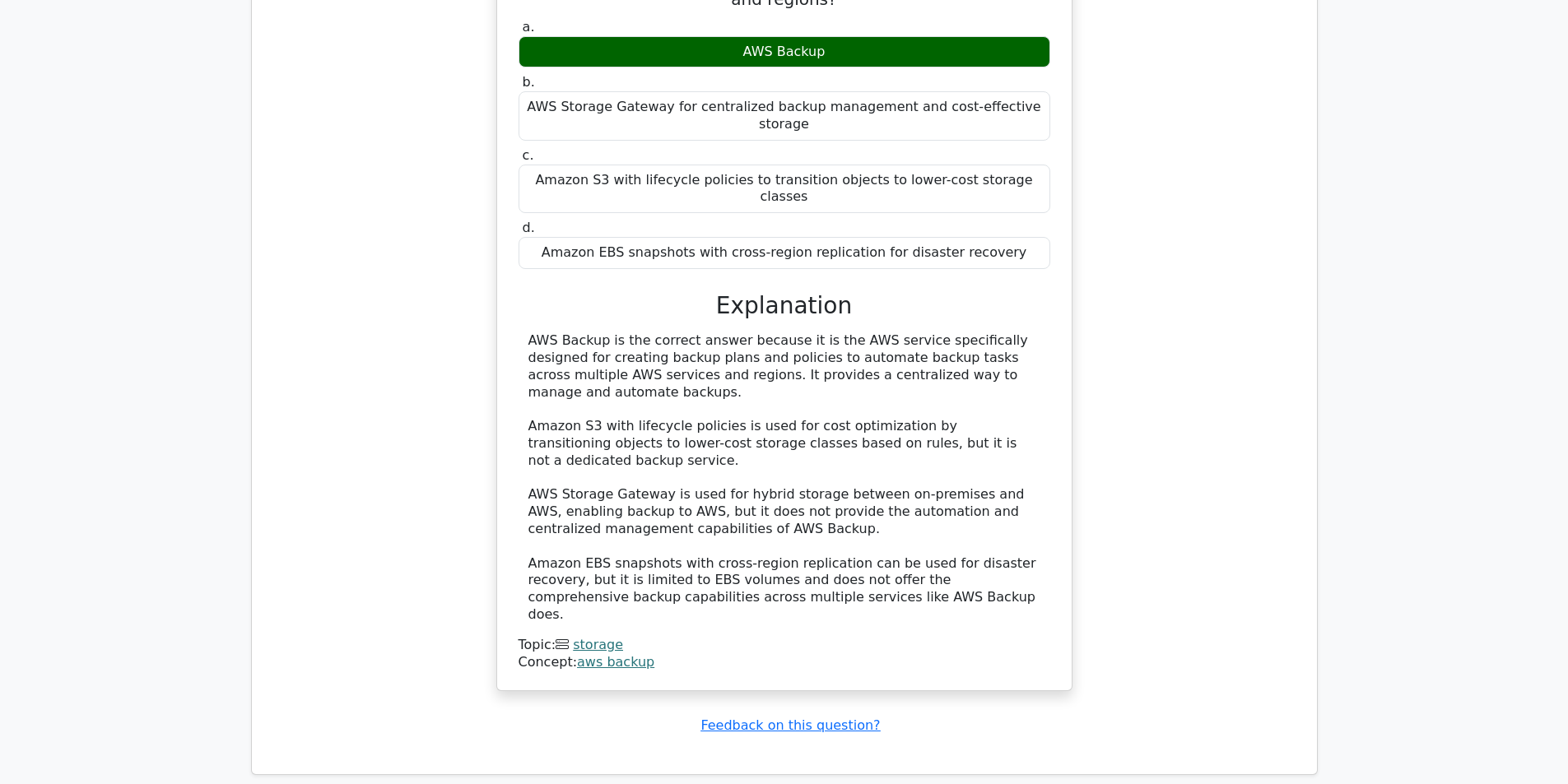
drag, startPoint x: 1162, startPoint y: 551, endPoint x: 1208, endPoint y: 675, distance: 132.3
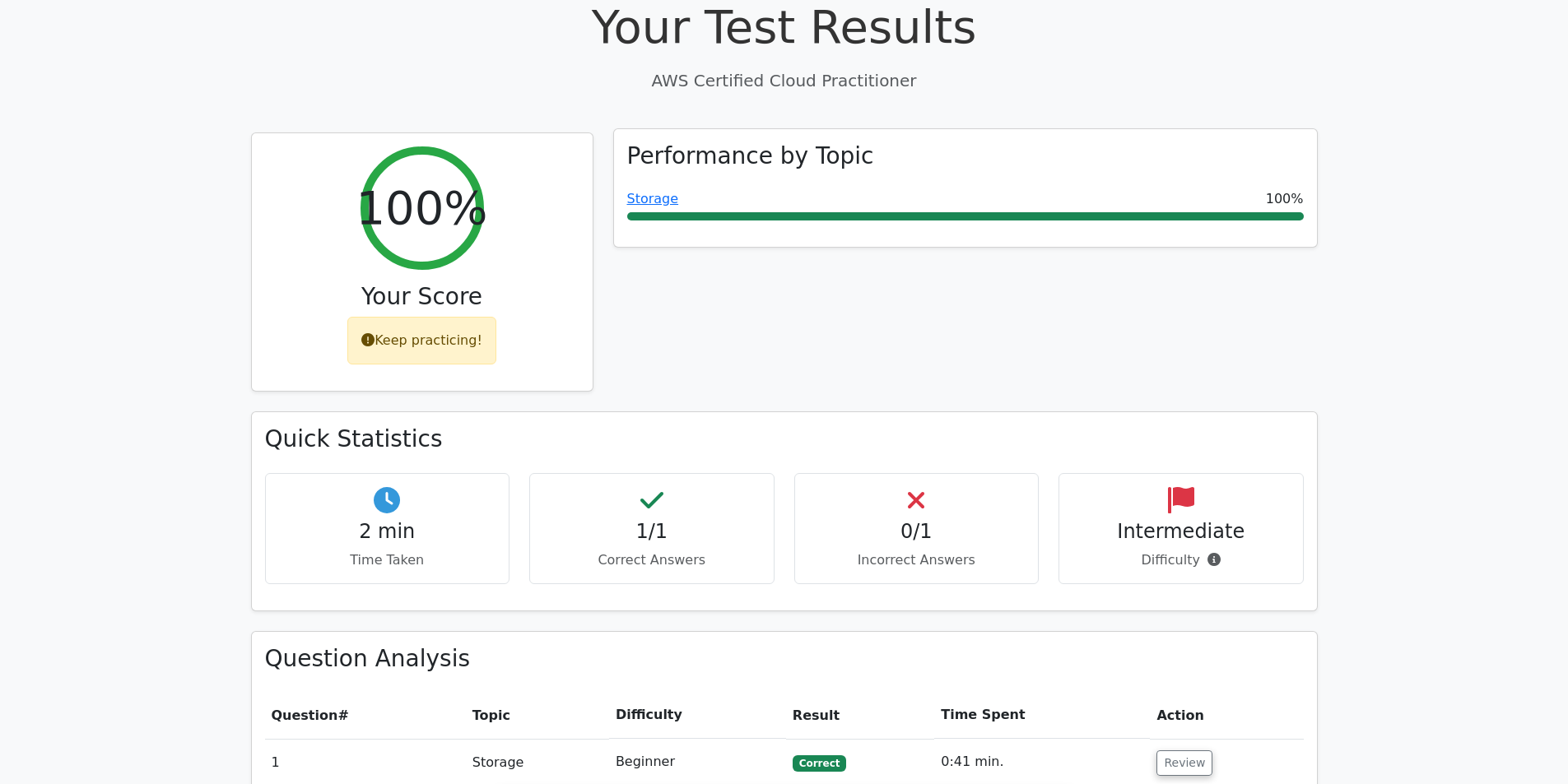
scroll to position [0, 0]
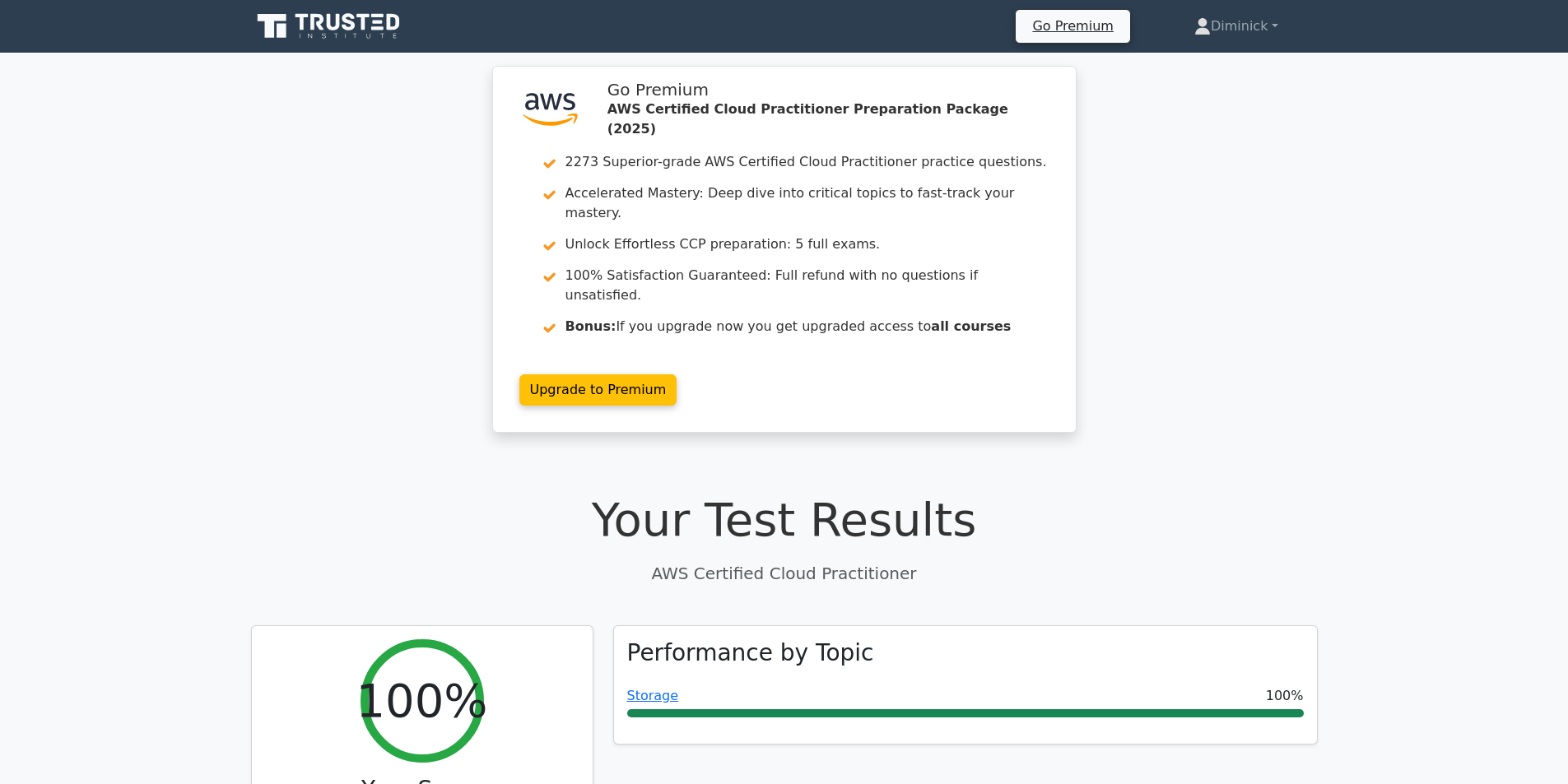
drag, startPoint x: 1162, startPoint y: 240, endPoint x: 1182, endPoint y: 234, distance: 20.9
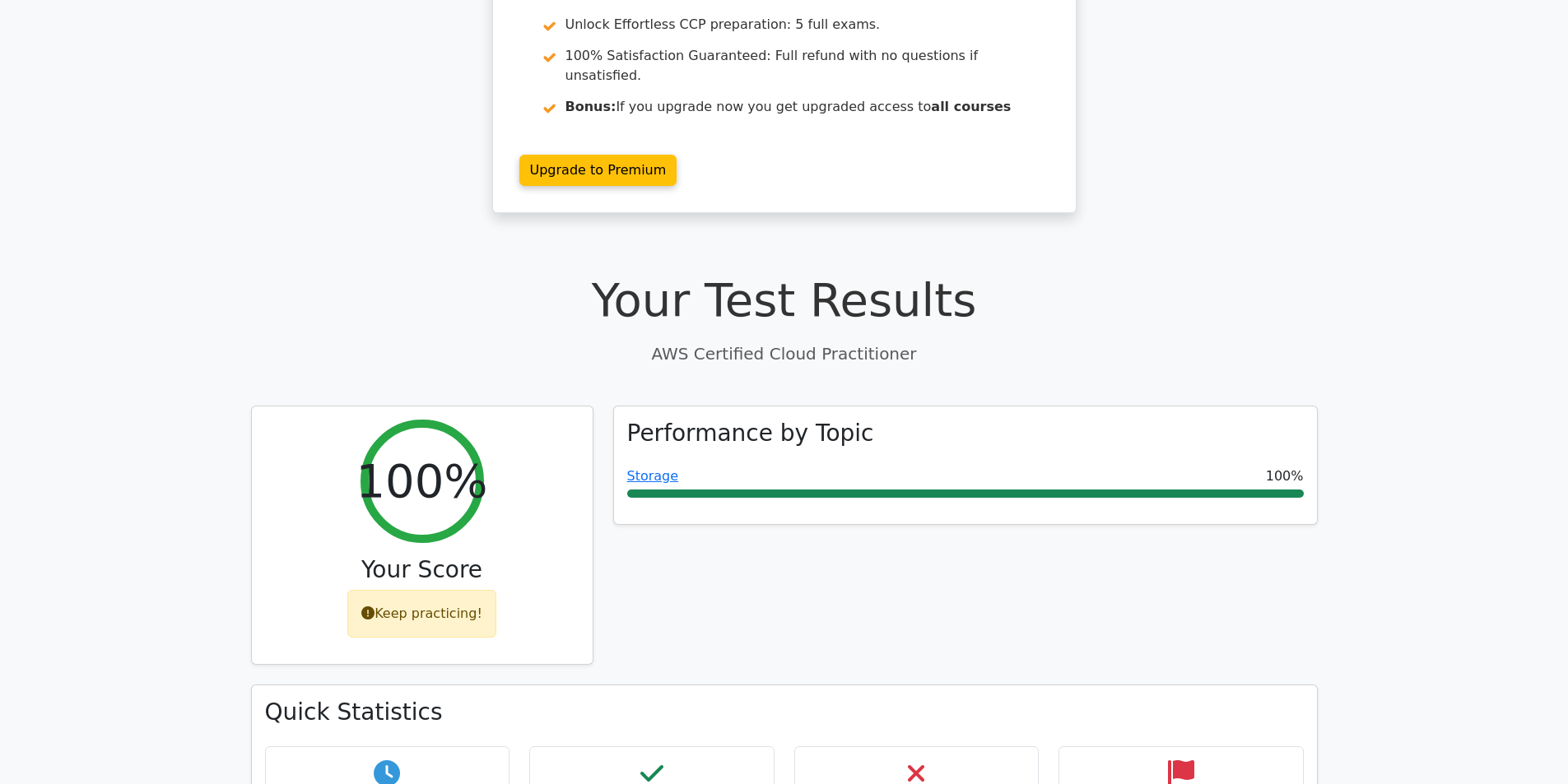
scroll to position [514, 0]
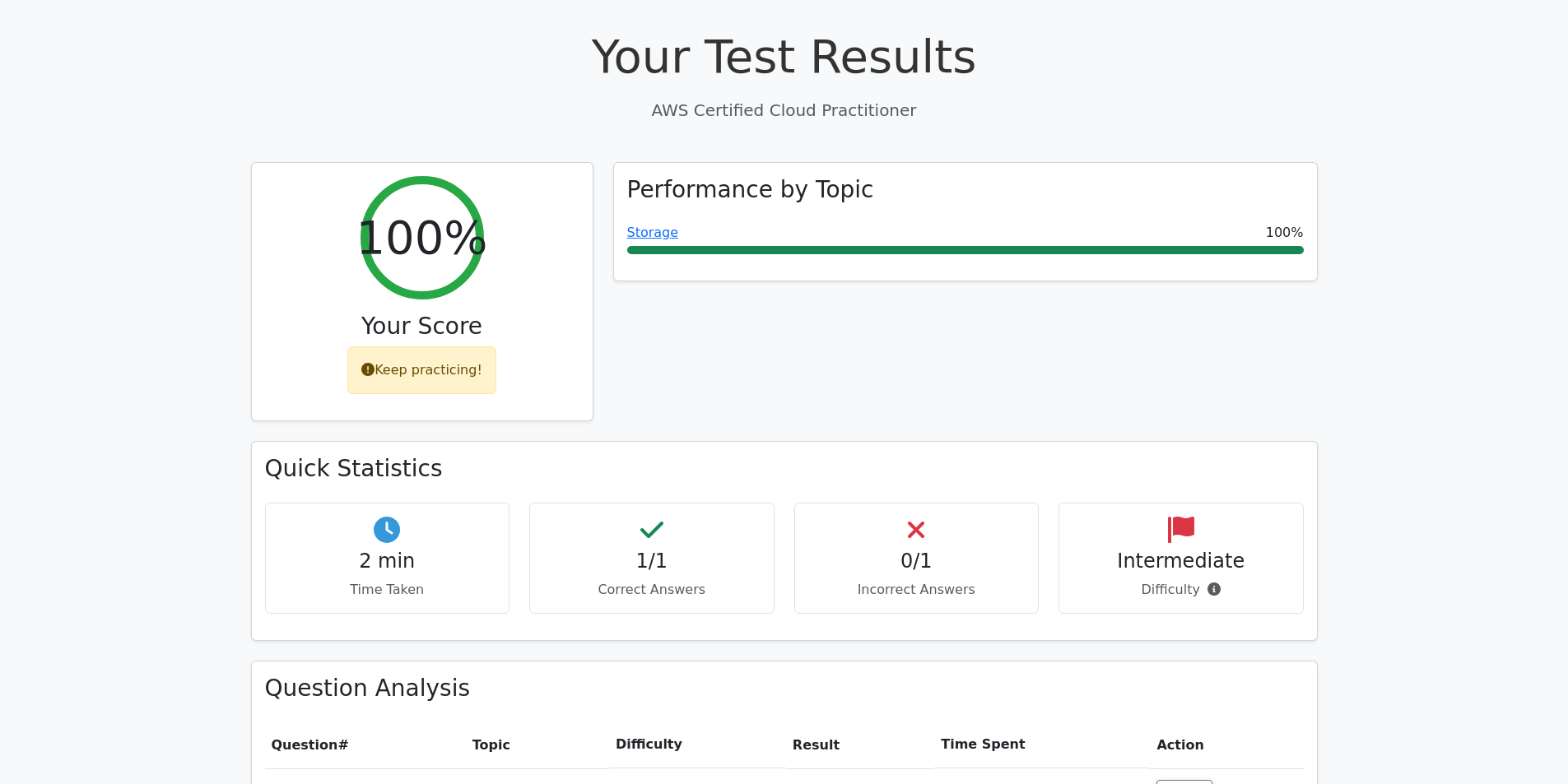
drag, startPoint x: 1201, startPoint y: 325, endPoint x: 1255, endPoint y: 450, distance: 136.2
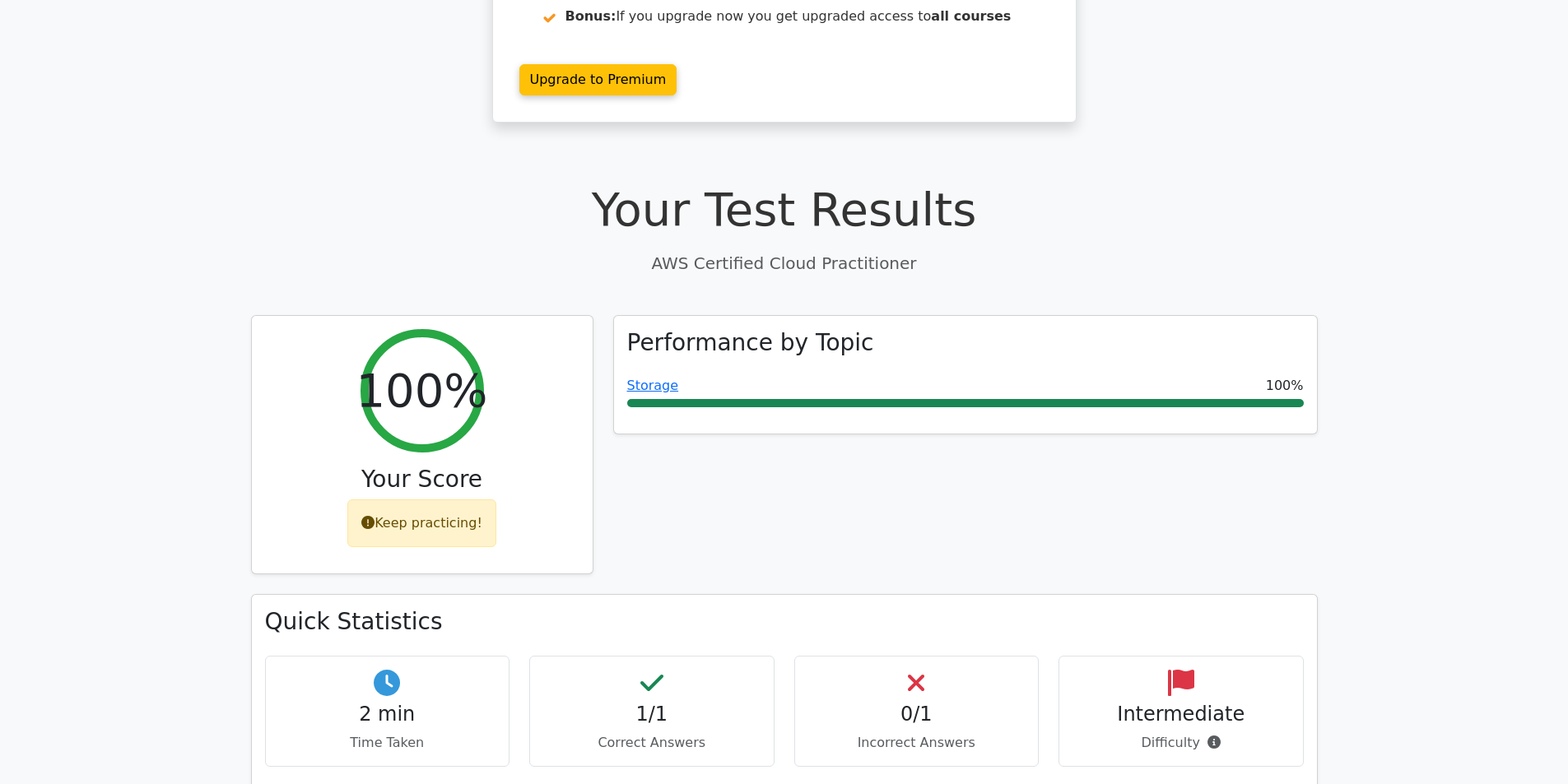
scroll to position [0, 0]
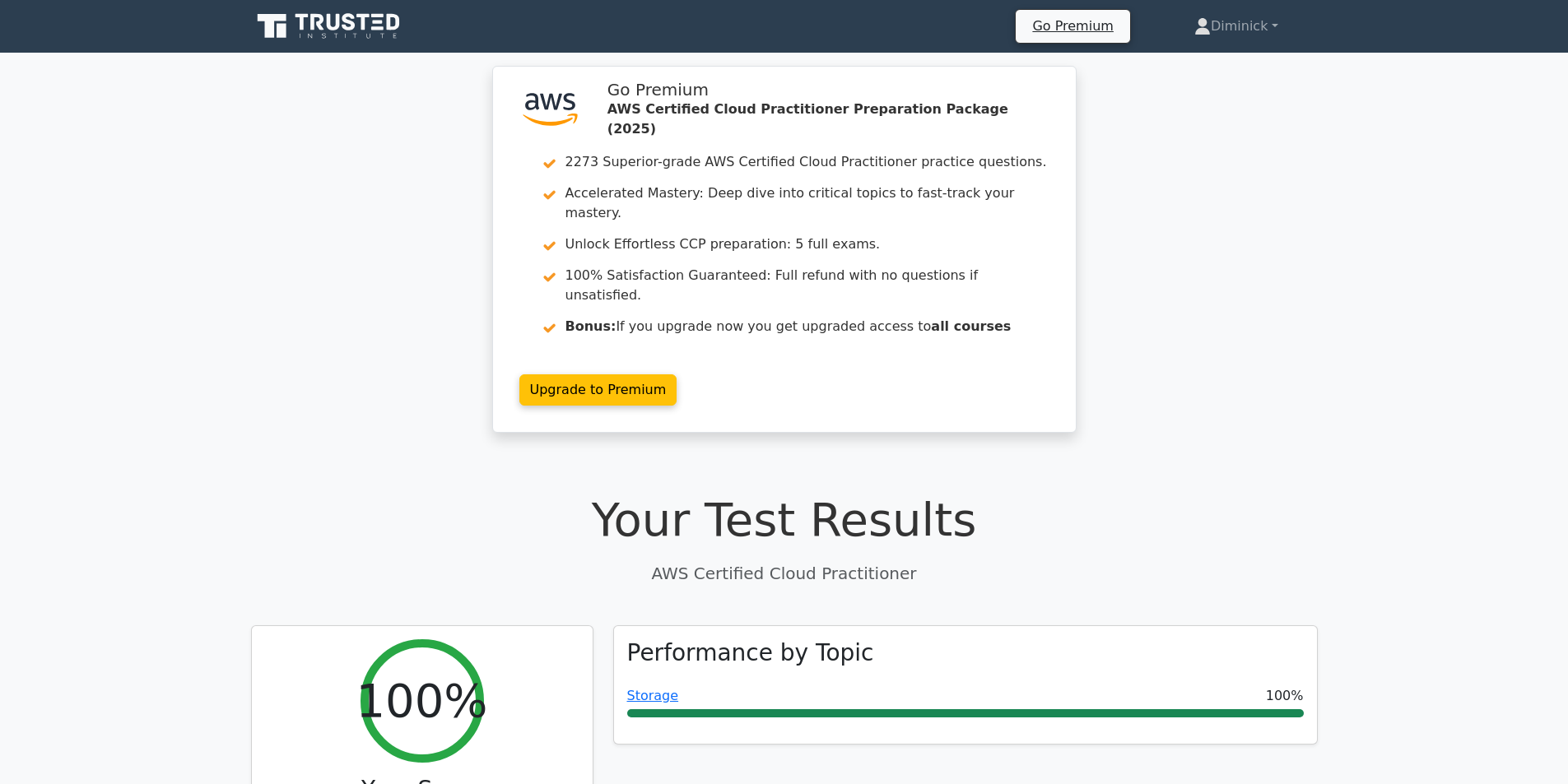
drag, startPoint x: 1023, startPoint y: 372, endPoint x: 222, endPoint y: 71, distance: 855.7
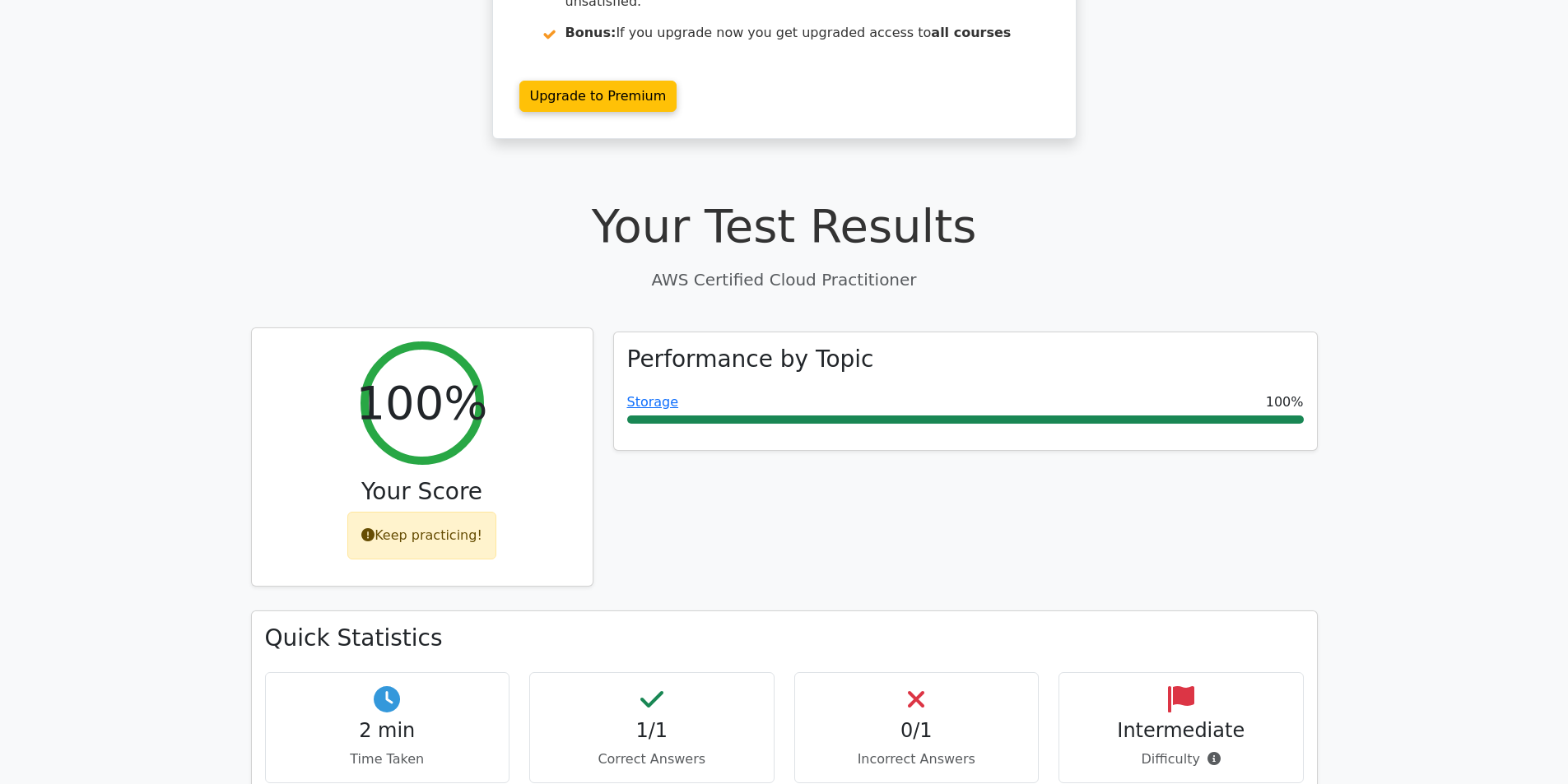
drag, startPoint x: 380, startPoint y: 338, endPoint x: 407, endPoint y: 431, distance: 96.8
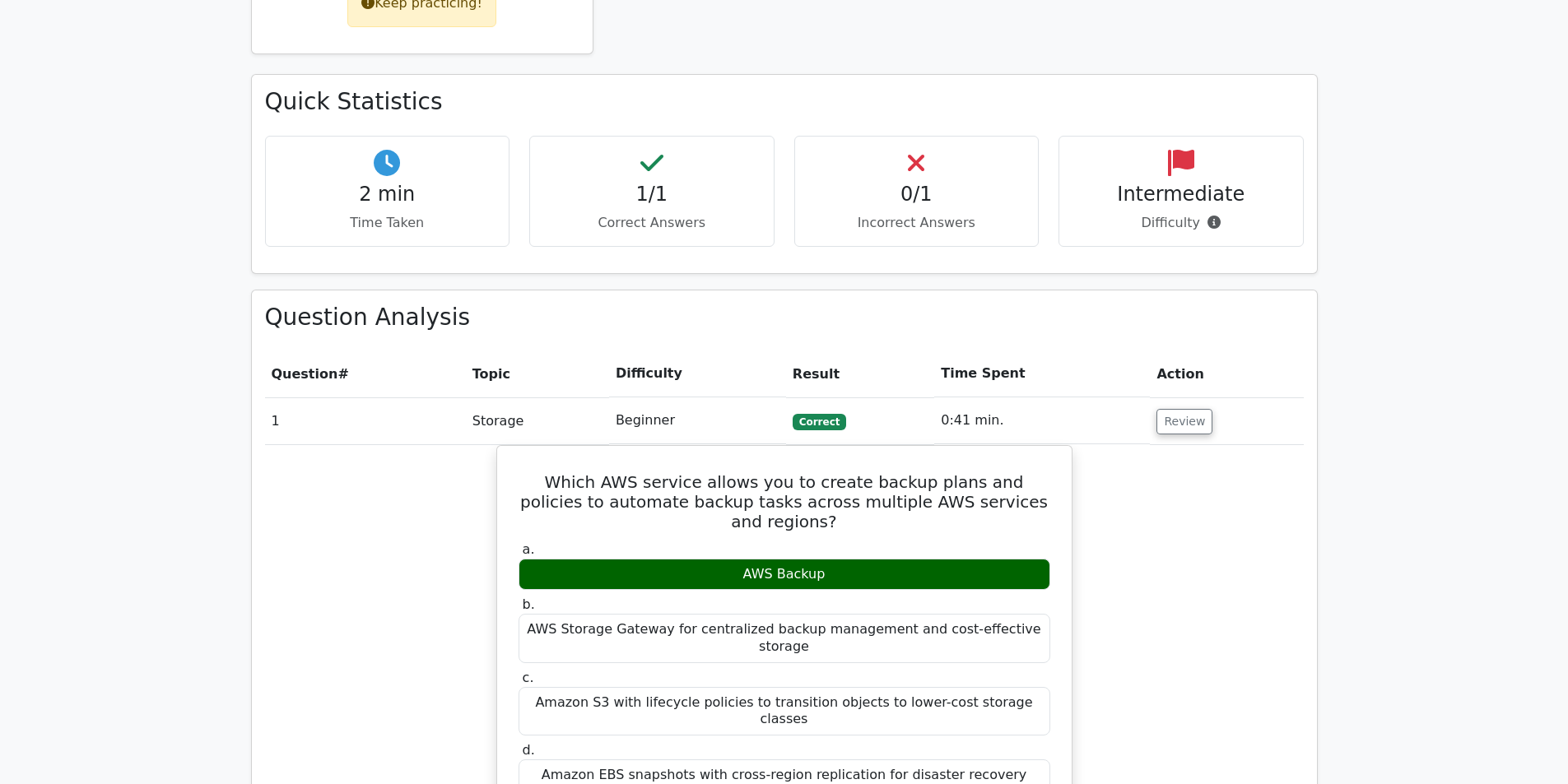
drag, startPoint x: 303, startPoint y: 479, endPoint x: 296, endPoint y: 506, distance: 27.9
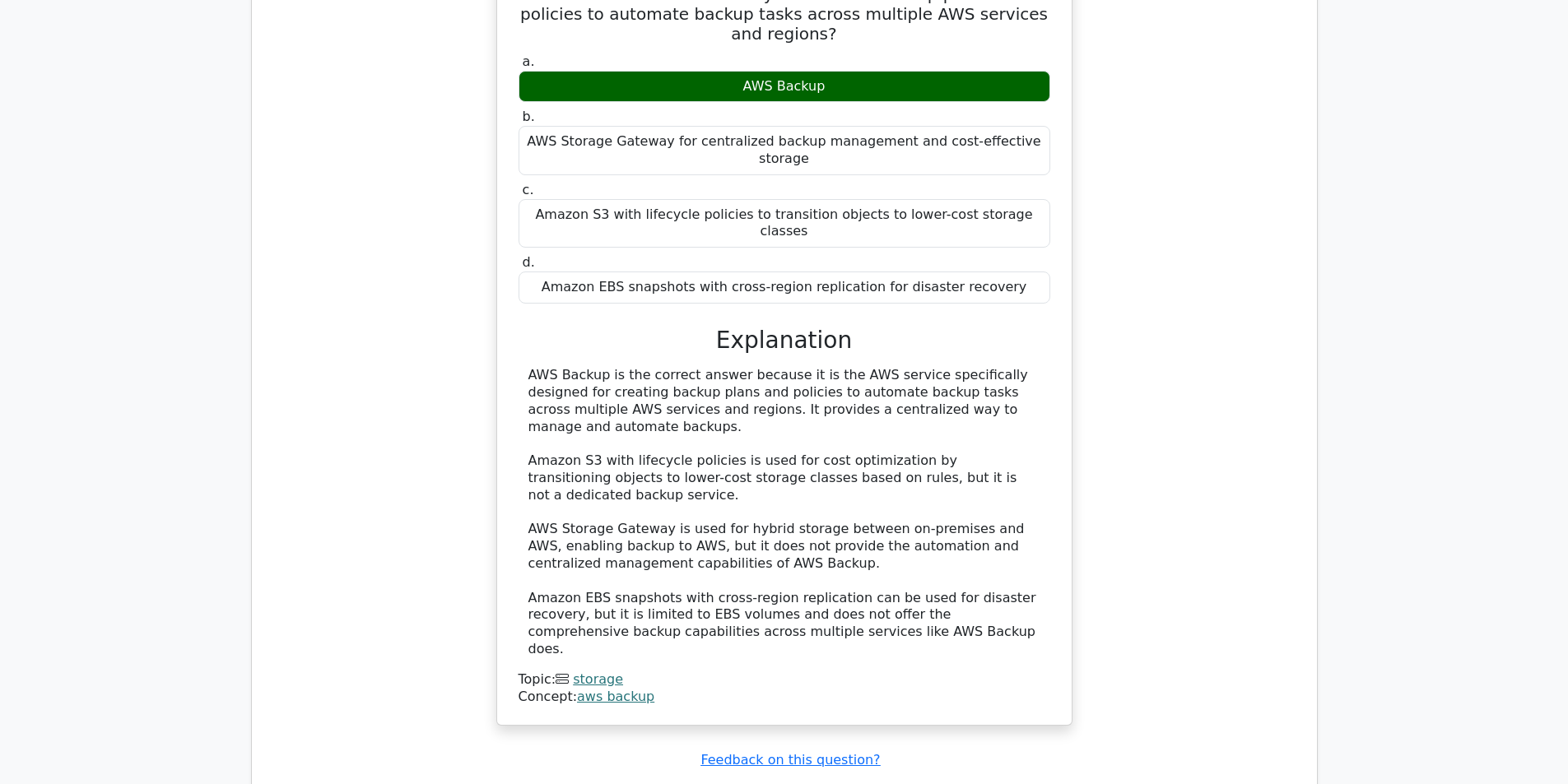
drag, startPoint x: 269, startPoint y: 389, endPoint x: 257, endPoint y: 376, distance: 17.7
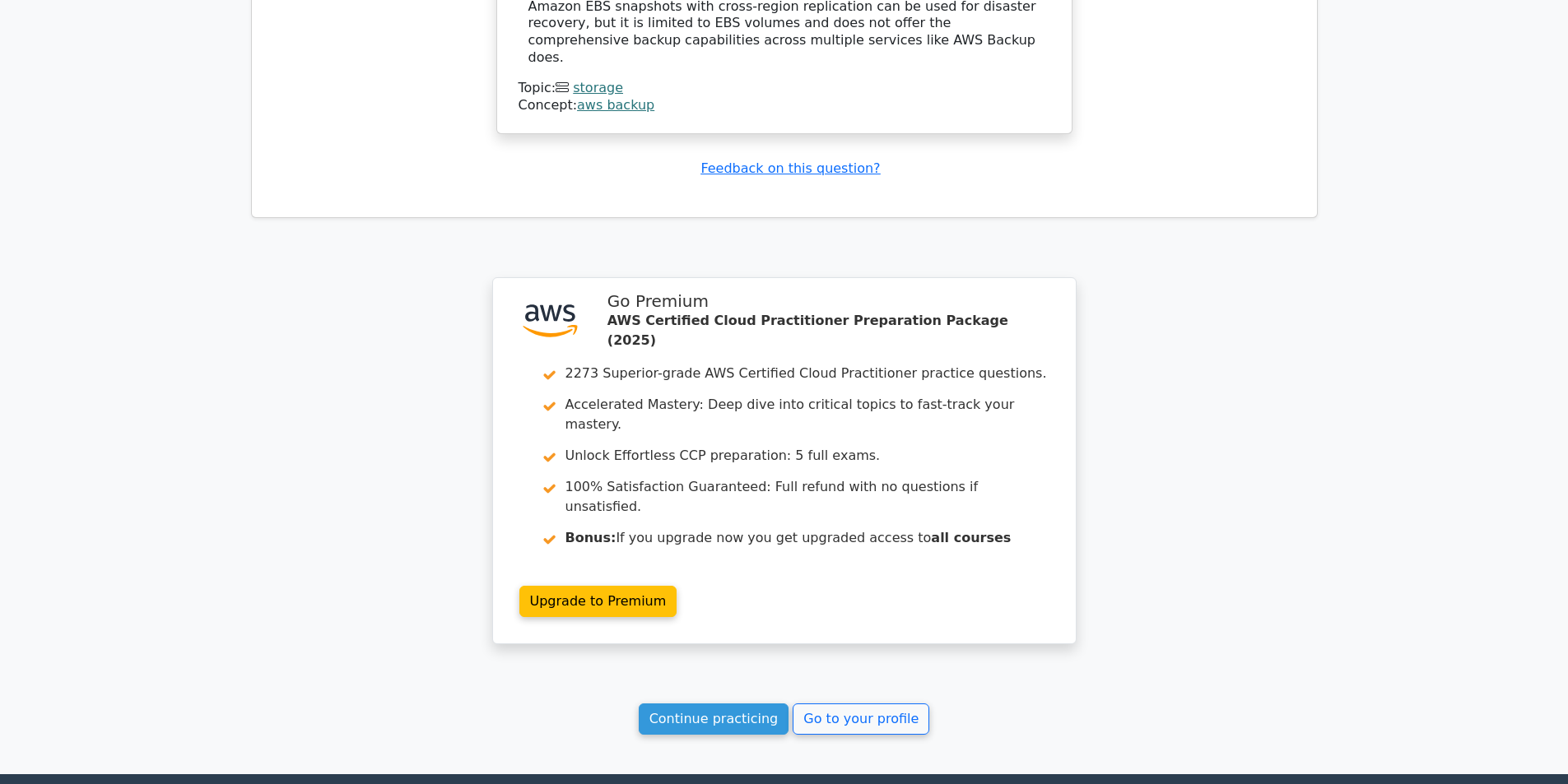
drag, startPoint x: 279, startPoint y: 473, endPoint x: 348, endPoint y: 506, distance: 76.5
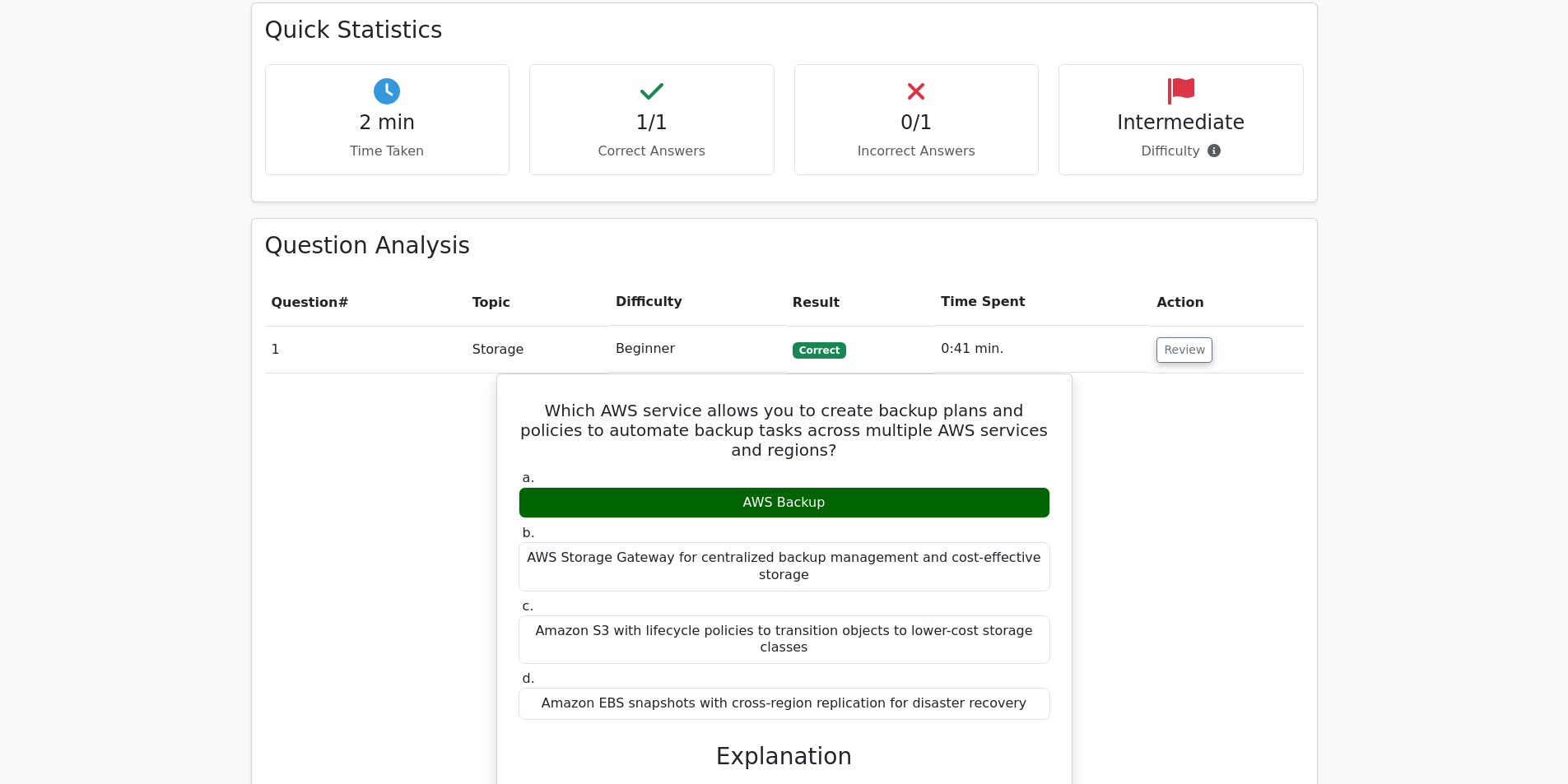
drag, startPoint x: 336, startPoint y: 364, endPoint x: 280, endPoint y: 225, distance: 149.9
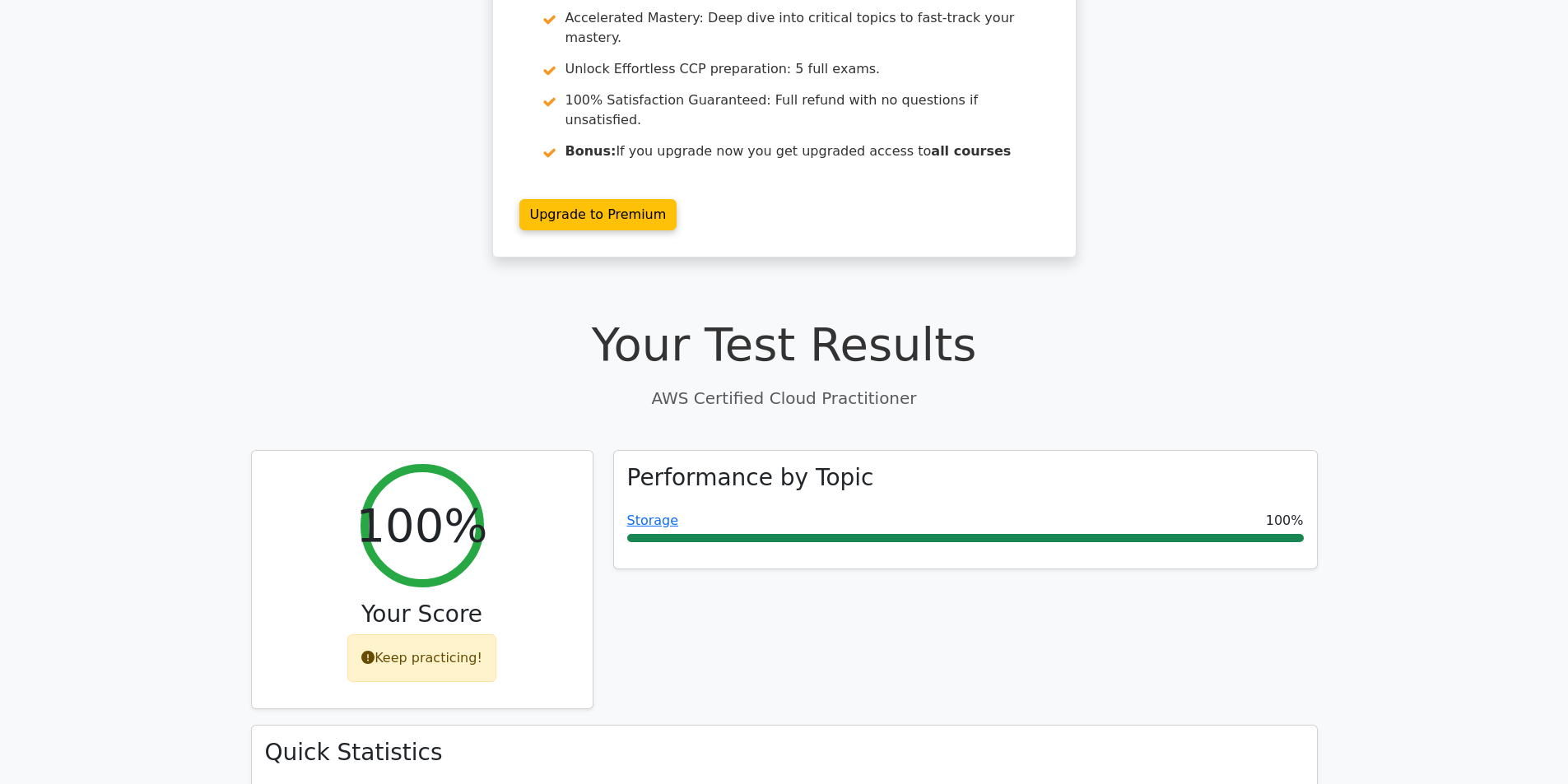
drag, startPoint x: 339, startPoint y: 335, endPoint x: 446, endPoint y: 417, distance: 134.8
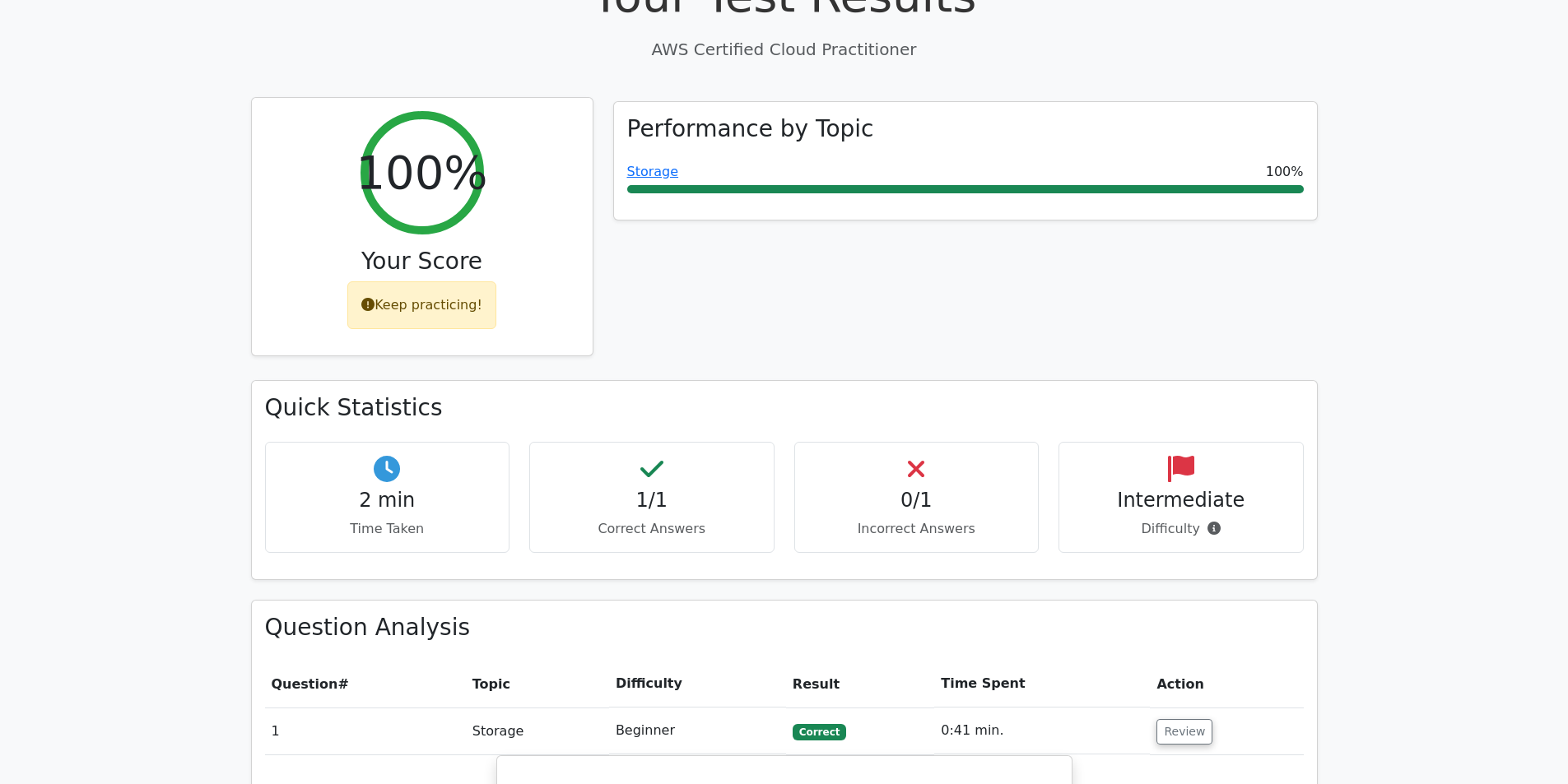
drag, startPoint x: 448, startPoint y: 382, endPoint x: 425, endPoint y: 413, distance: 38.6
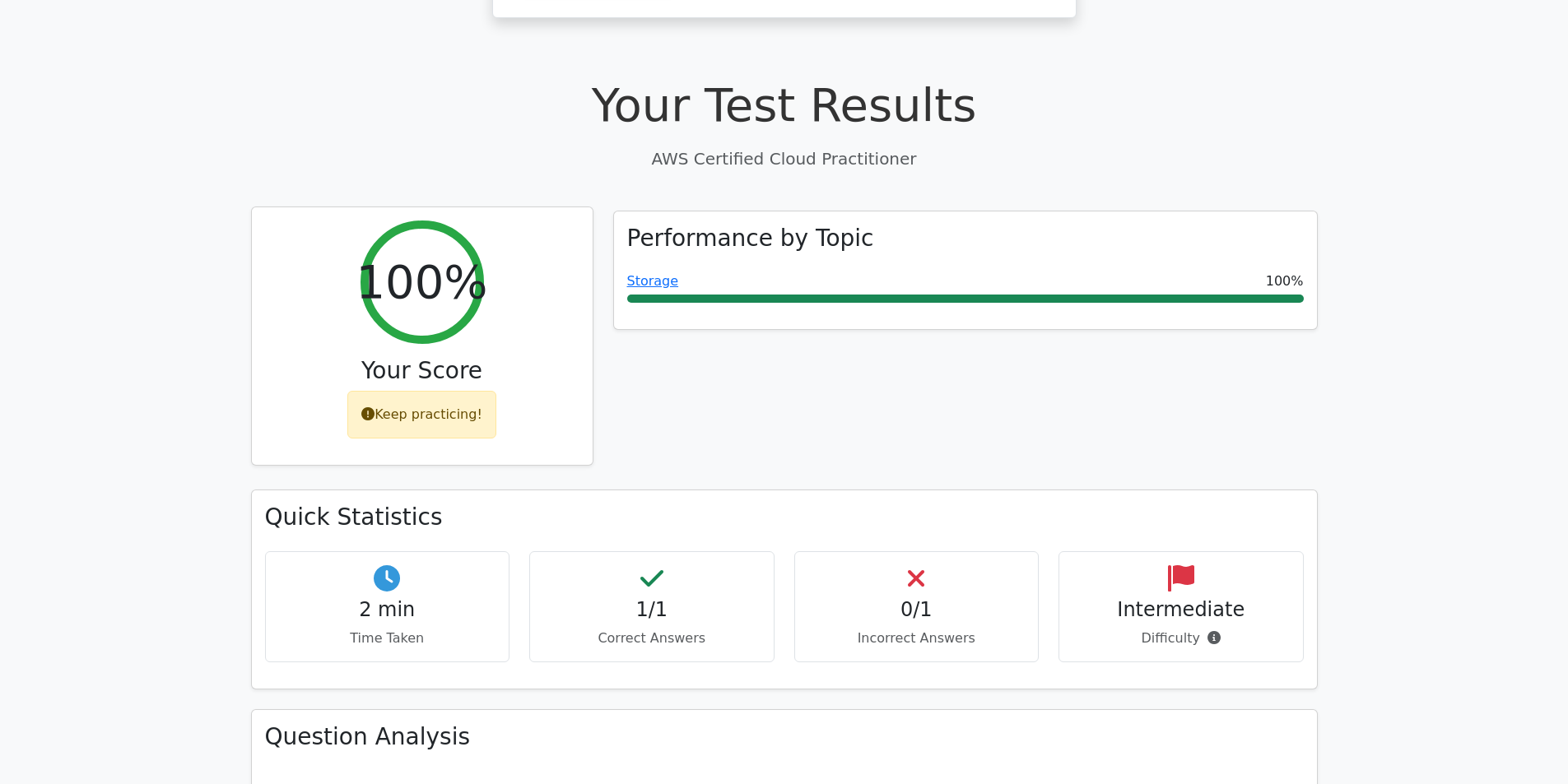
drag, startPoint x: 406, startPoint y: 366, endPoint x: 496, endPoint y: 403, distance: 97.3
click at [582, 376] on div "100% Your Score Keep practicing!" at bounding box center [422, 336] width 341 height 259
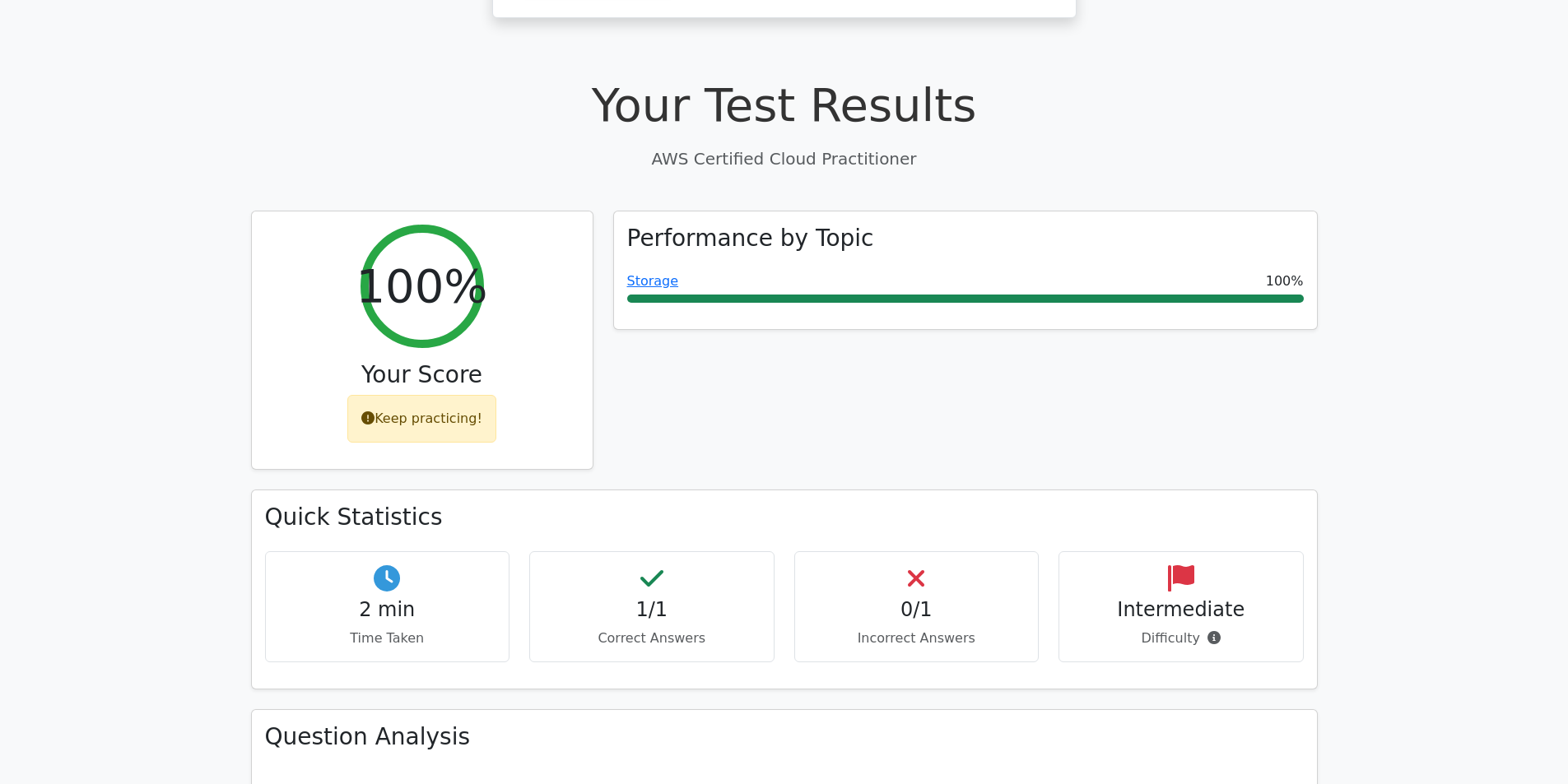
drag, startPoint x: 708, startPoint y: 351, endPoint x: 757, endPoint y: 338, distance: 50.7
click at [756, 340] on div "Performance by Topic Storage 100%" at bounding box center [965, 350] width 724 height 280
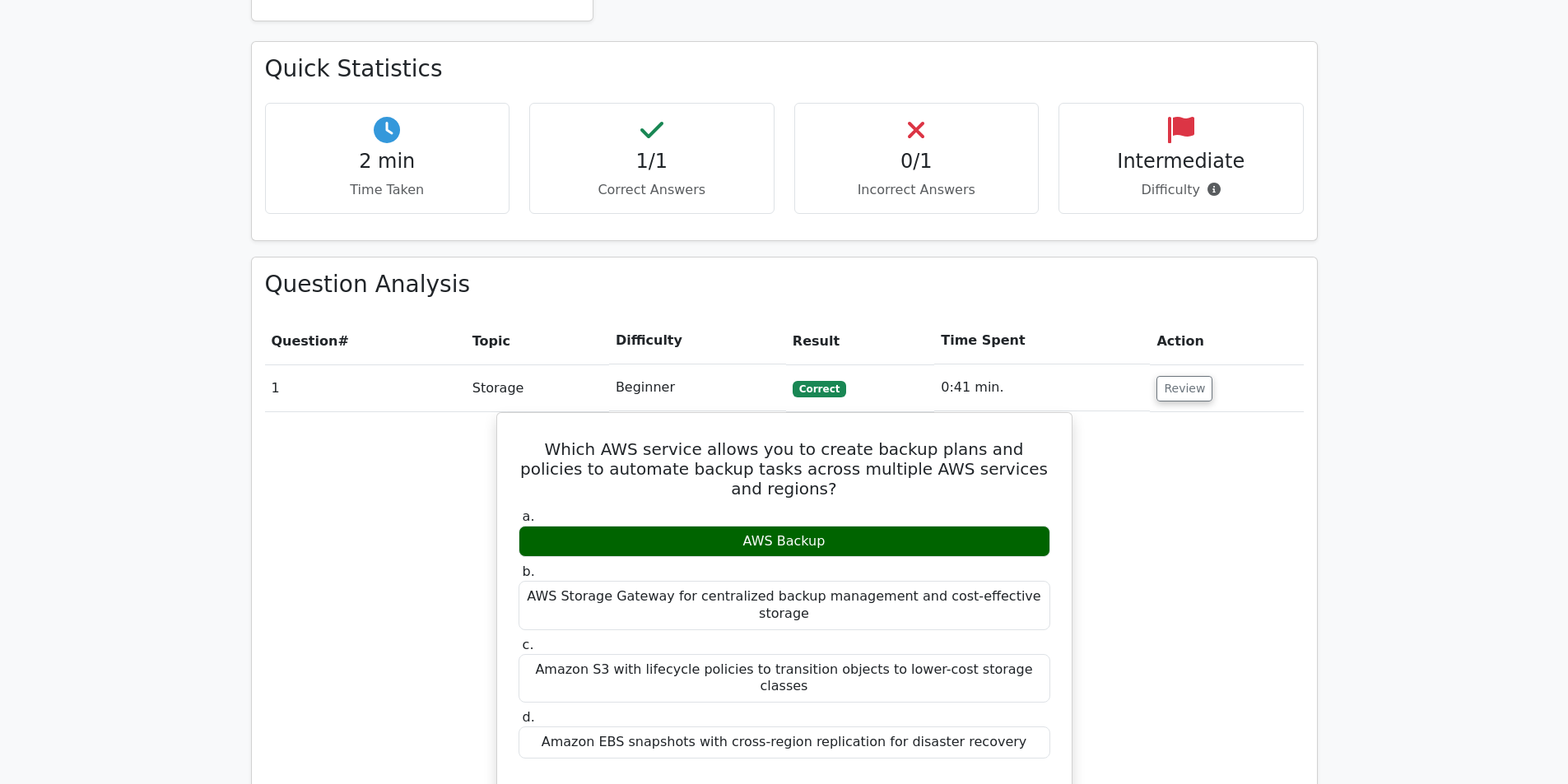
drag, startPoint x: 749, startPoint y: 463, endPoint x: 763, endPoint y: 509, distance: 48.1
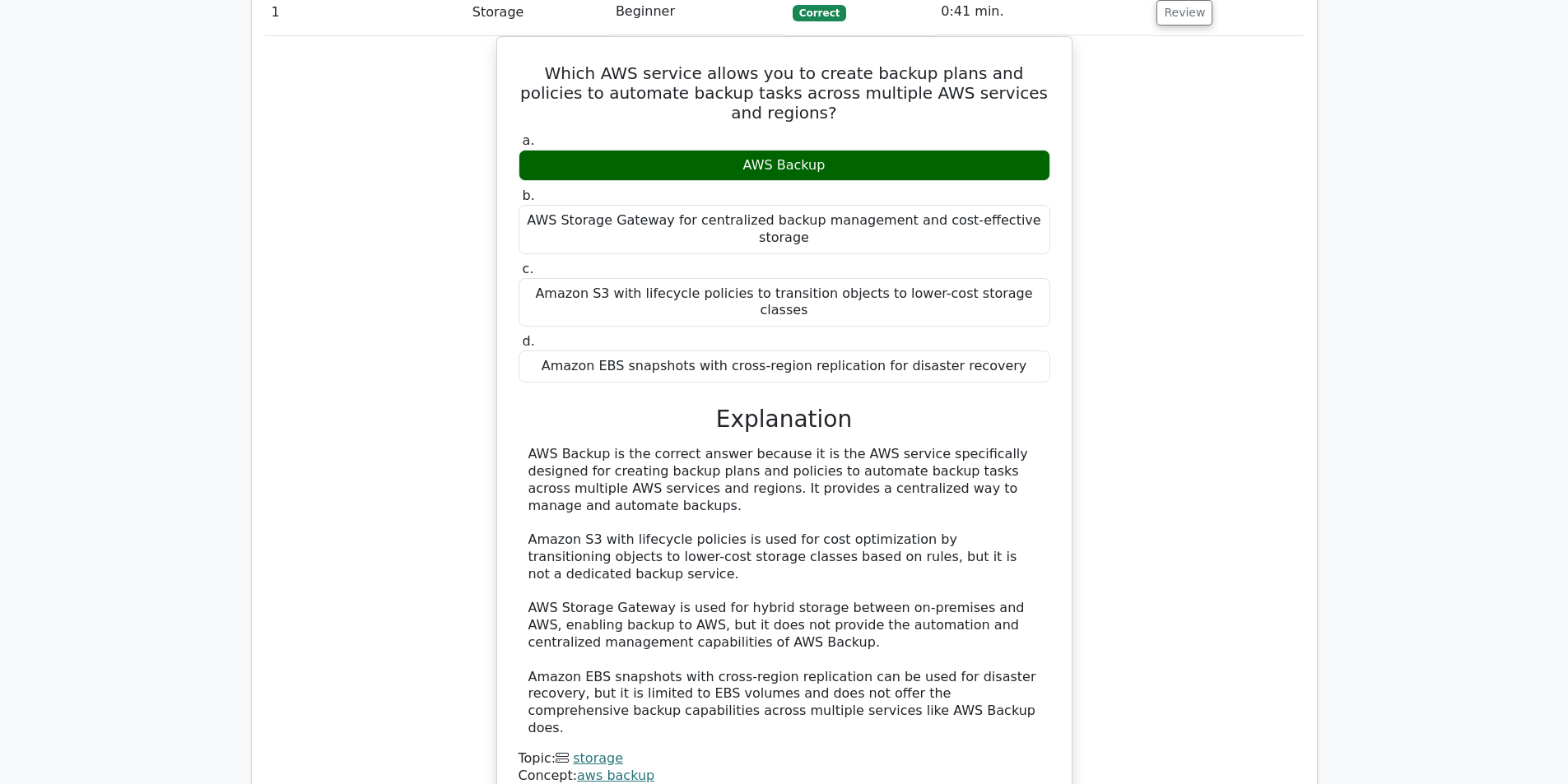
drag, startPoint x: 489, startPoint y: 484, endPoint x: 448, endPoint y: 405, distance: 89.0
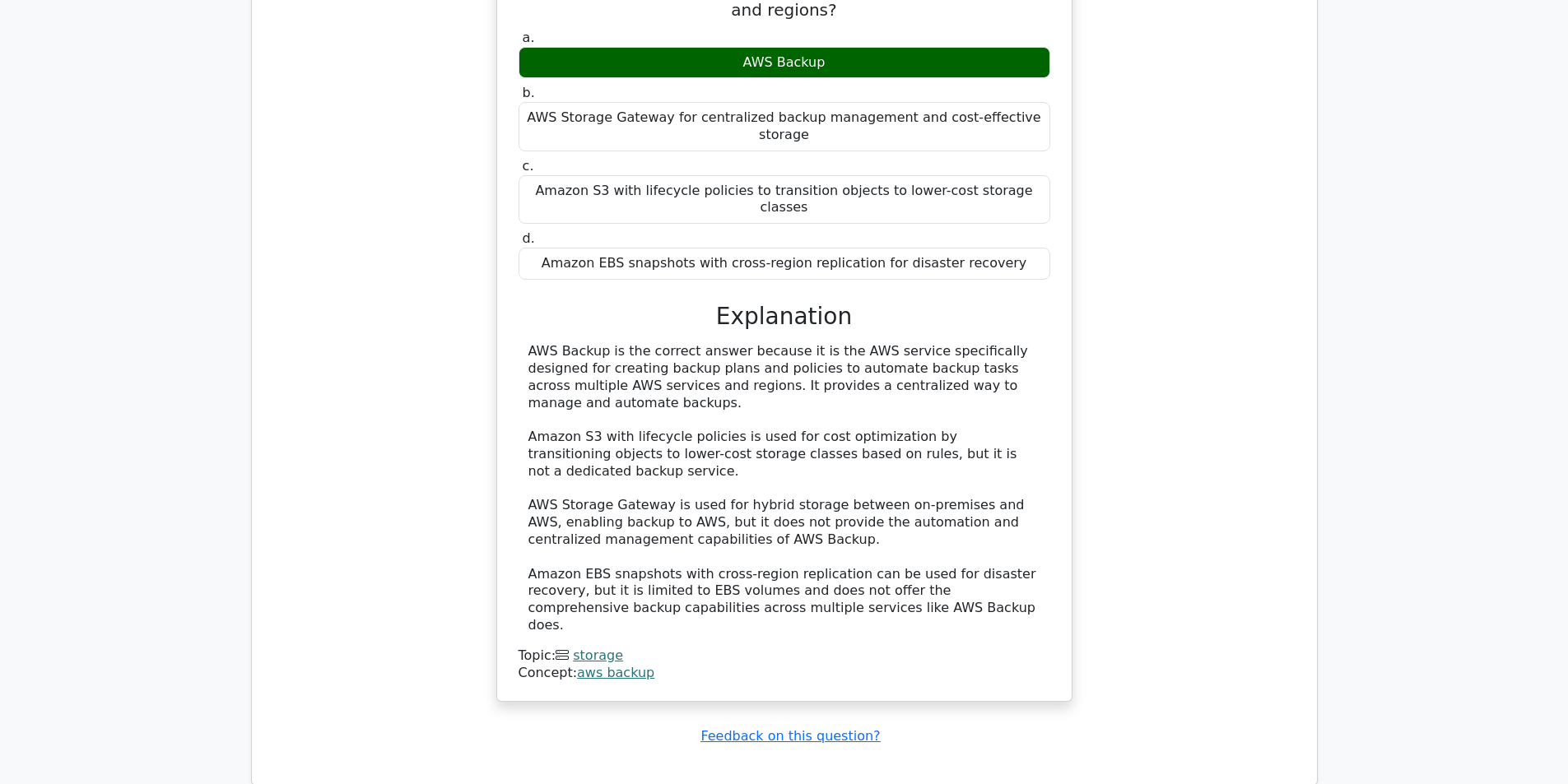
drag, startPoint x: 433, startPoint y: 422, endPoint x: 448, endPoint y: 391, distance: 34.4
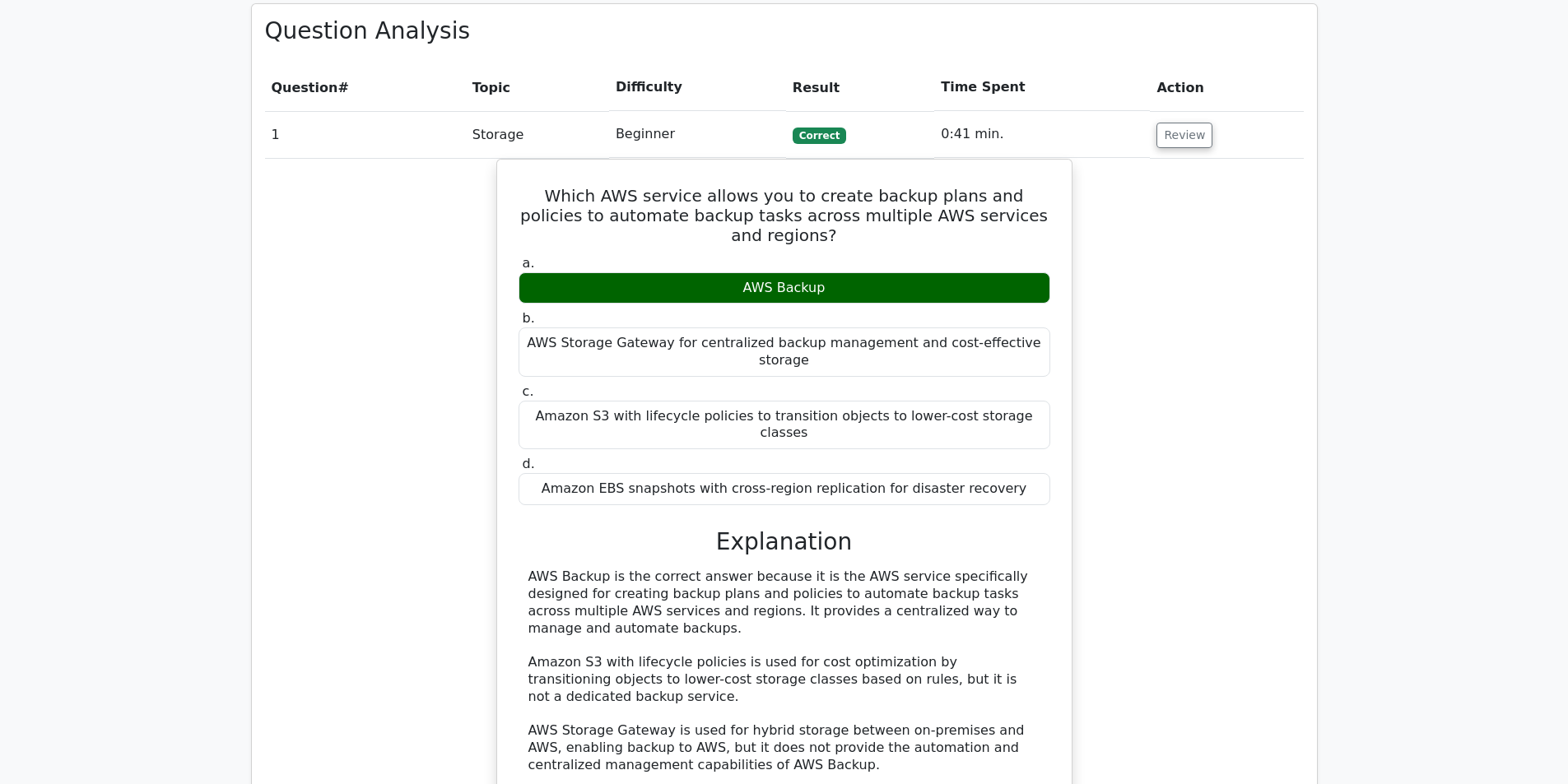
drag, startPoint x: 456, startPoint y: 340, endPoint x: 434, endPoint y: 210, distance: 131.8
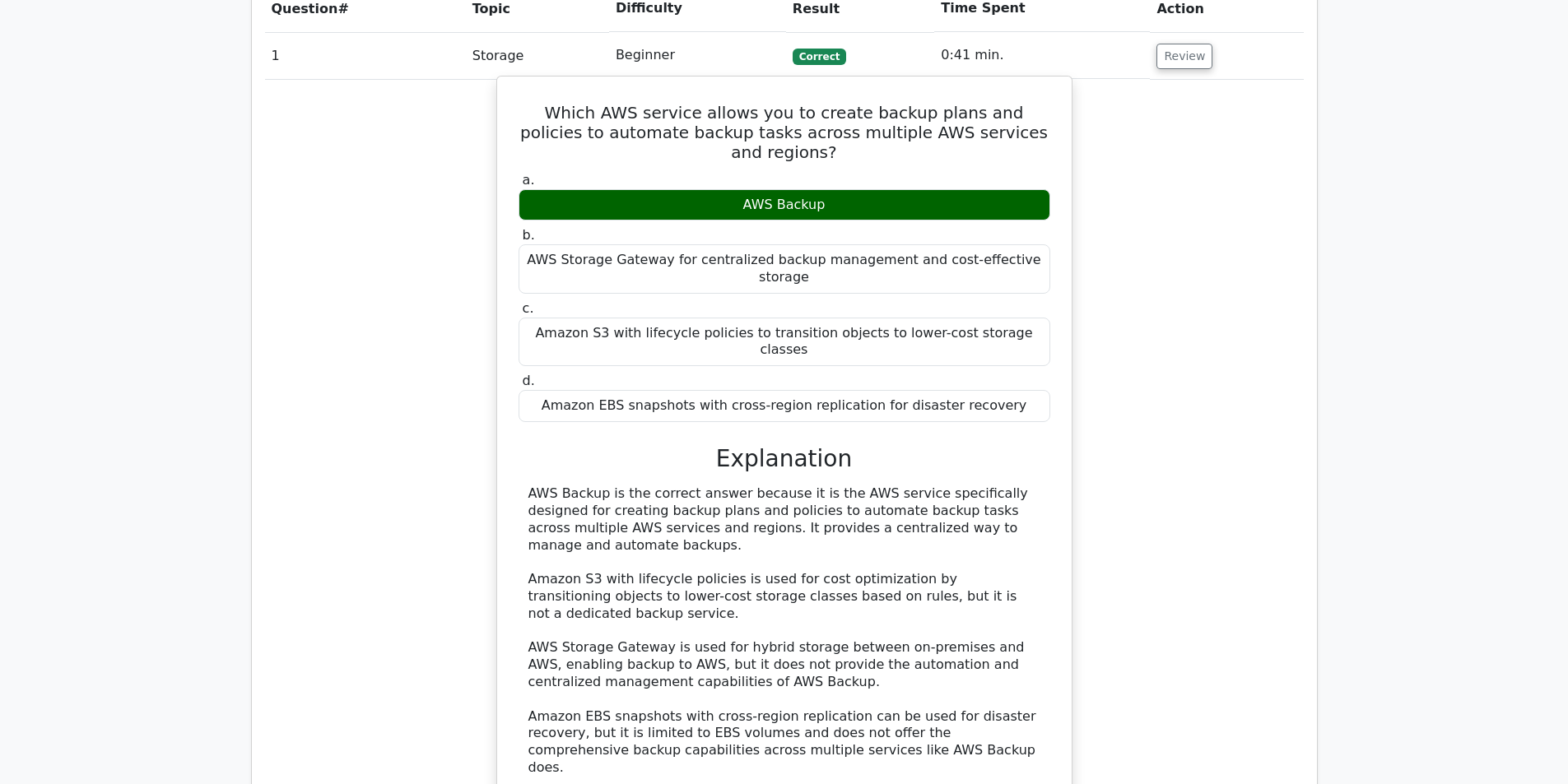
scroll to position [1225, 0]
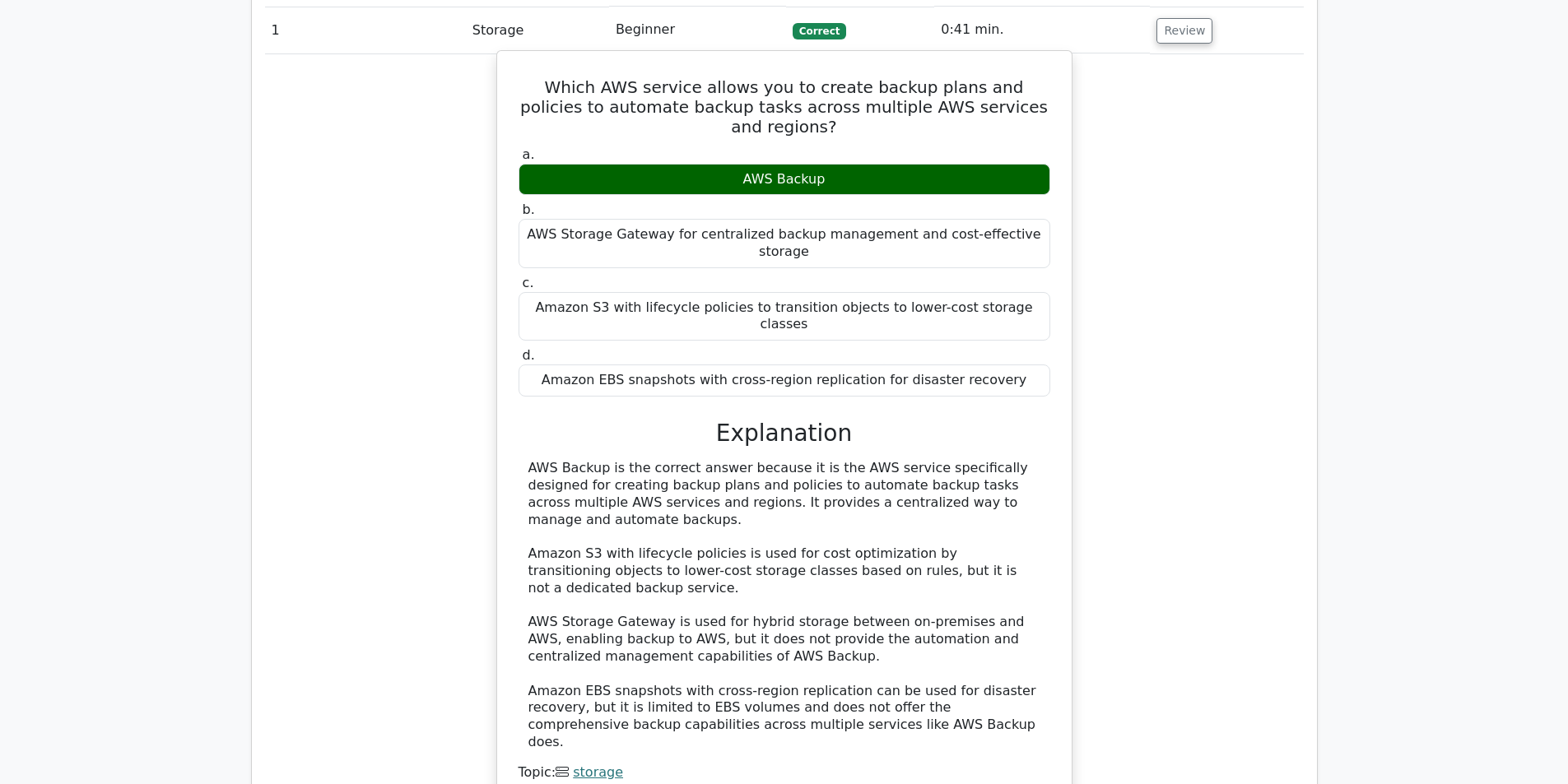
drag, startPoint x: 673, startPoint y: 550, endPoint x: 687, endPoint y: 568, distance: 22.8
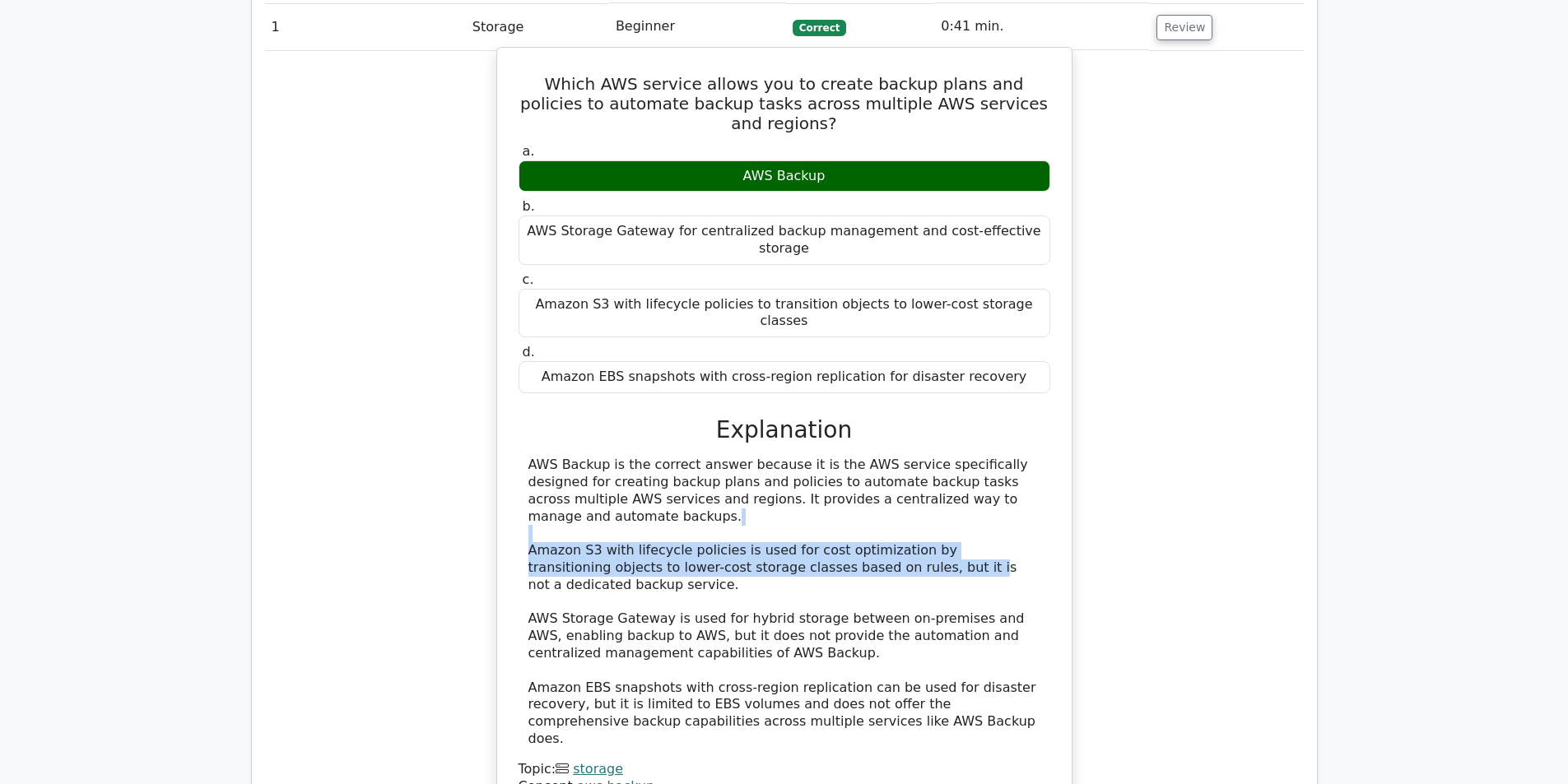
drag, startPoint x: 710, startPoint y: 431, endPoint x: 821, endPoint y: 448, distance: 112.3
click at [826, 456] on div "AWS Backup is the correct answer because it is the AWS service specifically des…" at bounding box center [785, 602] width 512 height 291
click at [806, 456] on div "AWS Backup is the correct answer because it is the AWS service specifically des…" at bounding box center [785, 602] width 512 height 291
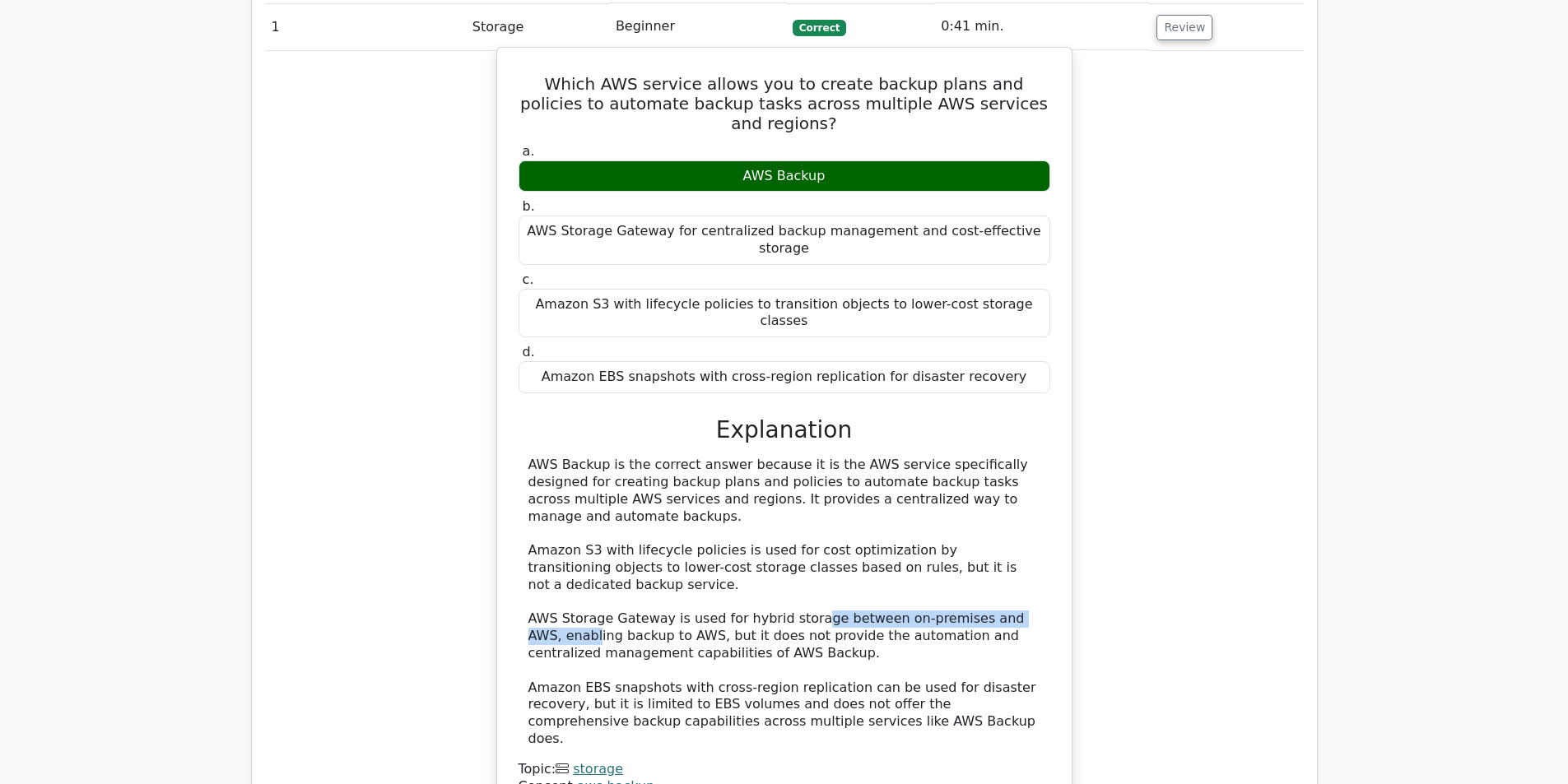
drag, startPoint x: 560, startPoint y: 496, endPoint x: 871, endPoint y: 488, distance: 311.1
click at [817, 486] on div "AWS Backup is the correct answer because it is the AWS service specifically des…" at bounding box center [785, 602] width 512 height 291
drag, startPoint x: 609, startPoint y: 499, endPoint x: 632, endPoint y: 508, distance: 24.7
click at [624, 499] on div "AWS Backup is the correct answer because it is the AWS service specifically des…" at bounding box center [785, 602] width 512 height 291
drag, startPoint x: 636, startPoint y: 559, endPoint x: 918, endPoint y: 532, distance: 283.3
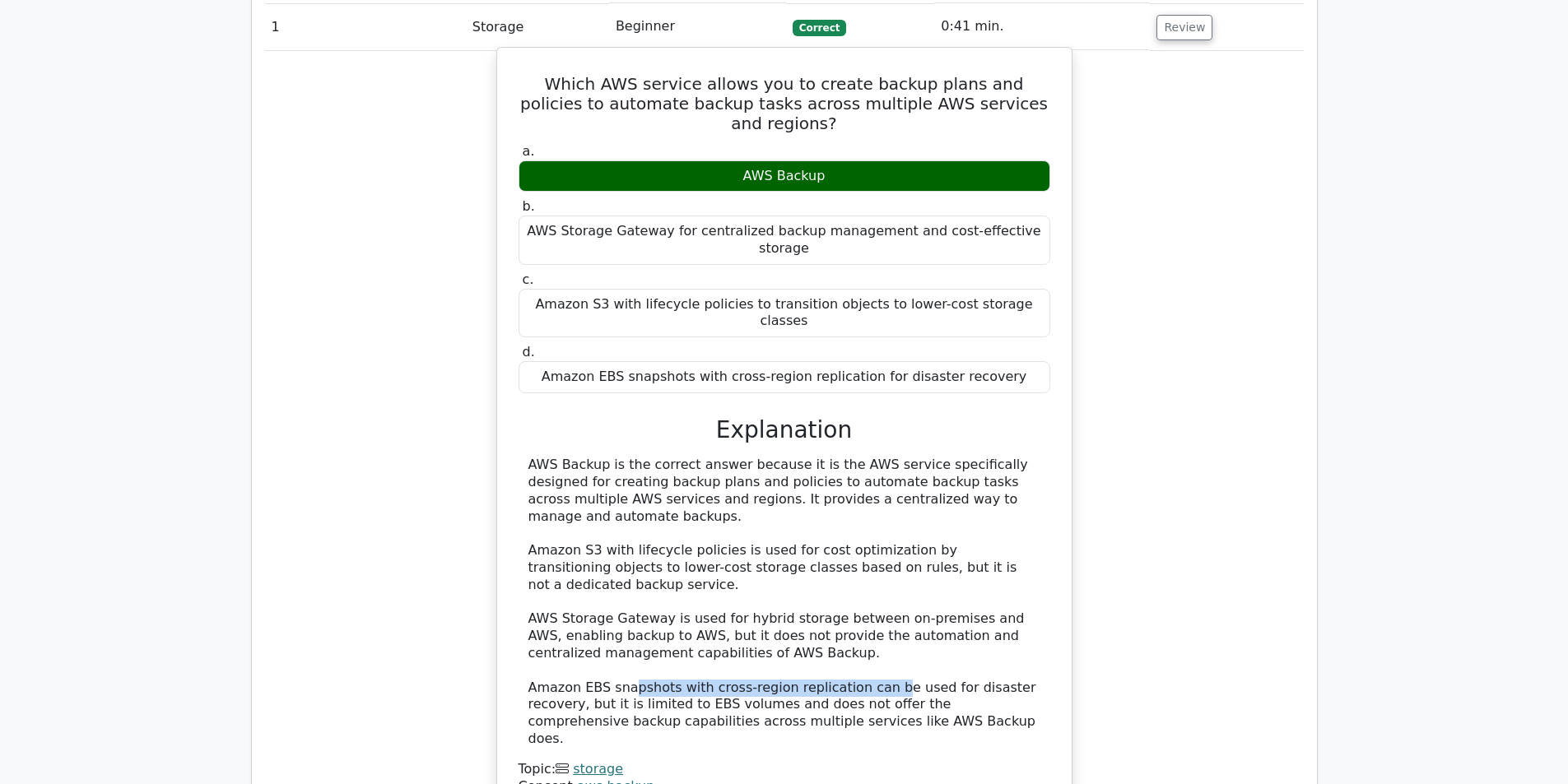
click at [885, 540] on div "AWS Backup is the correct answer because it is the AWS service specifically des…" at bounding box center [785, 602] width 512 height 291
click at [751, 556] on div "AWS Backup is the correct answer because it is the AWS service specifically des…" at bounding box center [785, 602] width 512 height 291
click at [767, 552] on div "AWS Backup is the correct answer because it is the AWS service specifically des…" at bounding box center [785, 602] width 512 height 291
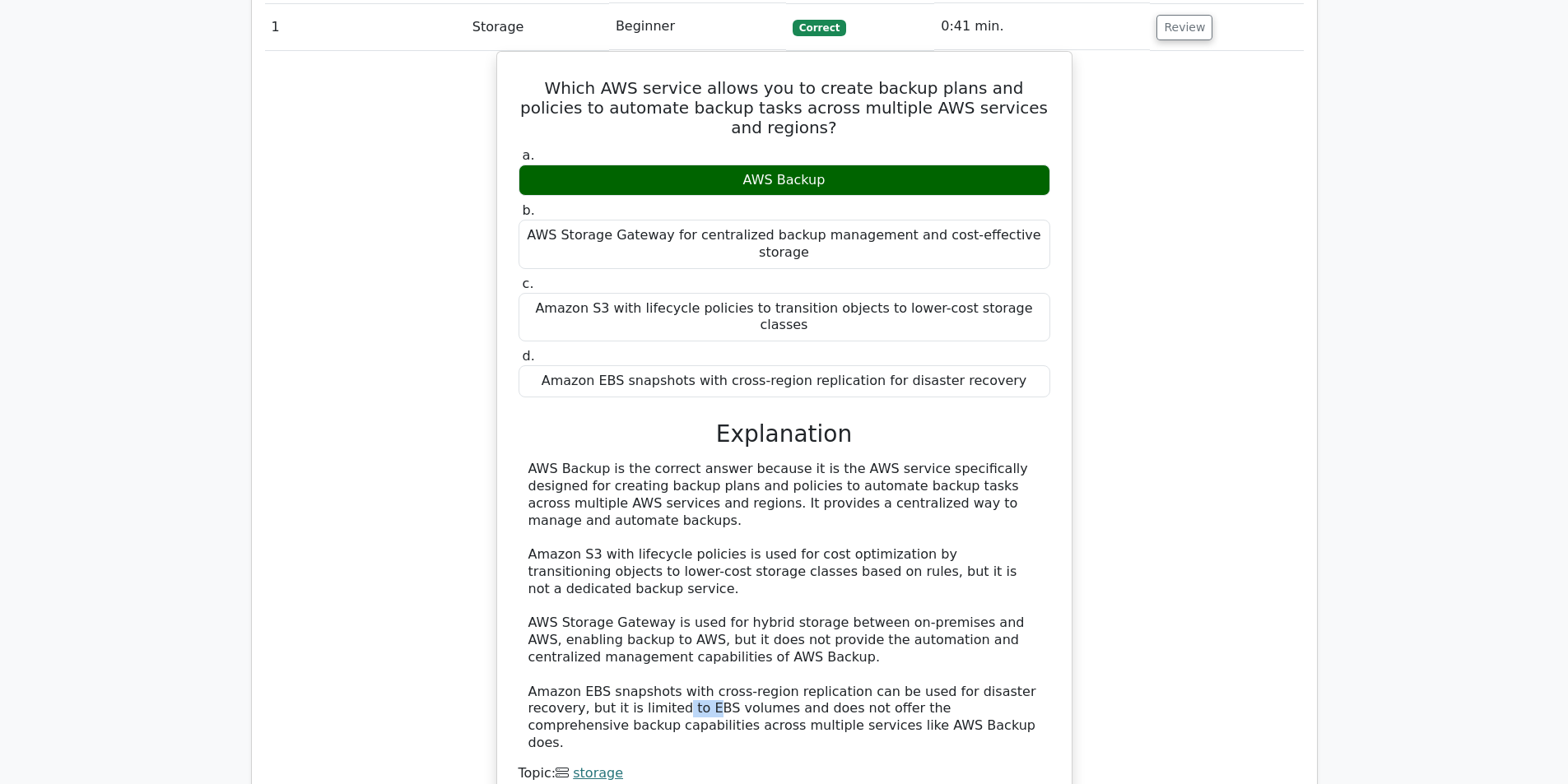
drag, startPoint x: 615, startPoint y: 567, endPoint x: 1223, endPoint y: 508, distance: 610.9
click at [703, 552] on div "AWS Backup is the correct answer because it is the AWS service specifically des…" at bounding box center [785, 606] width 512 height 291
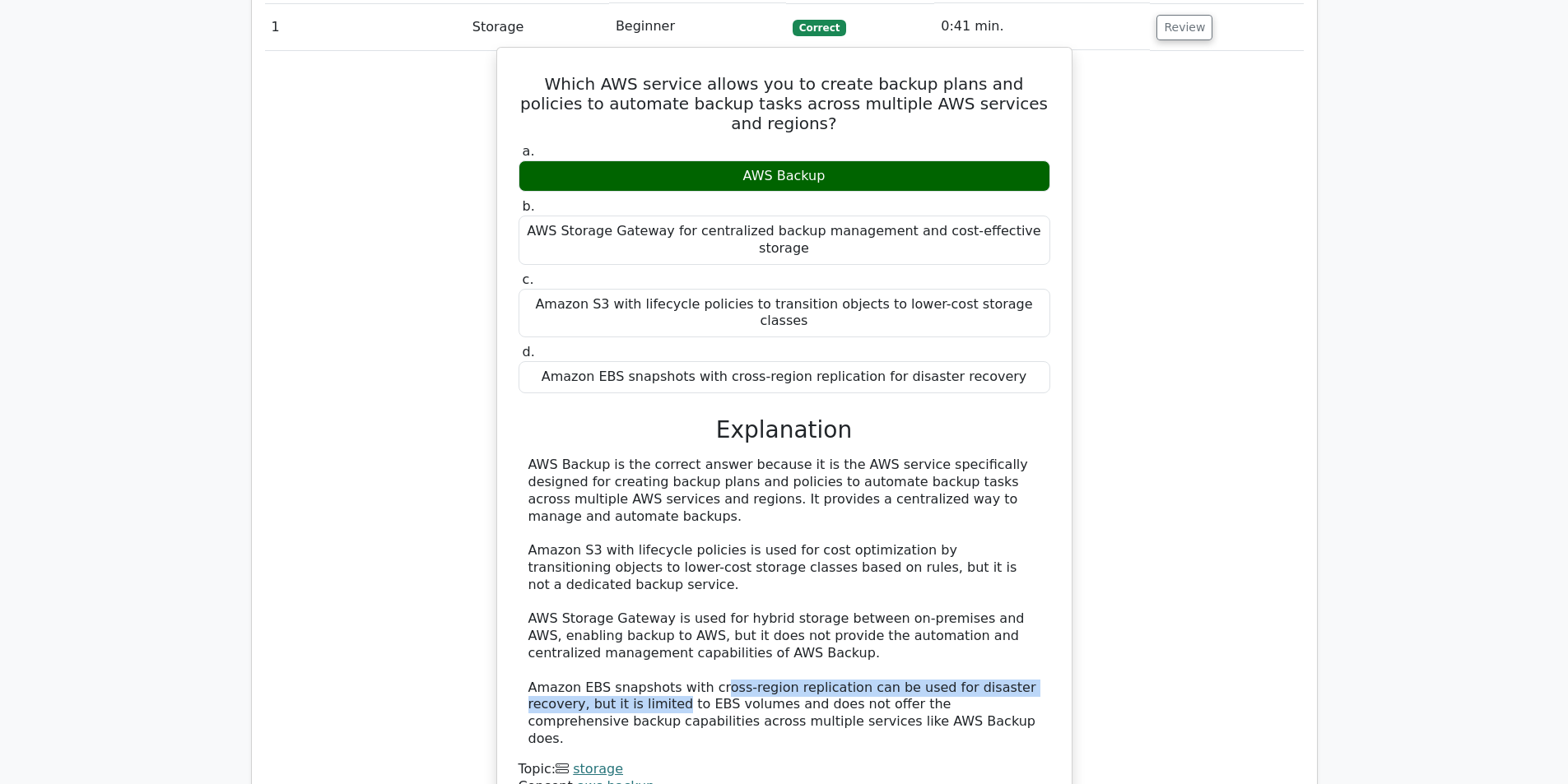
click at [918, 560] on div "AWS Backup is the correct answer because it is the AWS service specifically des…" at bounding box center [785, 602] width 512 height 291
drag, startPoint x: 663, startPoint y: 591, endPoint x: 639, endPoint y: 584, distance: 25.0
click at [668, 589] on div "AWS Backup is the correct answer because it is the AWS service specifically des…" at bounding box center [785, 602] width 512 height 291
drag, startPoint x: 639, startPoint y: 551, endPoint x: 735, endPoint y: 561, distance: 96.5
click at [653, 551] on div "AWS Backup is the correct answer because it is the AWS service specifically des…" at bounding box center [785, 602] width 512 height 291
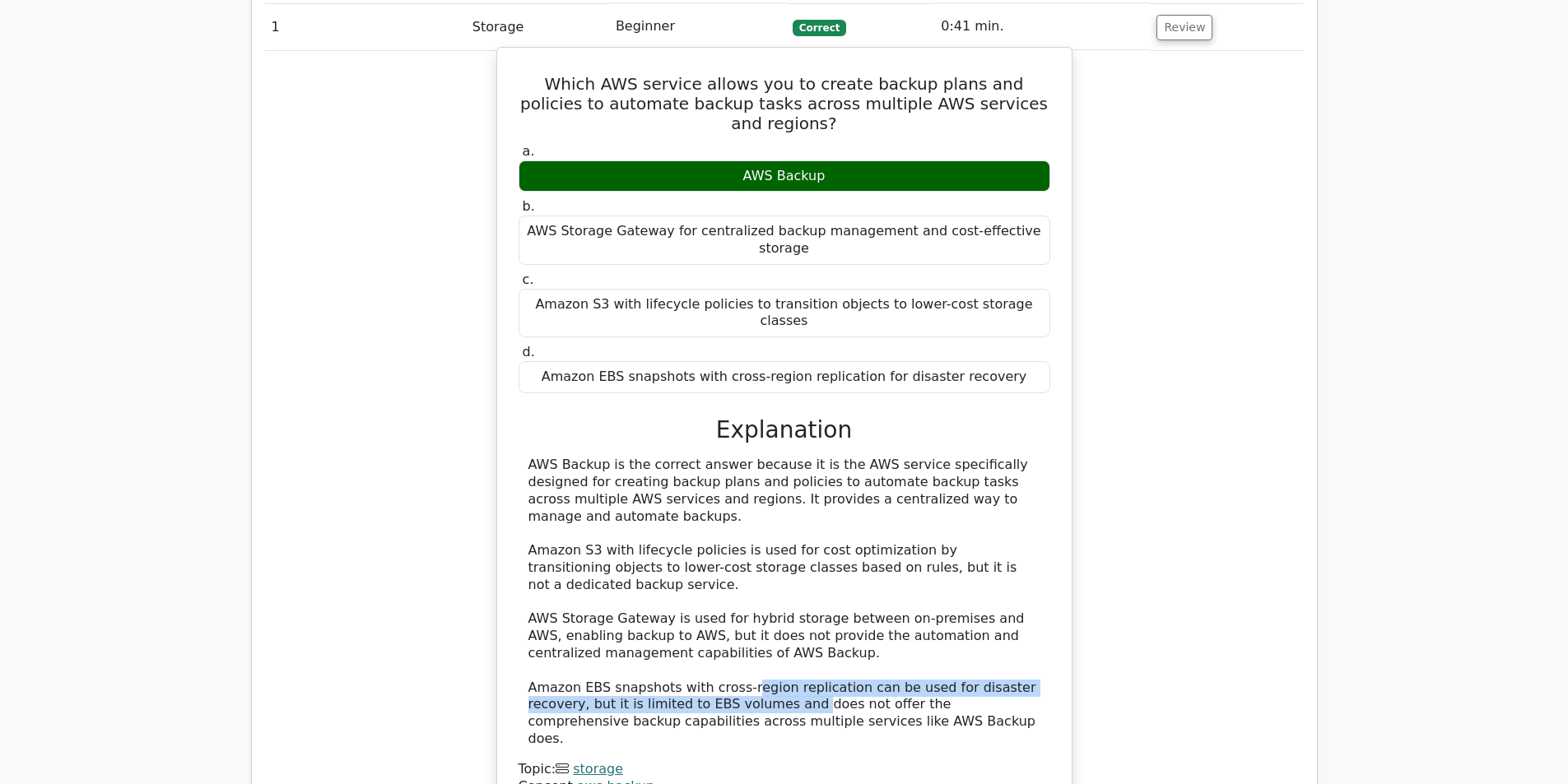
drag, startPoint x: 735, startPoint y: 561, endPoint x: 772, endPoint y: 562, distance: 37.0
click at [735, 560] on div "AWS Backup is the correct answer because it is the AWS service specifically des…" at bounding box center [785, 602] width 512 height 291
drag, startPoint x: 773, startPoint y: 562, endPoint x: 822, endPoint y: 557, distance: 49.3
click at [784, 561] on div "AWS Backup is the correct answer because it is the AWS service specifically des…" at bounding box center [785, 602] width 512 height 291
click at [851, 555] on div "AWS Backup is the correct answer because it is the AWS service specifically des…" at bounding box center [785, 602] width 512 height 291
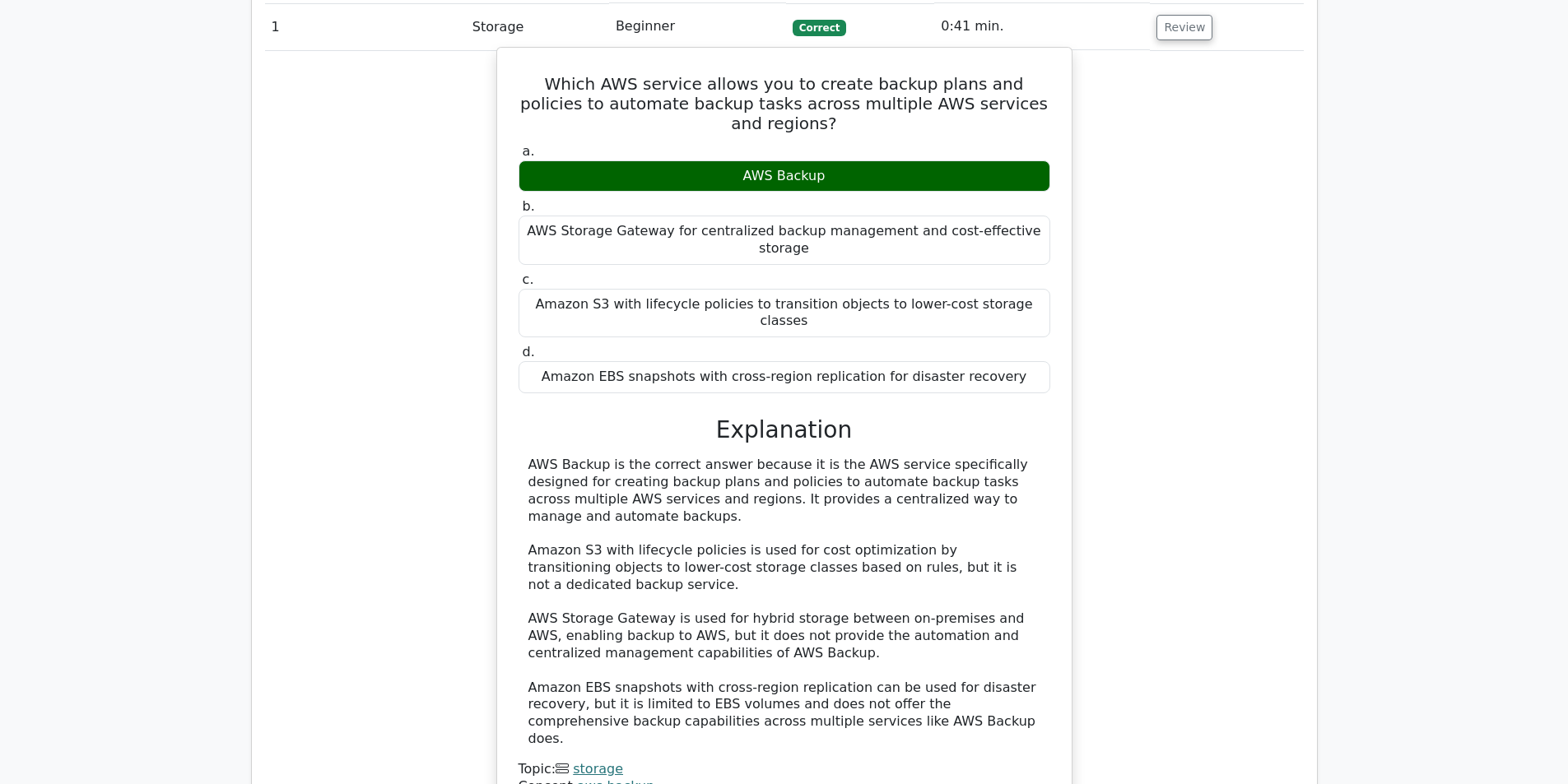
click at [829, 591] on div "AWS Backup is the correct answer because it is the AWS service specifically des…" at bounding box center [785, 602] width 512 height 291
drag, startPoint x: 758, startPoint y: 564, endPoint x: 882, endPoint y: 570, distance: 124.1
click at [880, 570] on div "AWS Backup is the correct answer because it is the AWS service specifically des…" at bounding box center [785, 602] width 512 height 291
click at [931, 569] on div "AWS Backup is the correct answer because it is the AWS service specifically des…" at bounding box center [785, 602] width 512 height 291
drag, startPoint x: 943, startPoint y: 570, endPoint x: 966, endPoint y: 574, distance: 23.3
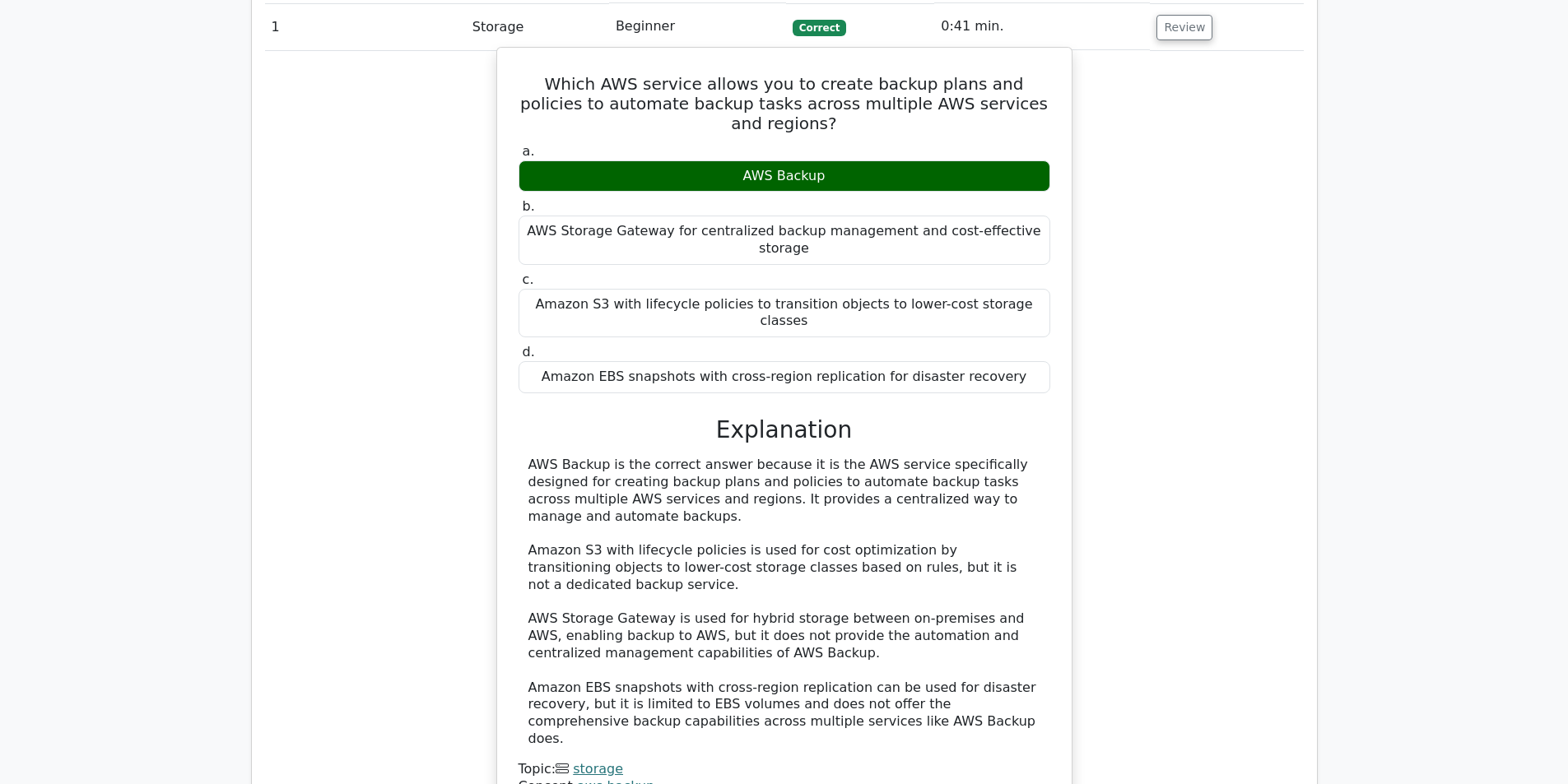
click at [944, 570] on div "AWS Backup is the correct answer because it is the AWS service specifically des…" at bounding box center [785, 602] width 512 height 291
drag
click at [786, 597] on div "AWS Backup is the correct answer because it is the AWS service specifically des…" at bounding box center [784, 625] width 531 height 338
click at [802, 574] on div "AWS Backup is the correct answer because it is the AWS service specifically des…" at bounding box center [785, 602] width 512 height 291
click at [855, 582] on div "AWS Backup is the correct answer because it is the AWS service specifically des…" at bounding box center [785, 602] width 512 height 291
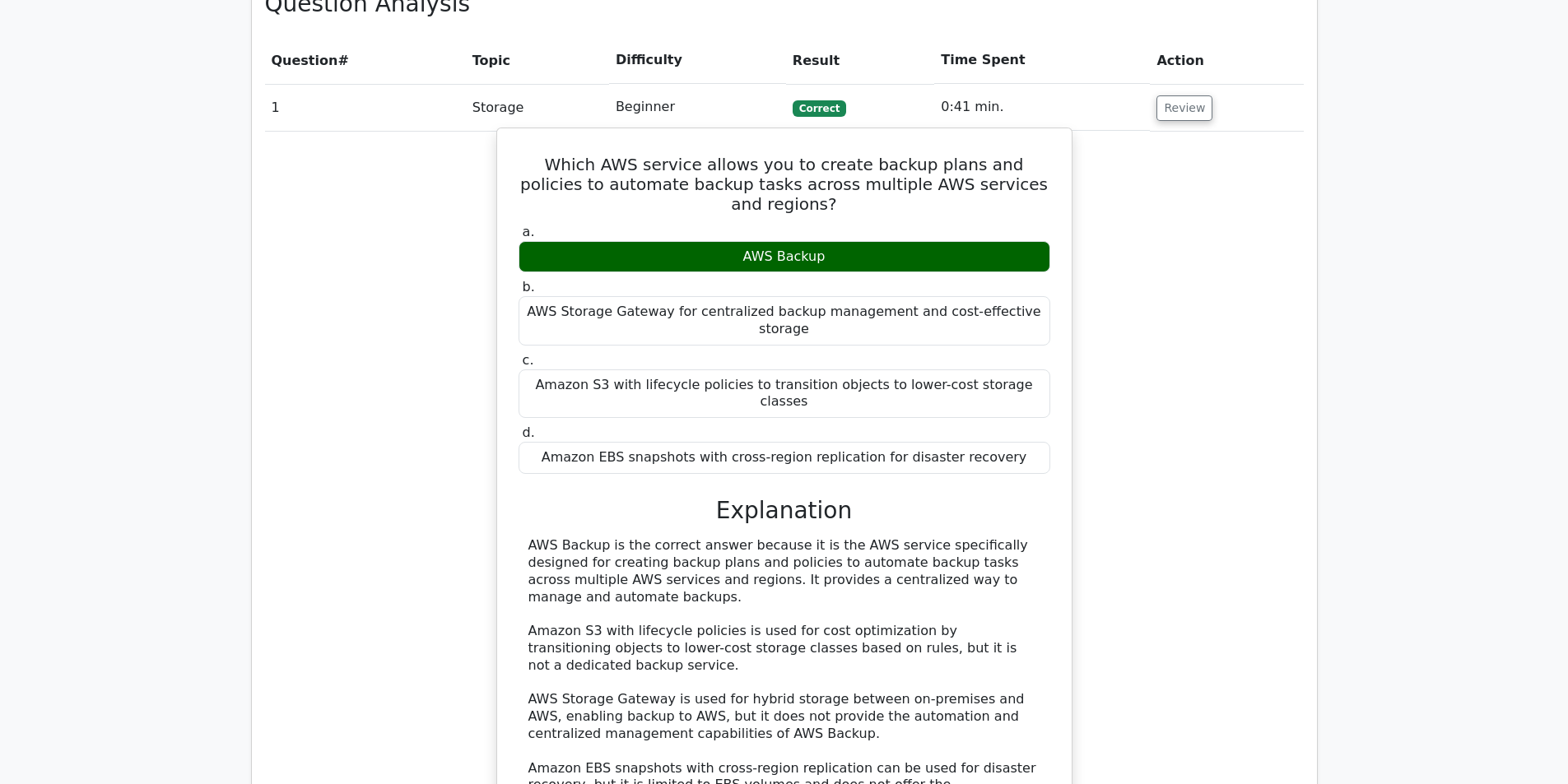
scroll to position [1023, 0]
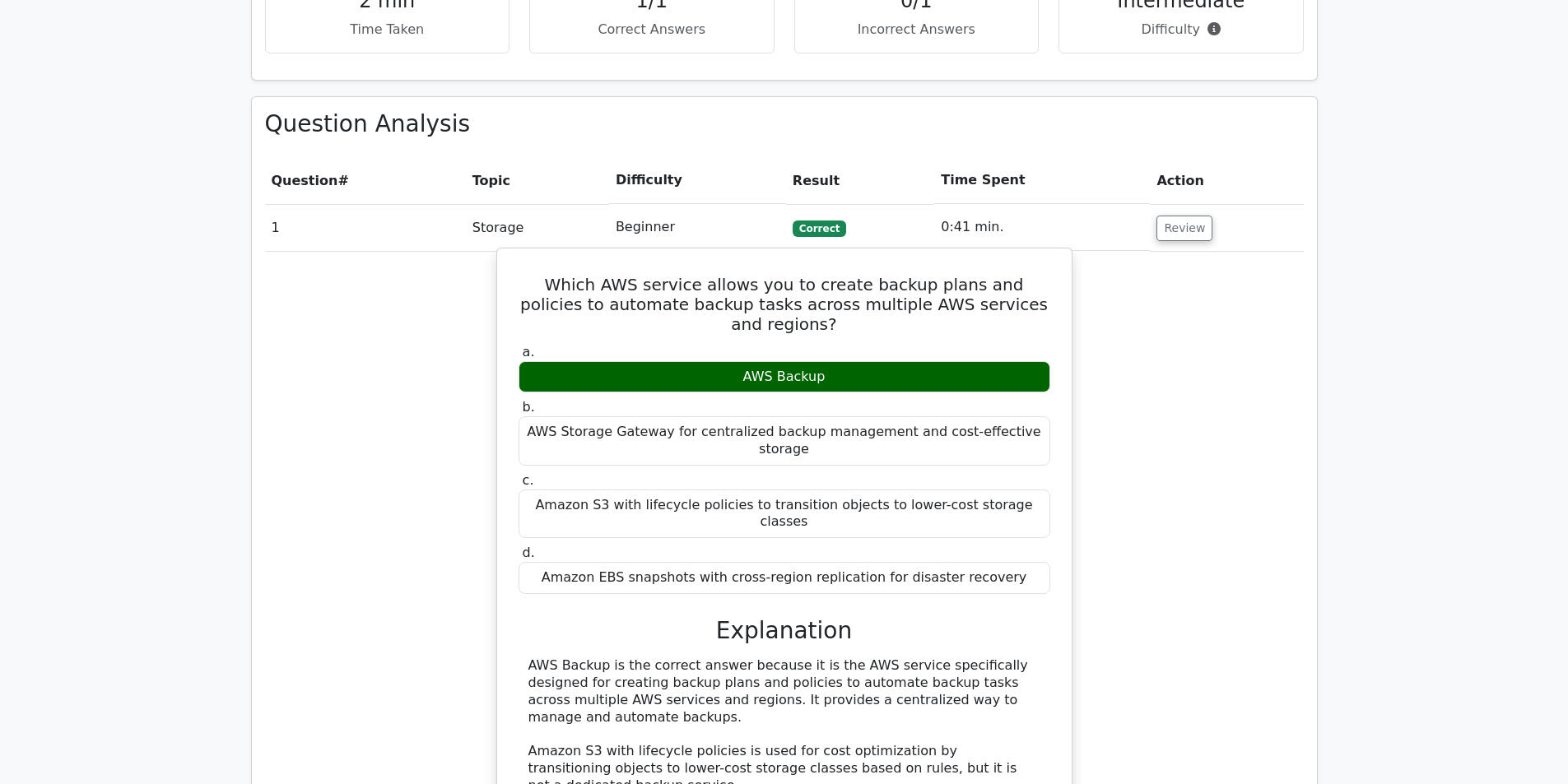
click at [769, 362] on div "AWS Backup" at bounding box center [784, 377] width 531 height 32
click at [783, 362] on div "AWS Backup" at bounding box center [784, 377] width 531 height 32
click at [791, 362] on div "AWS Backup" at bounding box center [784, 377] width 531 height 32
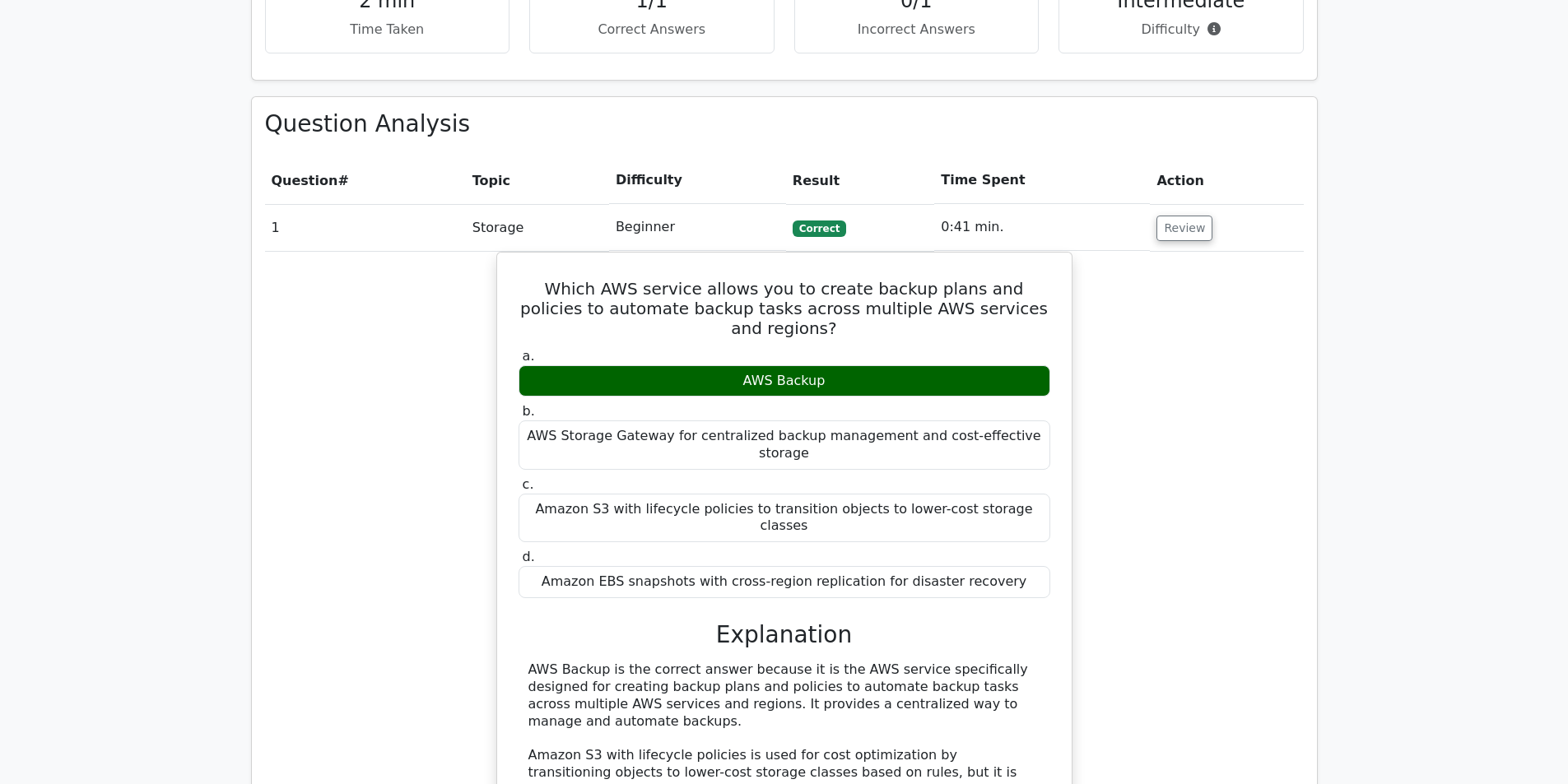
click at [1119, 340] on div "Which AWS service allows you to create backup plans and policies to automate ba…" at bounding box center [784, 646] width 1038 height 789
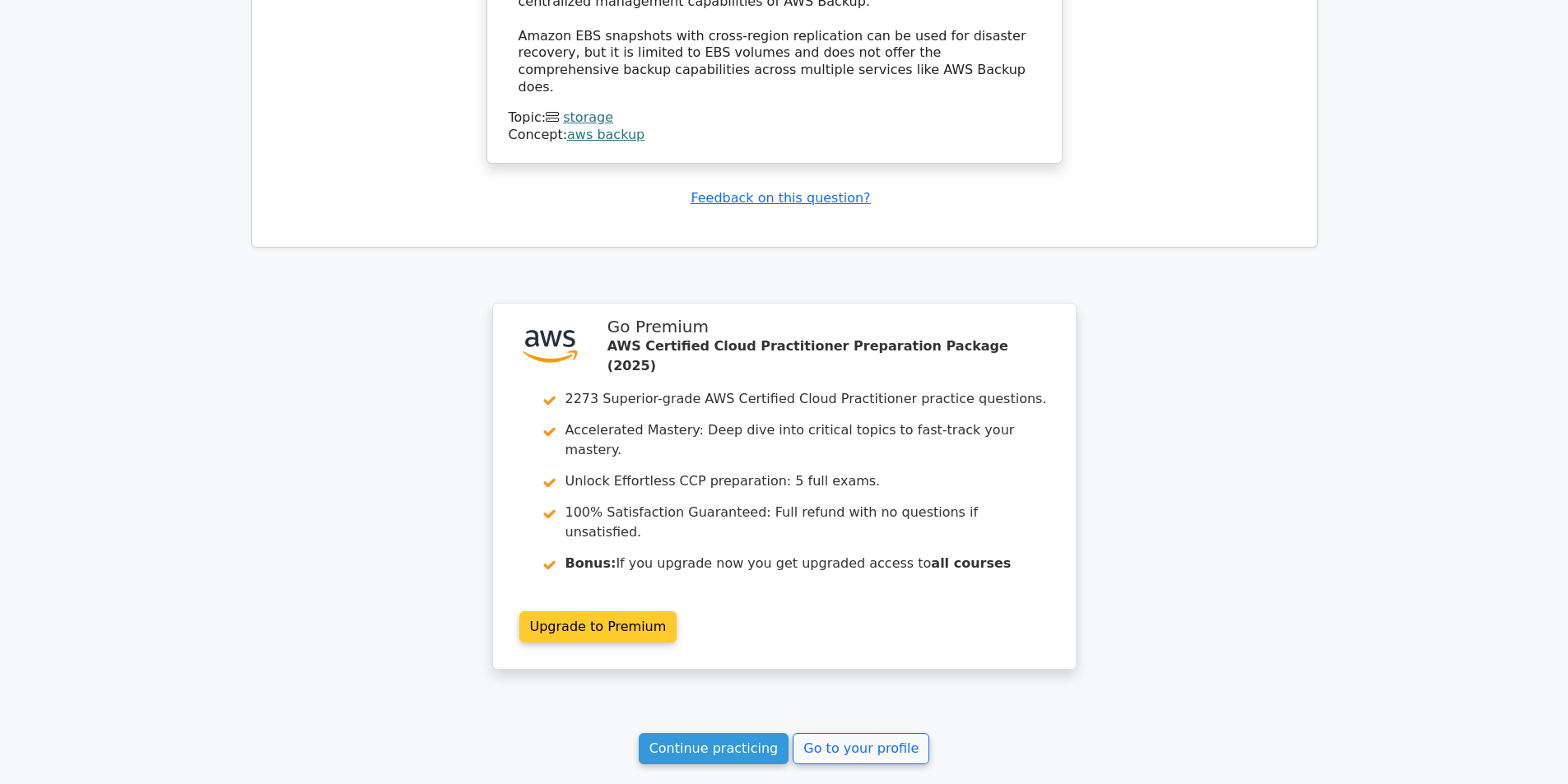
scroll to position [1832, 0]
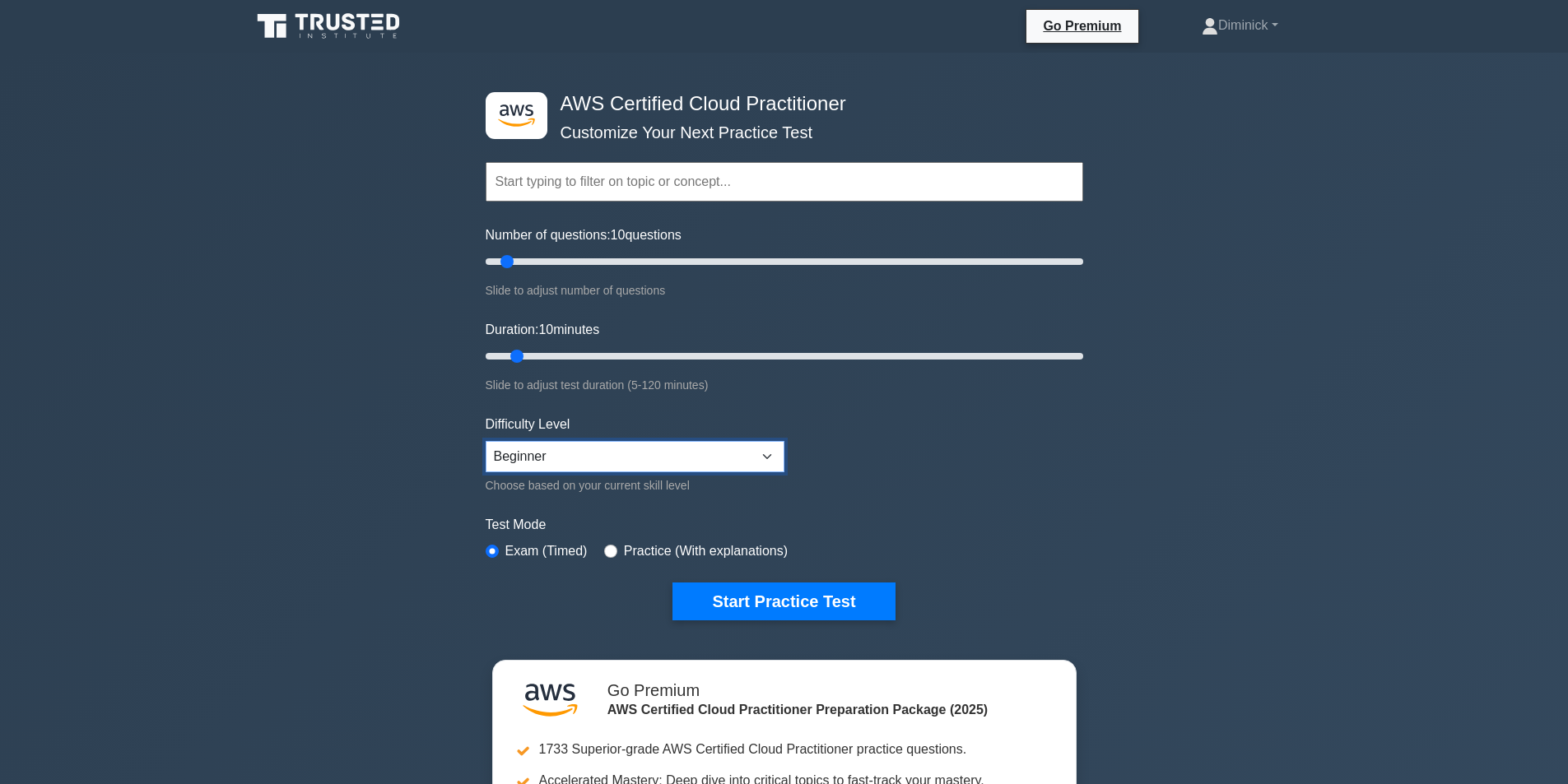
click at [564, 458] on select "Beginner Intermediate Expert" at bounding box center [634, 457] width 298 height 32
drag, startPoint x: 564, startPoint y: 458, endPoint x: 600, endPoint y: 461, distance: 36.1
click at [564, 458] on select "Beginner Intermediate Expert" at bounding box center [634, 457] width 298 height 32
click at [796, 579] on form "Topics Technologies and concepts Analytics Application Integration Business App…" at bounding box center [784, 367] width 598 height 509
click at [812, 603] on button "Start Practice Test" at bounding box center [783, 602] width 222 height 38
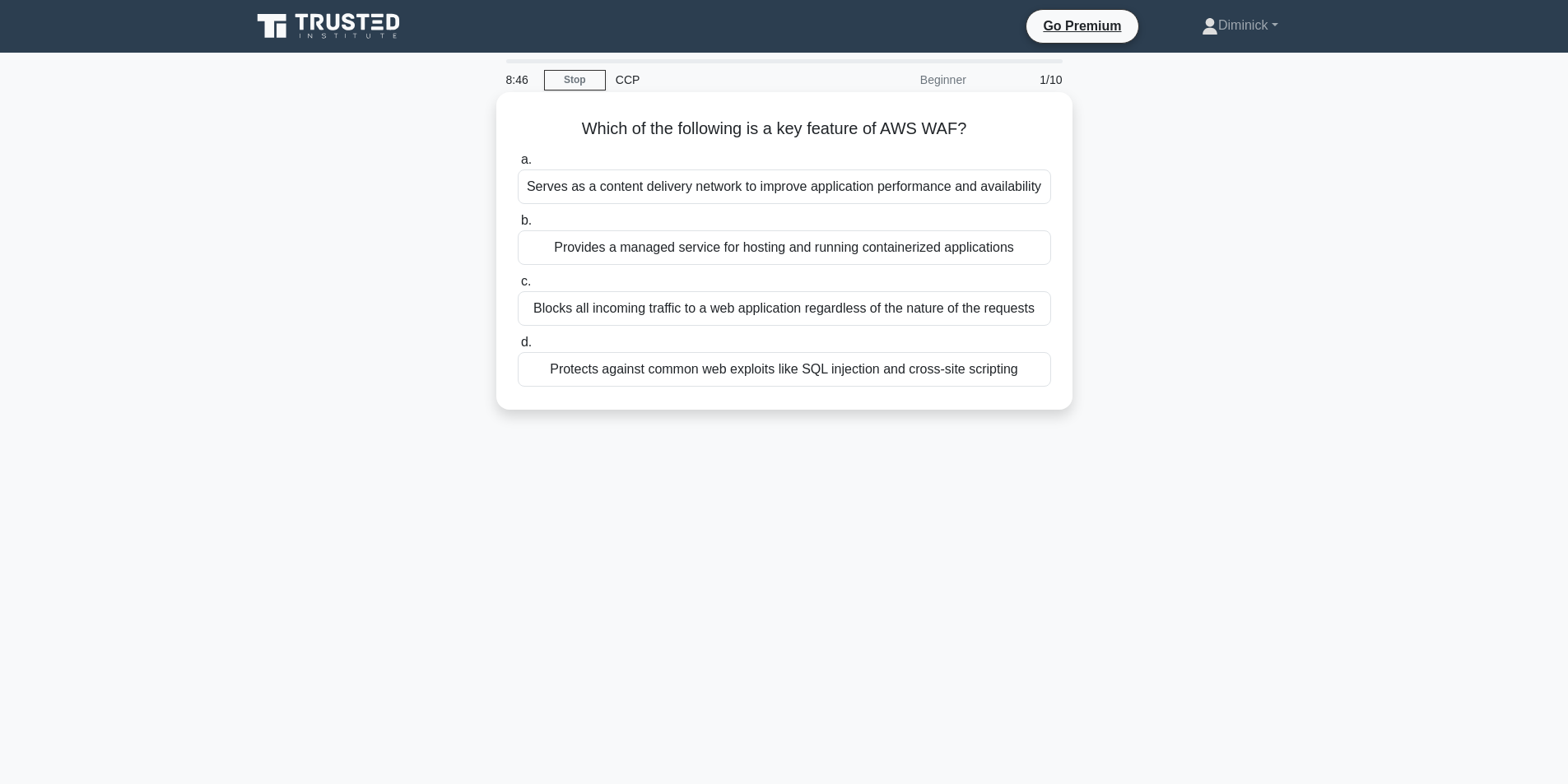
click at [970, 374] on div "Protects against common web exploits like SQL injection and cross-site scripting" at bounding box center [784, 370] width 533 height 35
click at [518, 348] on input "d. Protects against common web exploits like SQL injection and cross-site scrip…" at bounding box center [518, 343] width 0 height 11
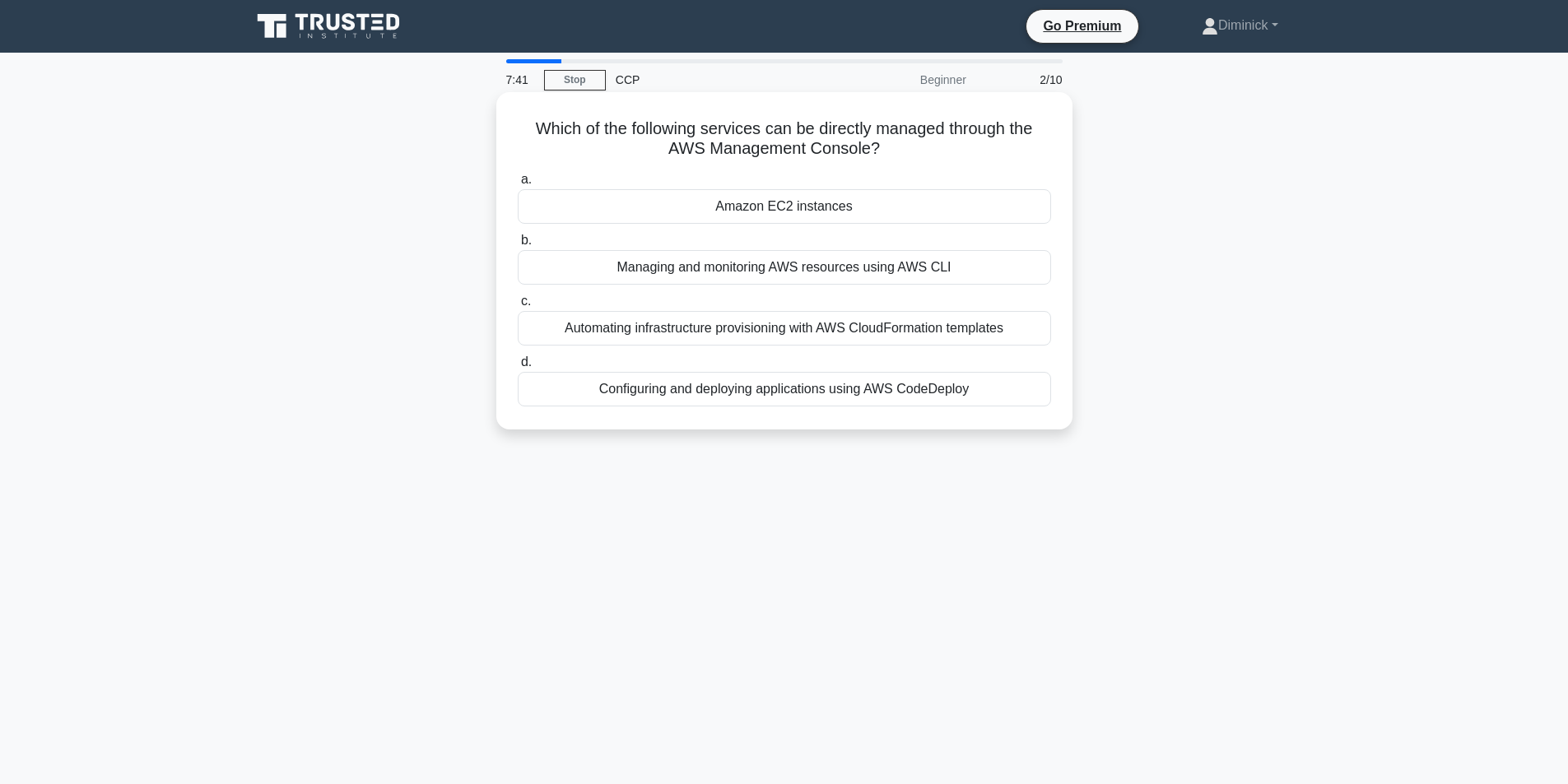
click at [821, 197] on div "Amazon EC2 instances" at bounding box center [784, 207] width 533 height 35
click at [518, 185] on input "a. Amazon EC2 instances" at bounding box center [518, 180] width 0 height 11
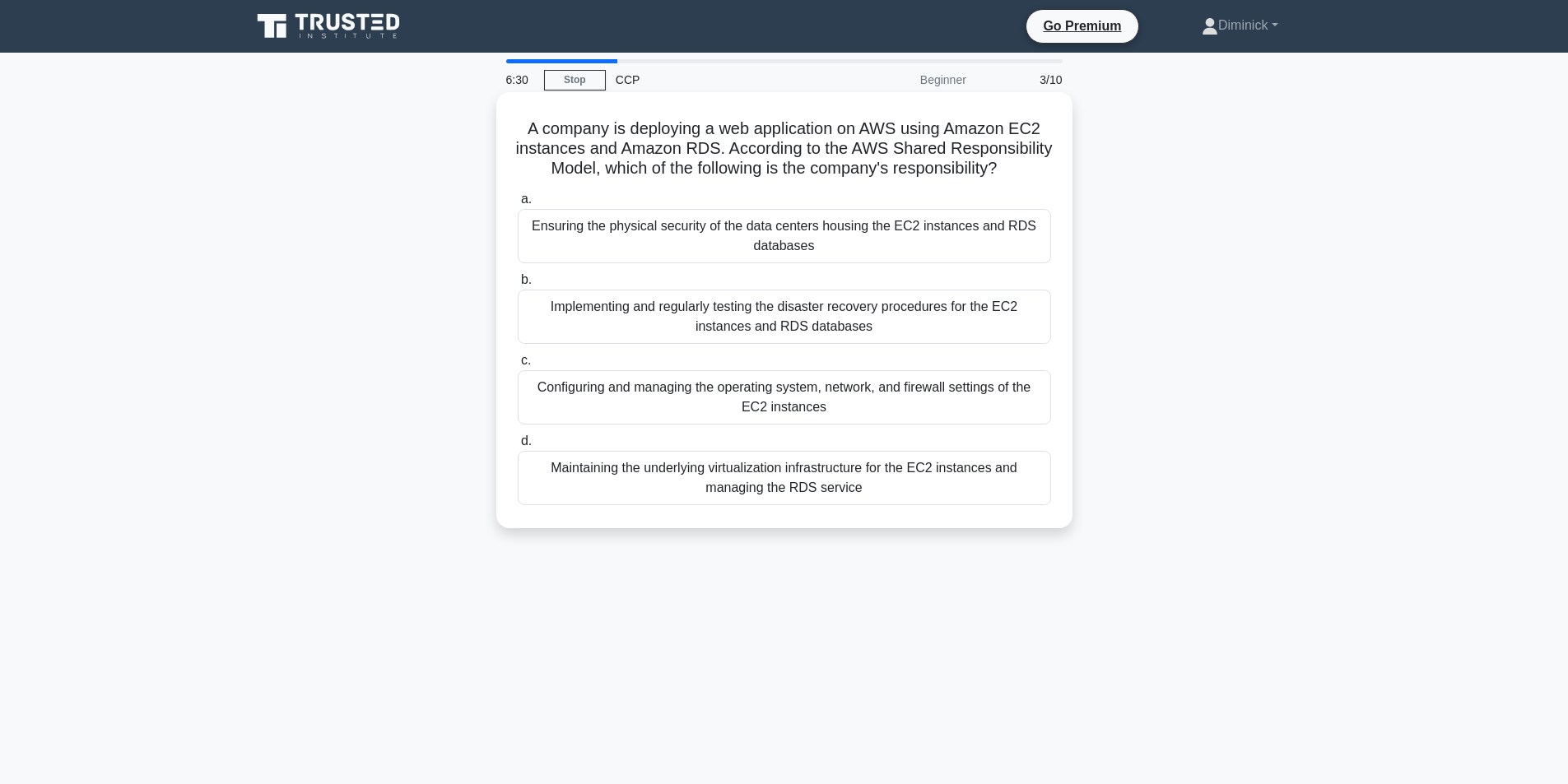
click at [727, 244] on div "Ensuring the physical security of the data centers housing the EC2 instances an…" at bounding box center [784, 235] width 533 height 54
click at [518, 205] on input "a. Ensuring the physical security of the data centers housing the EC2 instances…" at bounding box center [518, 200] width 0 height 11
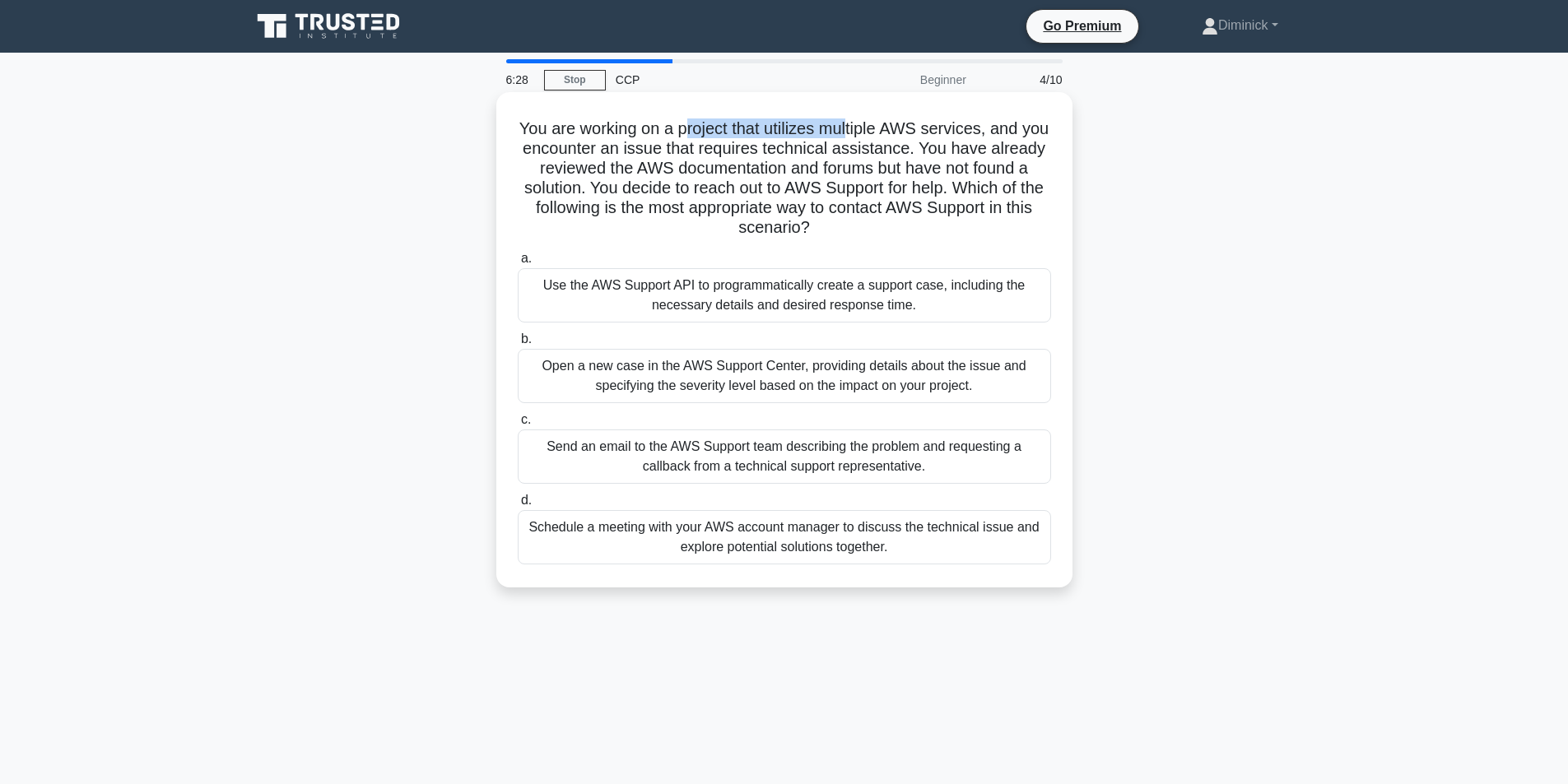
drag, startPoint x: 775, startPoint y: 125, endPoint x: 868, endPoint y: 135, distance: 93.5
click at [869, 133] on h5 "You are working on a project that utilizes multiple AWS services, and you encou…" at bounding box center [784, 179] width 536 height 121
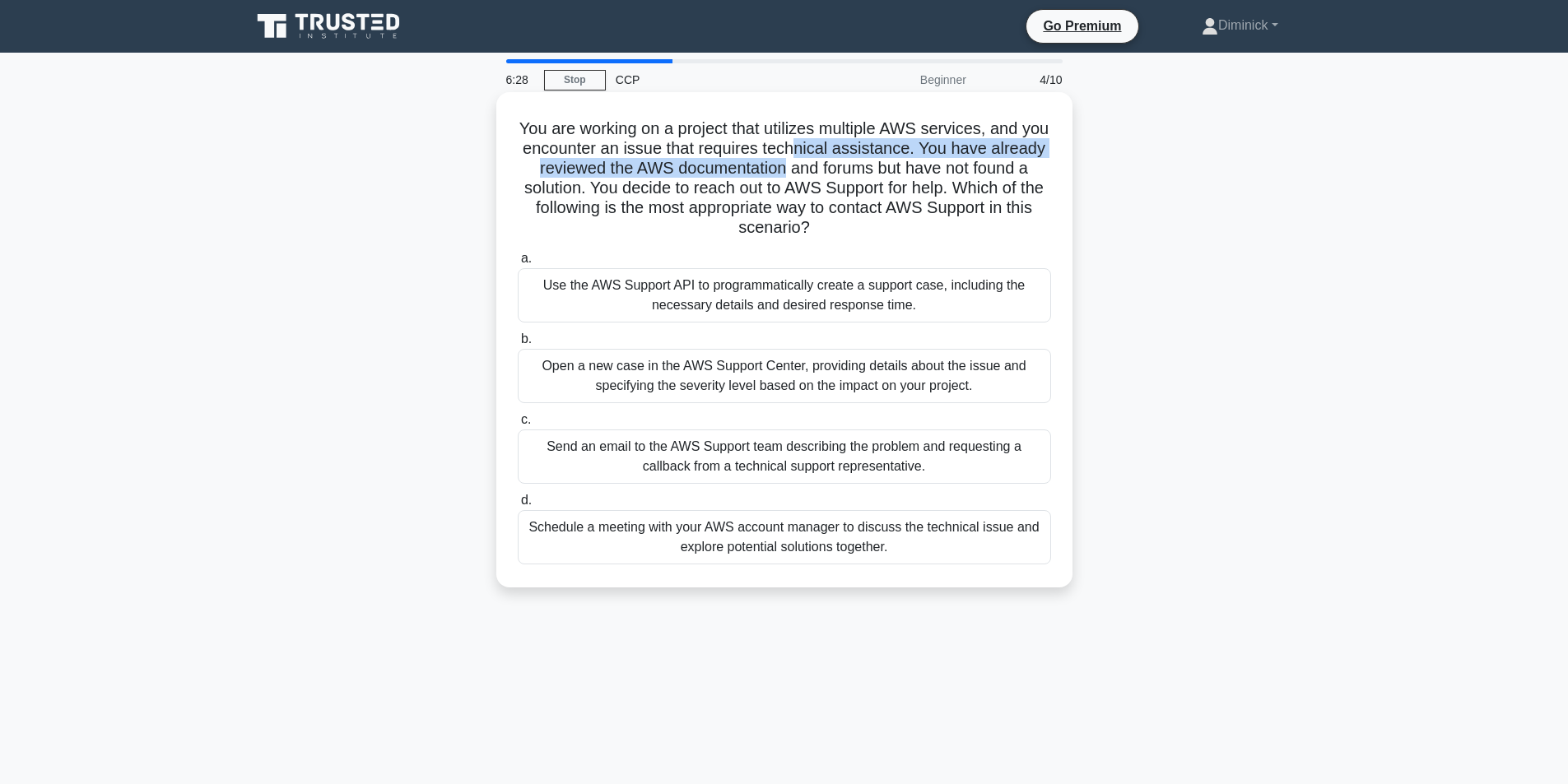
click at [843, 168] on h5 "You are working on a project that utilizes multiple AWS services, and you encou…" at bounding box center [784, 179] width 536 height 121
click at [828, 186] on h5 "You are working on a project that utilizes multiple AWS services, and you encou…" at bounding box center [784, 179] width 536 height 121
drag, startPoint x: 811, startPoint y: 148, endPoint x: 832, endPoint y: 161, distance: 24.7
click at [1025, 160] on h5 "You are working on a project that utilizes multiple AWS services, and you encou…" at bounding box center [784, 179] width 536 height 121
click at [730, 160] on h5 "You are working on a project that utilizes multiple AWS services, and you encou…" at bounding box center [784, 179] width 536 height 121
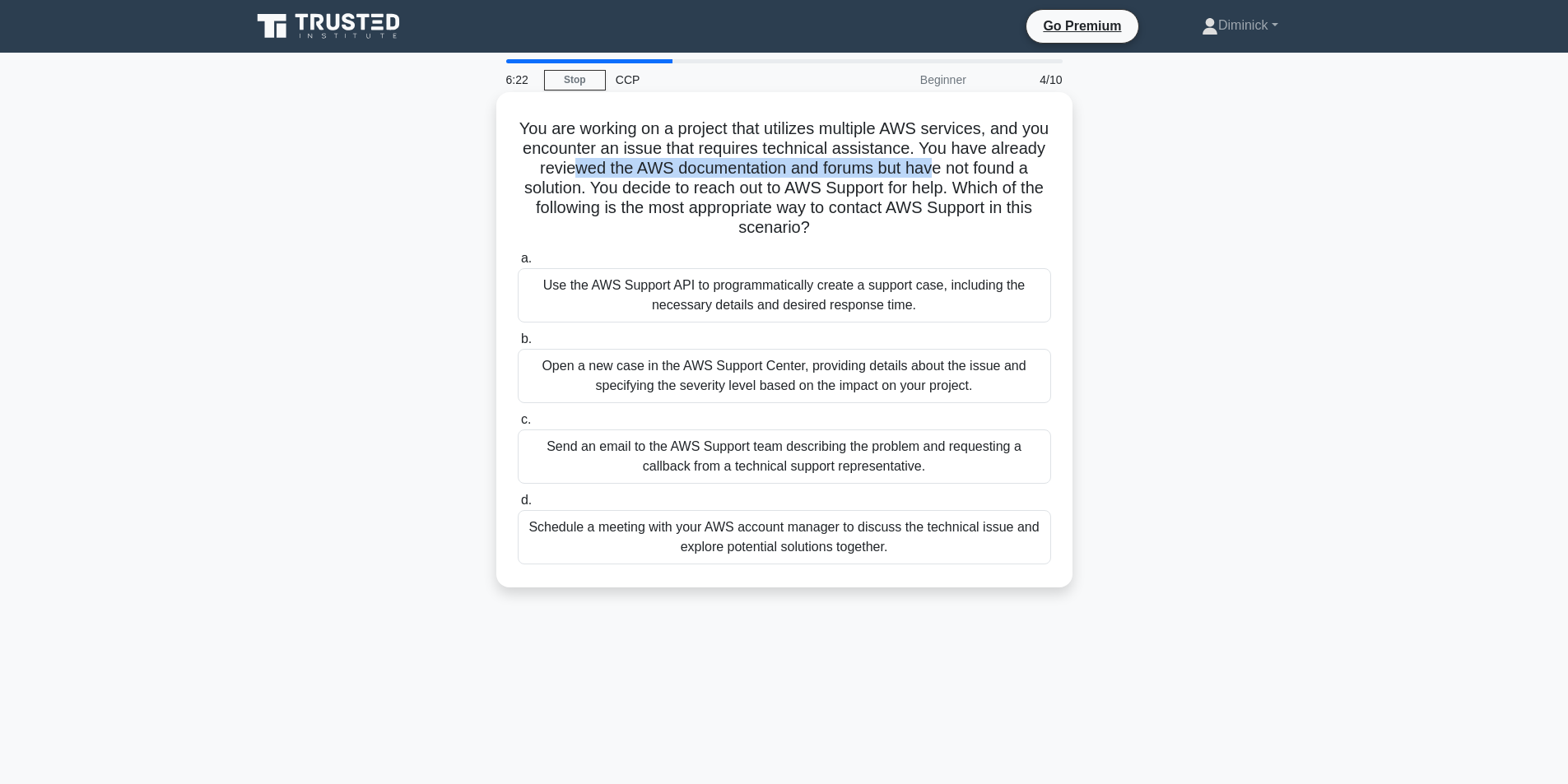
drag, startPoint x: 630, startPoint y: 174, endPoint x: 998, endPoint y: 175, distance: 368.0
click at [998, 175] on h5 "You are working on a project that utilizes multiple AWS services, and you encou…" at bounding box center [784, 179] width 536 height 121
click at [666, 180] on h5 "You are working on a project that utilizes multiple AWS services, and you encou…" at bounding box center [784, 179] width 536 height 121
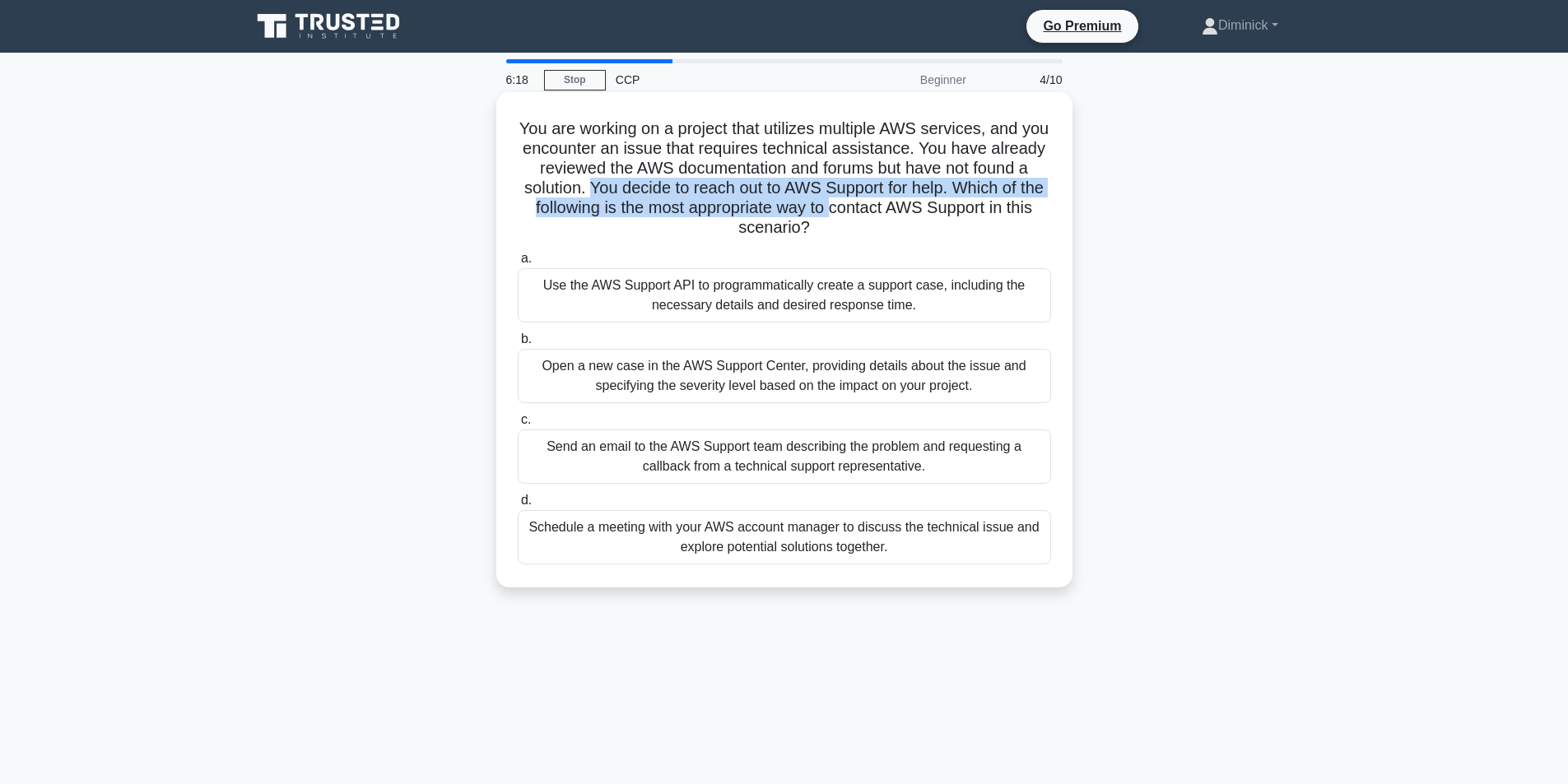
drag, startPoint x: 666, startPoint y: 193, endPoint x: 941, endPoint y: 201, distance: 275.1
click at [941, 201] on h5 "You are working on a project that utilizes multiple AWS services, and you encou…" at bounding box center [784, 179] width 536 height 121
click at [675, 204] on h5 "You are working on a project that utilizes multiple AWS services, and you encou…" at bounding box center [784, 179] width 536 height 121
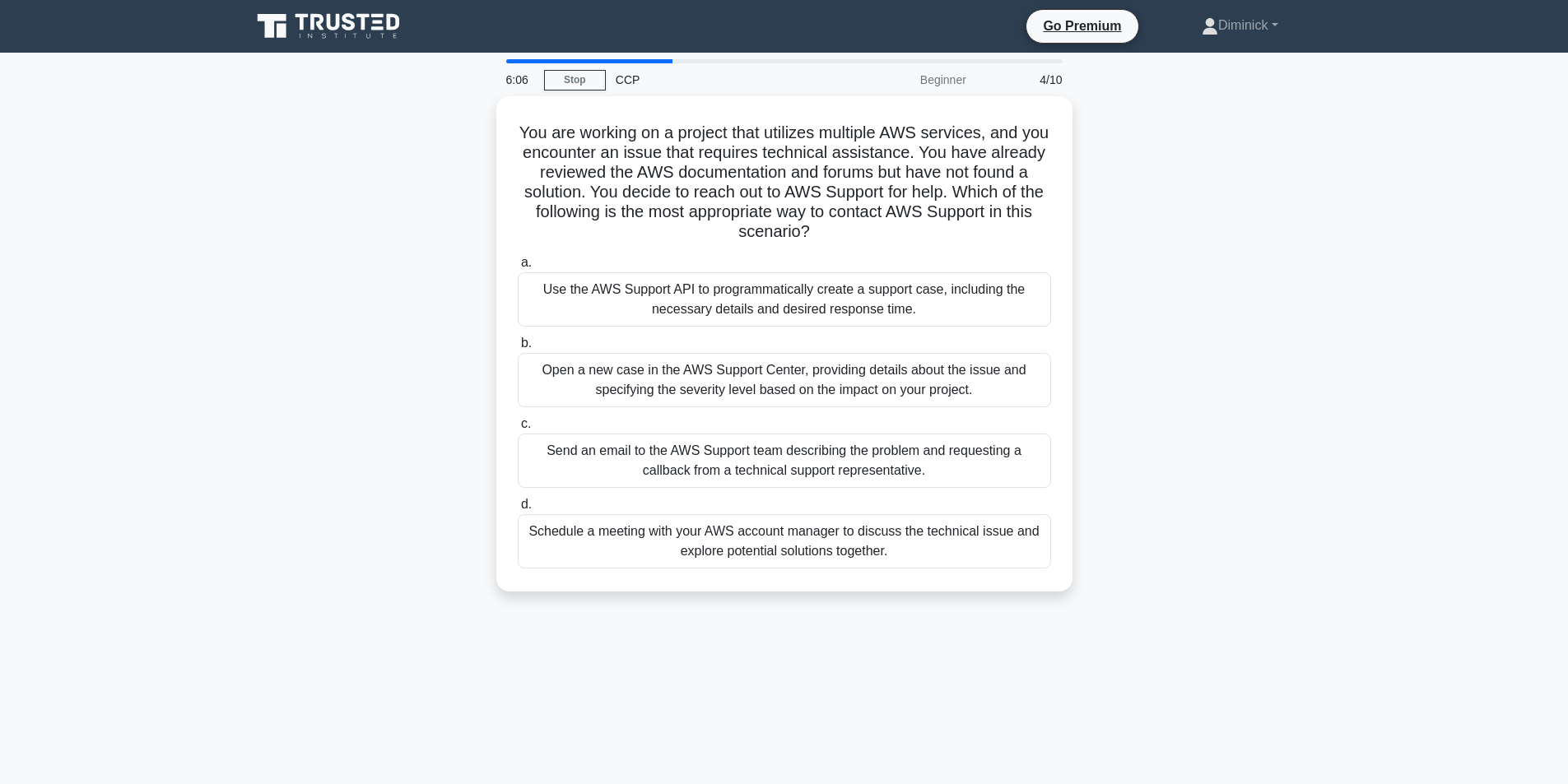
drag, startPoint x: 481, startPoint y: 448, endPoint x: 442, endPoint y: 333, distance: 121.4
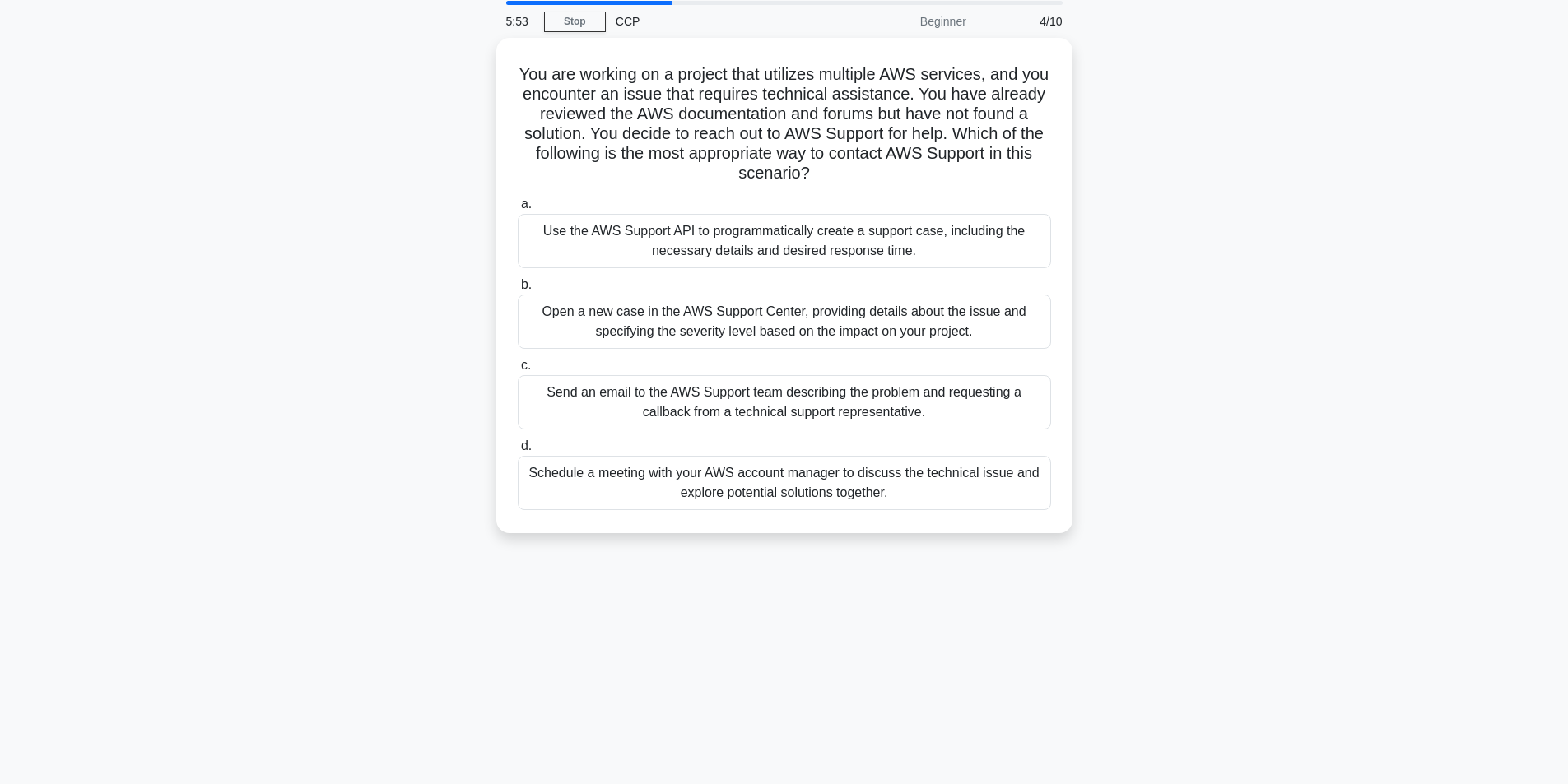
scroll to position [105, 0]
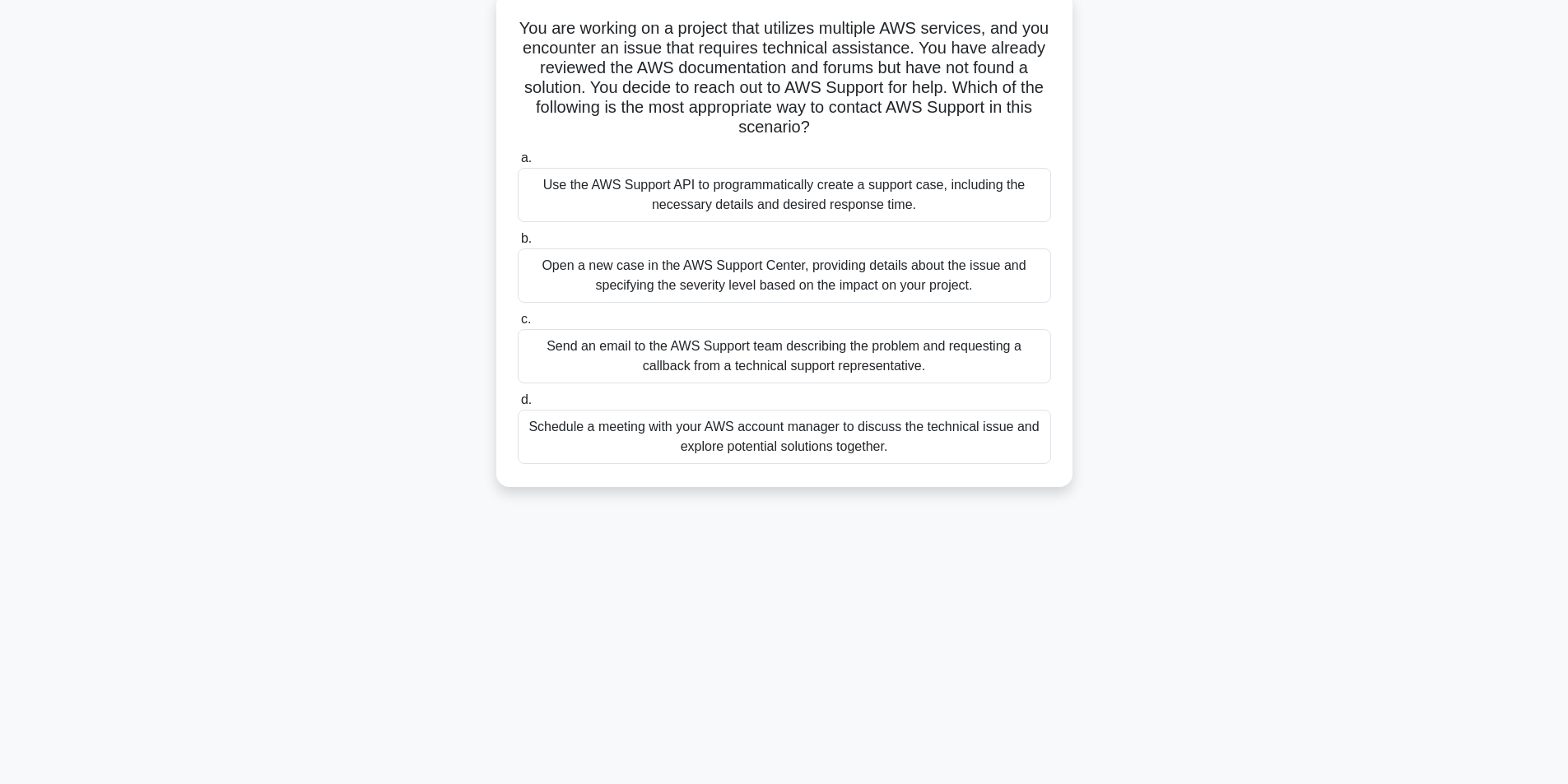
drag, startPoint x: 473, startPoint y: 455, endPoint x: 488, endPoint y: 512, distance: 58.9
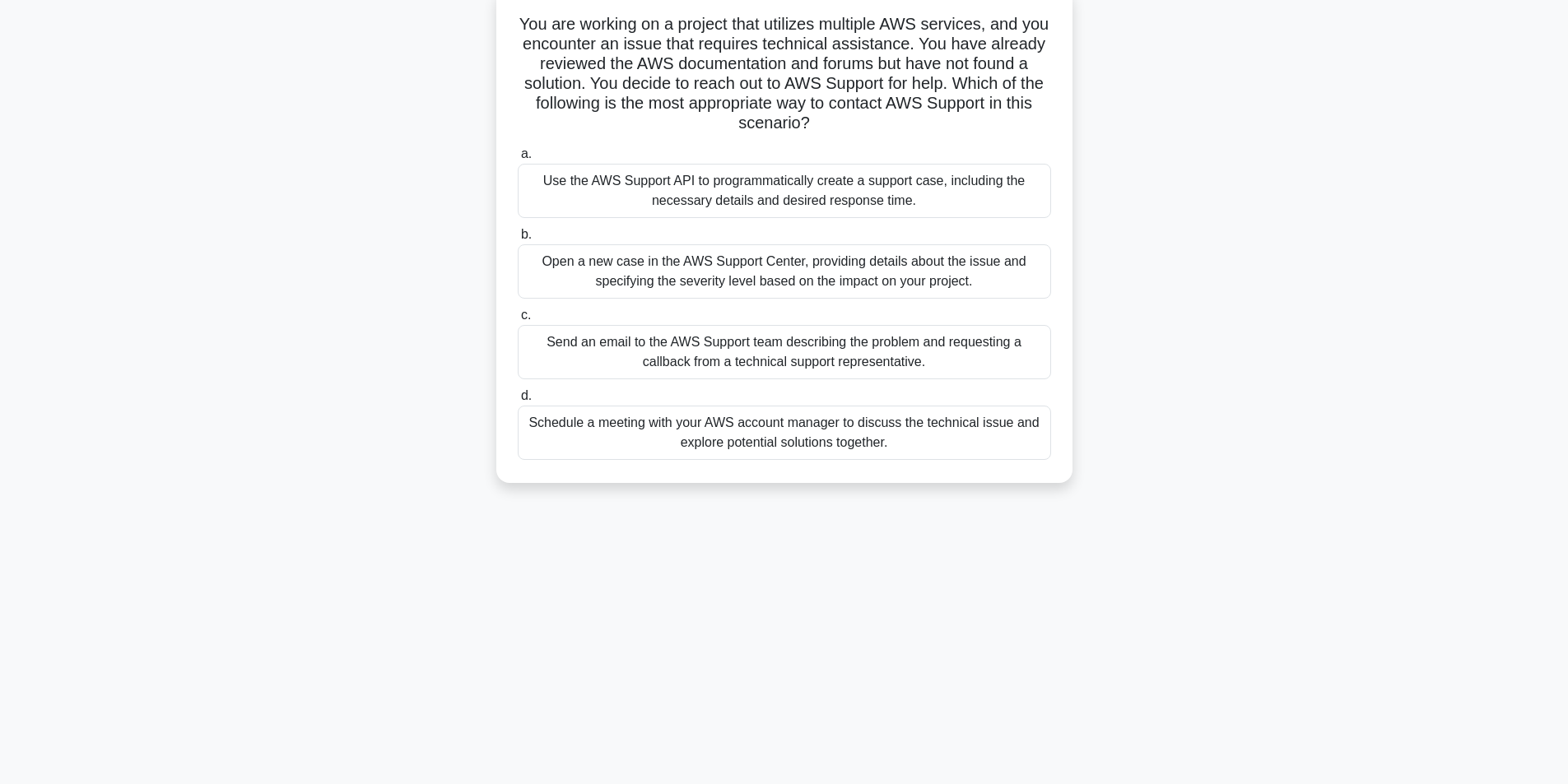
click at [694, 266] on div "Open a new case in the AWS Support Center, providing details about the issue an…" at bounding box center [784, 271] width 533 height 54
click at [518, 240] on input "b. Open a new case in the AWS Support Center, providing details about the issue…" at bounding box center [518, 234] width 0 height 11
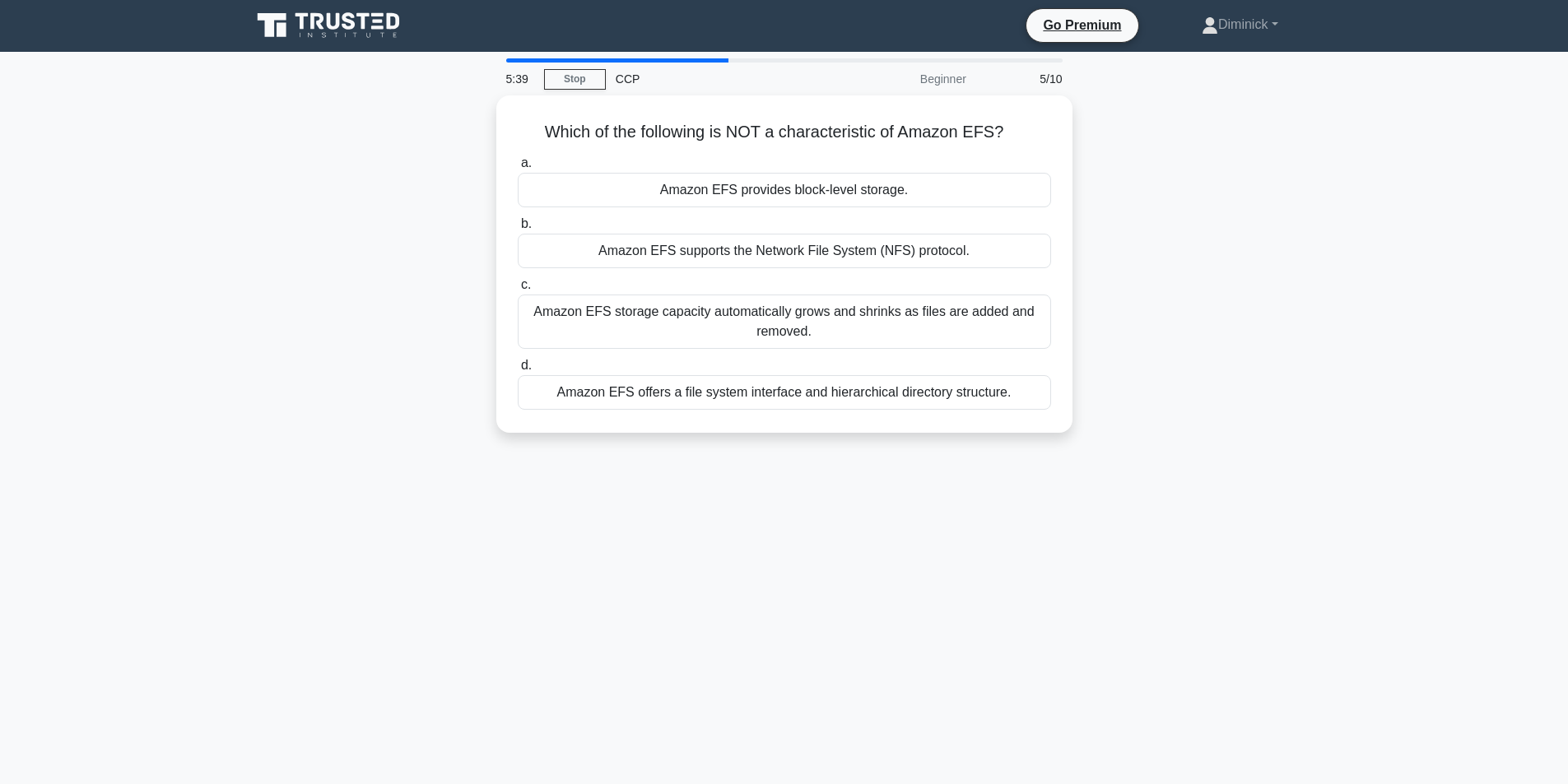
scroll to position [0, 0]
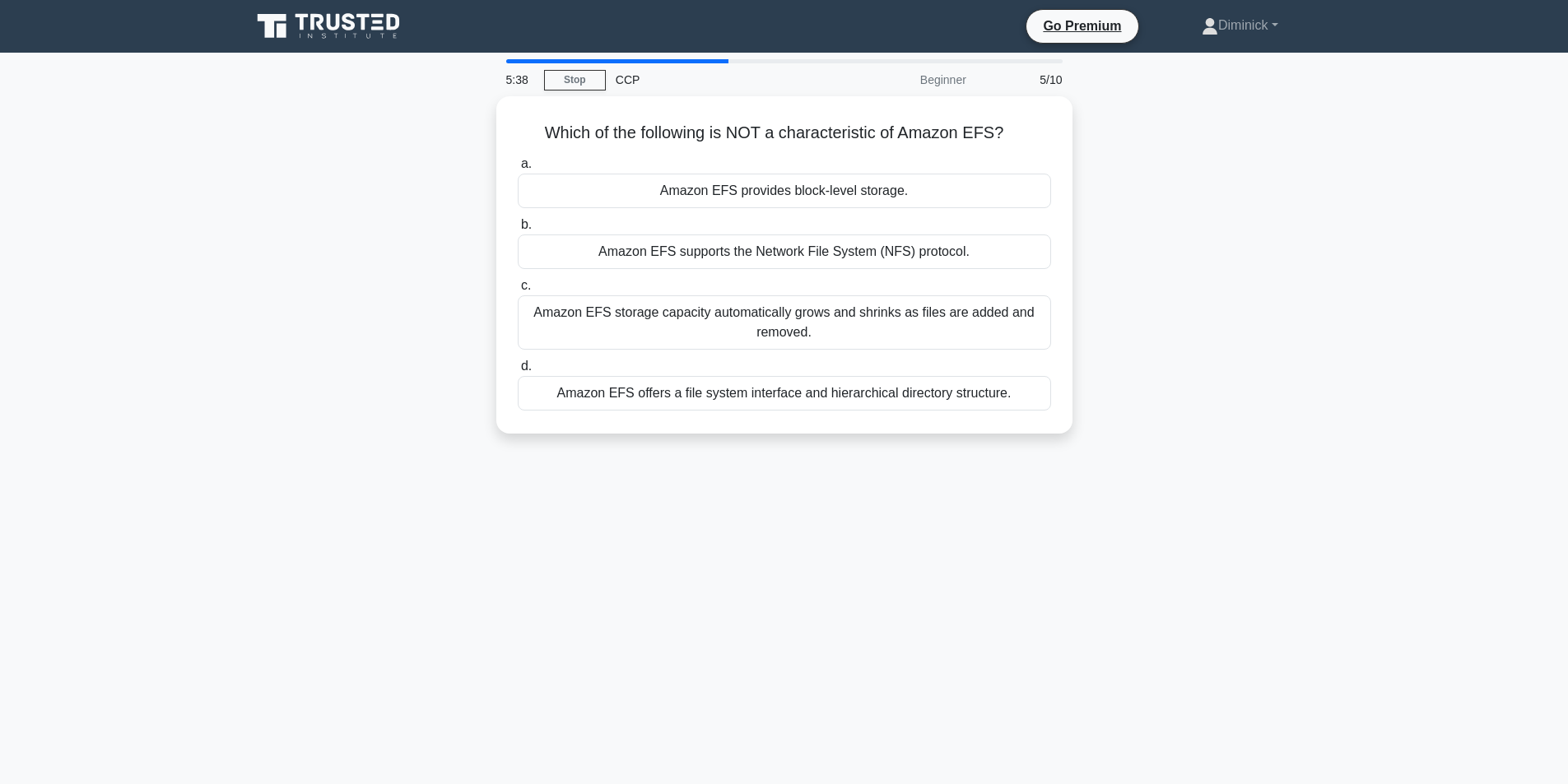
drag, startPoint x: 422, startPoint y: 284, endPoint x: 419, endPoint y: 267, distance: 17.3
drag, startPoint x: 510, startPoint y: 76, endPoint x: 530, endPoint y: 78, distance: 20.1
click at [530, 78] on div "4:36" at bounding box center [520, 80] width 47 height 33
drag, startPoint x: 505, startPoint y: 82, endPoint x: 529, endPoint y: 82, distance: 24.0
click at [529, 82] on div "4:36" at bounding box center [520, 80] width 47 height 33
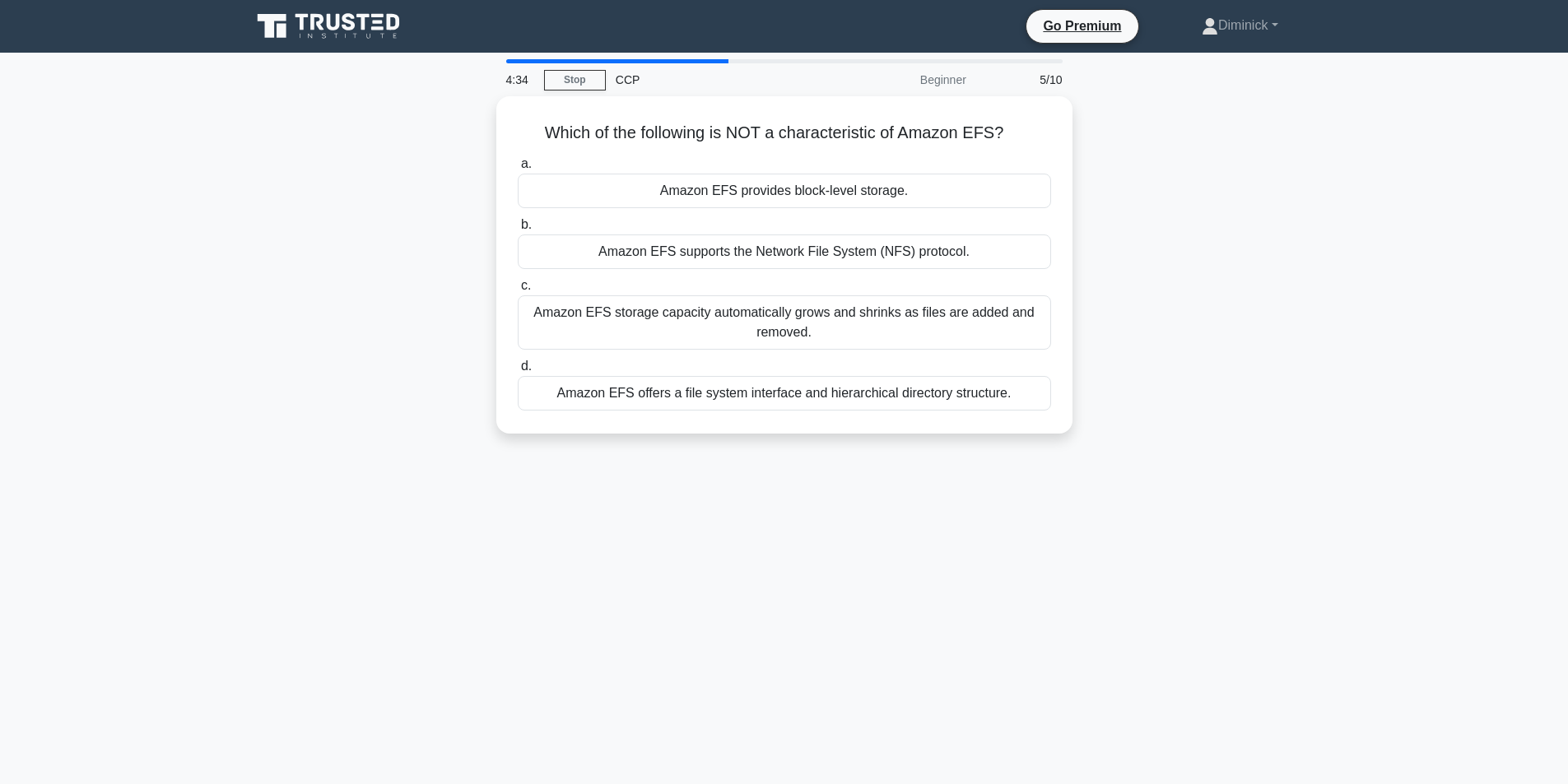
click at [637, 486] on div "4:34 Stop CCP Beginner 5/10 Which of the following is NOT a characteristic of A…" at bounding box center [784, 471] width 1087 height 823
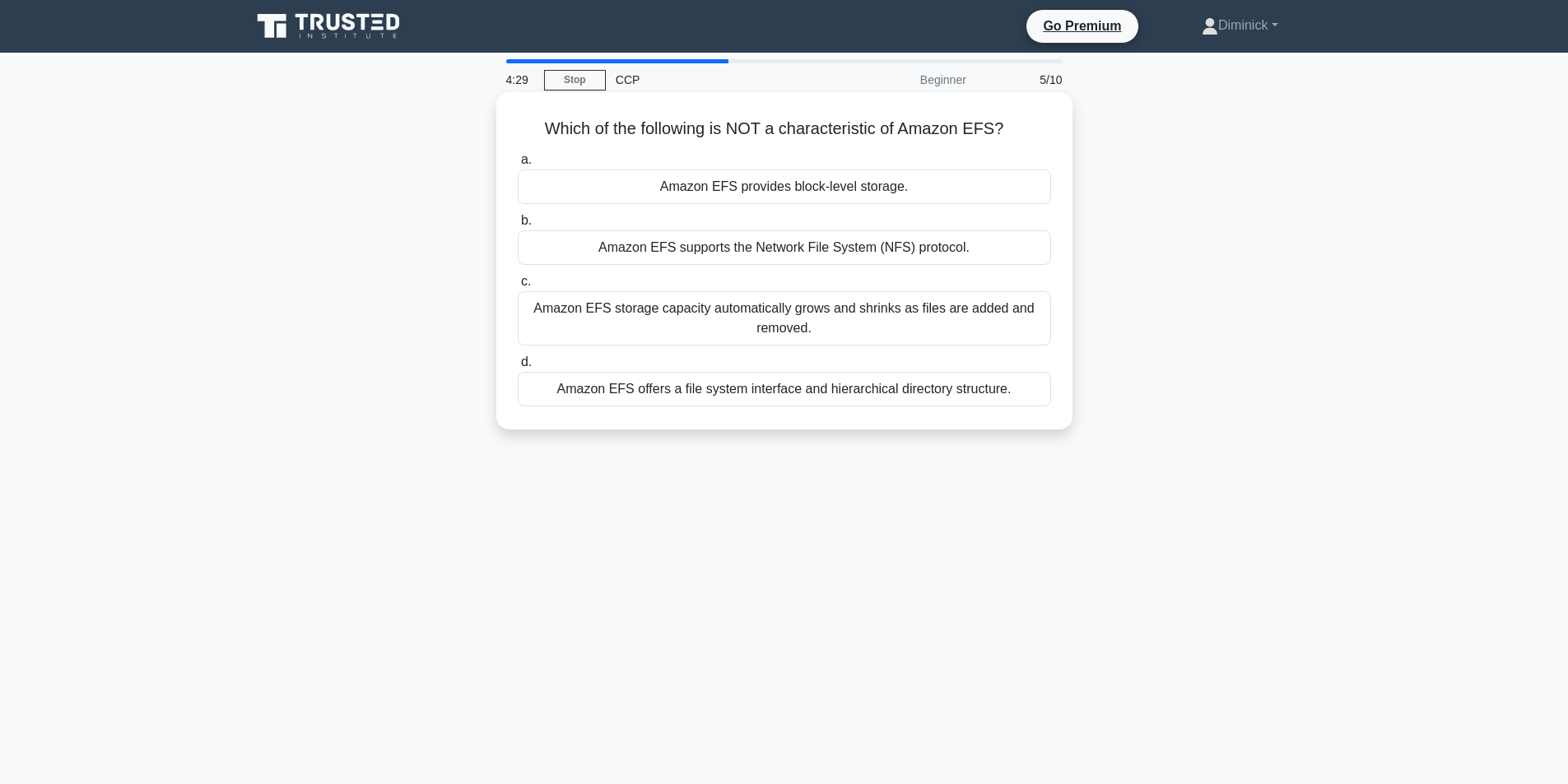
click at [826, 394] on div "Amazon EFS offers a file system interface and hierarchical directory structure." at bounding box center [784, 389] width 533 height 35
click at [518, 367] on input "d. Amazon EFS offers a file system interface and hierarchical directory structu…" at bounding box center [518, 362] width 0 height 11
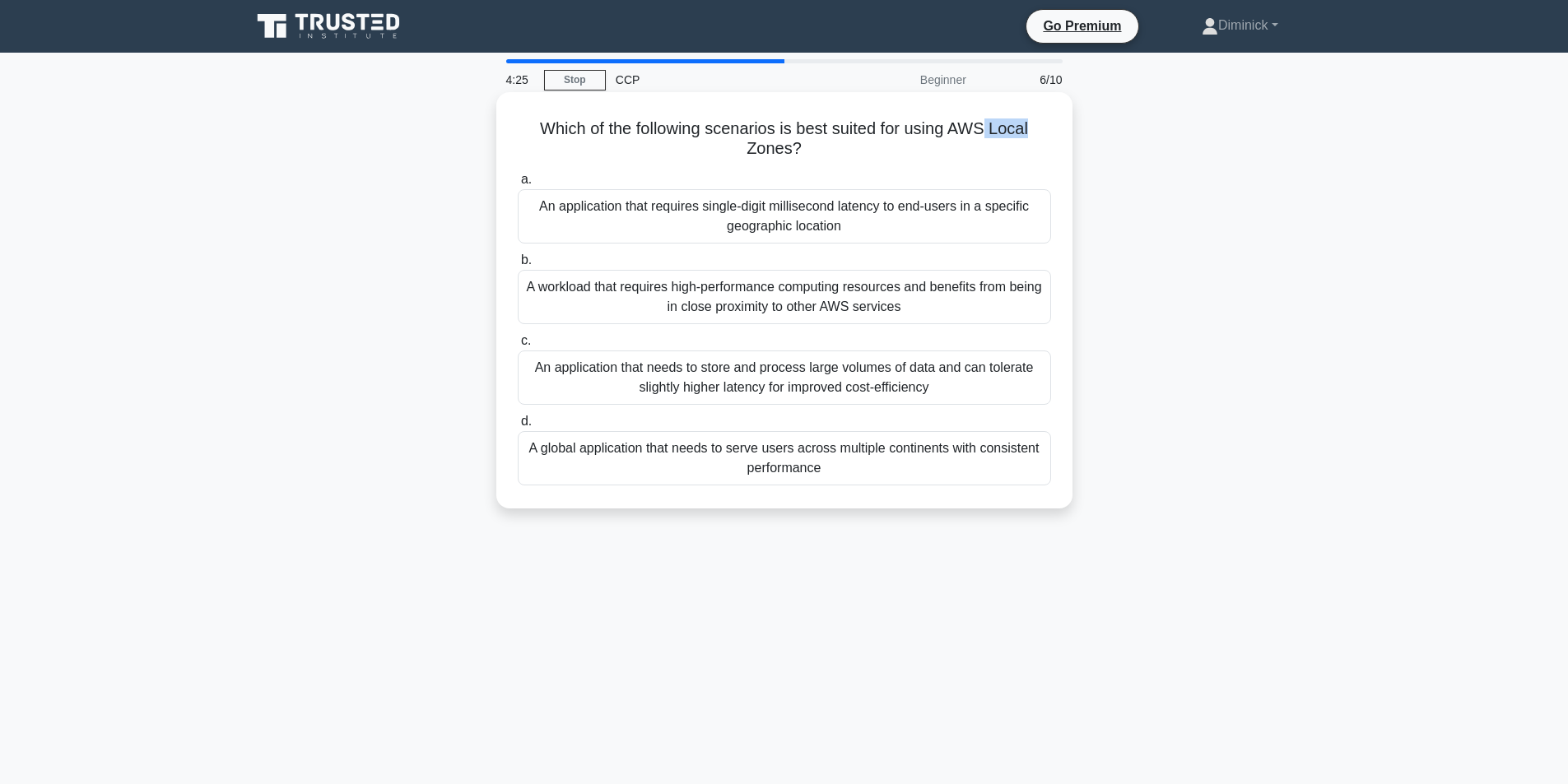
drag, startPoint x: 1006, startPoint y: 130, endPoint x: 1046, endPoint y: 134, distance: 40.2
click at [1046, 134] on h5 "Which of the following scenarios is best suited for using AWS Local Zones? .spi…" at bounding box center [784, 139] width 536 height 41
click at [1018, 138] on h5 "Which of the following scenarios is best suited for using AWS Local Zones? .spi…" at bounding box center [784, 139] width 536 height 41
click at [1007, 140] on h5 "Which of the following scenarios is best suited for using AWS Local Zones? .spi…" at bounding box center [784, 139] width 536 height 41
click at [732, 212] on div "An application that requires single-digit millisecond latency to end-users in a…" at bounding box center [784, 216] width 533 height 54
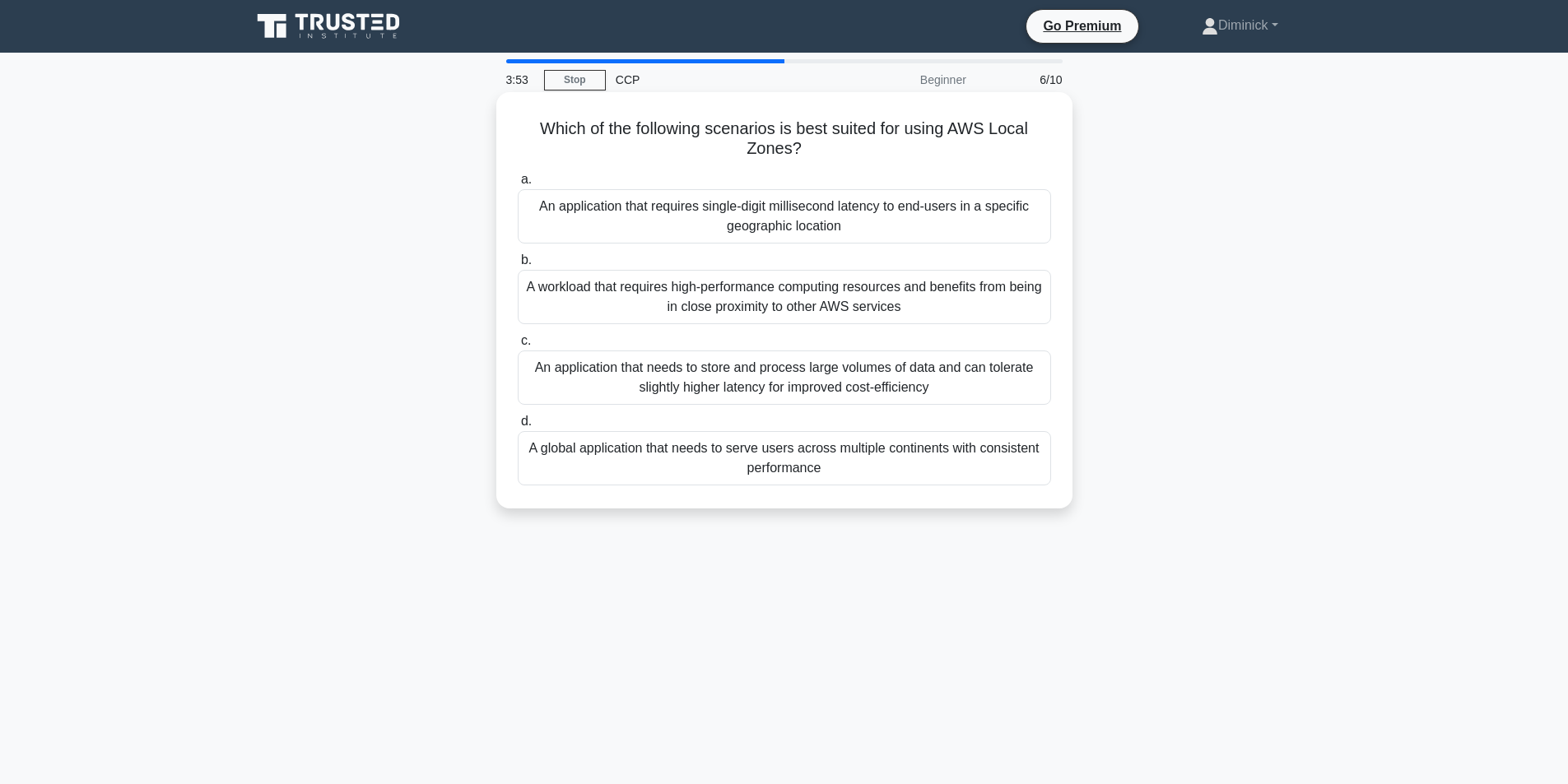
click at [518, 185] on input "a. An application that requires single-digit millisecond latency to end-users i…" at bounding box center [518, 180] width 0 height 11
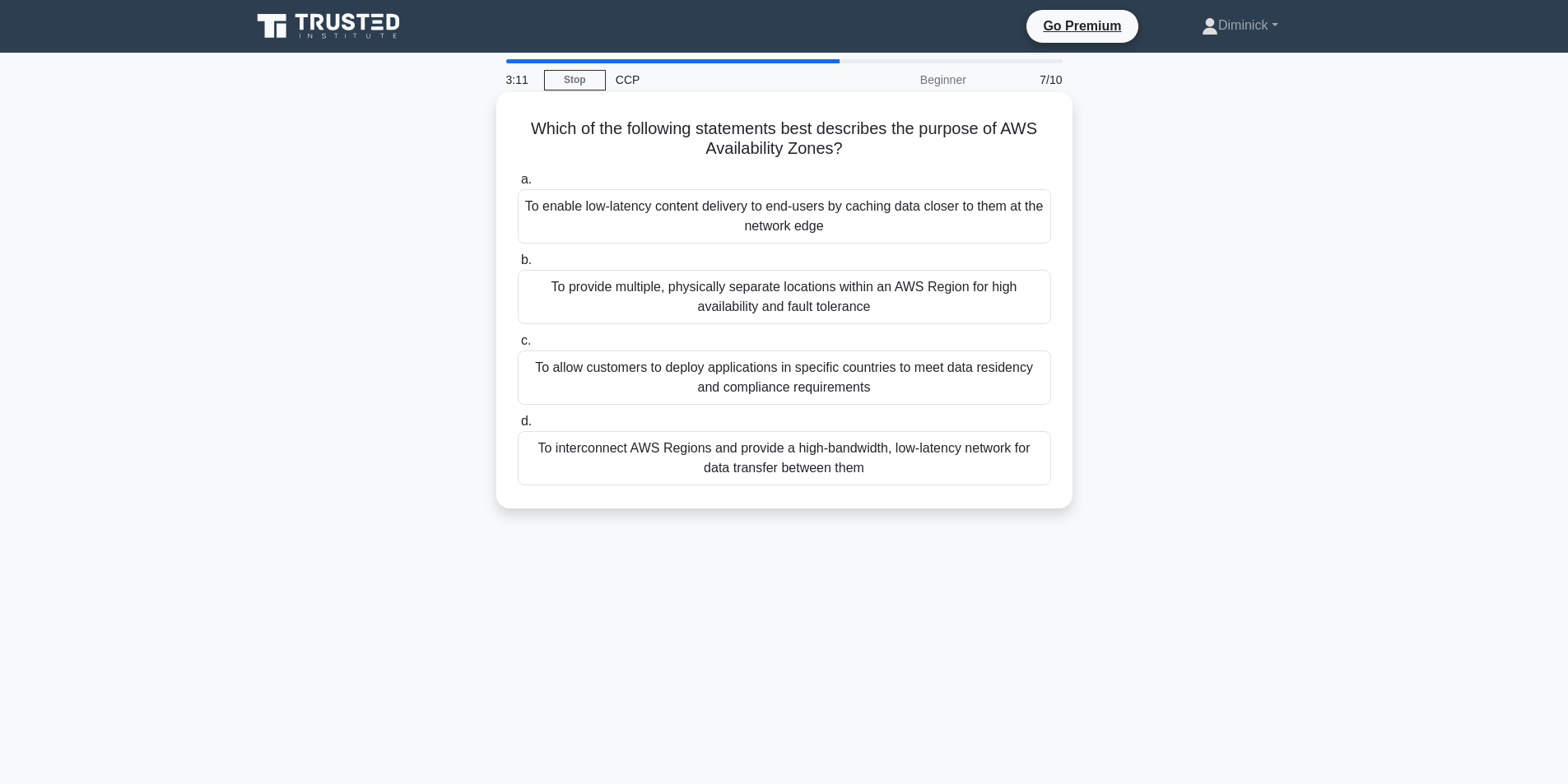
click at [752, 200] on div "To enable low-latency content delivery to end-users by caching data closer to t…" at bounding box center [784, 216] width 533 height 54
click at [518, 185] on input "a. To enable low-latency content delivery to end-users by caching data closer t…" at bounding box center [518, 180] width 0 height 11
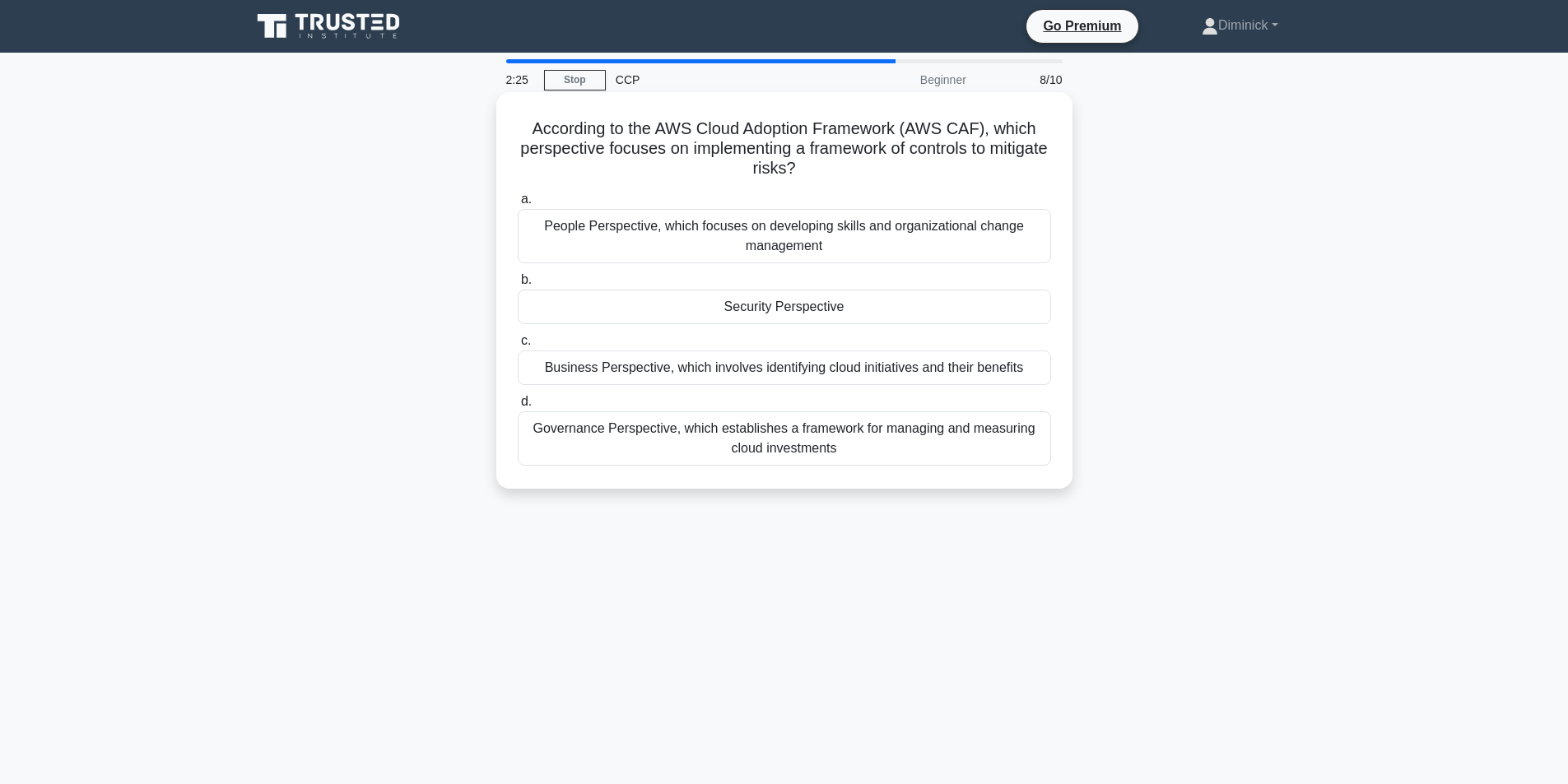
click at [807, 305] on div "Security Perspective" at bounding box center [784, 307] width 533 height 35
click at [518, 285] on input "b. Security Perspective" at bounding box center [518, 280] width 0 height 11
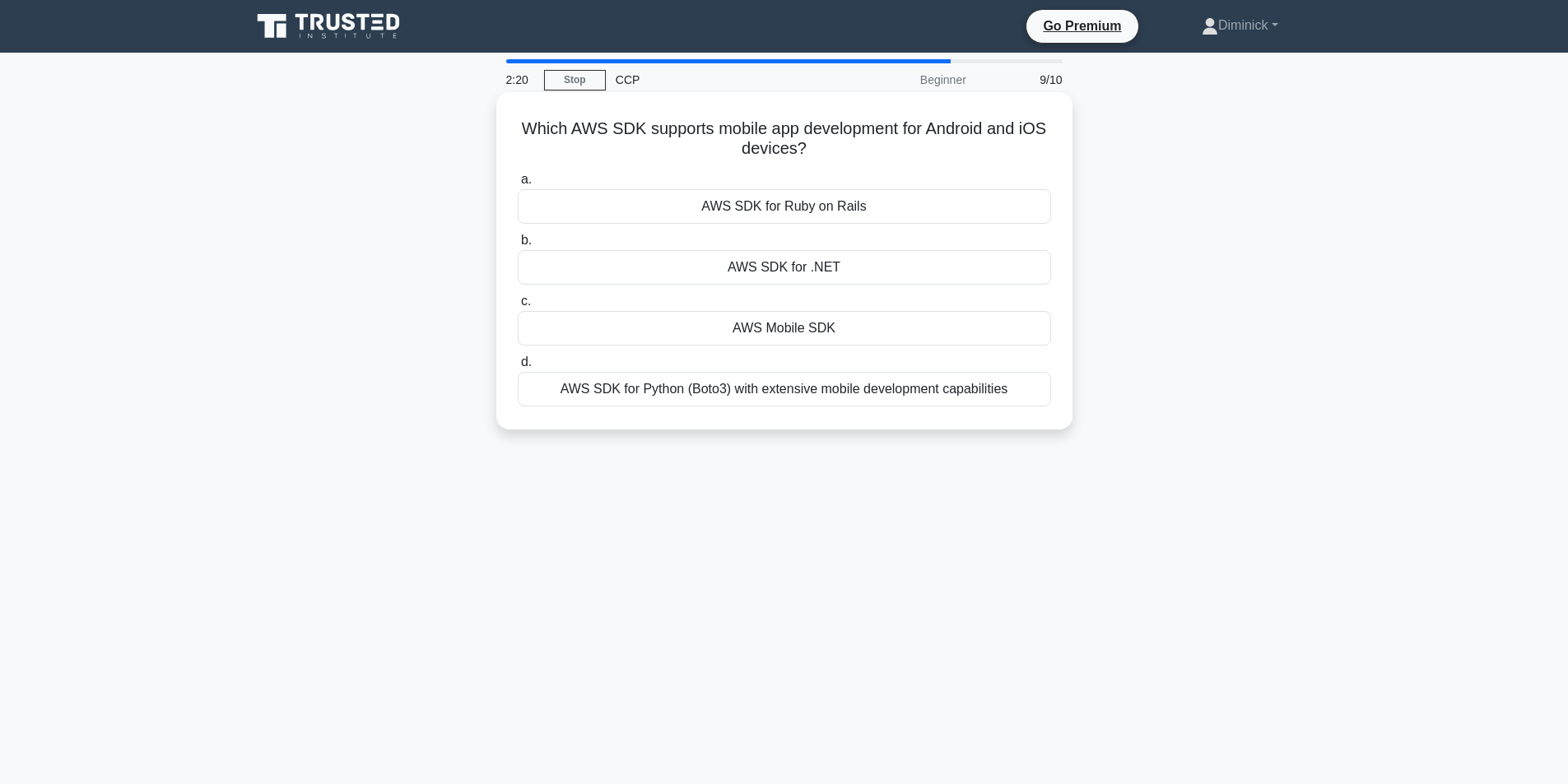
click at [795, 332] on div "AWS Mobile SDK" at bounding box center [784, 328] width 533 height 35
click at [798, 332] on div "AWS Mobile SDK" at bounding box center [784, 328] width 533 height 35
click at [518, 307] on input "c. AWS Mobile SDK" at bounding box center [518, 301] width 0 height 11
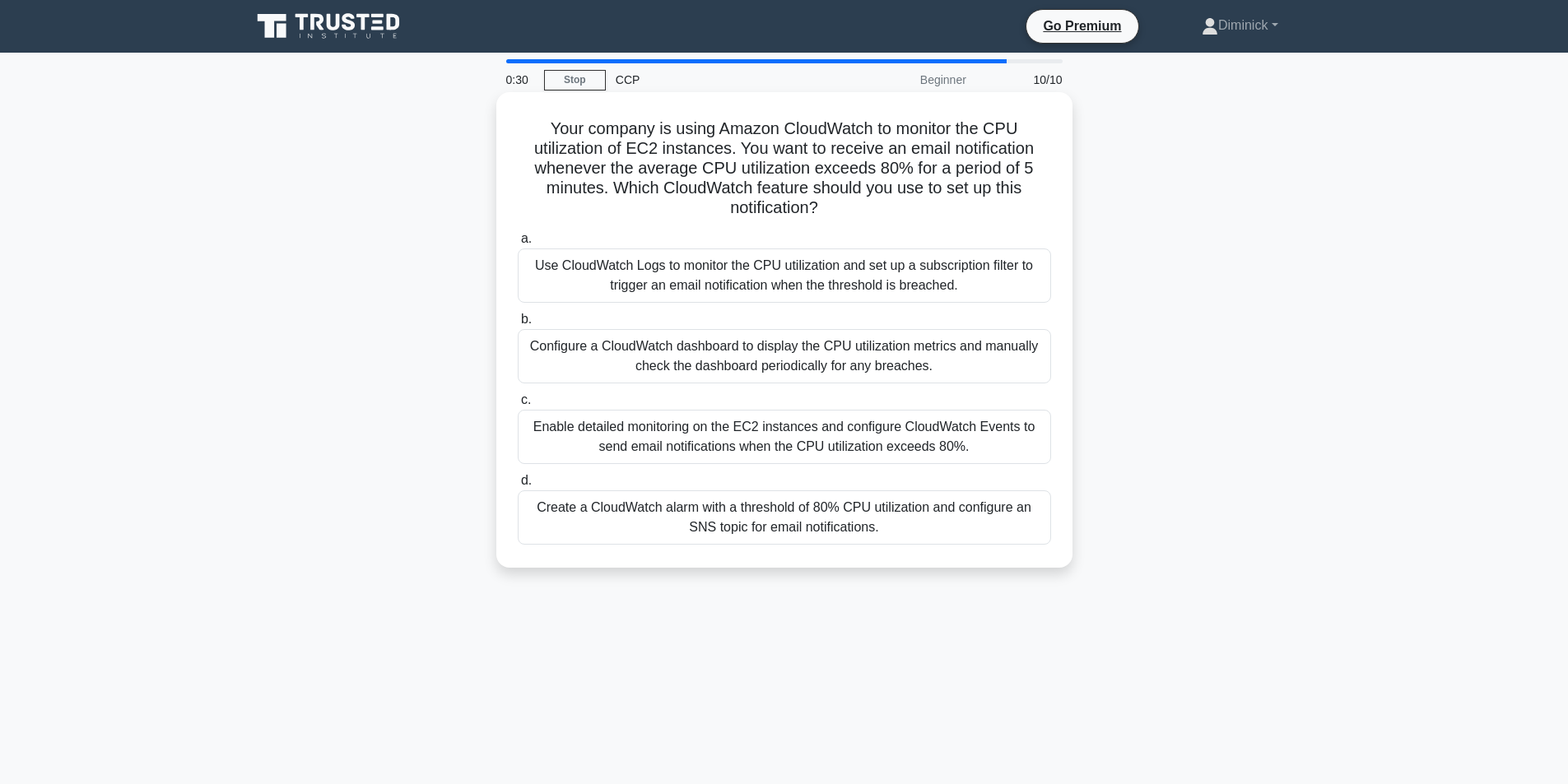
click at [722, 351] on div "Configure a CloudWatch dashboard to display the CPU utilization metrics and man…" at bounding box center [784, 356] width 533 height 54
click at [518, 325] on input "b. Configure a CloudWatch dashboard to display the CPU utilization metrics and …" at bounding box center [518, 319] width 0 height 11
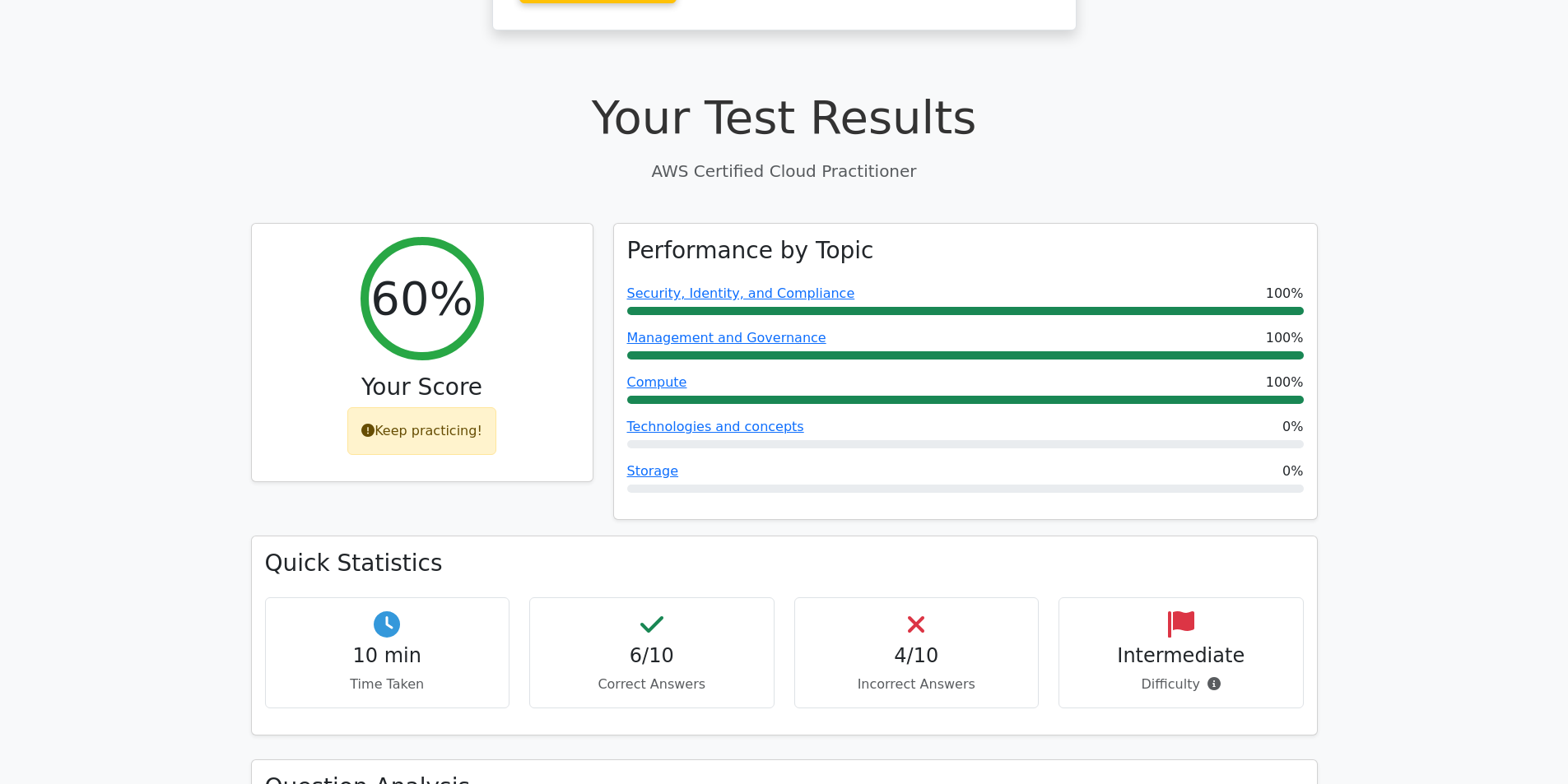
drag, startPoint x: 406, startPoint y: 461, endPoint x: 390, endPoint y: 432, distance: 33.1
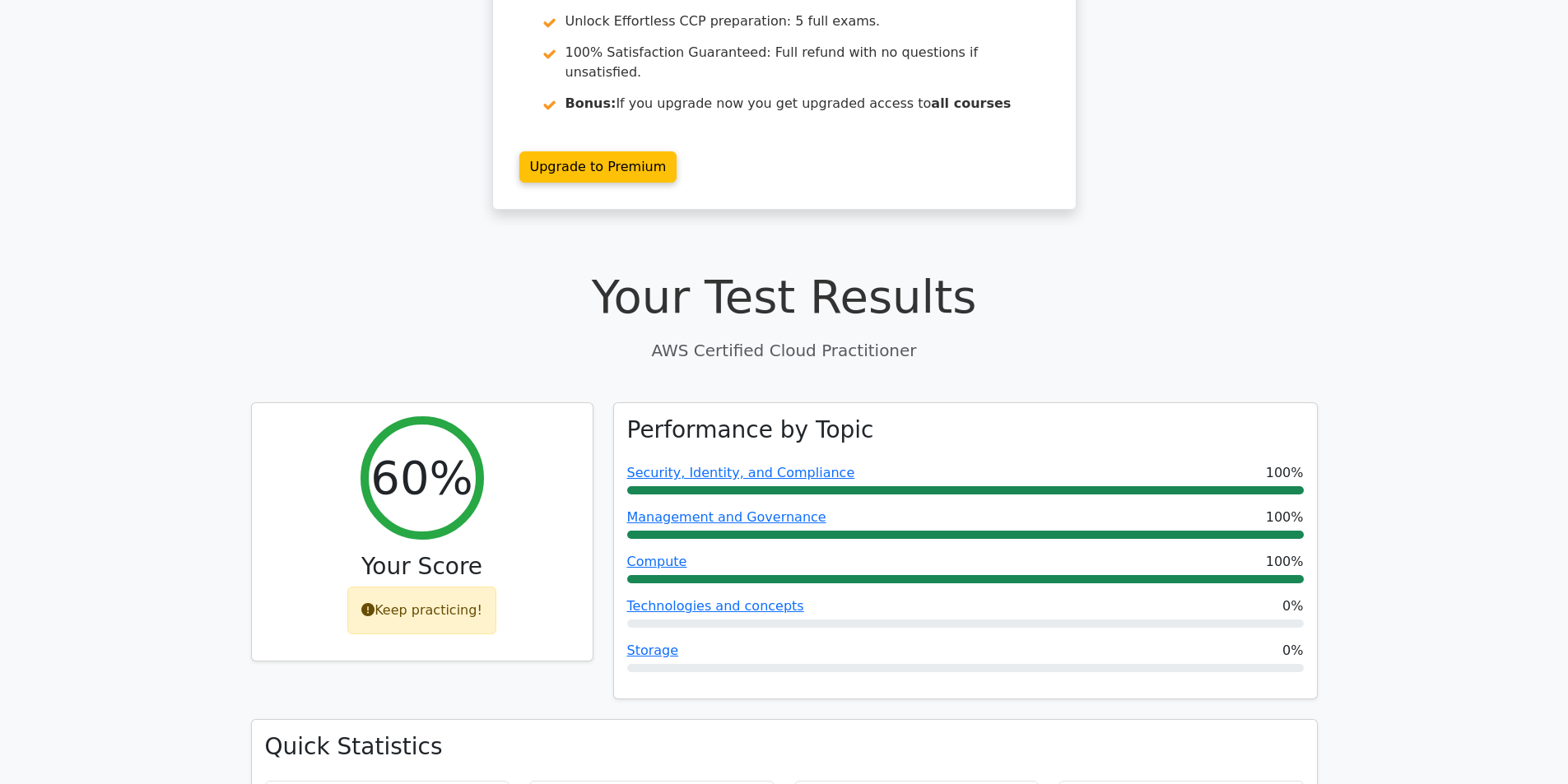
drag, startPoint x: 269, startPoint y: 367, endPoint x: 132, endPoint y: 358, distance: 137.3
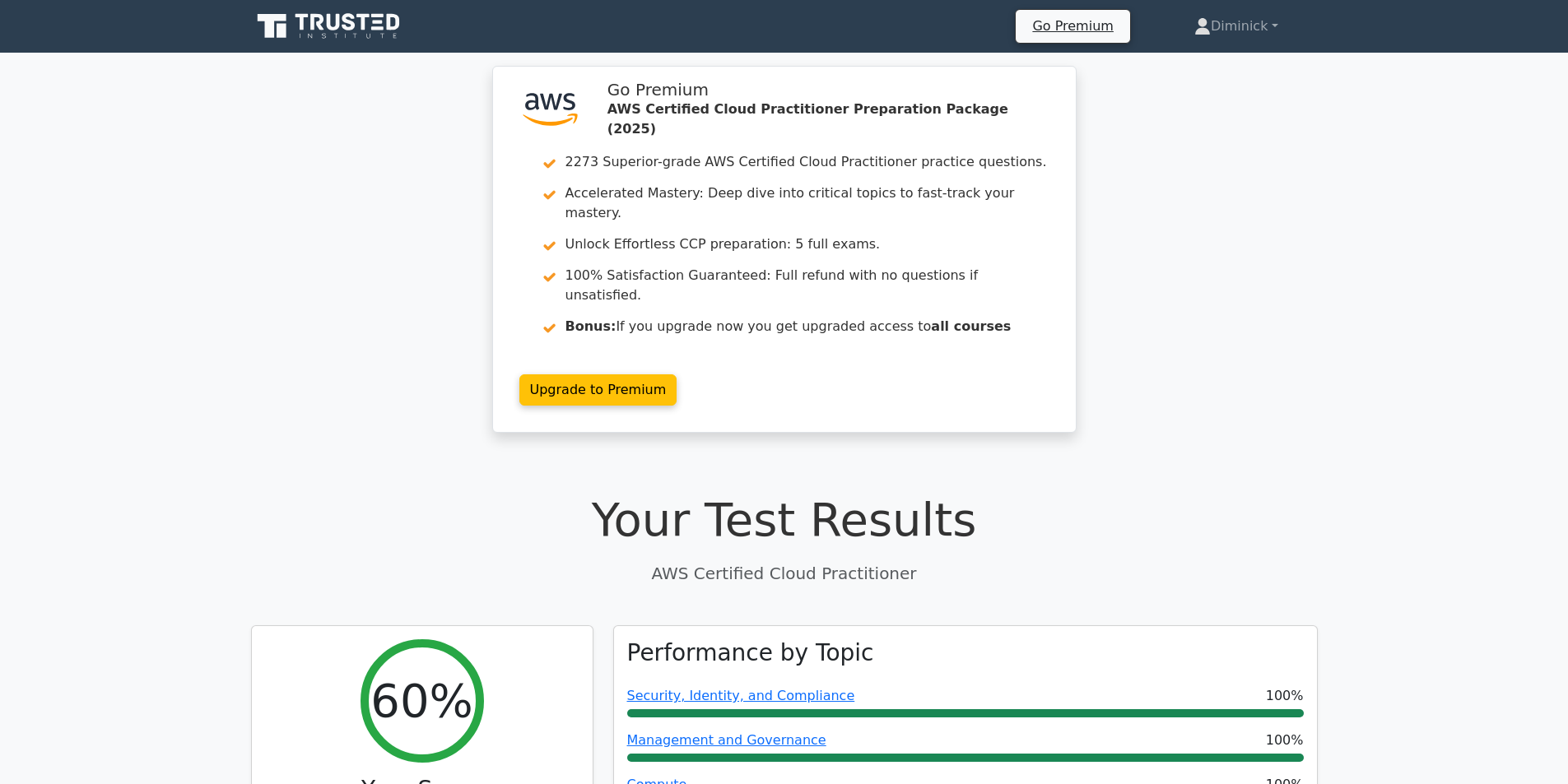
drag, startPoint x: 164, startPoint y: 386, endPoint x: 141, endPoint y: 200, distance: 187.4
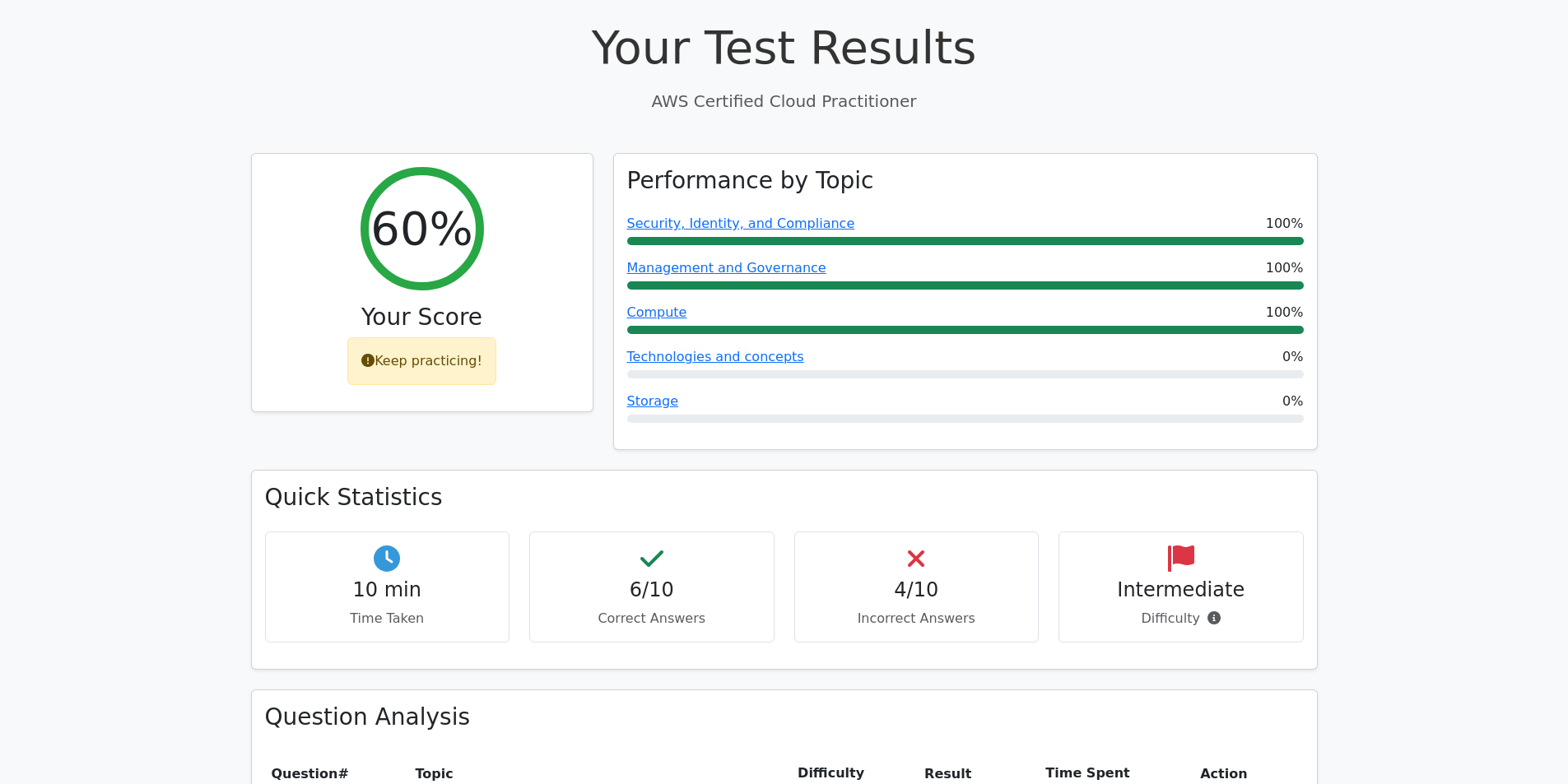
drag, startPoint x: 159, startPoint y: 251, endPoint x: 243, endPoint y: 422, distance: 190.5
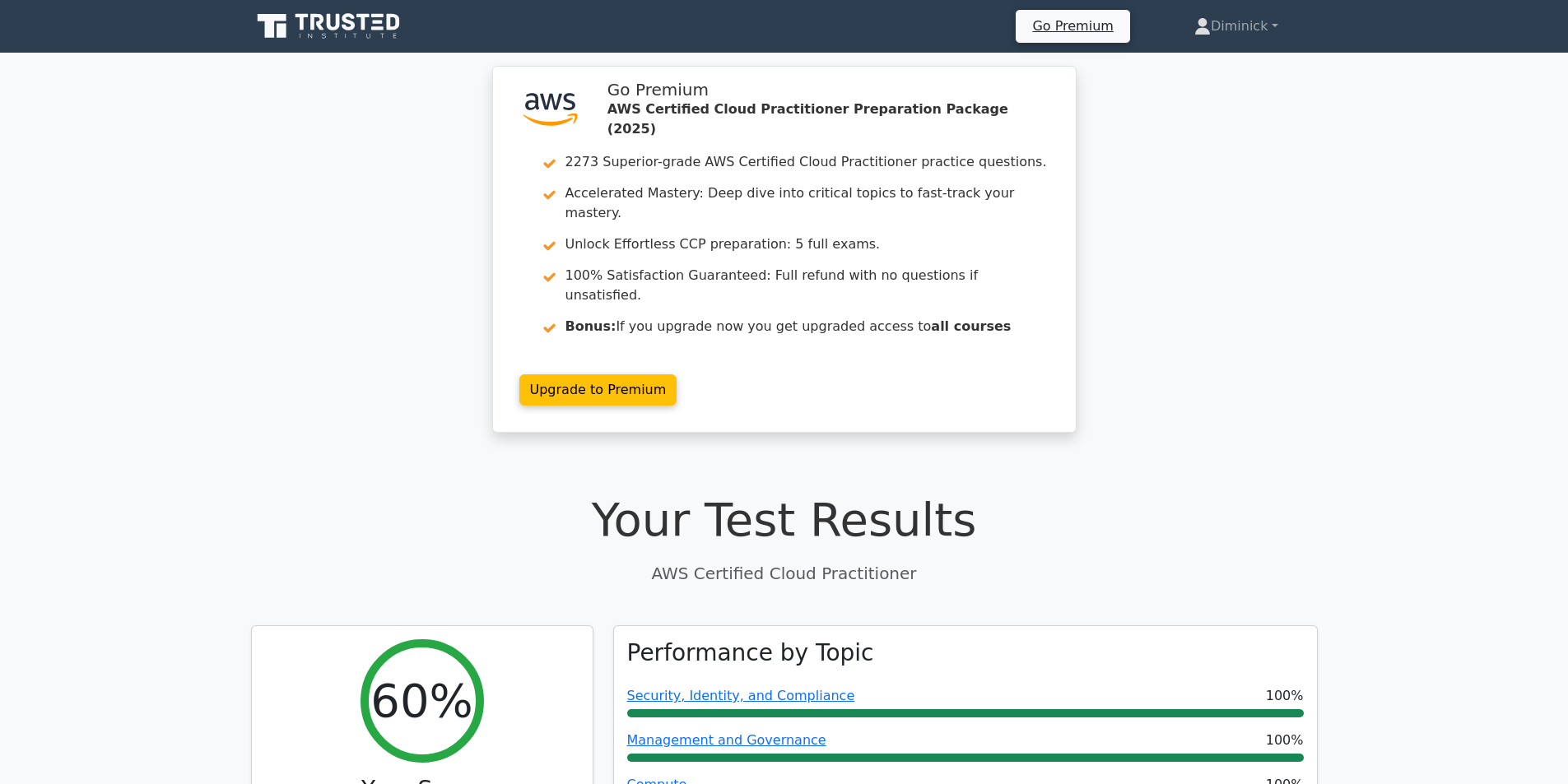
drag, startPoint x: 208, startPoint y: 481, endPoint x: 184, endPoint y: 136, distance: 345.8
drag, startPoint x: 390, startPoint y: 637, endPoint x: 221, endPoint y: 274, distance: 400.4
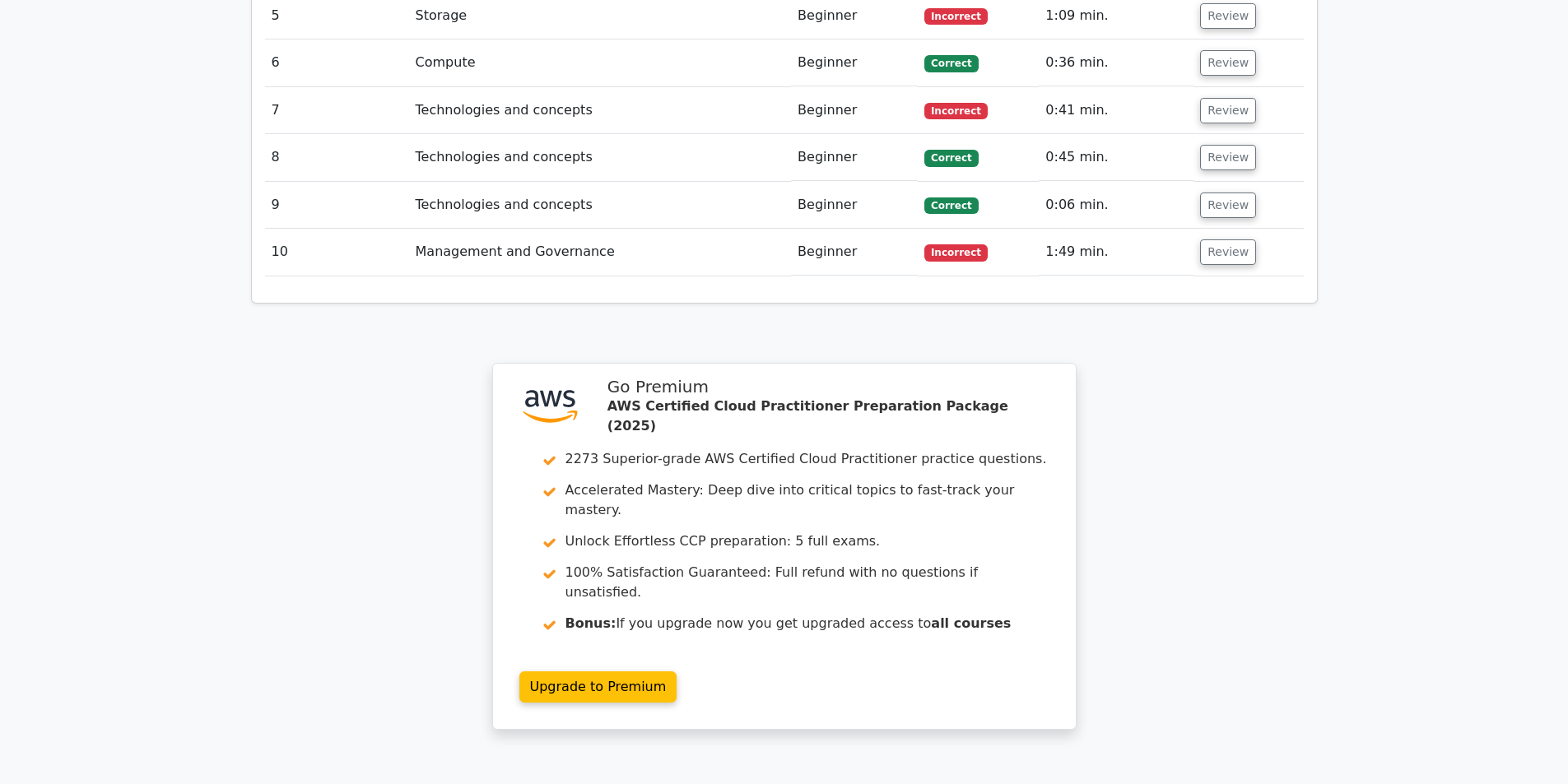
scroll to position [2256, 0]
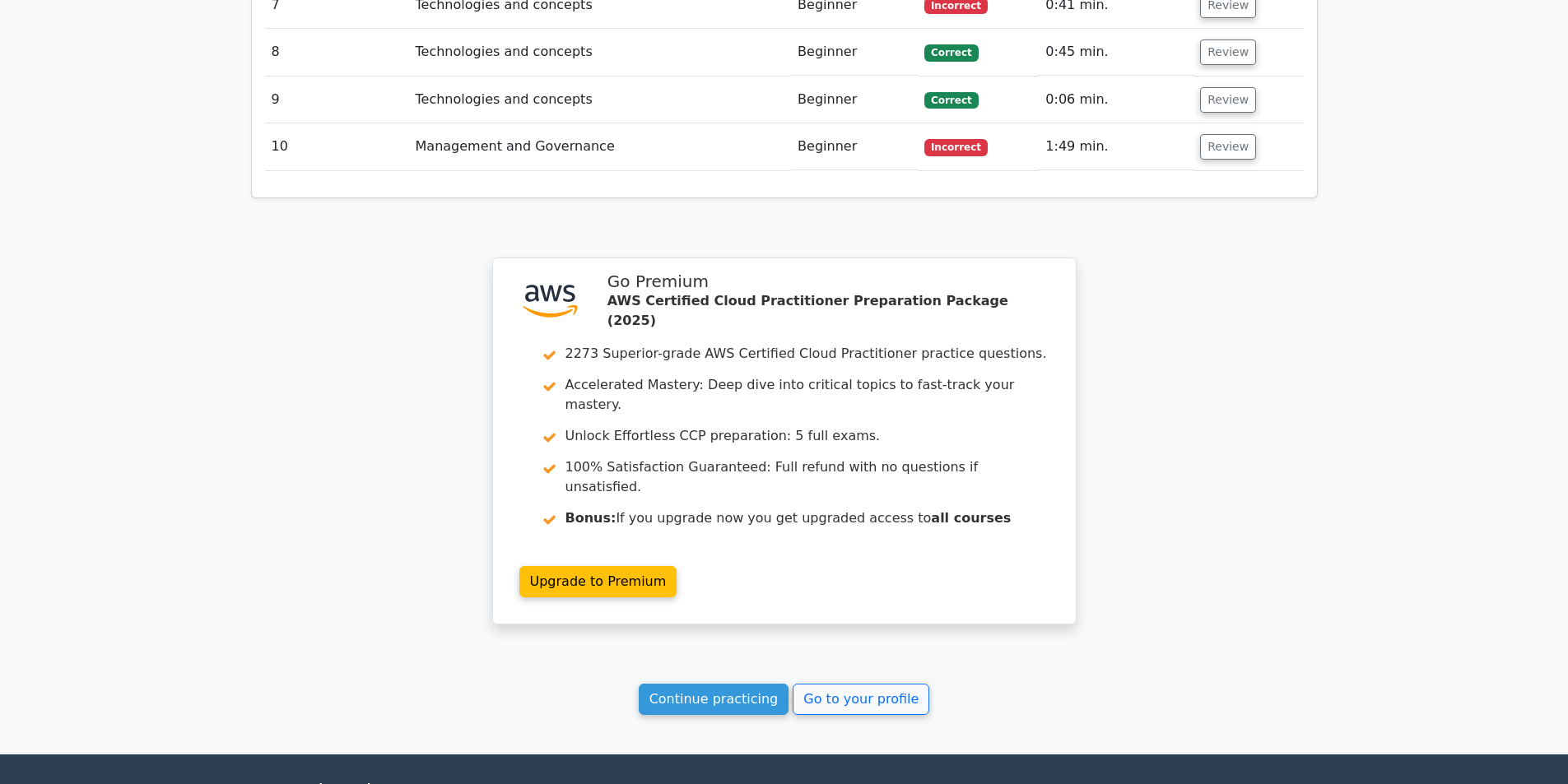
drag, startPoint x: 434, startPoint y: 422, endPoint x: 160, endPoint y: 293, distance: 302.8
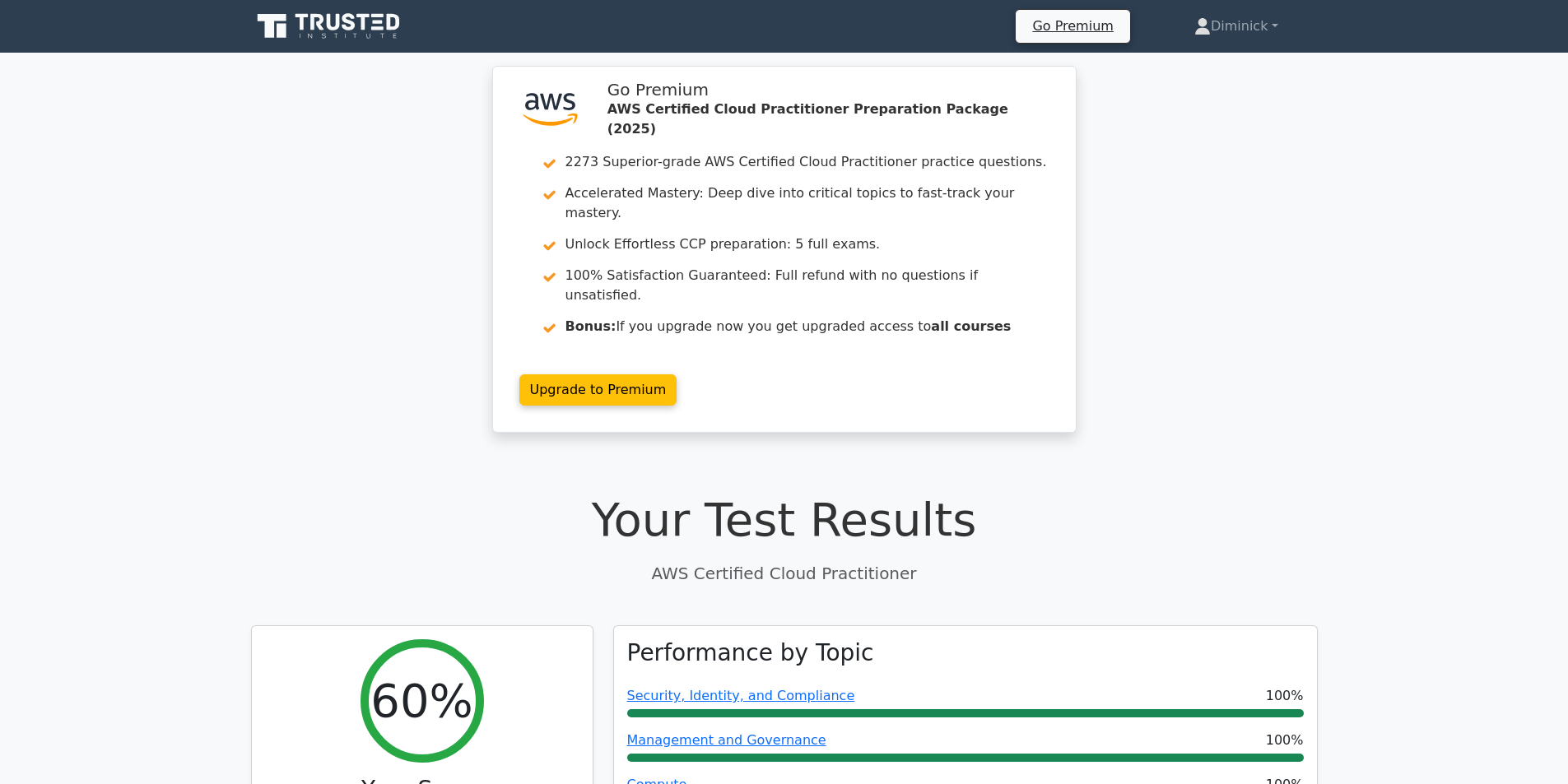
drag, startPoint x: 251, startPoint y: 385, endPoint x: 25, endPoint y: 86, distance: 374.8
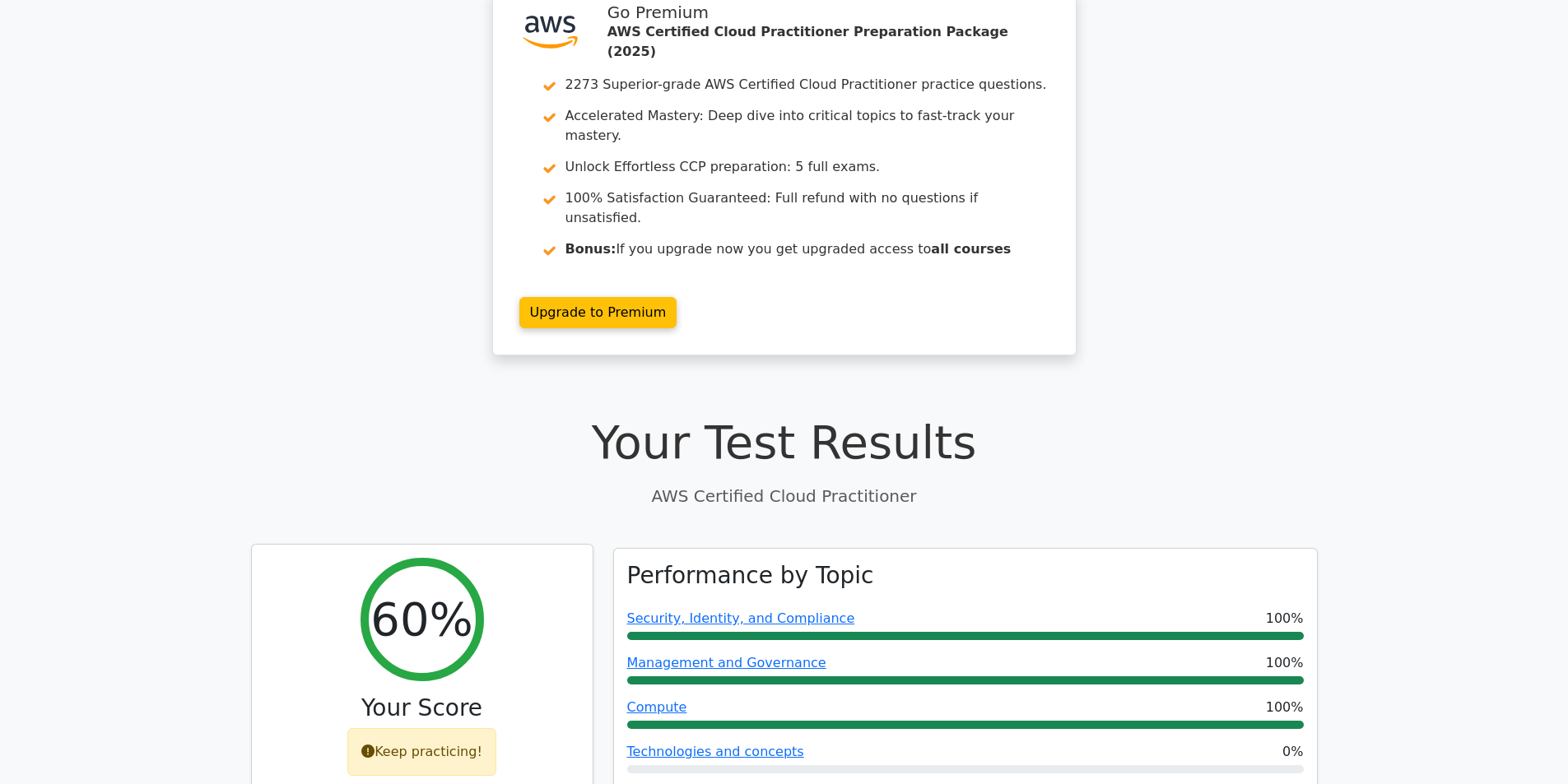
drag, startPoint x: 507, startPoint y: 438, endPoint x: 466, endPoint y: 378, distance: 72.7
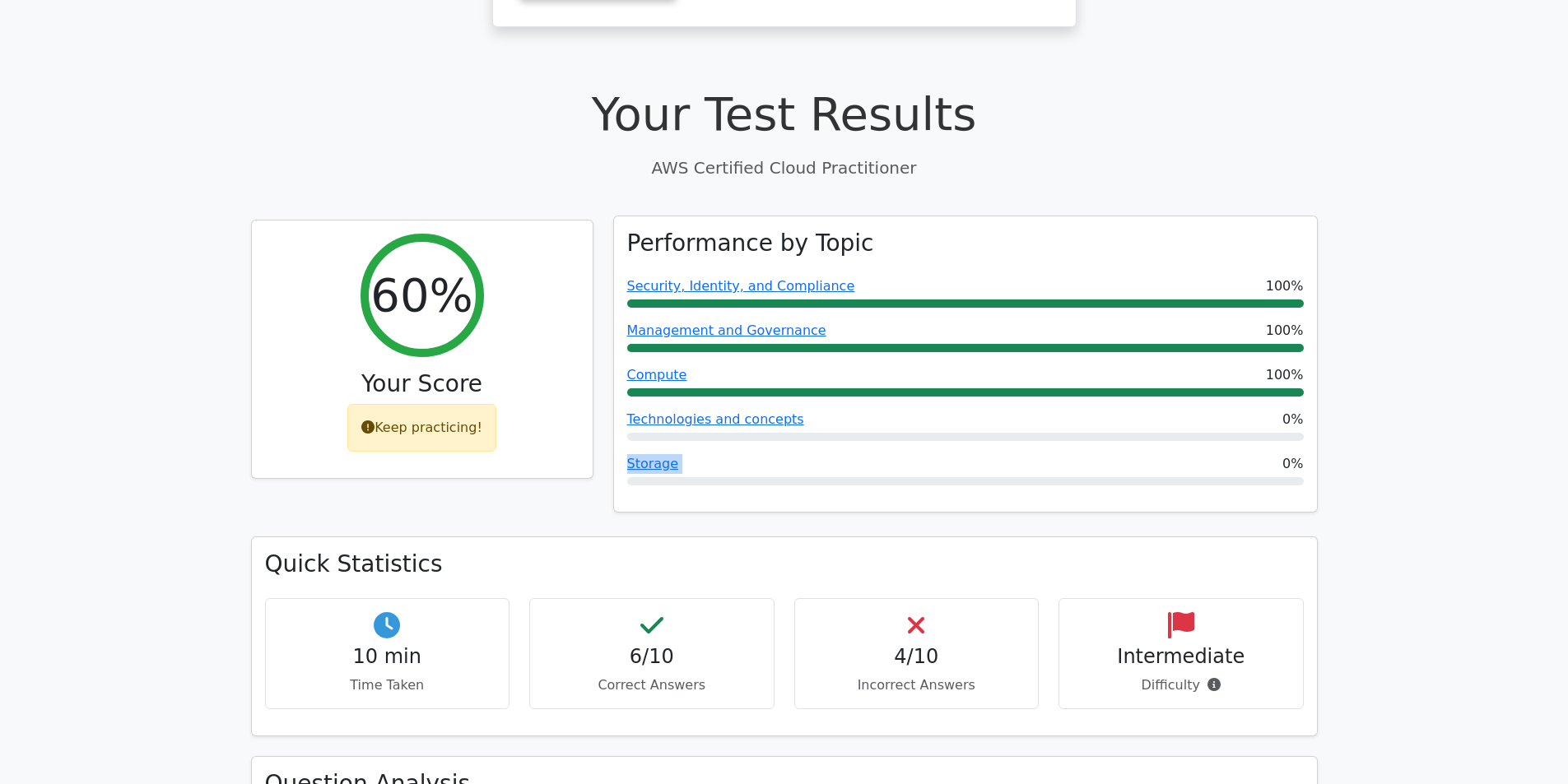
drag, startPoint x: 869, startPoint y: 387, endPoint x: 1273, endPoint y: 402, distance: 404.3
click at [1227, 422] on div "Performance by Topic Security, Identity, and Compliance 100% Management and Gov…" at bounding box center [964, 364] width 703 height 296
click at [1281, 396] on div "Performance by Topic Security, Identity, and Compliance 100% Management and Gov…" at bounding box center [964, 364] width 703 height 296
drag, startPoint x: 1117, startPoint y: 207, endPoint x: 1094, endPoint y: 221, distance: 26.9
click at [1117, 216] on div "Performance by Topic Security, Identity, and Compliance 100% Management and Gov…" at bounding box center [964, 364] width 703 height 296
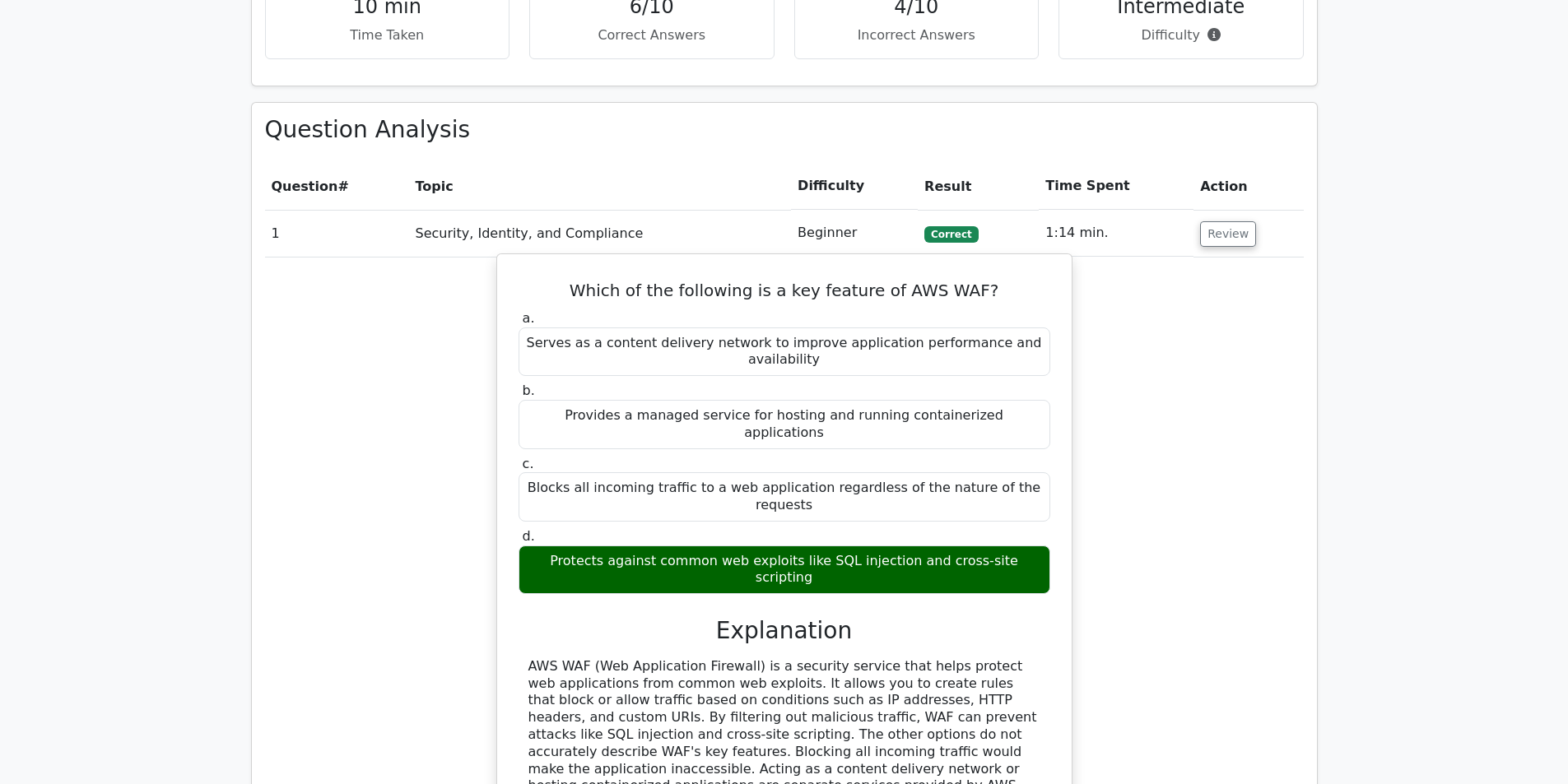
drag, startPoint x: 449, startPoint y: 115, endPoint x: 762, endPoint y: 281, distance: 354.3
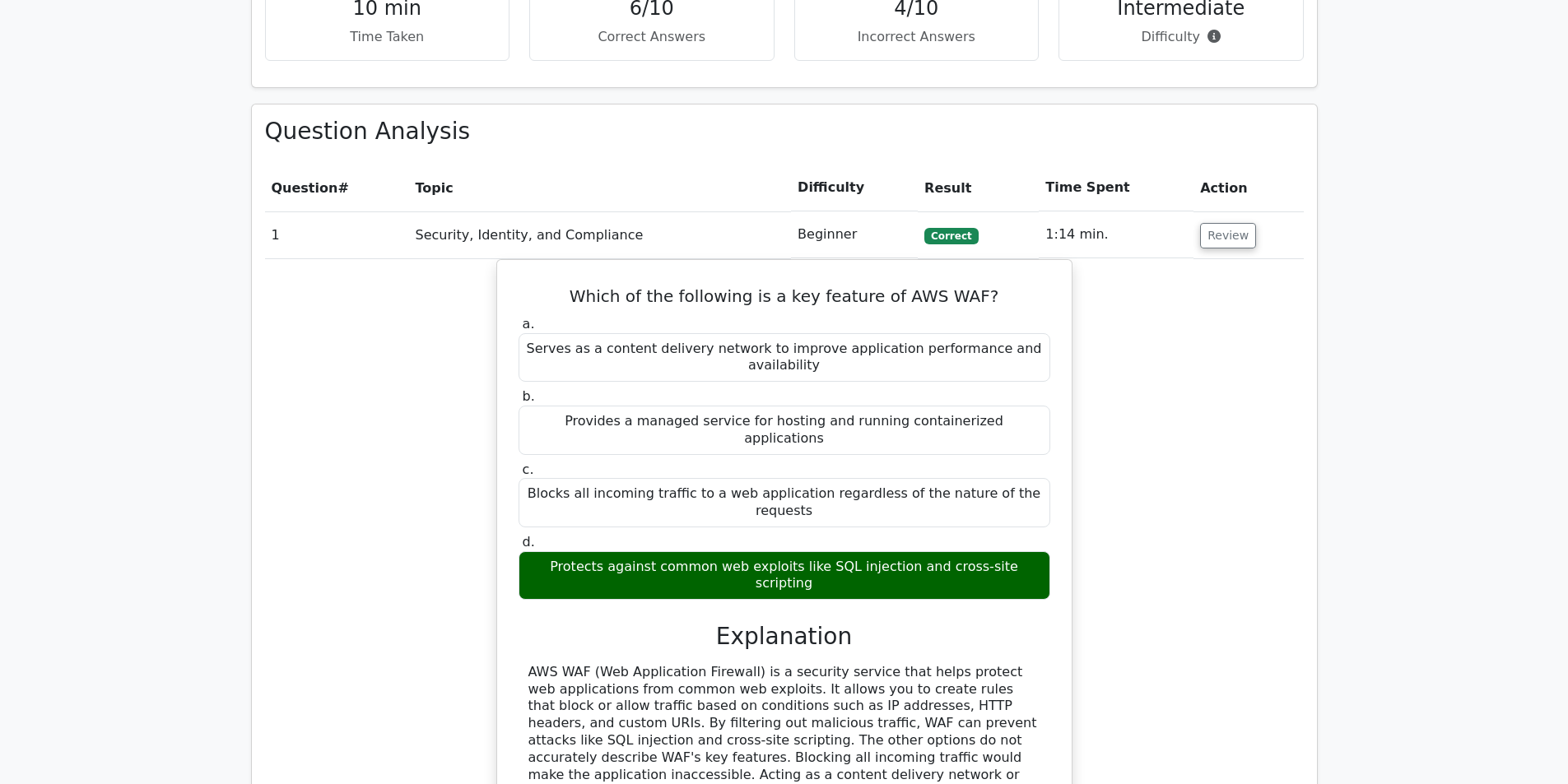
scroll to position [823, 0]
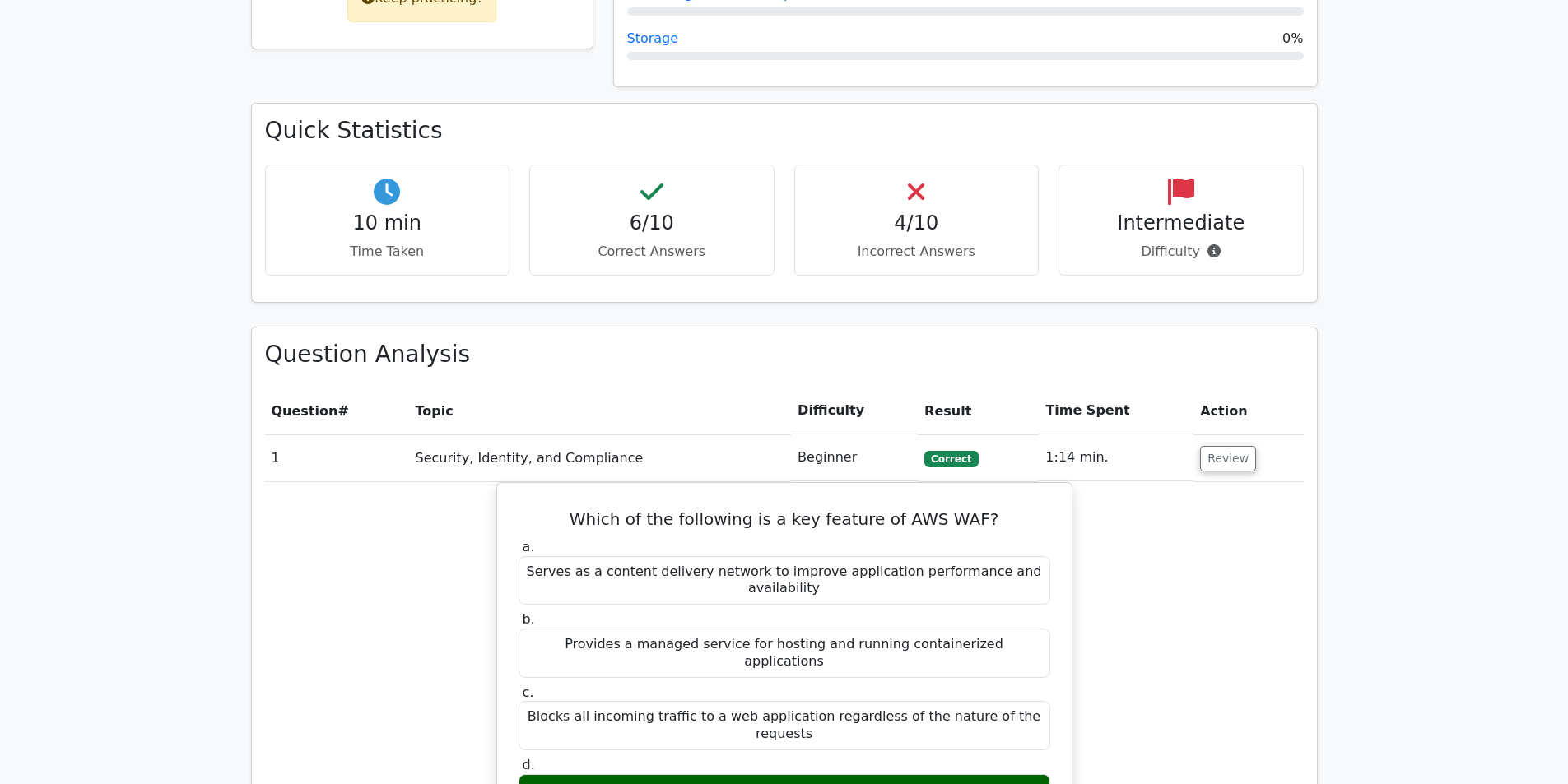
drag, startPoint x: 702, startPoint y: 131, endPoint x: 717, endPoint y: 141, distance: 18.0
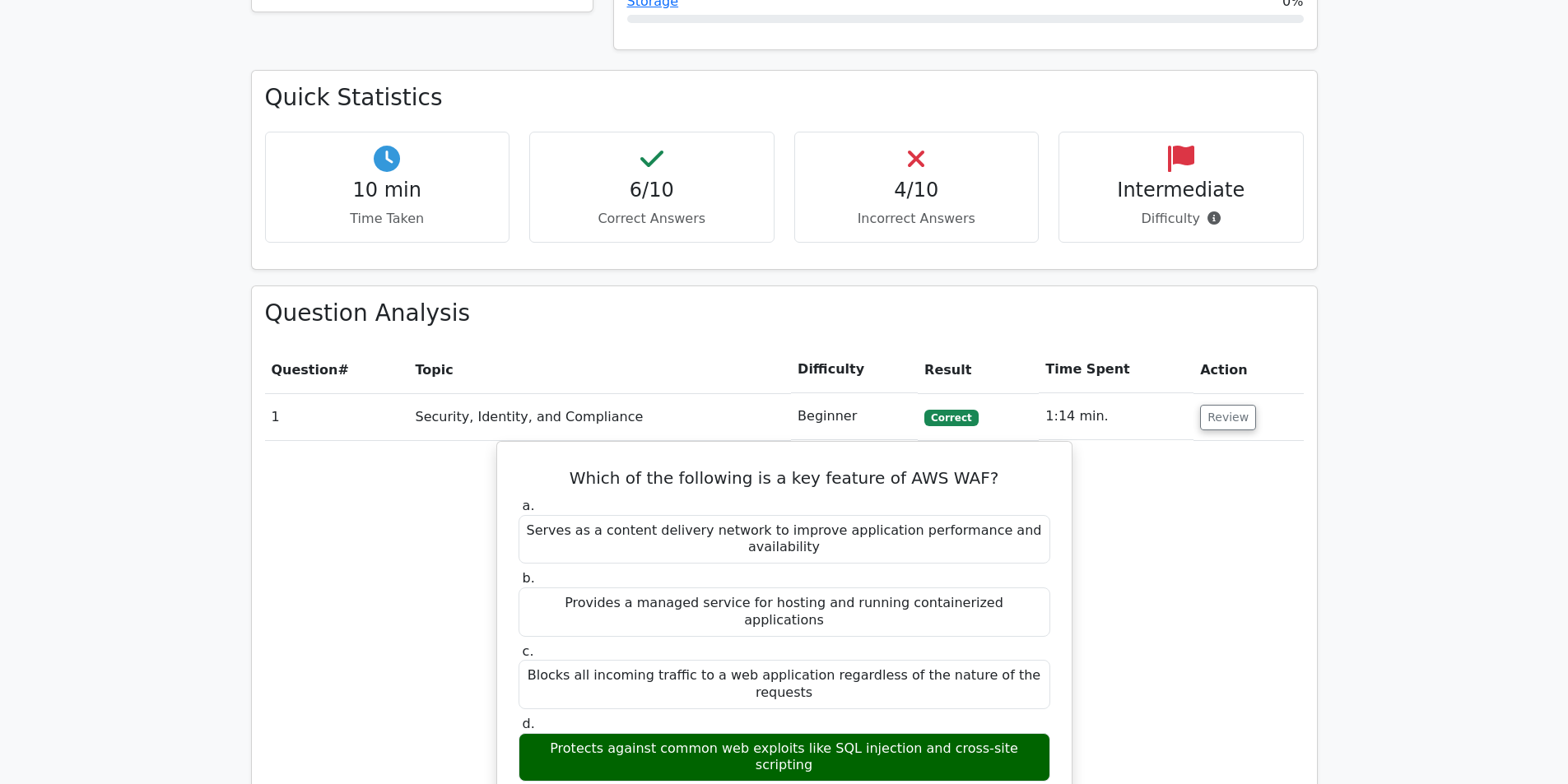
drag, startPoint x: 377, startPoint y: 274, endPoint x: 576, endPoint y: 267, distance: 199.1
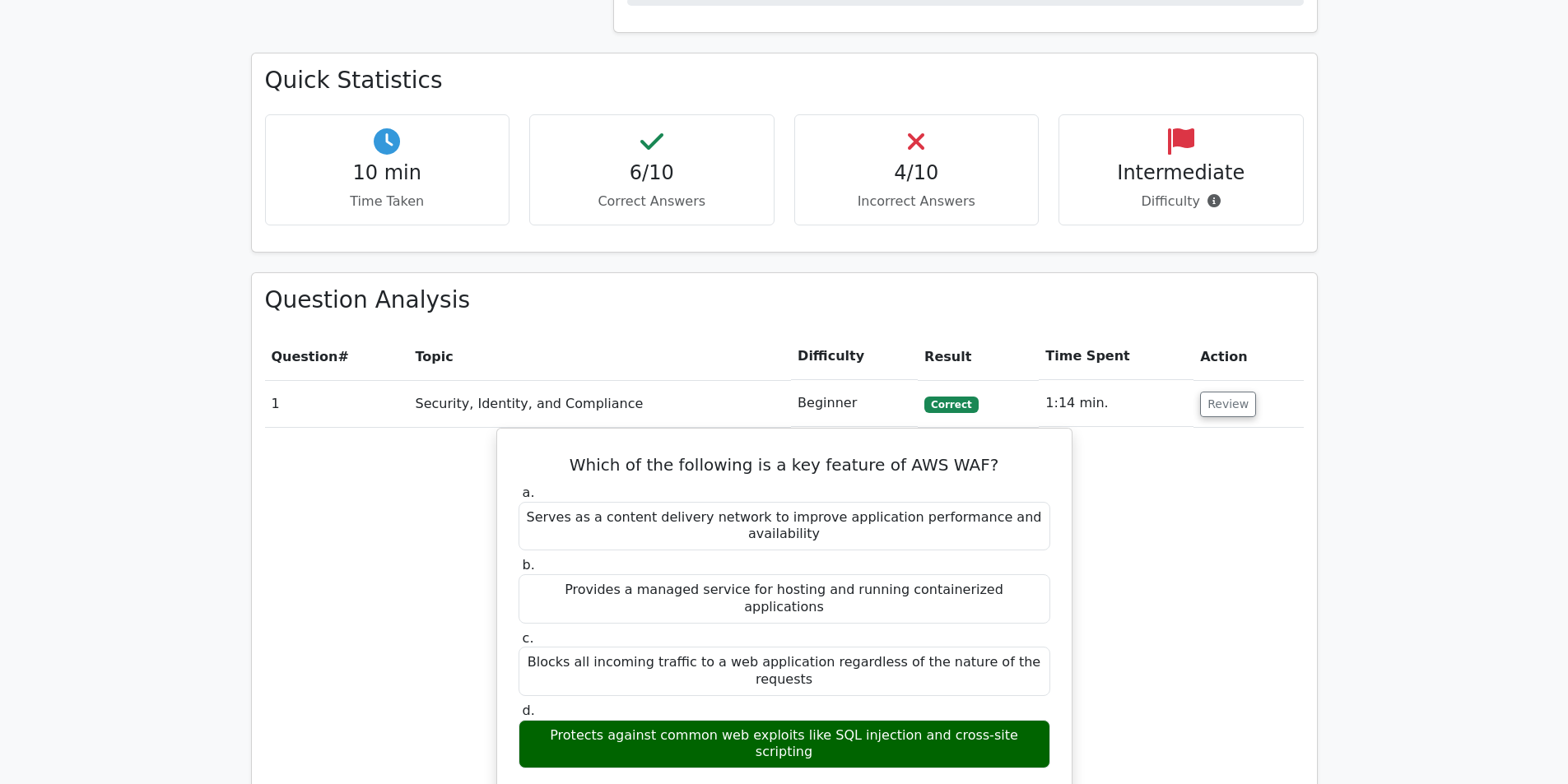
drag, startPoint x: 643, startPoint y: 287, endPoint x: 1383, endPoint y: 395, distance: 747.8
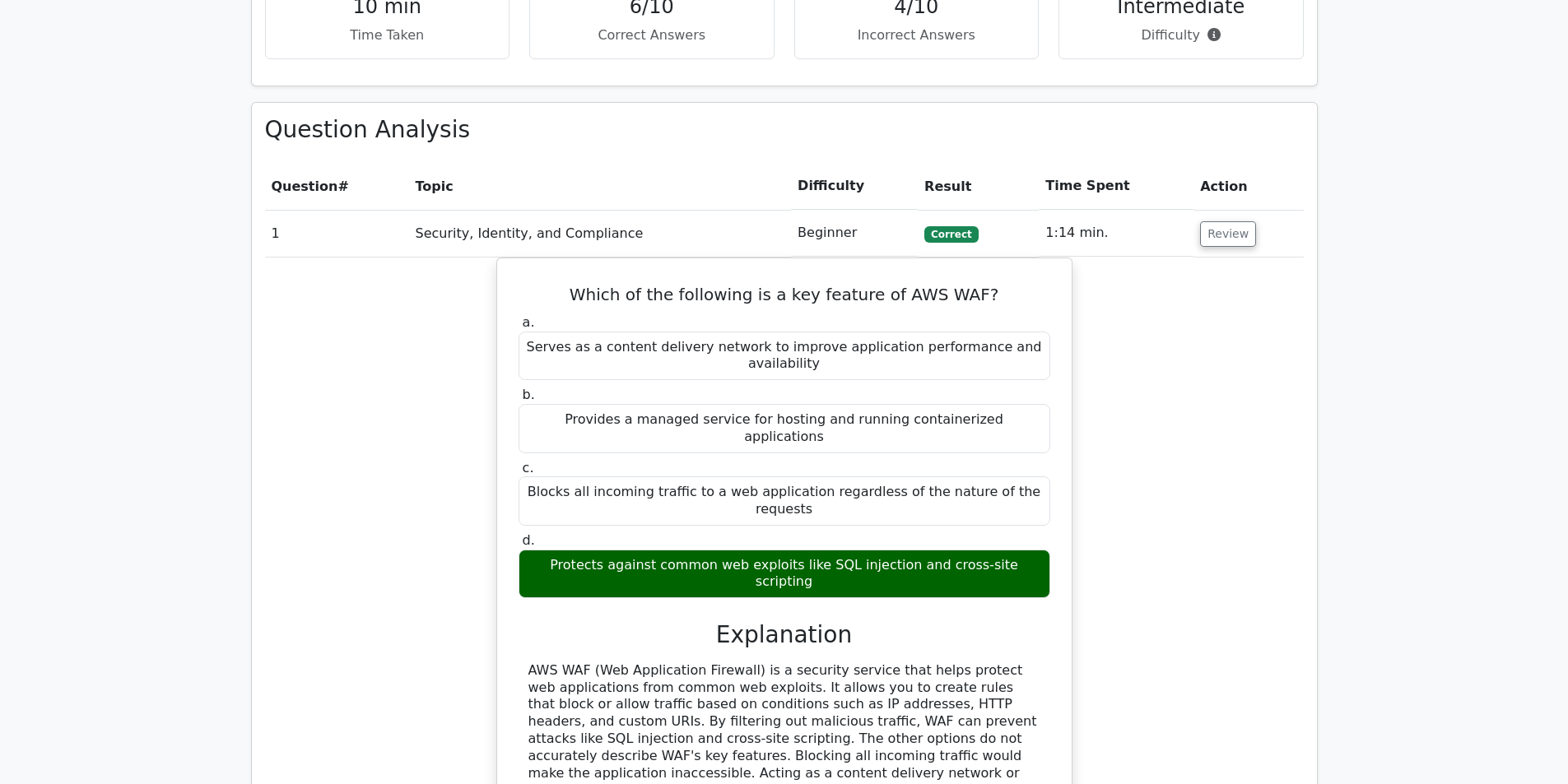
drag, startPoint x: 1260, startPoint y: 545, endPoint x: 1261, endPoint y: 524, distance: 21.0
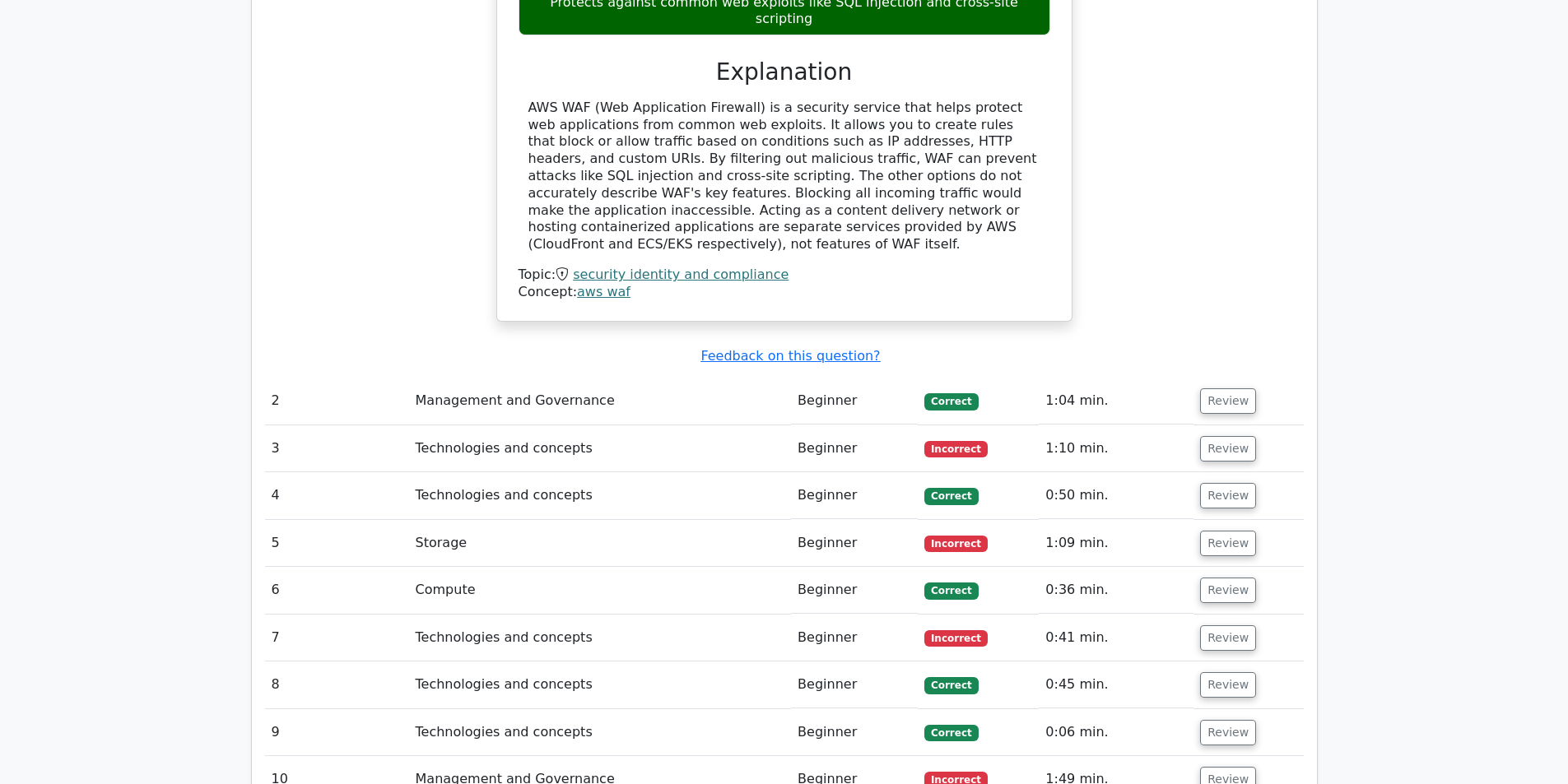
drag, startPoint x: 1266, startPoint y: 541, endPoint x: 1246, endPoint y: 481, distance: 63.2
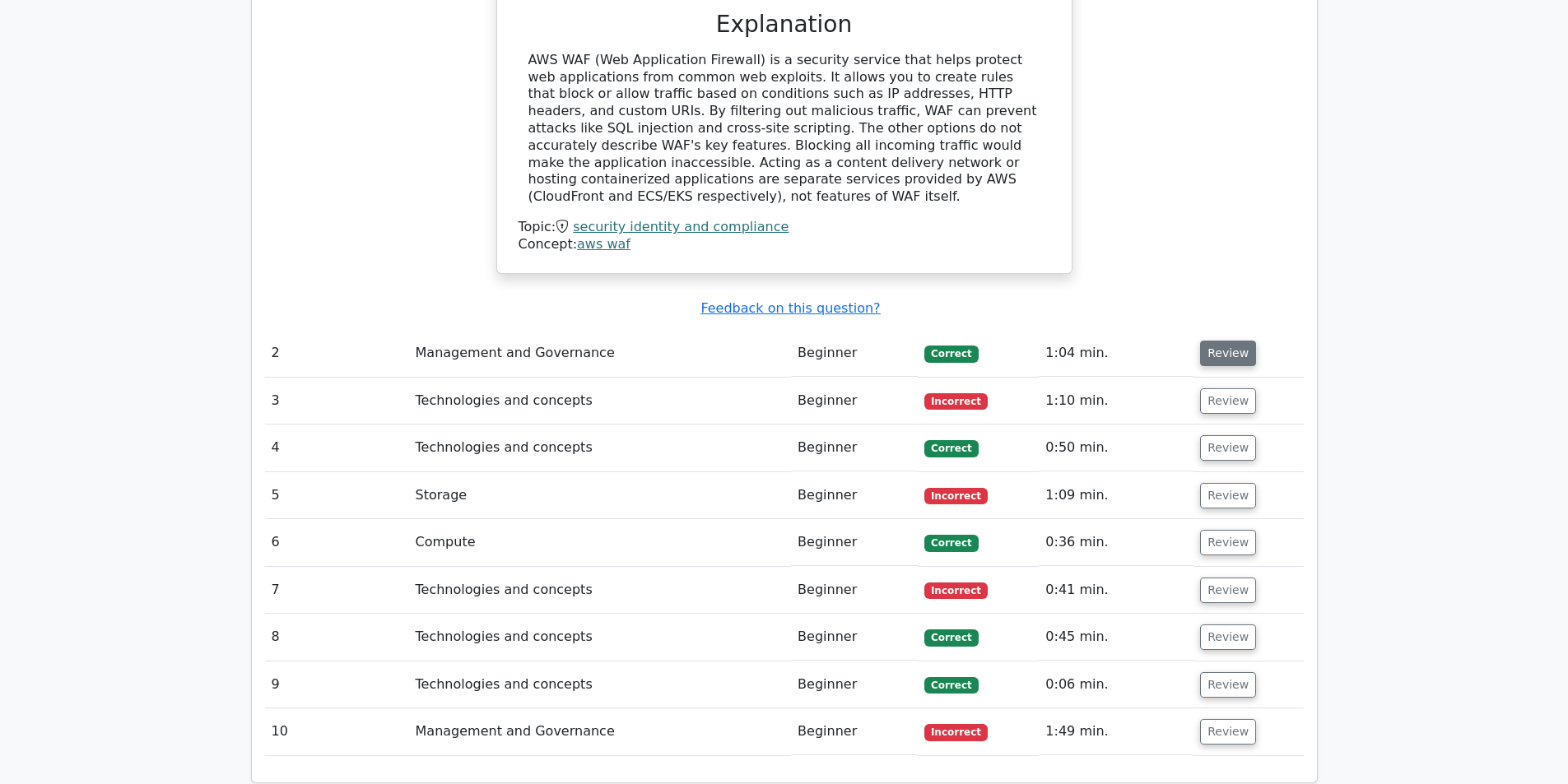
click at [1230, 341] on button "Review" at bounding box center [1227, 353] width 56 height 26
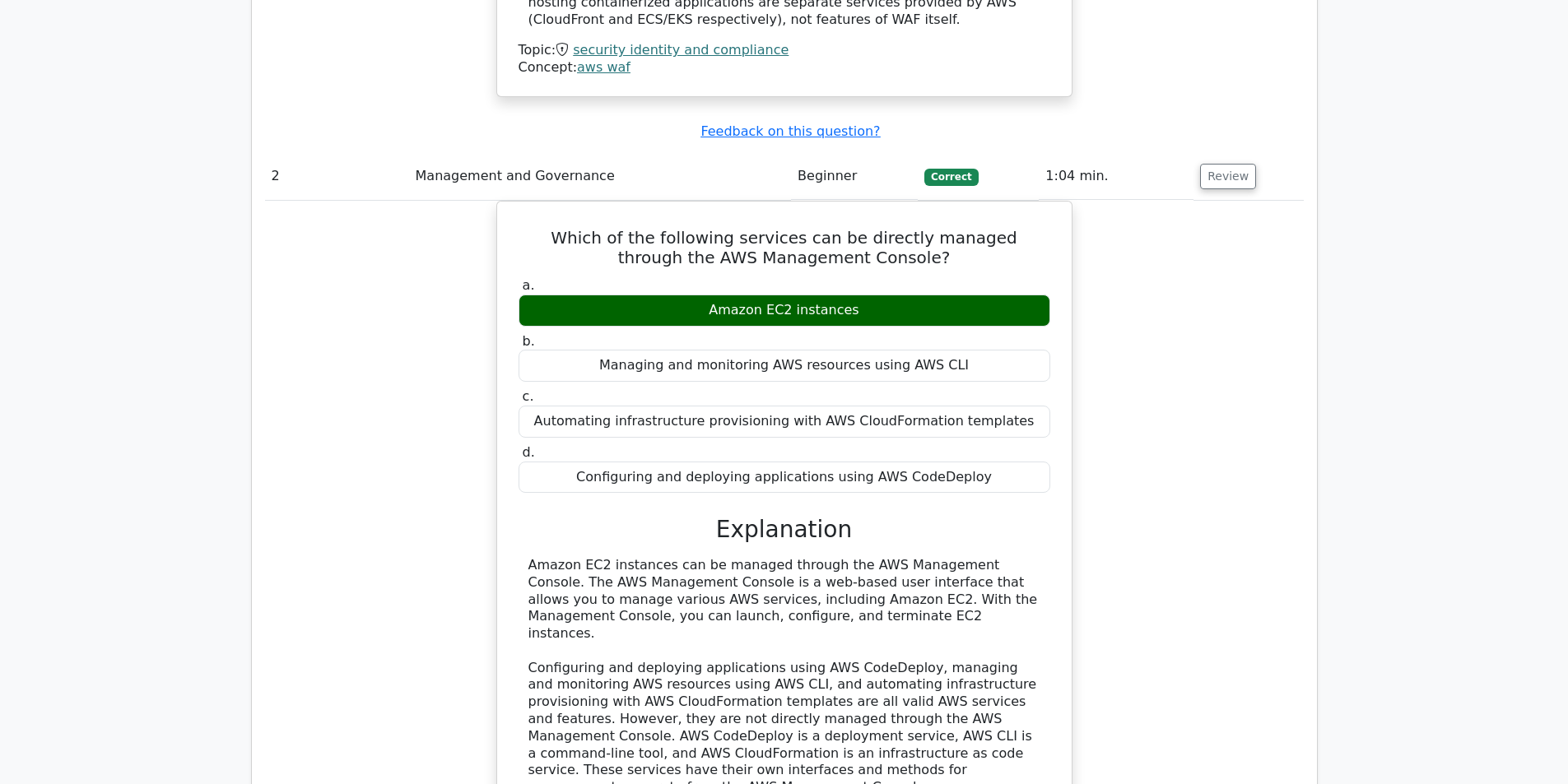
drag, startPoint x: 1177, startPoint y: 407, endPoint x: 1073, endPoint y: 238, distance: 198.4
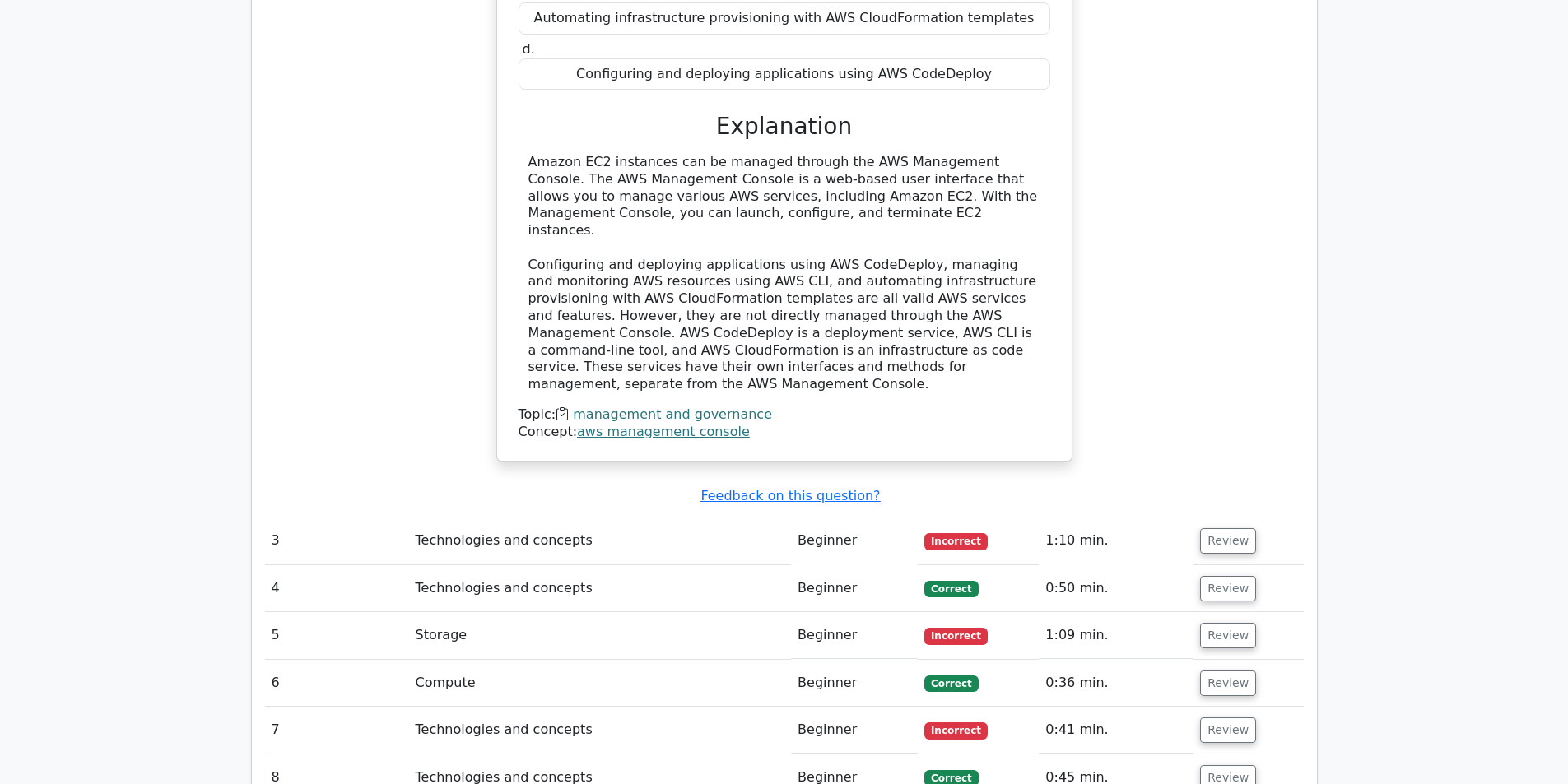
scroll to position [2374, 0]
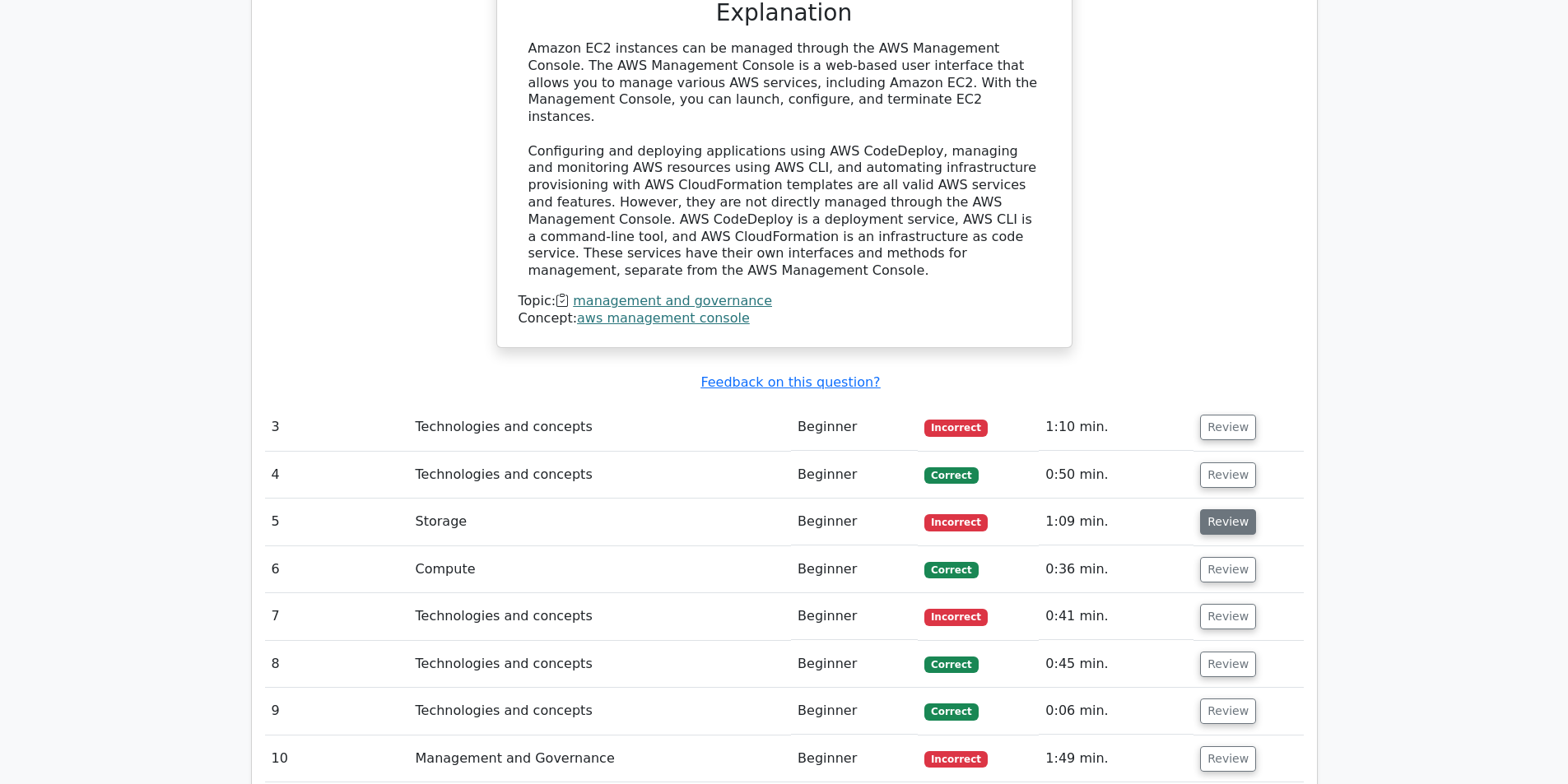
drag, startPoint x: 1163, startPoint y: 345, endPoint x: 1227, endPoint y: 334, distance: 64.9
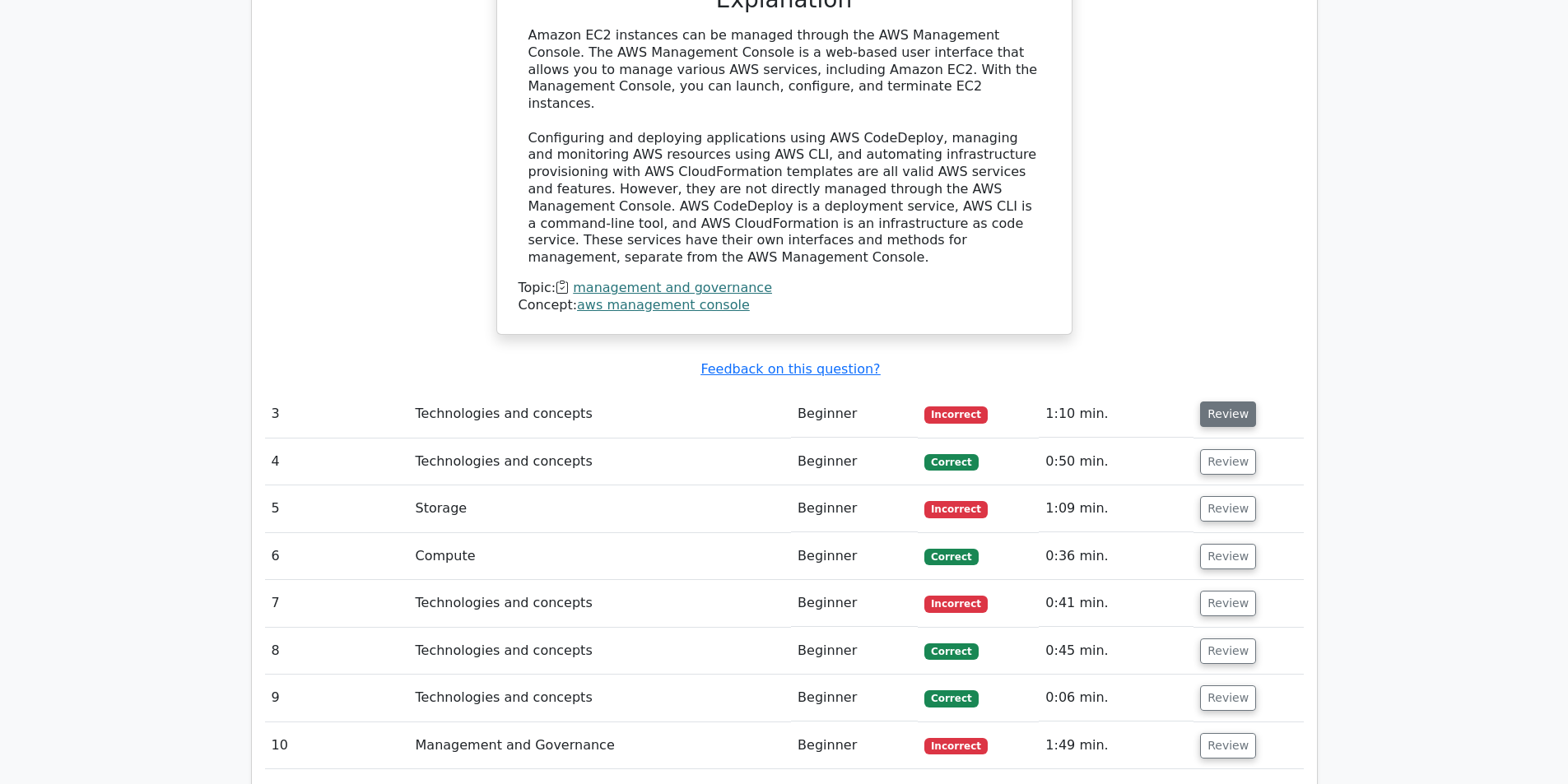
click at [1227, 402] on button "Review" at bounding box center [1227, 414] width 56 height 26
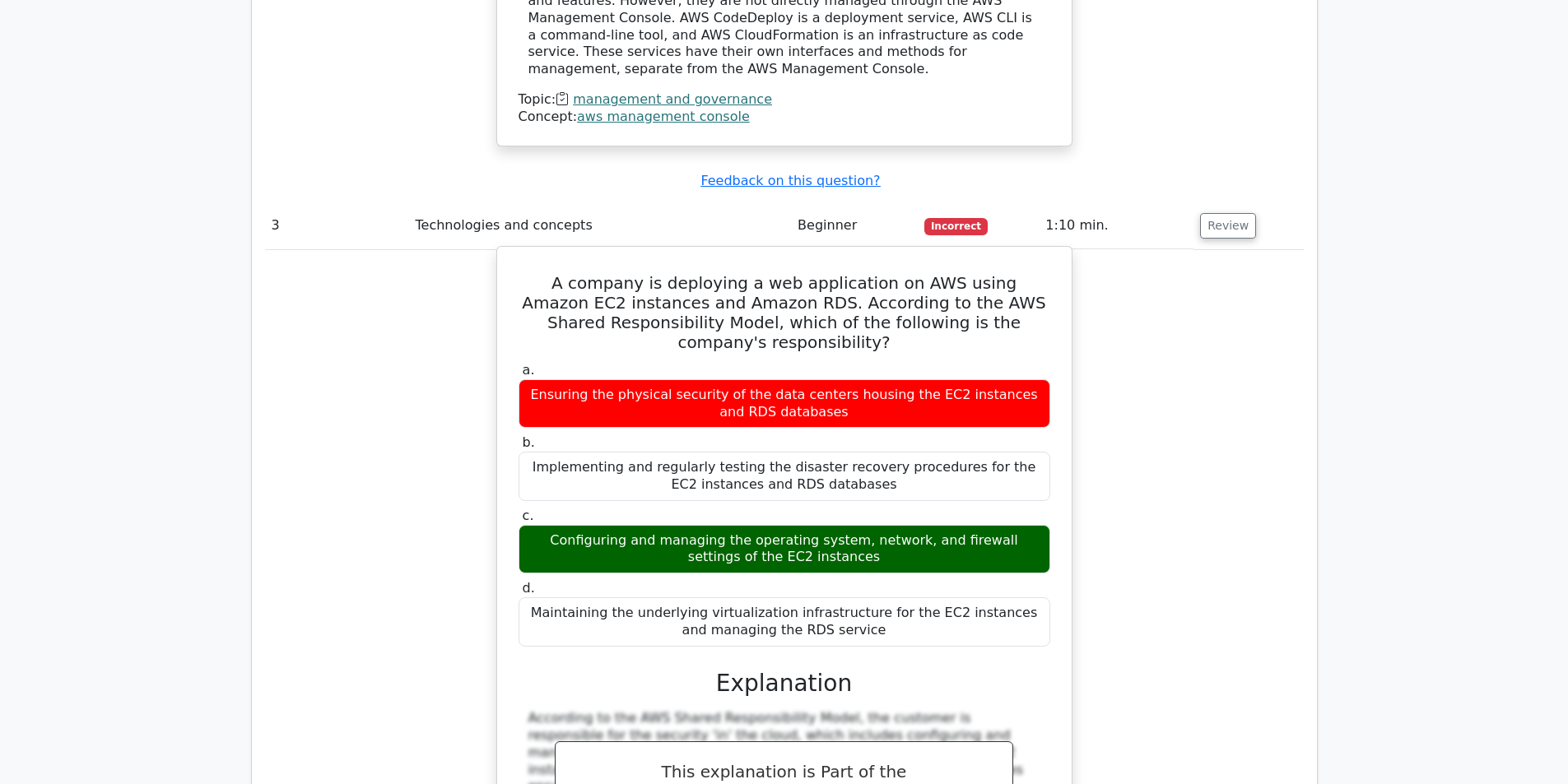
scroll to position [2567, 0]
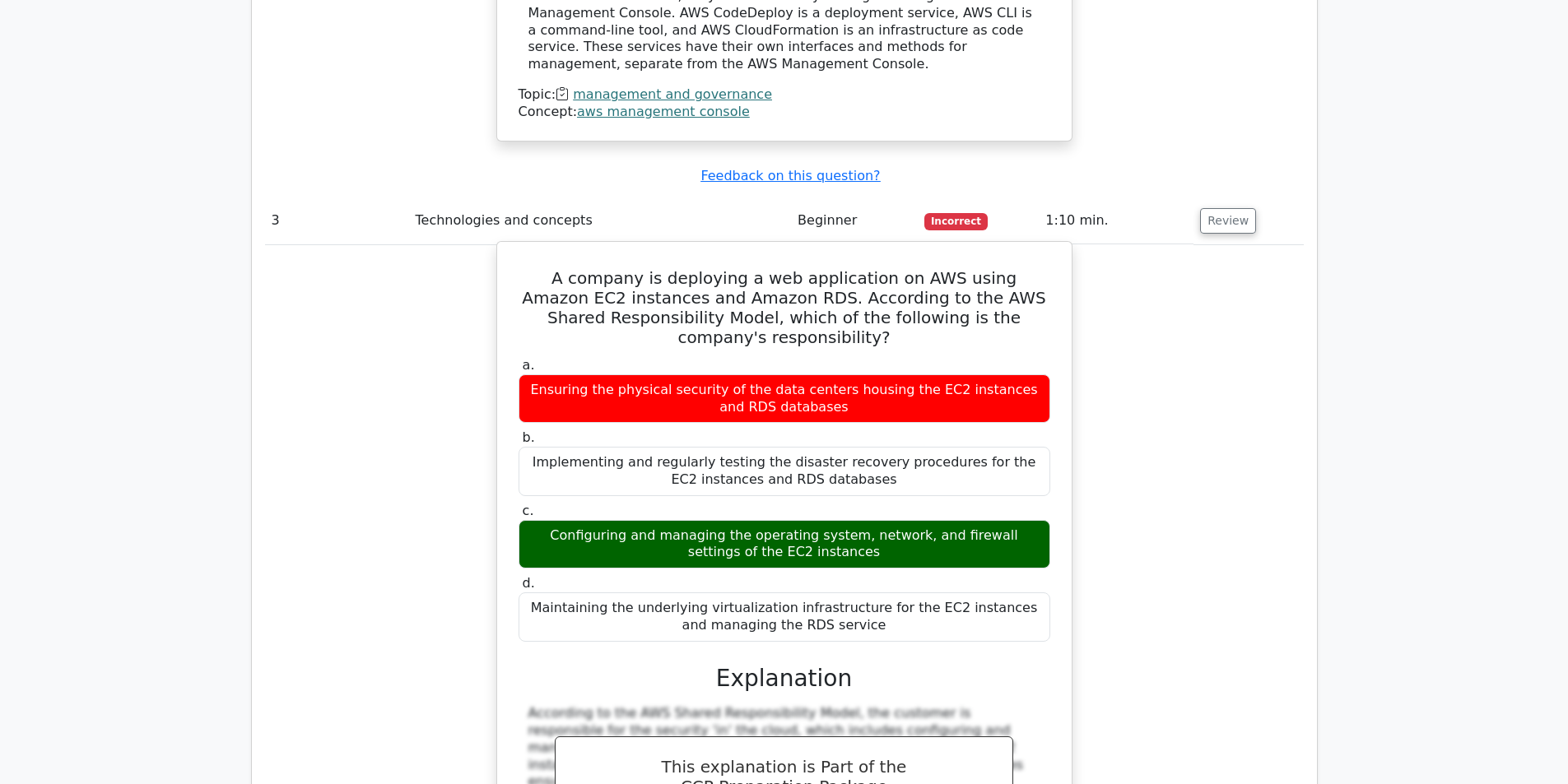
drag, startPoint x: 518, startPoint y: 415, endPoint x: 659, endPoint y: 404, distance: 141.4
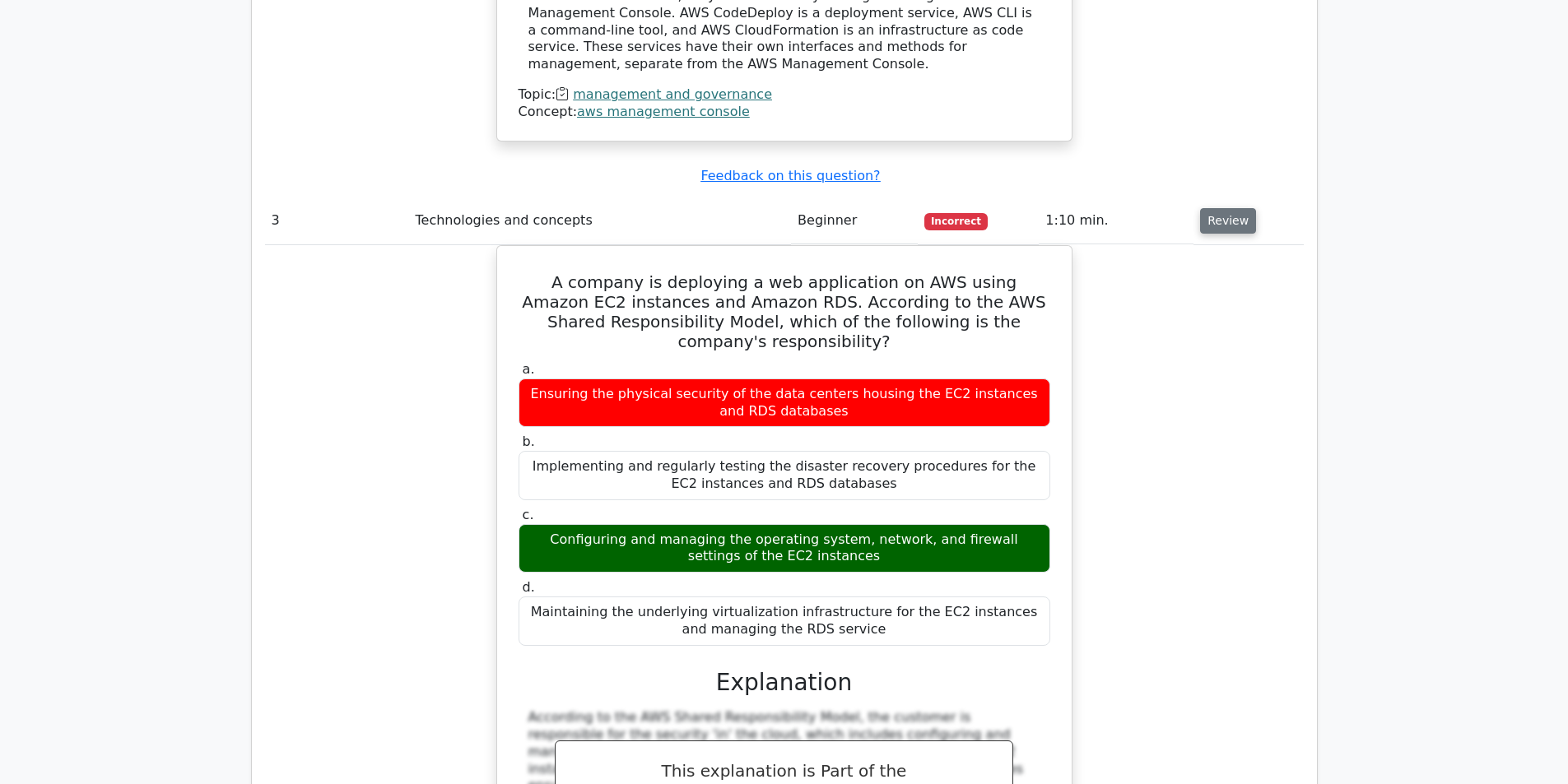
click at [1227, 208] on button "Review" at bounding box center [1227, 220] width 56 height 26
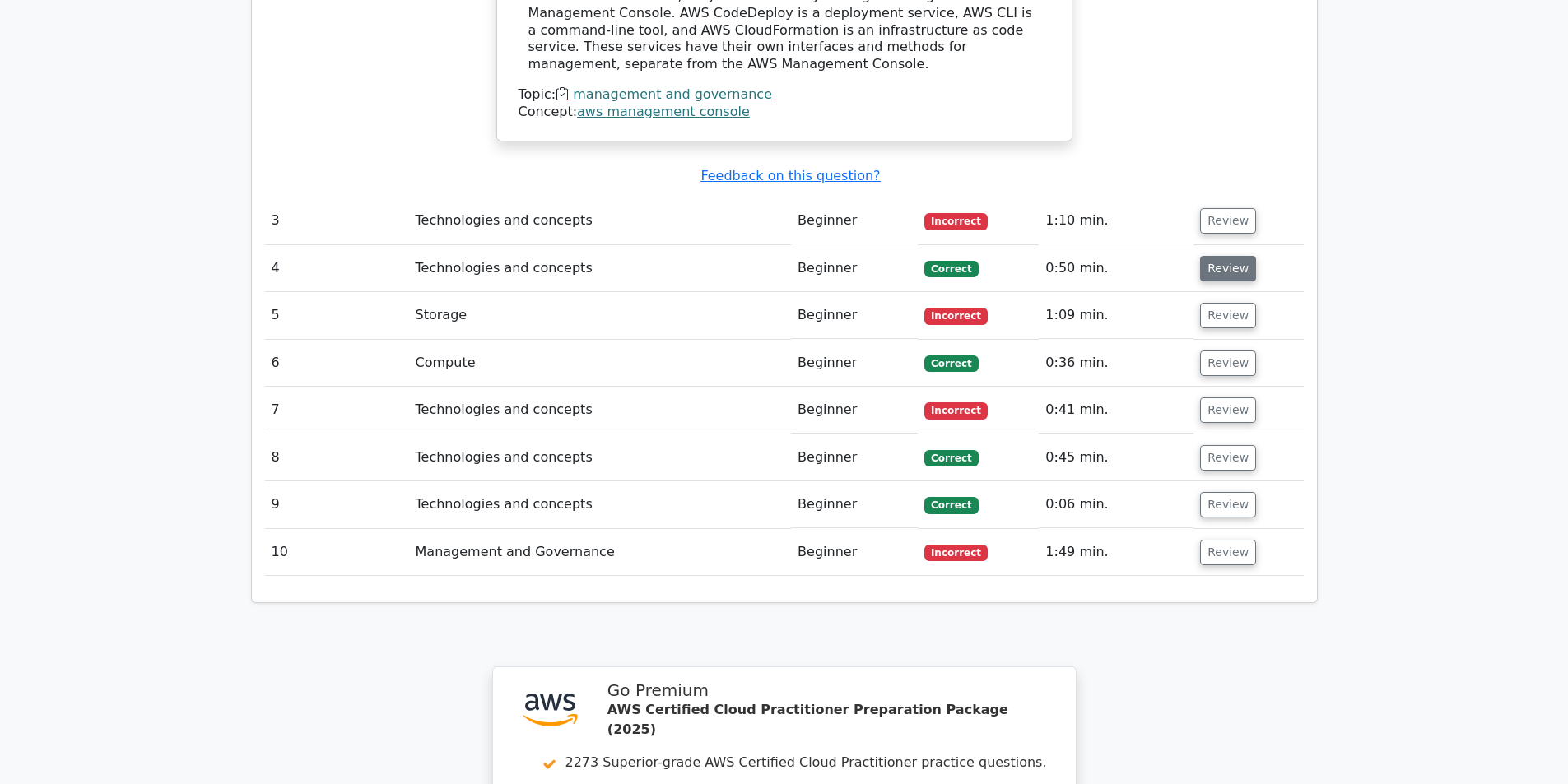
click at [1230, 256] on button "Review" at bounding box center [1227, 269] width 56 height 26
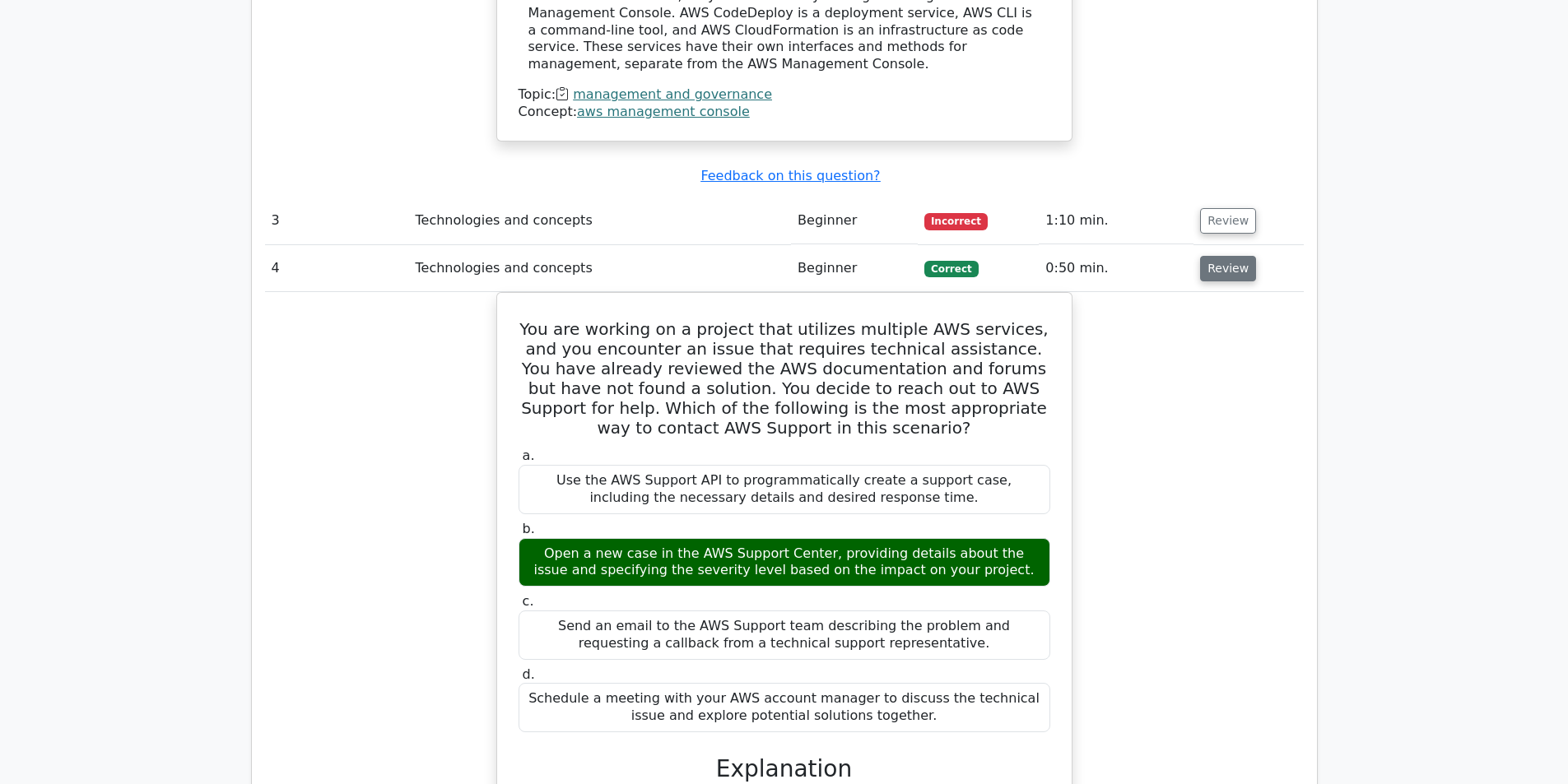
click at [1230, 256] on button "Review" at bounding box center [1227, 269] width 56 height 26
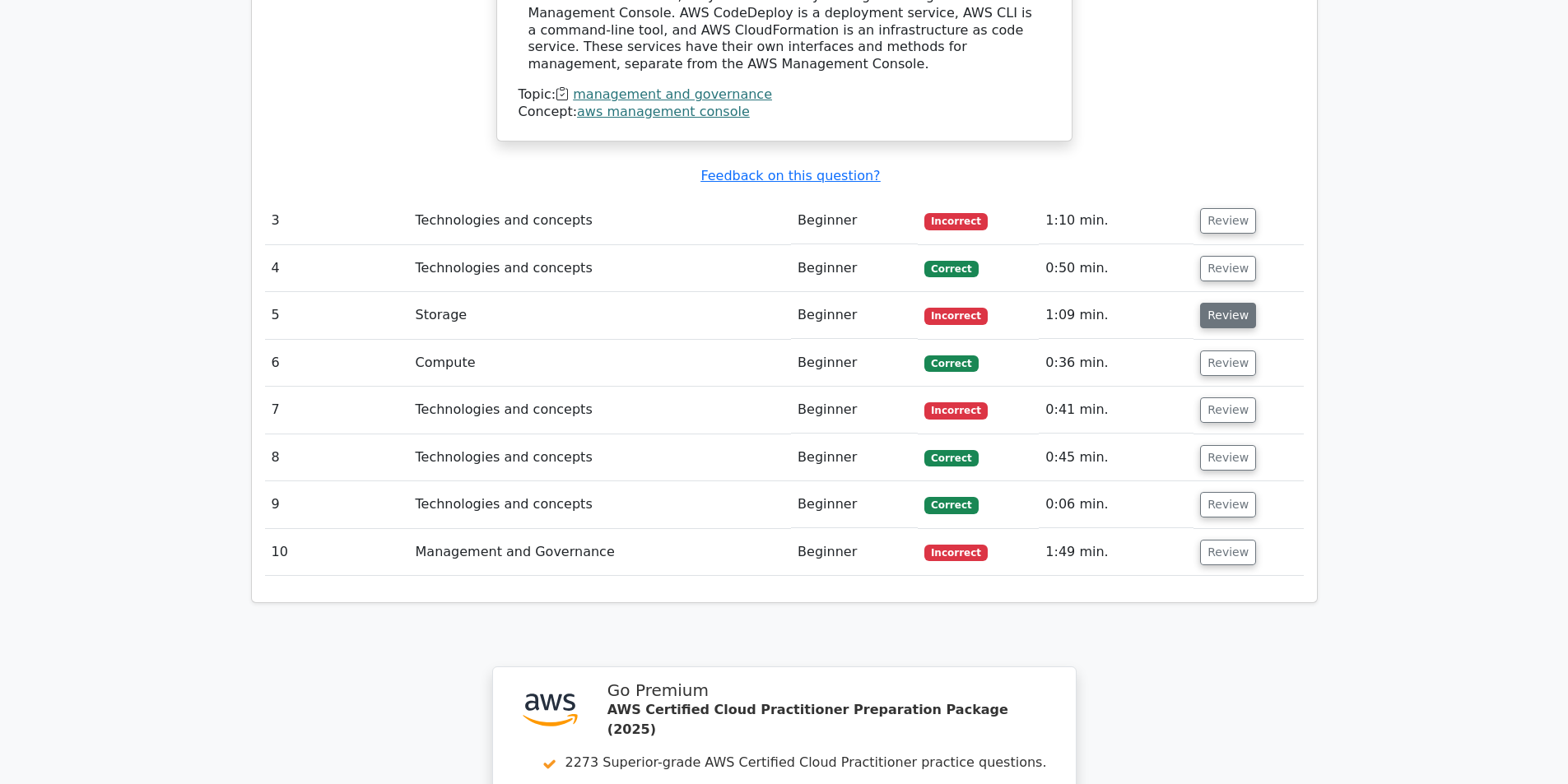
click at [1231, 303] on button "Review" at bounding box center [1227, 315] width 56 height 26
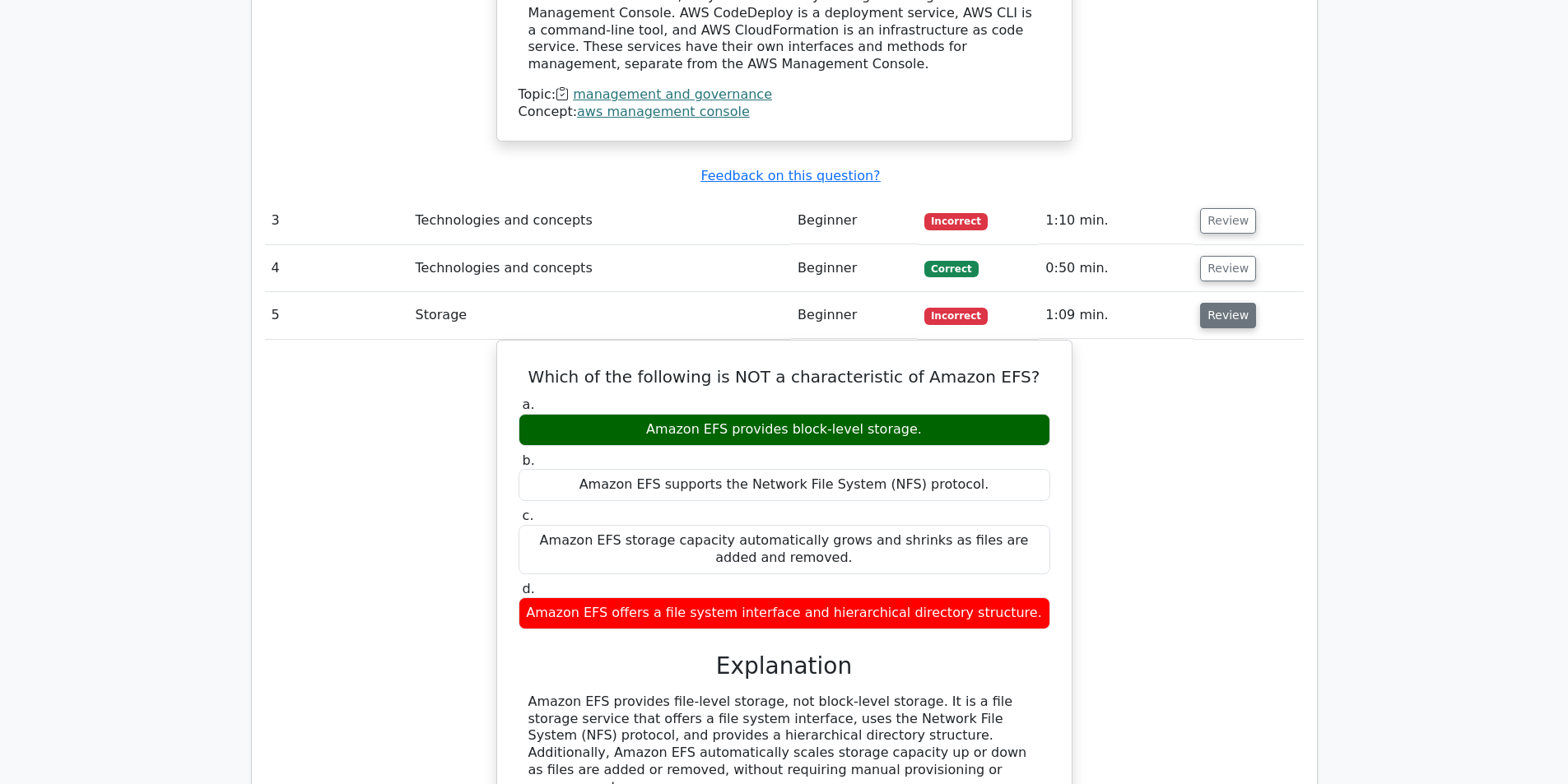
click at [1208, 303] on button "Review" at bounding box center [1227, 315] width 56 height 26
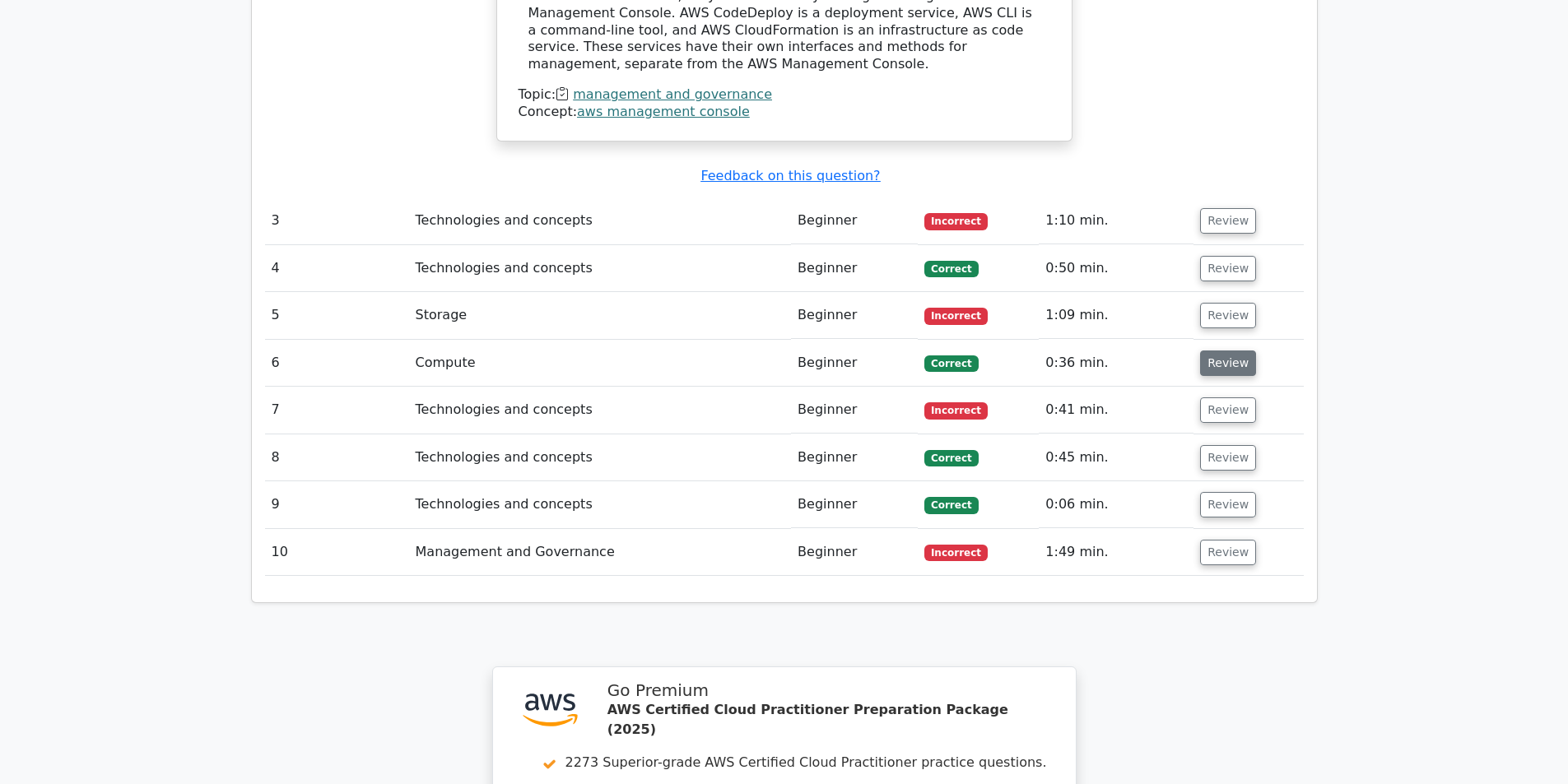
click at [1230, 351] on button "Review" at bounding box center [1227, 363] width 56 height 26
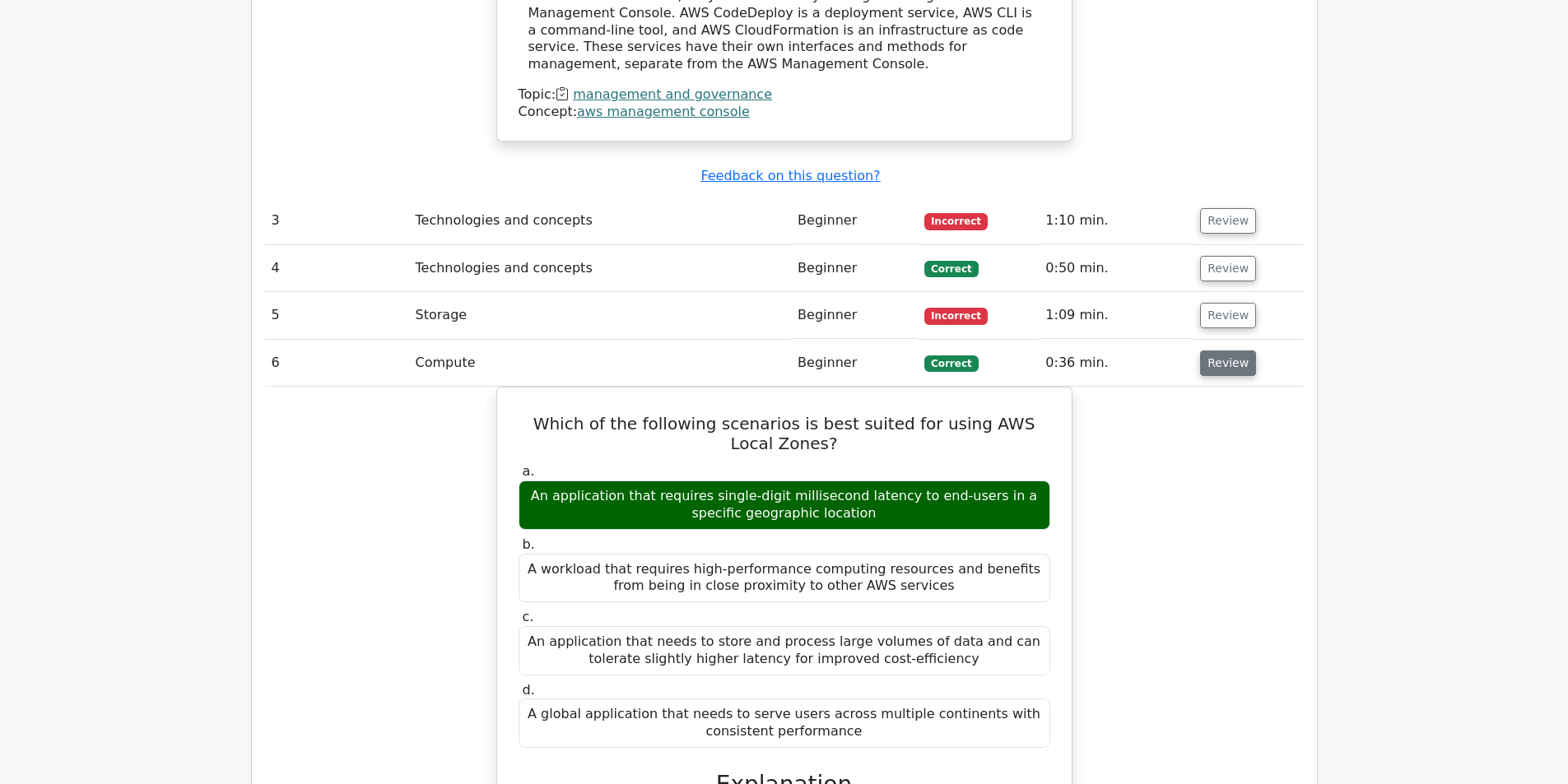
click at [1230, 351] on button "Review" at bounding box center [1227, 363] width 56 height 26
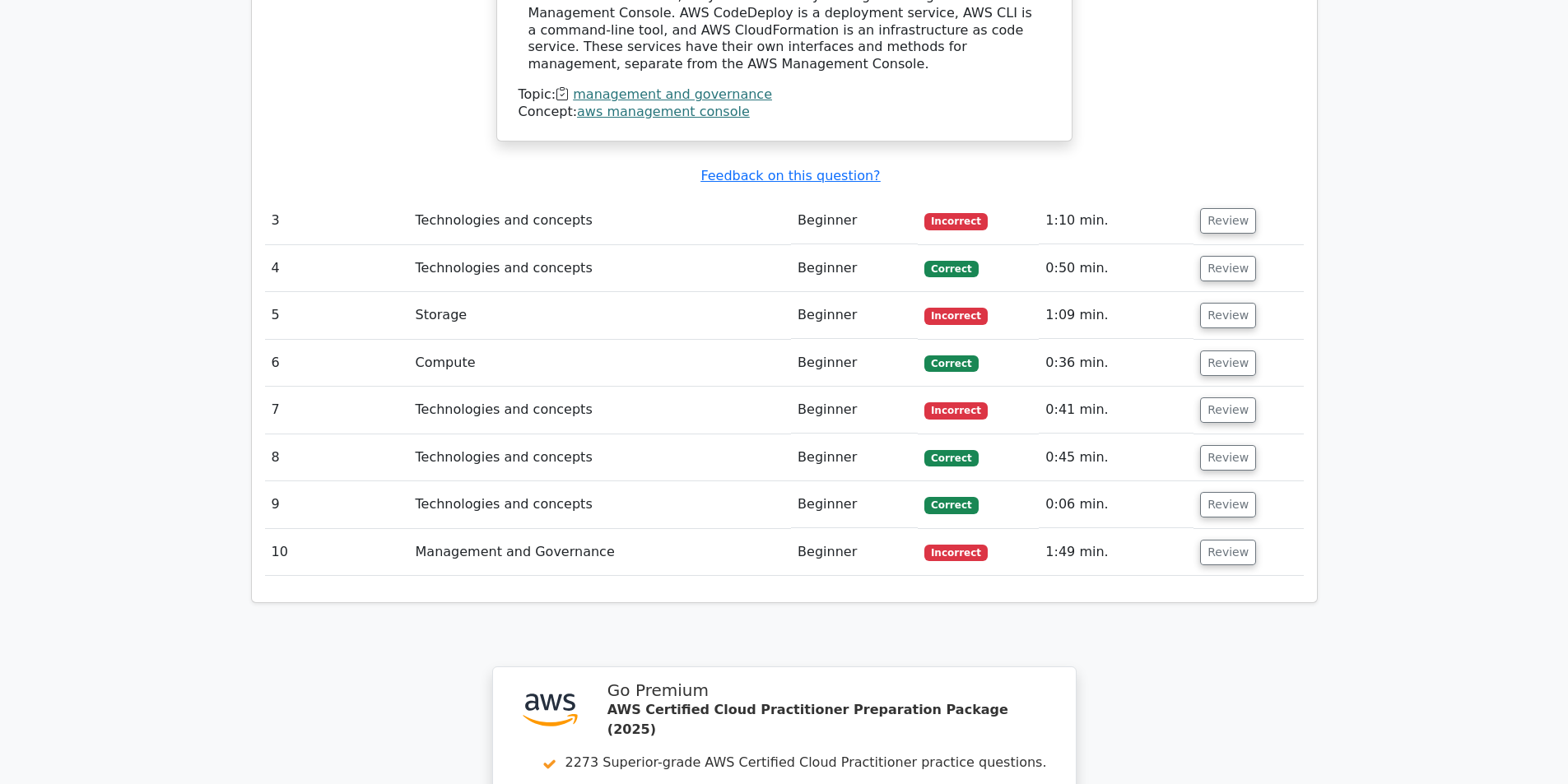
click at [1221, 387] on td "Review" at bounding box center [1248, 410] width 110 height 47
click at [1222, 397] on button "Review" at bounding box center [1227, 410] width 56 height 26
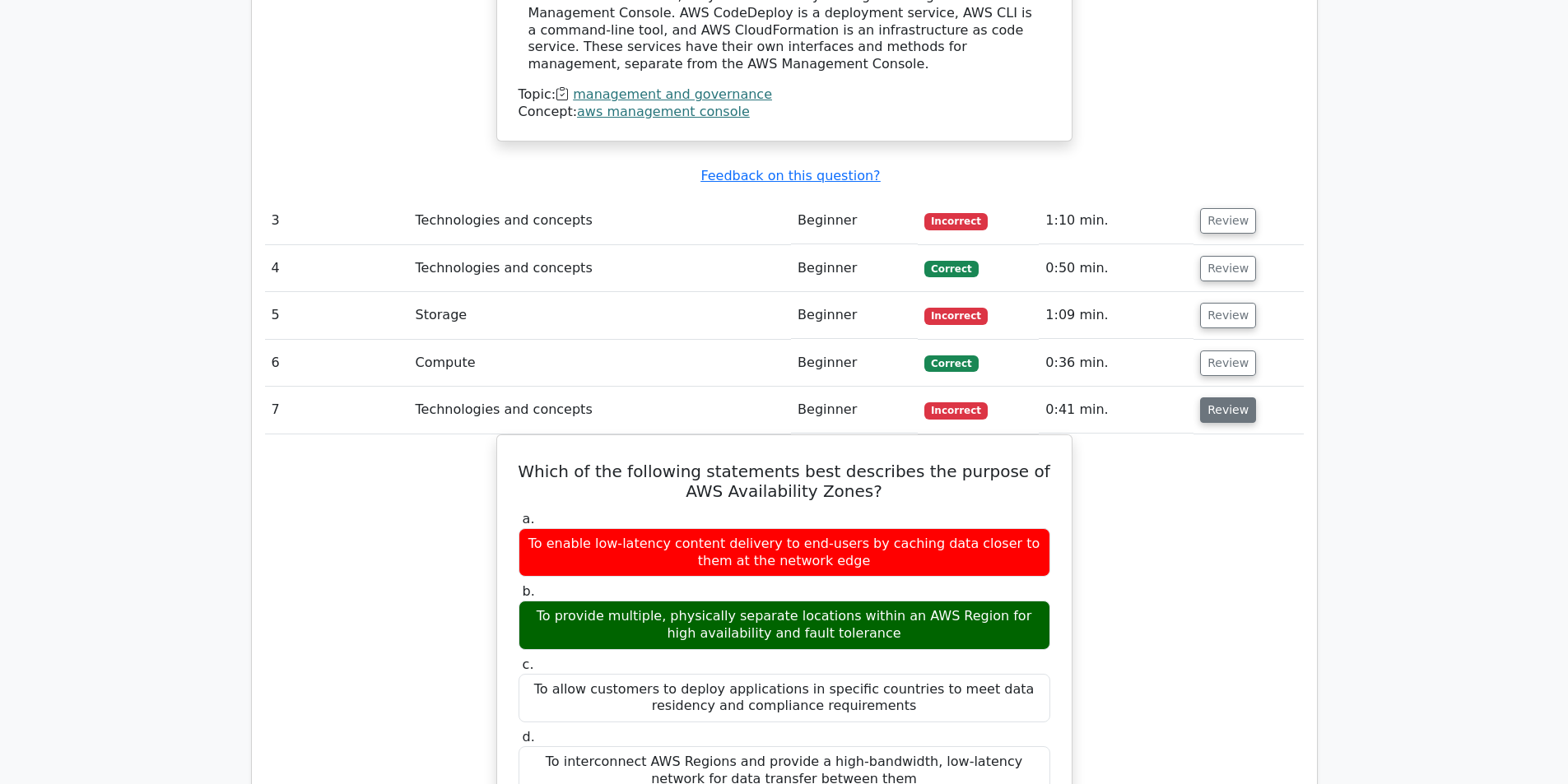
click at [1230, 397] on button "Review" at bounding box center [1227, 410] width 56 height 26
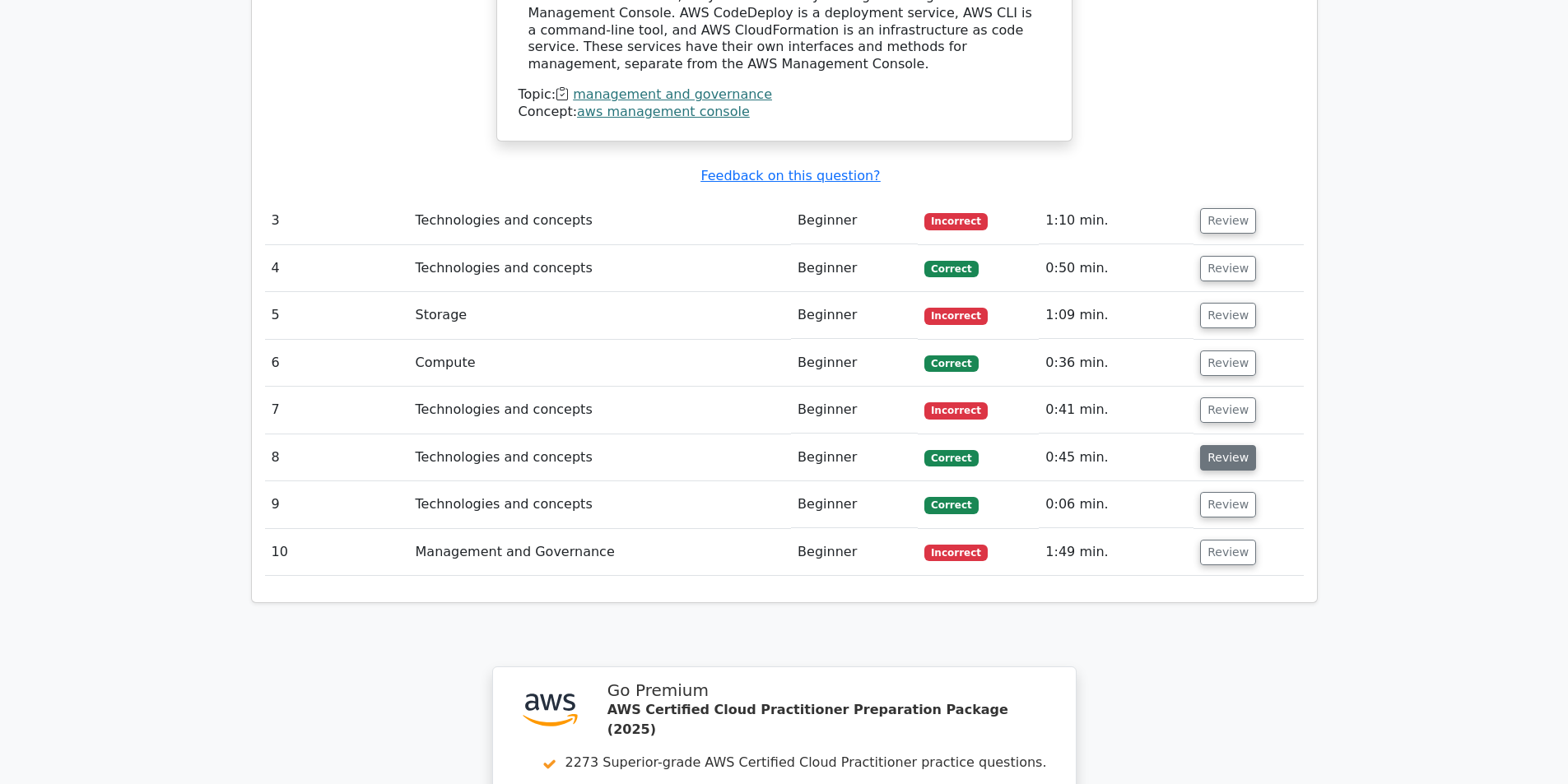
click at [1221, 446] on button "Review" at bounding box center [1227, 458] width 56 height 26
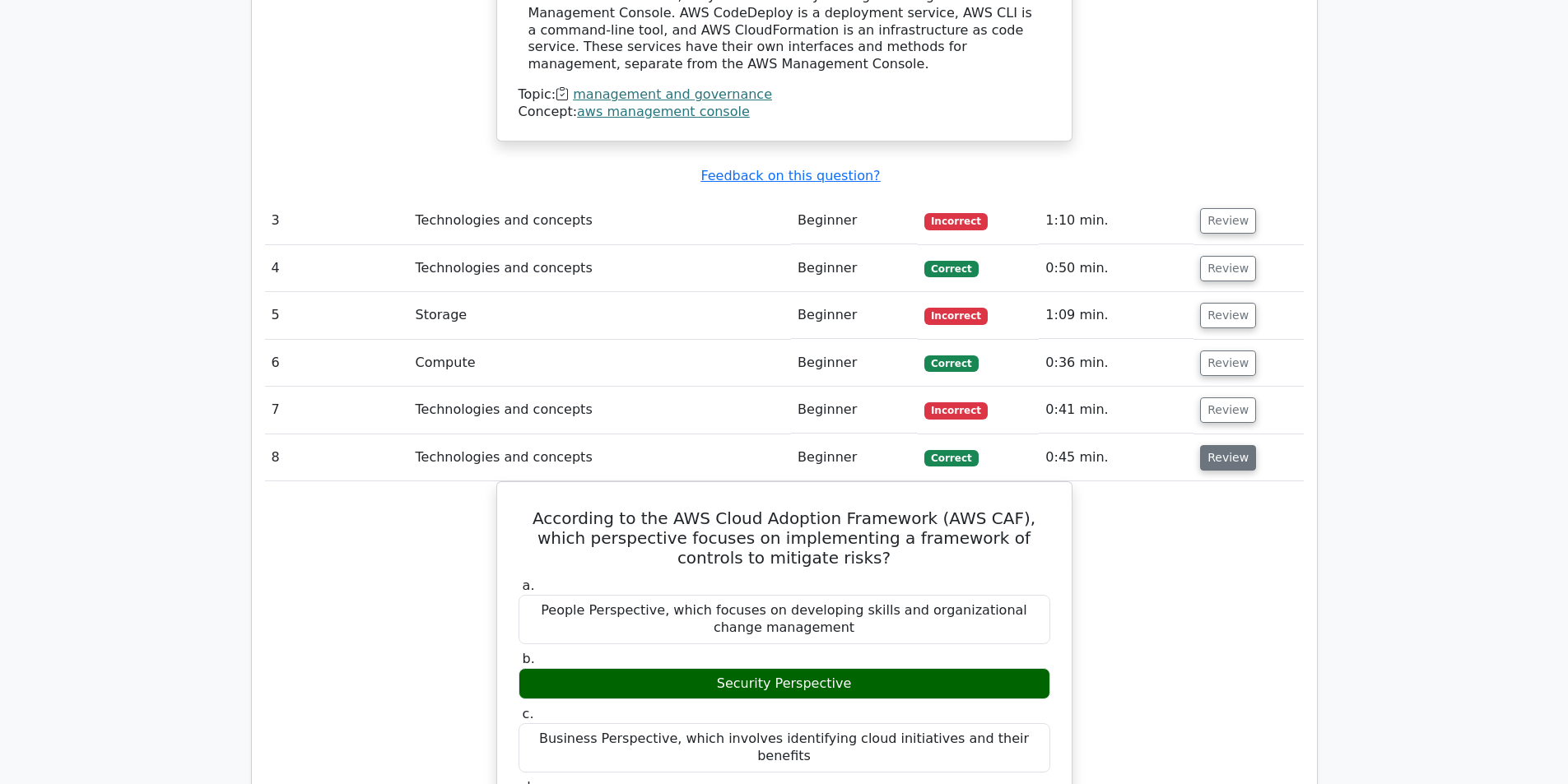
click at [1218, 446] on button "Review" at bounding box center [1227, 458] width 56 height 26
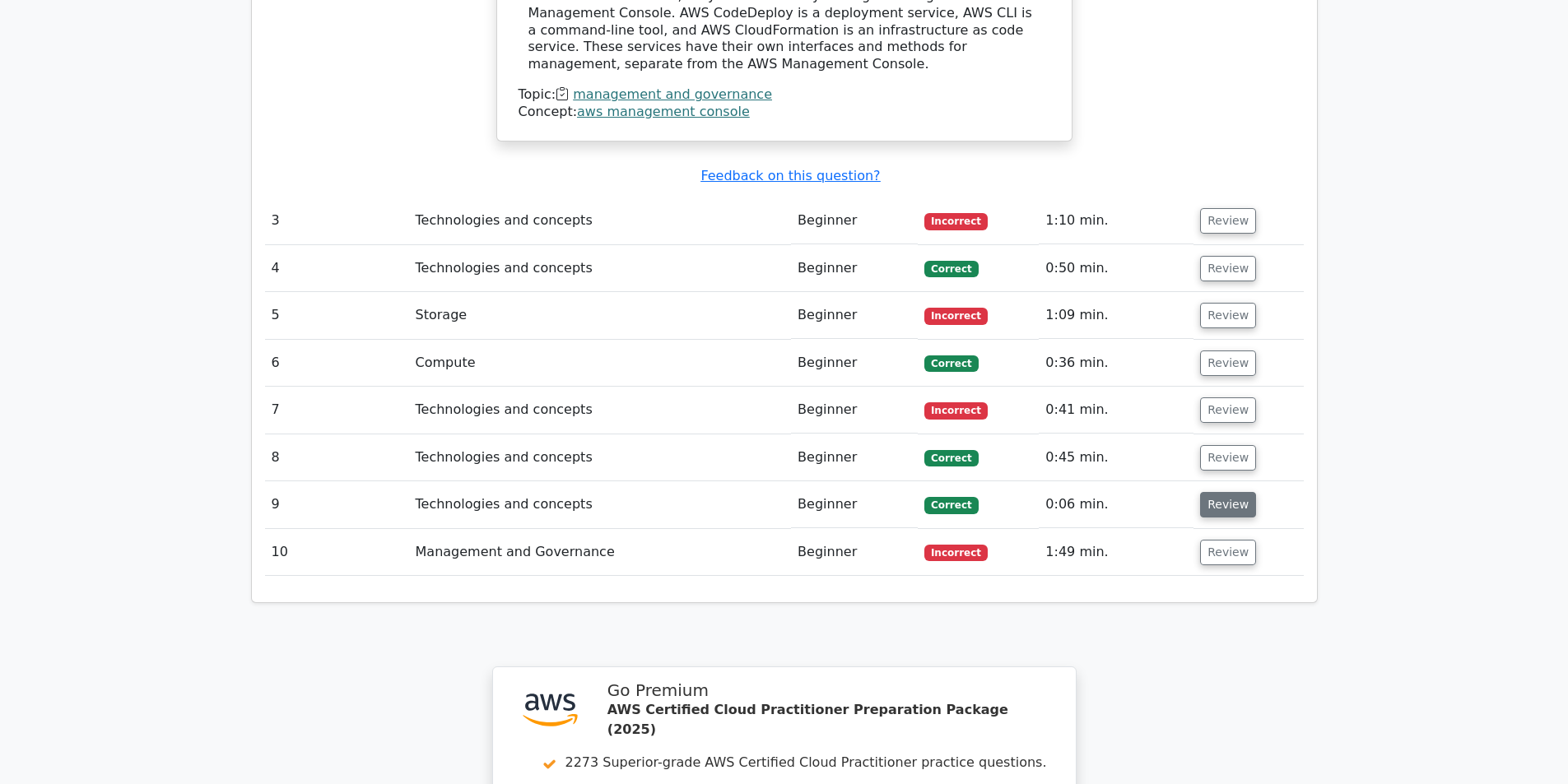
click at [1225, 492] on button "Review" at bounding box center [1227, 505] width 56 height 26
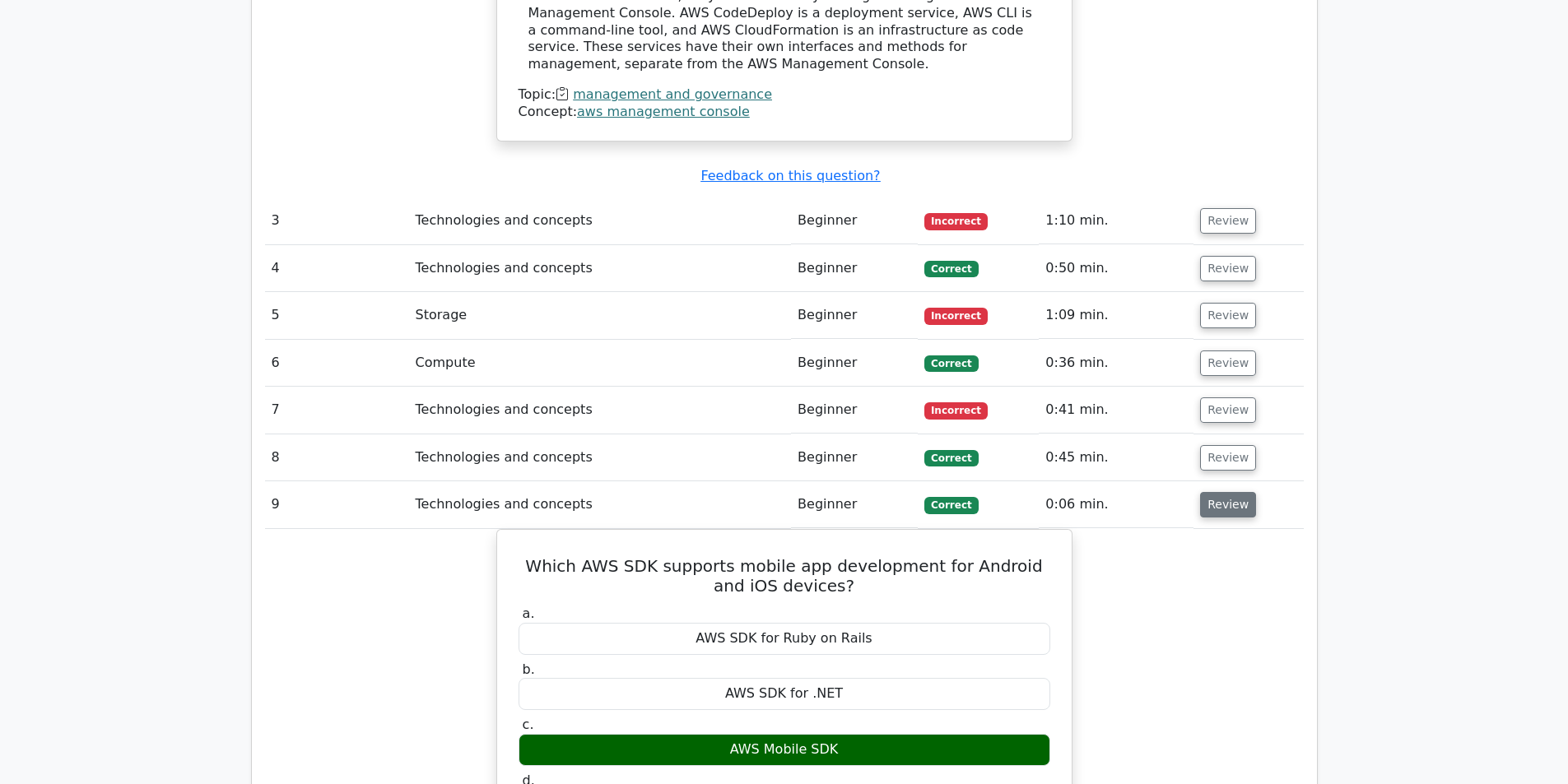
click at [1218, 492] on button "Review" at bounding box center [1227, 505] width 56 height 26
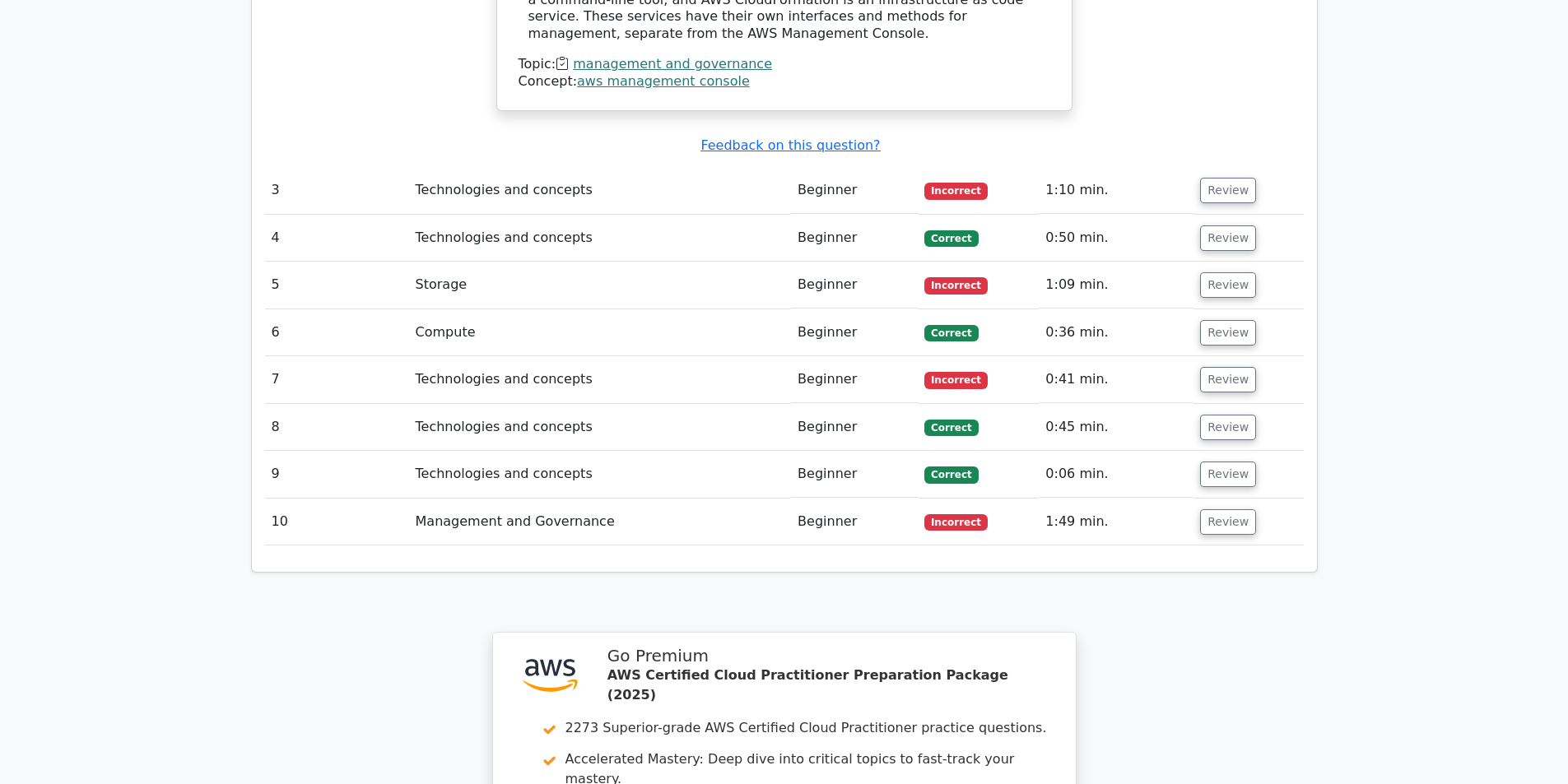
scroll to position [2791, 0]
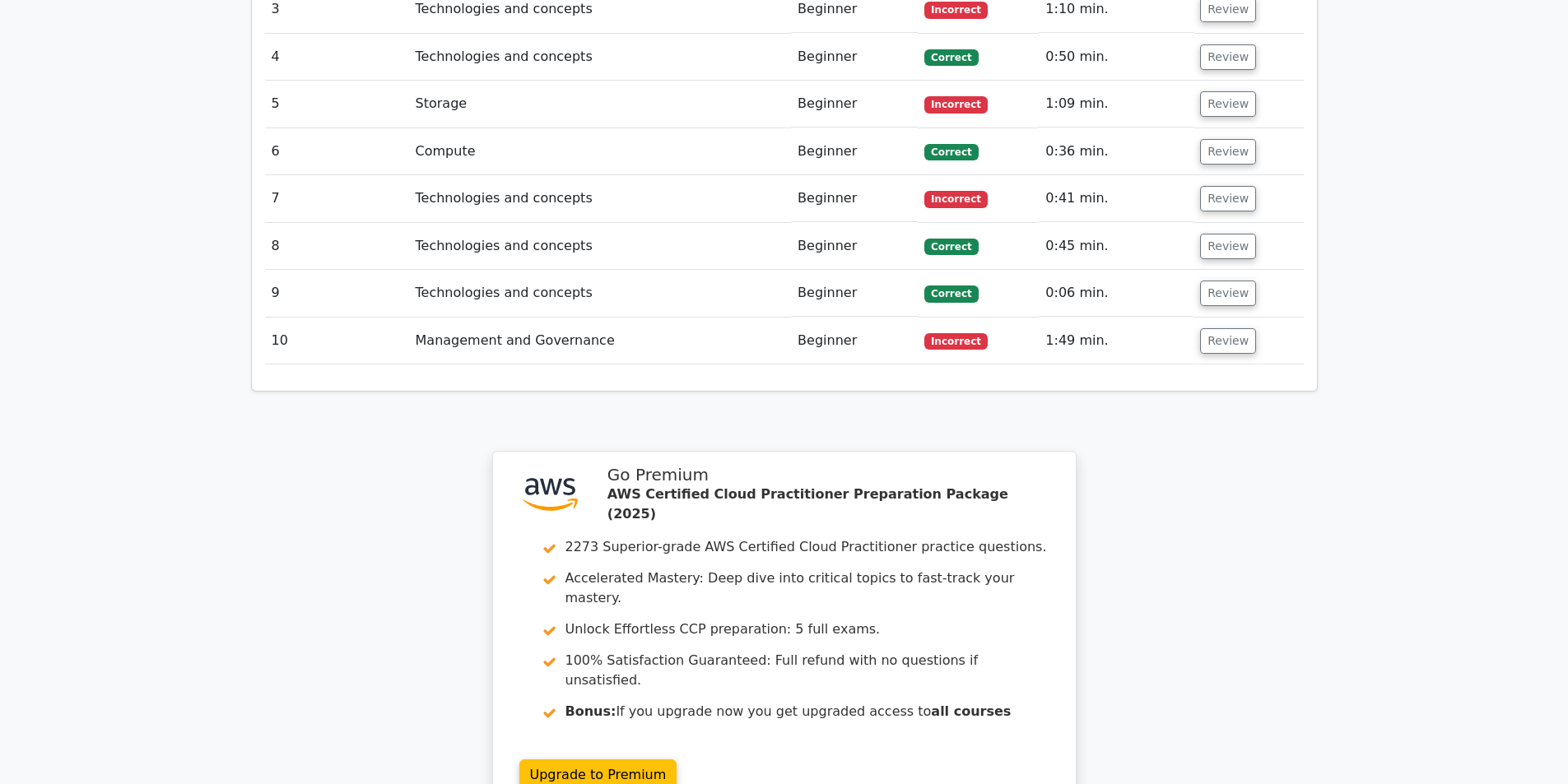
drag, startPoint x: 1311, startPoint y: 407, endPoint x: 1288, endPoint y: 379, distance: 36.2
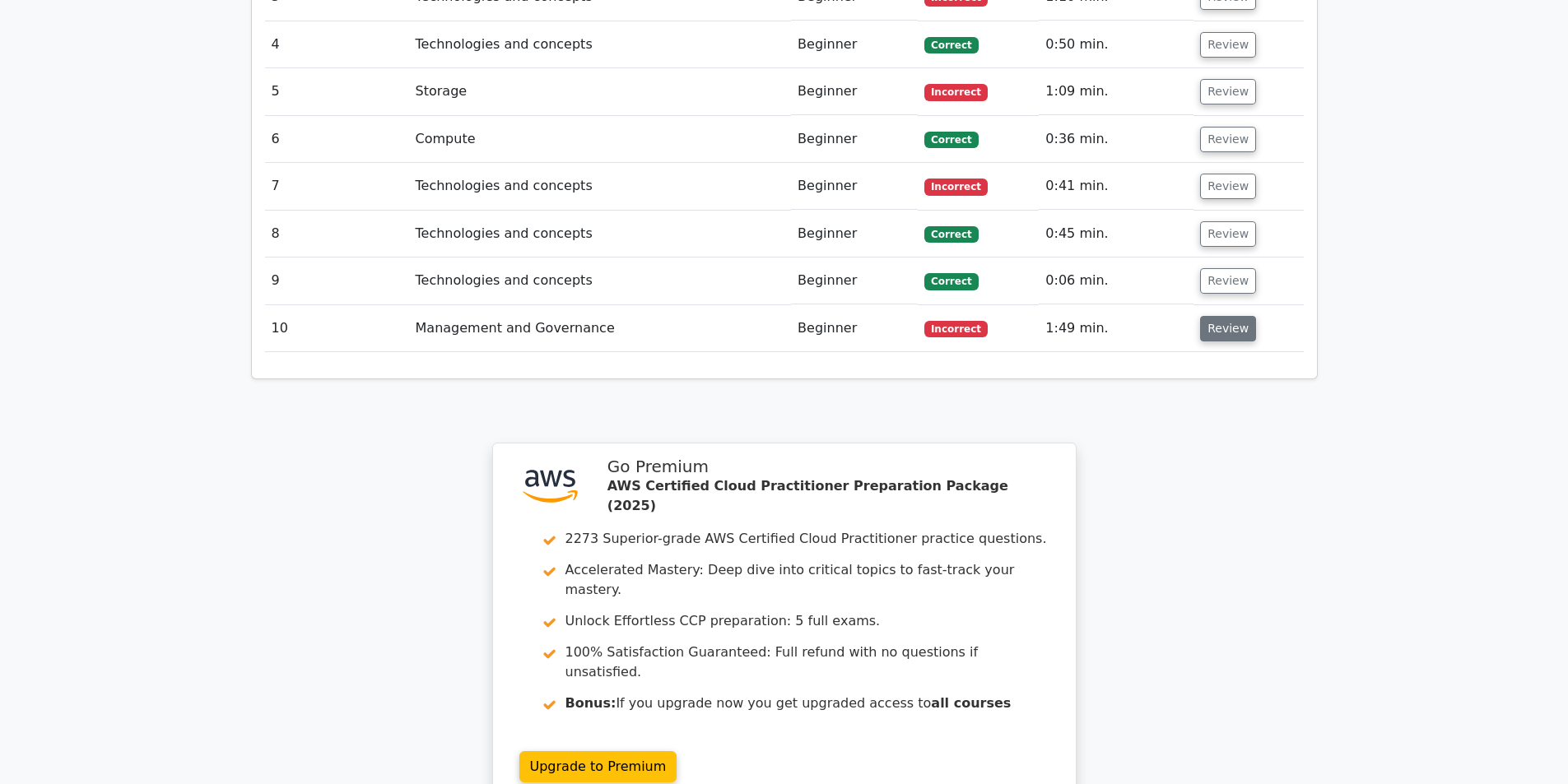
click at [1227, 316] on button "Review" at bounding box center [1227, 328] width 56 height 26
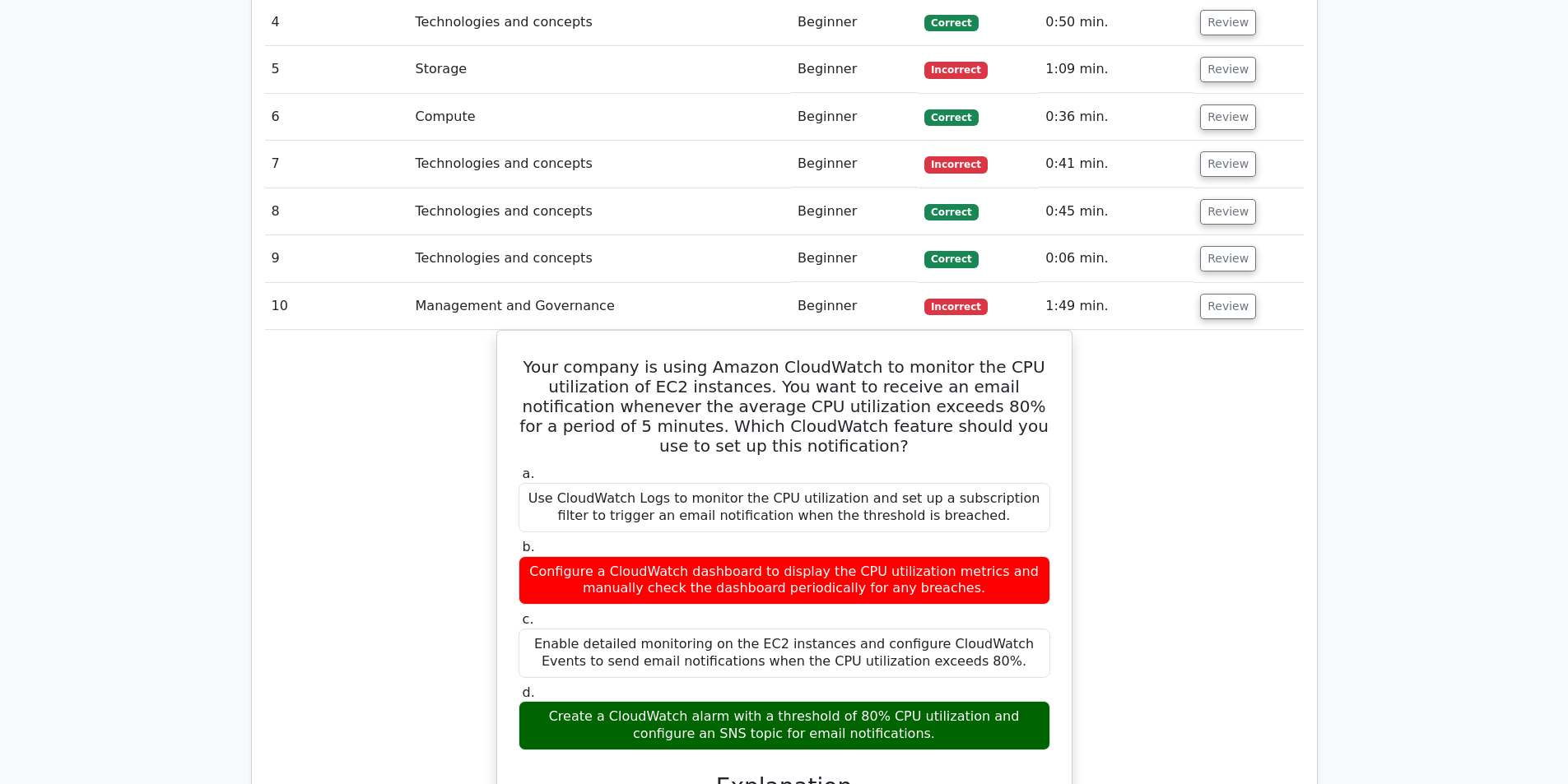
scroll to position [2892, 0]
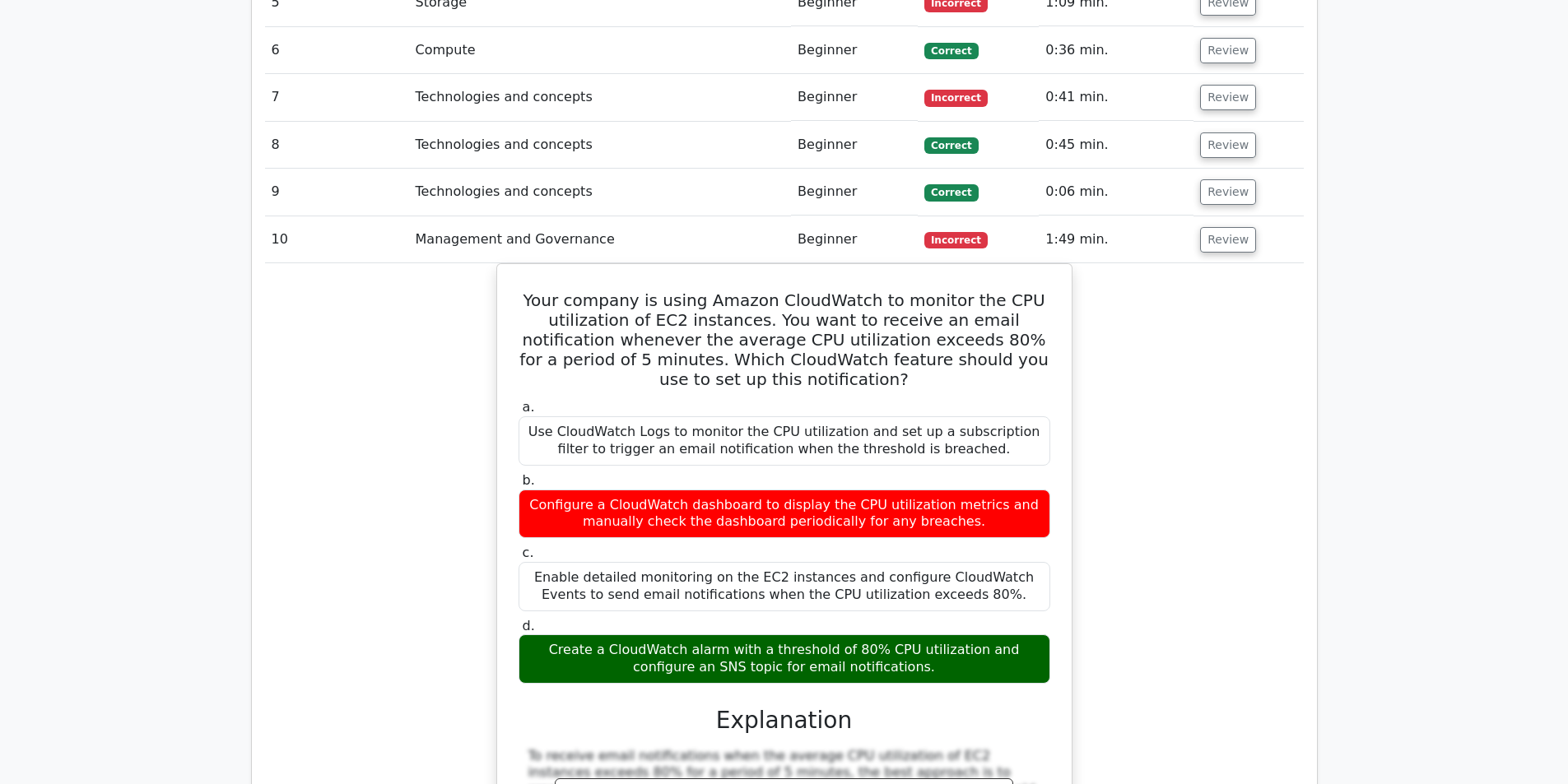
drag, startPoint x: 1270, startPoint y: 414, endPoint x: 1275, endPoint y: 404, distance: 11.2
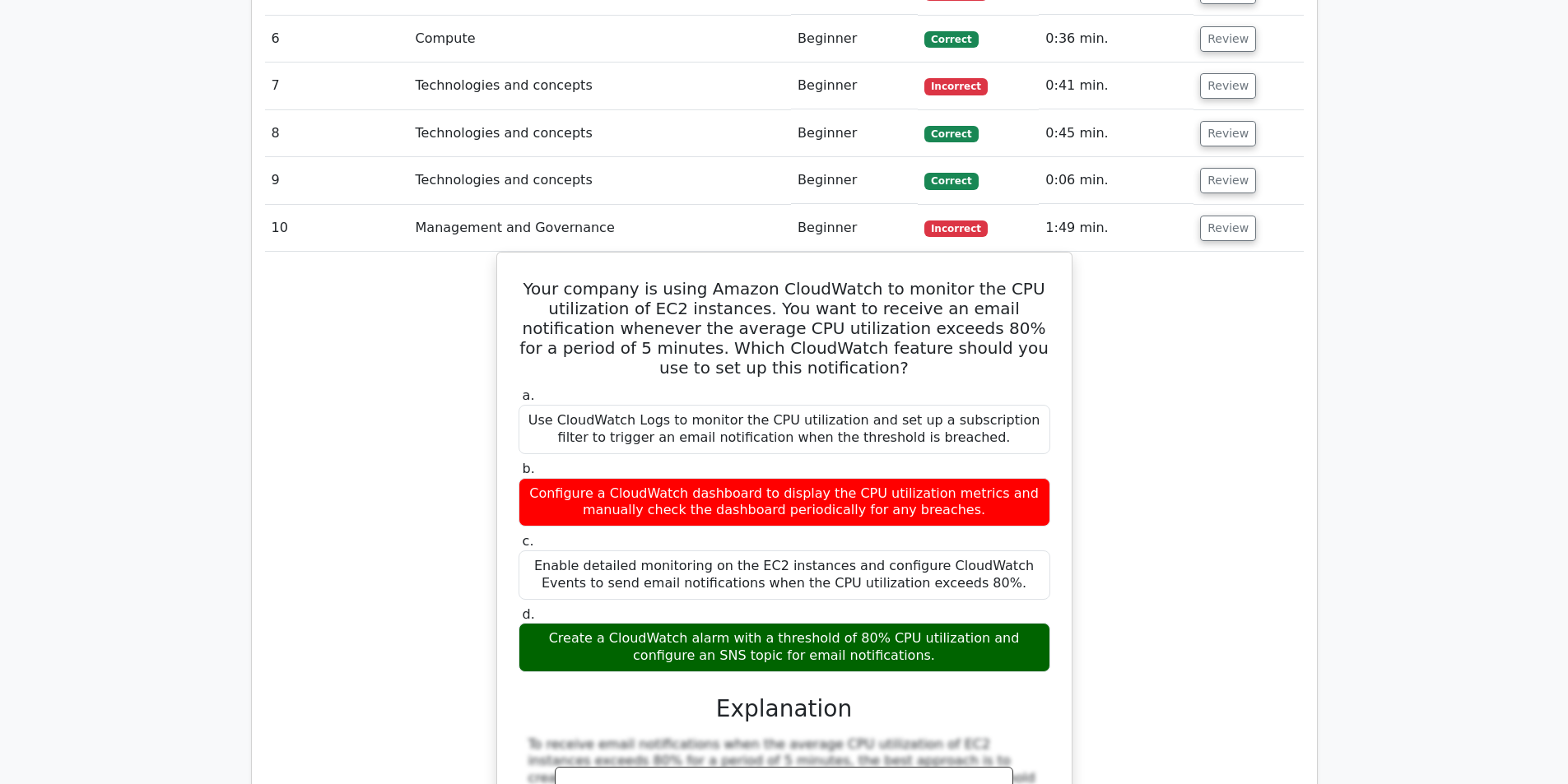
scroll to position [1311, 0]
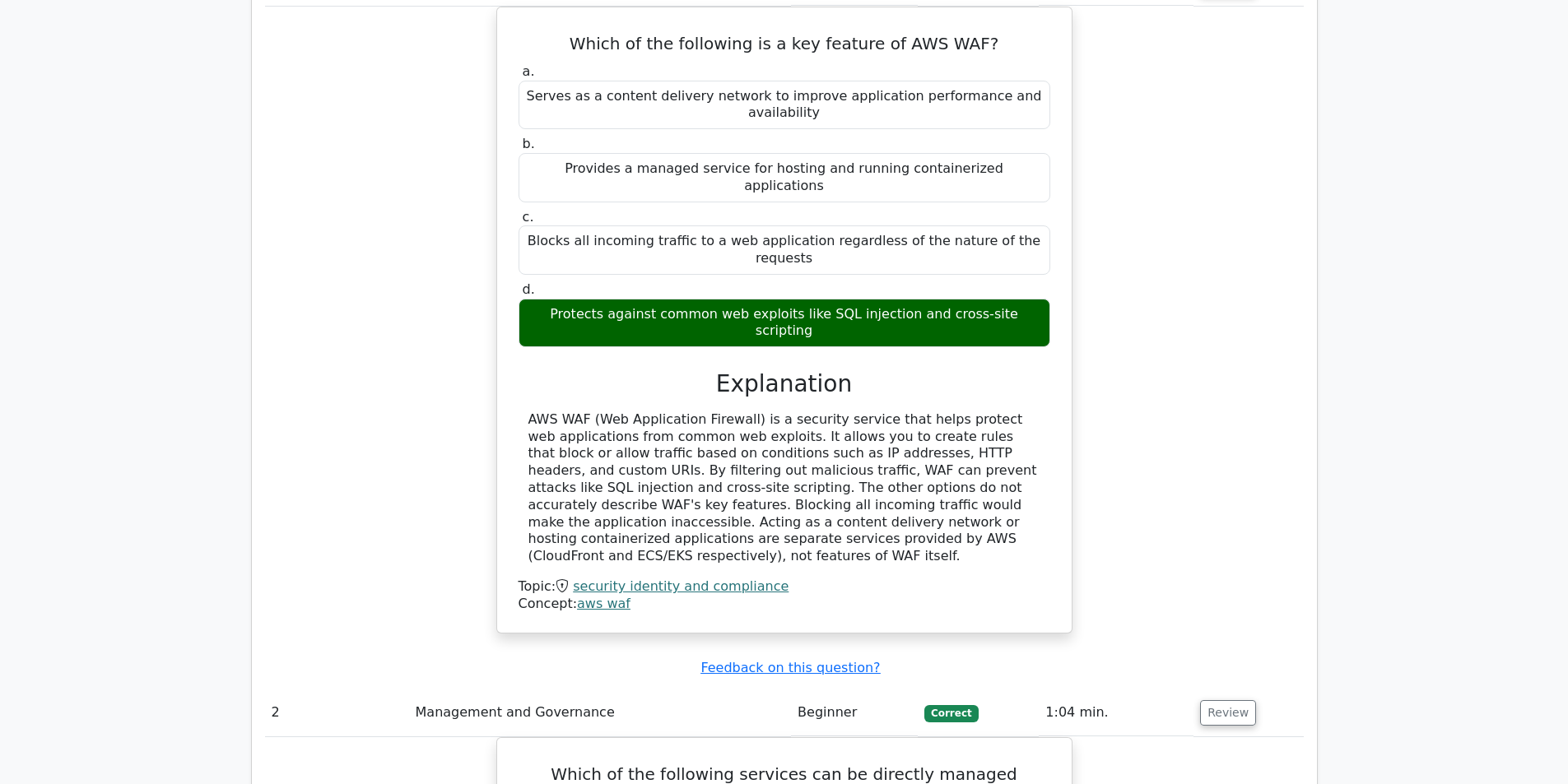
drag, startPoint x: 1126, startPoint y: 443, endPoint x: 1054, endPoint y: 317, distance: 145.1
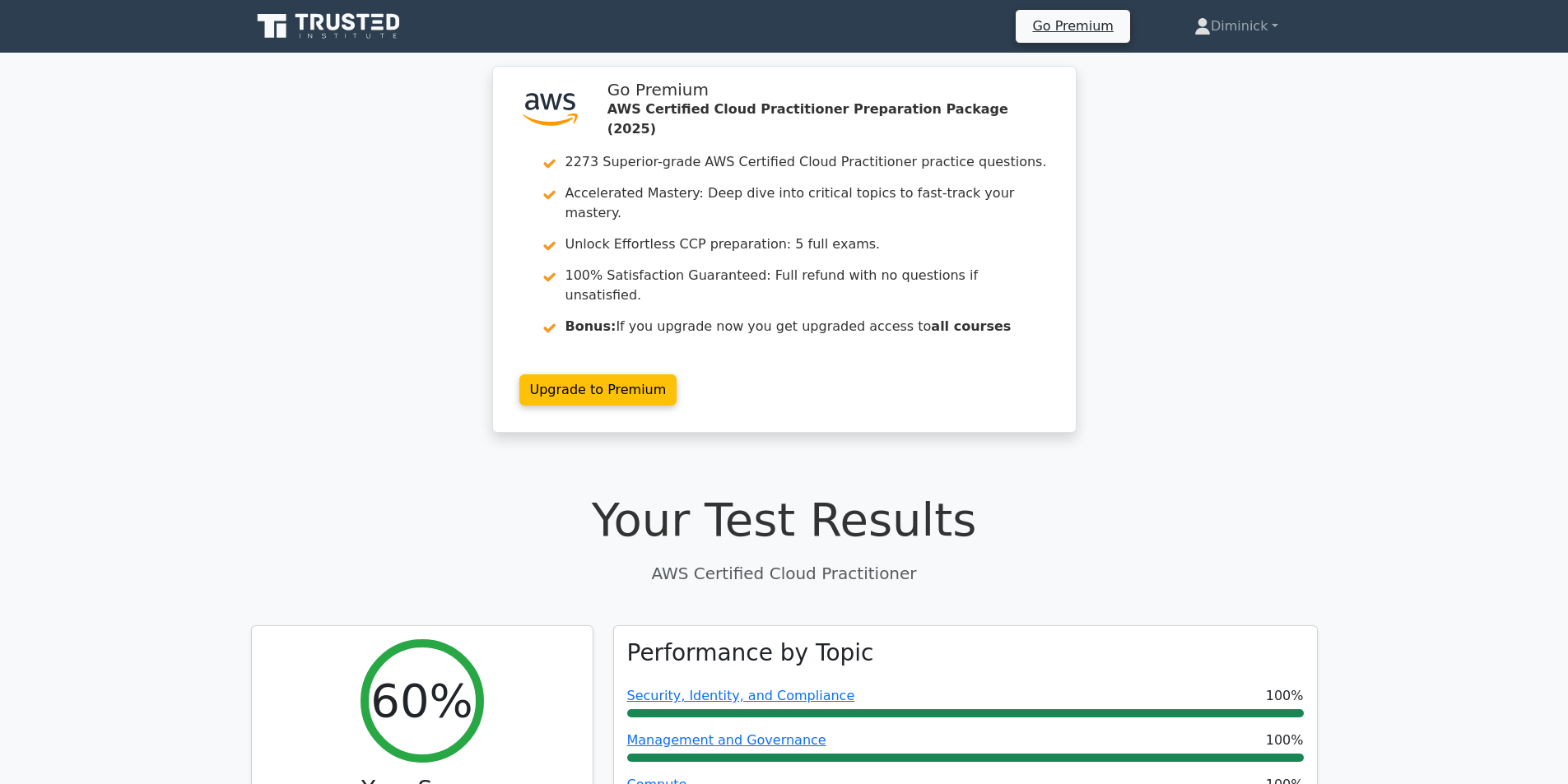
drag, startPoint x: 1184, startPoint y: 578, endPoint x: 1150, endPoint y: 453, distance: 129.5
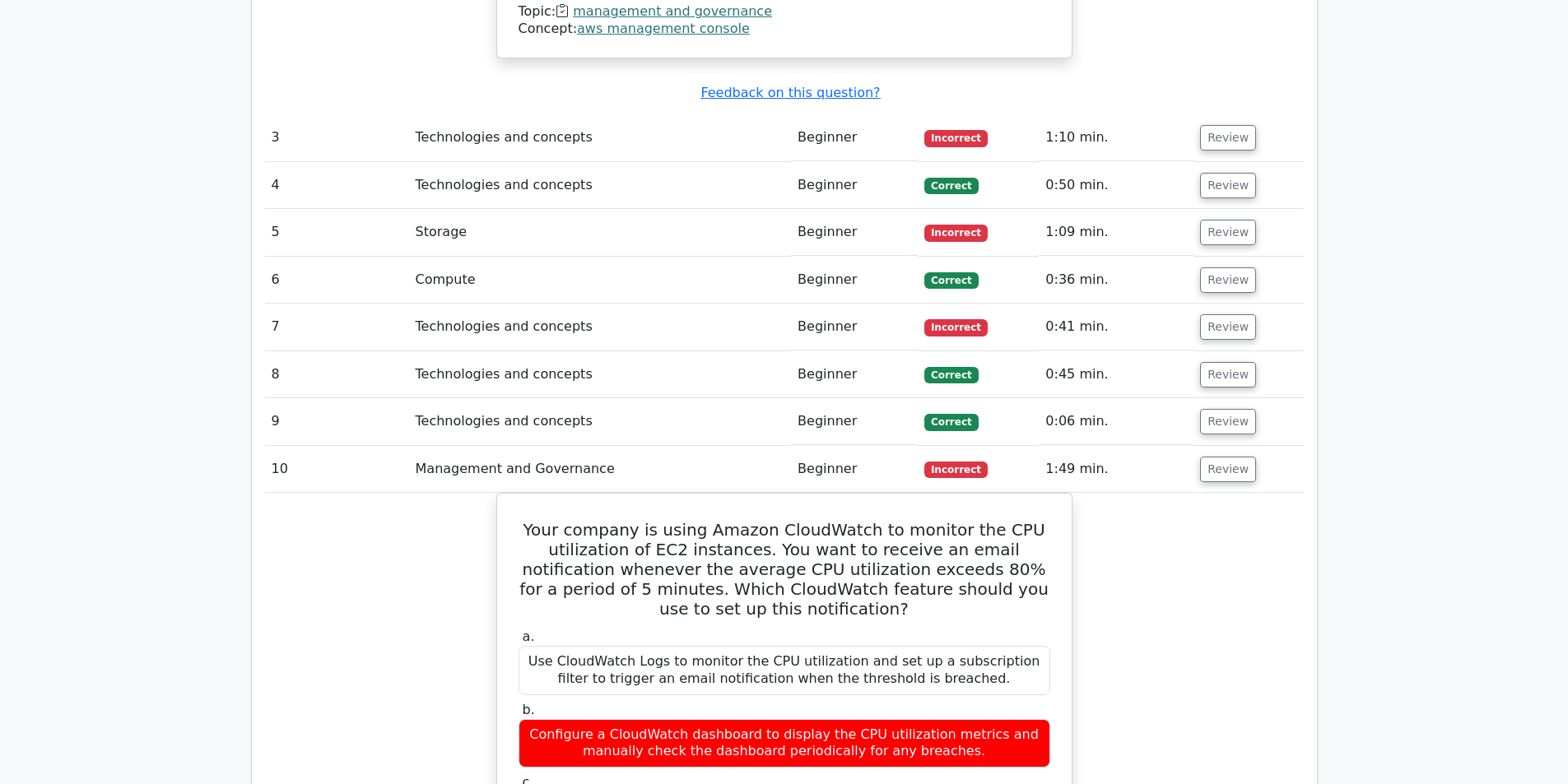
drag, startPoint x: 1150, startPoint y: 453, endPoint x: 1264, endPoint y: 737, distance: 306.0
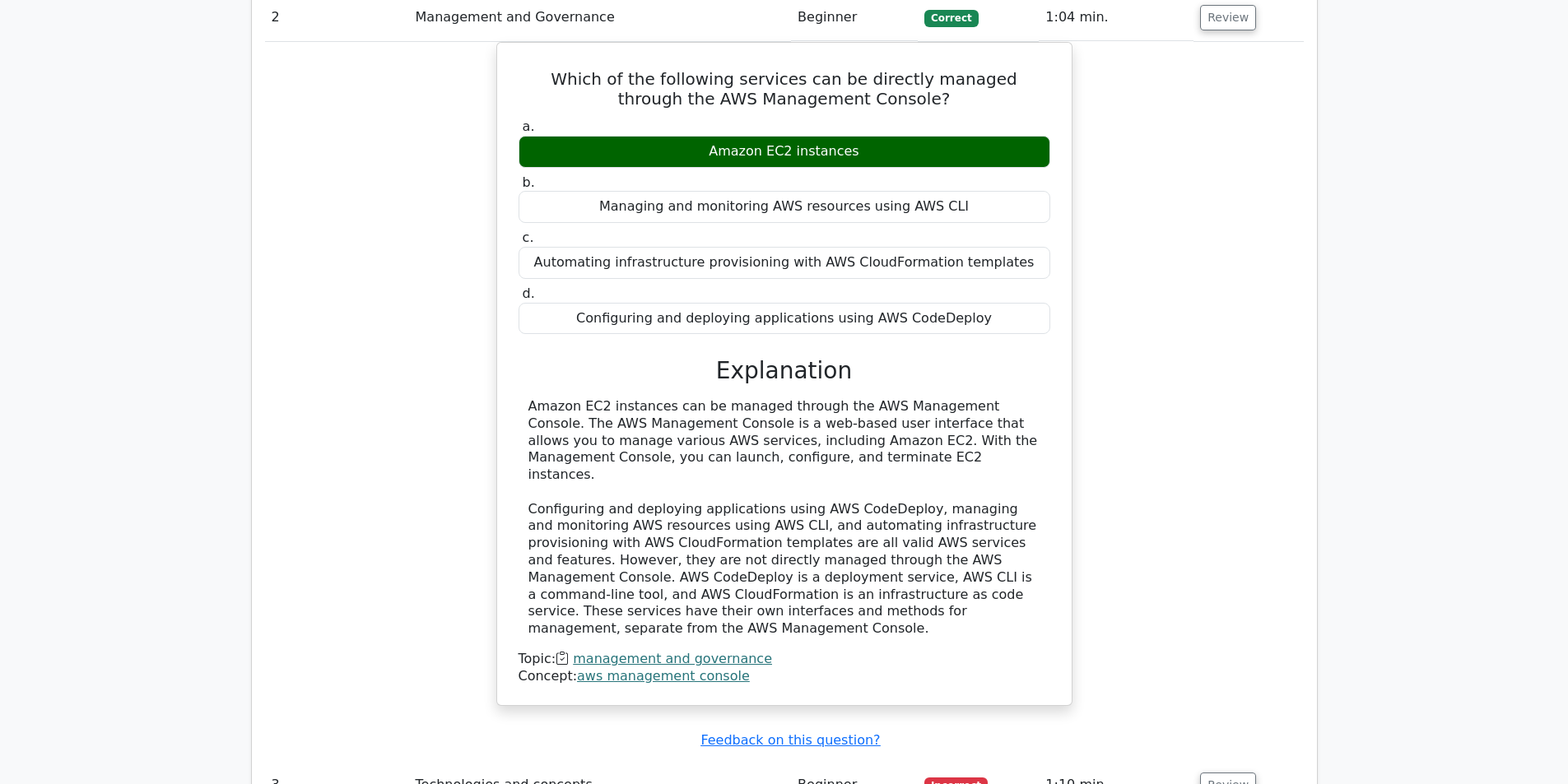
drag, startPoint x: 1296, startPoint y: 540, endPoint x: 1153, endPoint y: 342, distance: 244.2
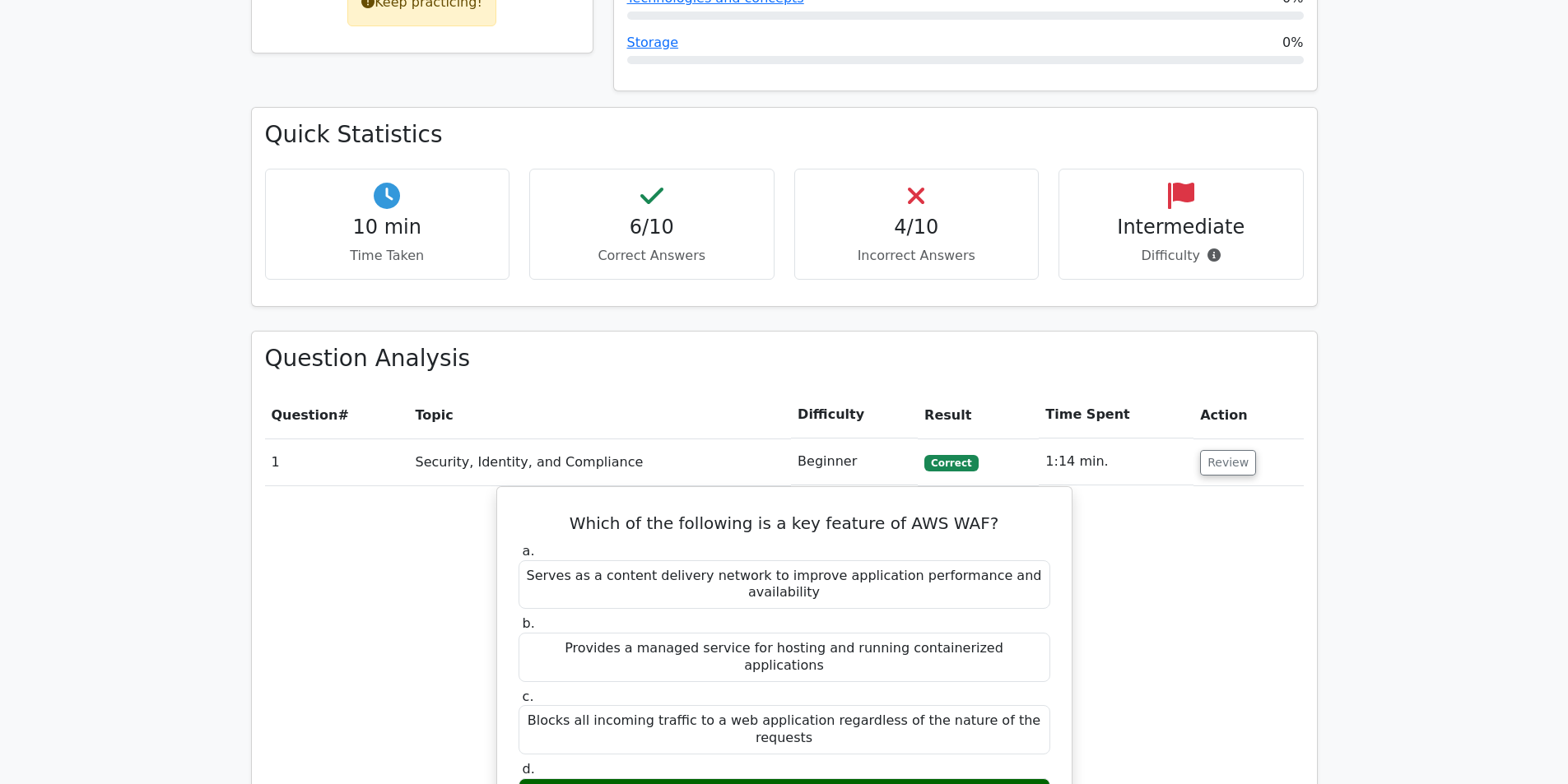
drag, startPoint x: 1259, startPoint y: 353, endPoint x: 1204, endPoint y: 210, distance: 153.2
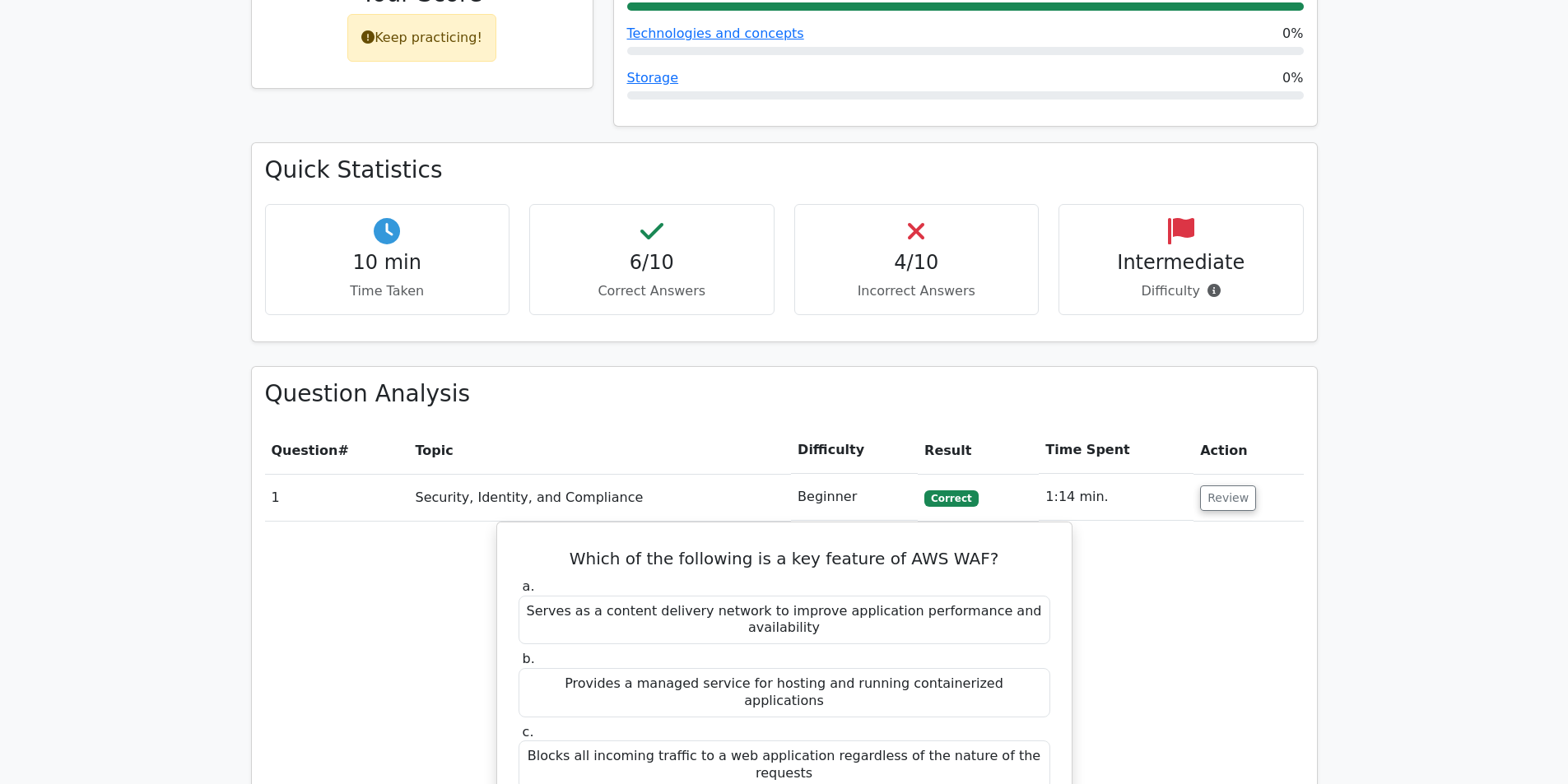
scroll to position [829, 0]
